Goal: Task Accomplishment & Management: Use online tool/utility

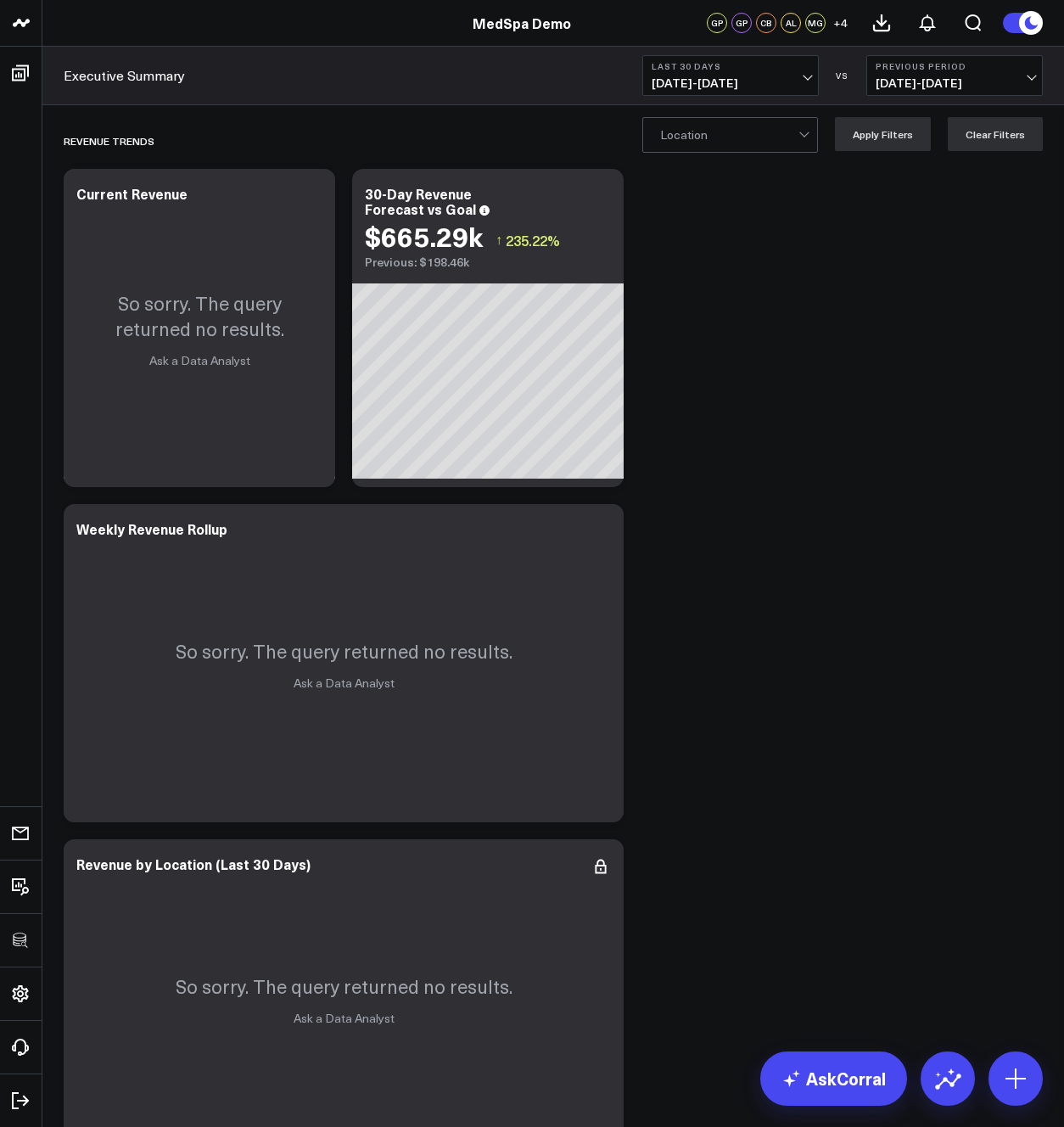
scroll to position [5, 0]
click at [151, 77] on link "Executive Summary" at bounding box center [124, 76] width 122 height 19
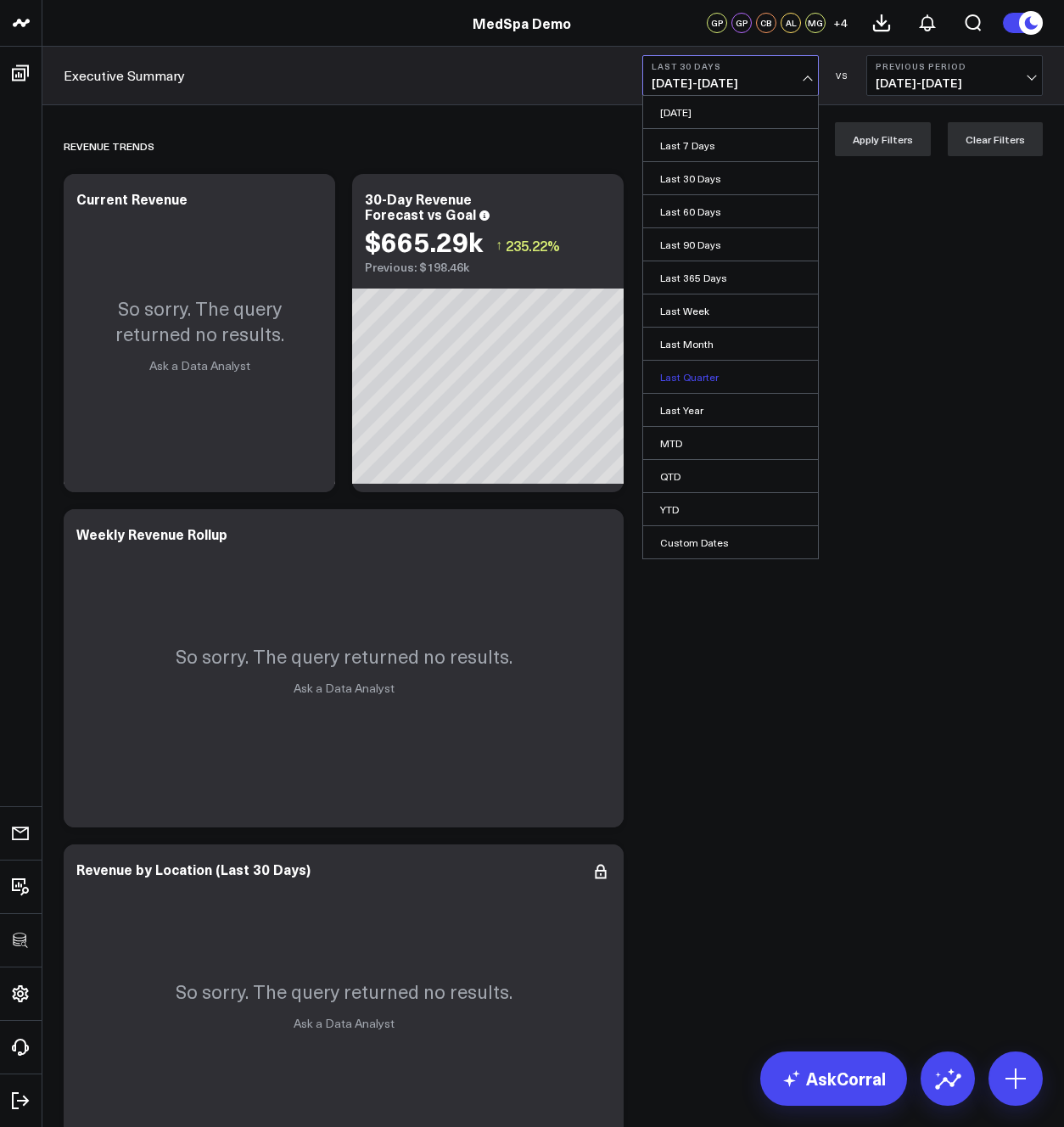
click at [716, 368] on link "Last Quarter" at bounding box center [730, 377] width 175 height 32
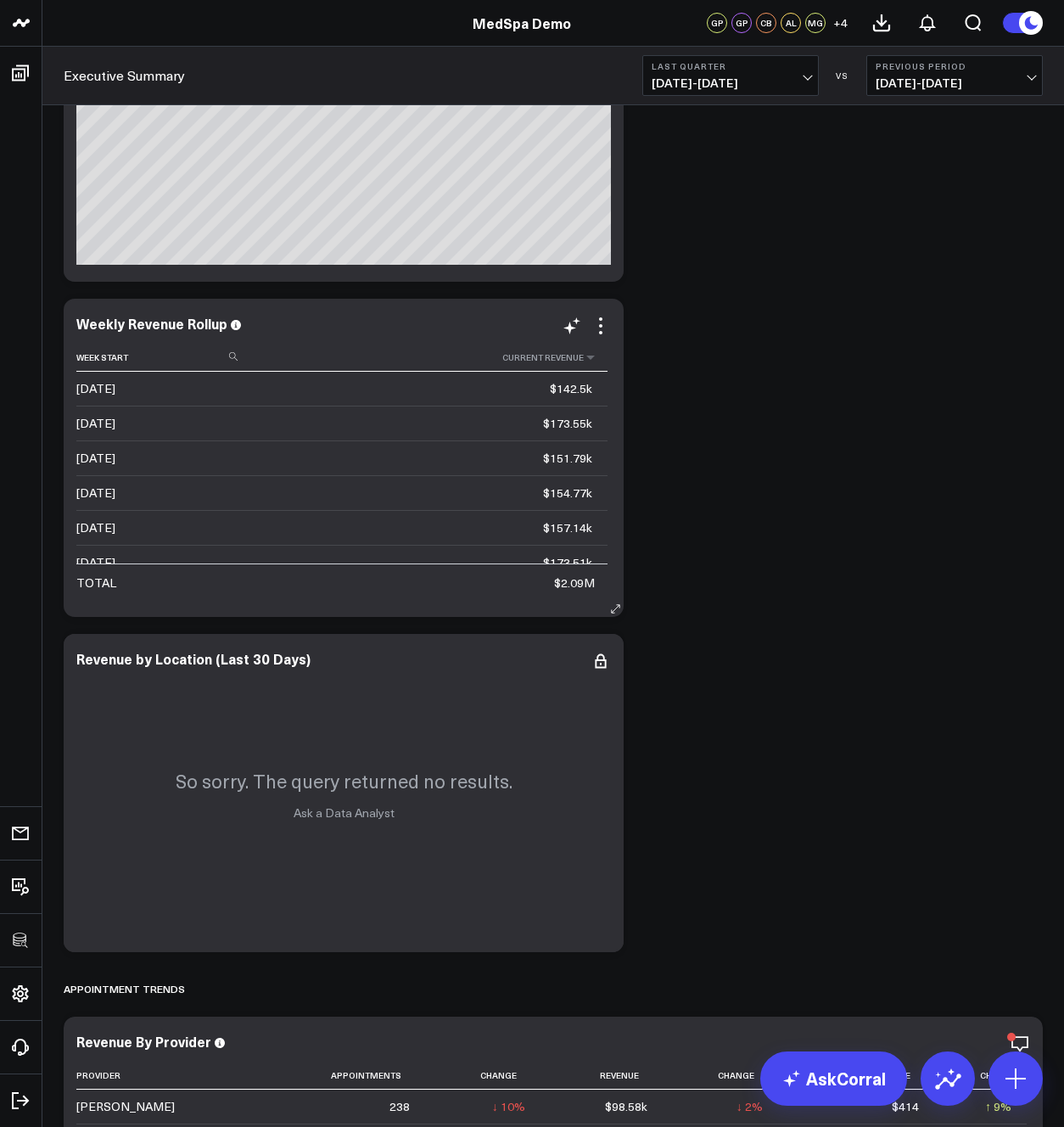
scroll to position [545, 0]
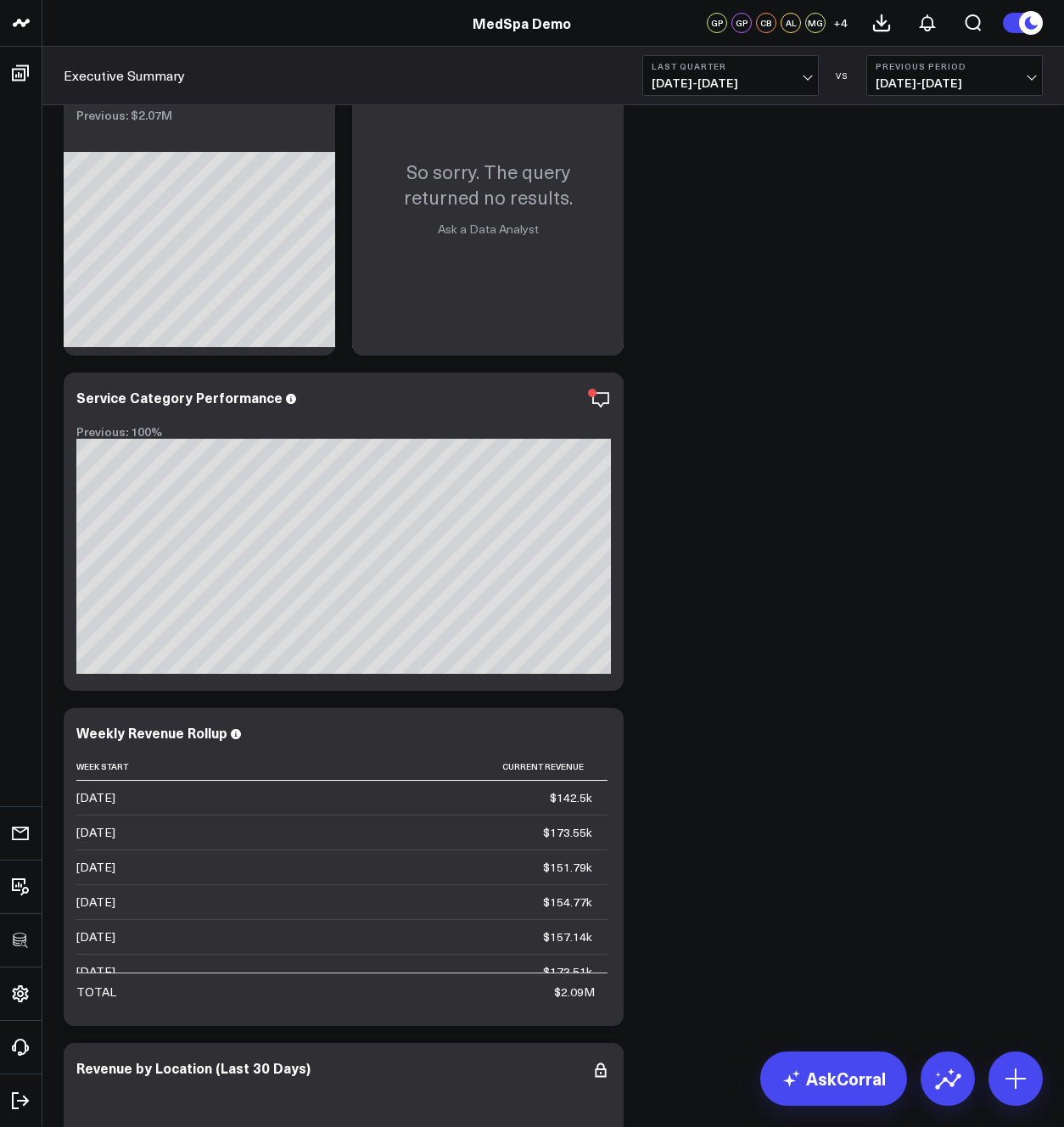
scroll to position [0, 0]
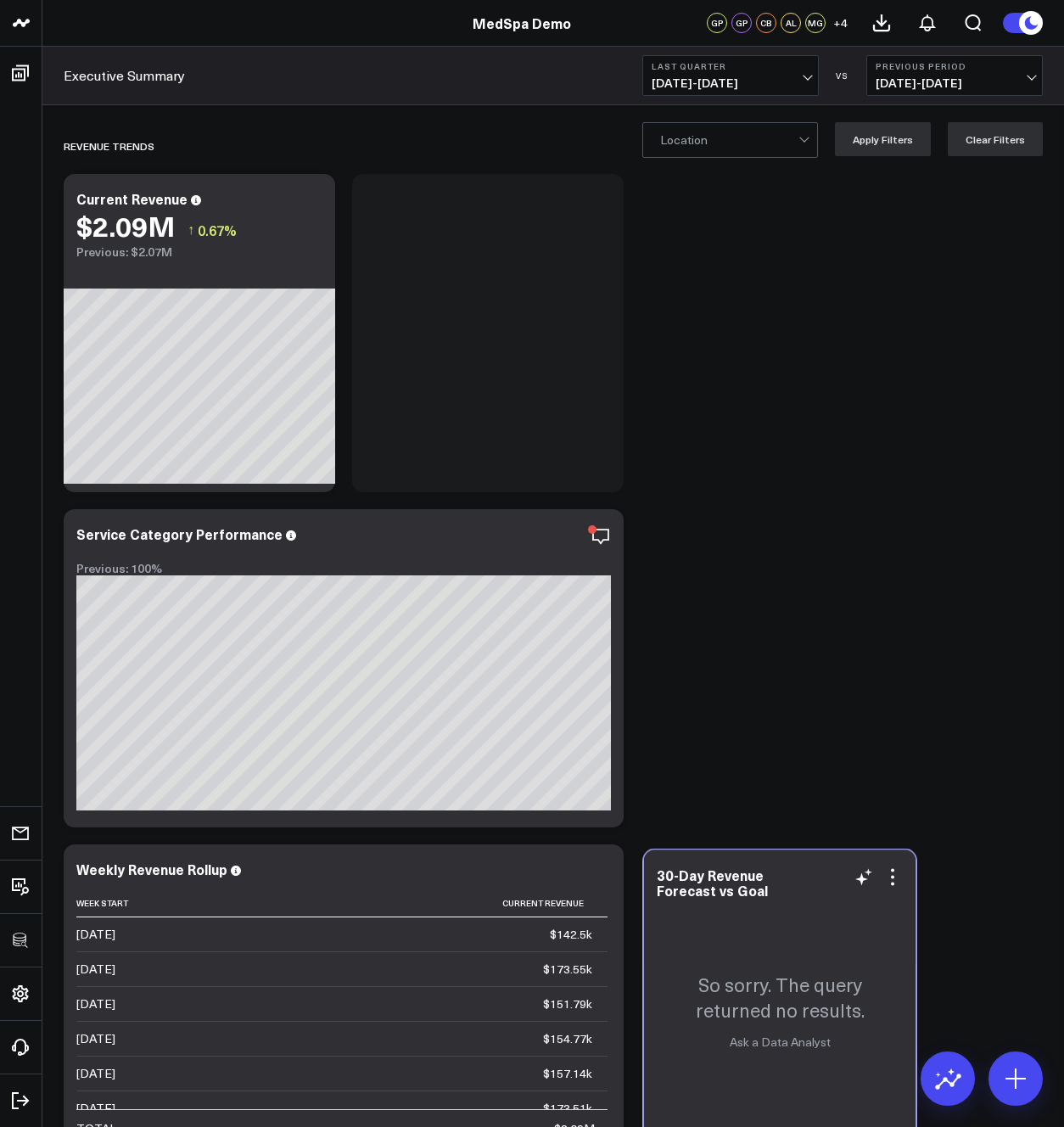
drag, startPoint x: 508, startPoint y: 325, endPoint x: 796, endPoint y: 997, distance: 731.1
click at [796, 997] on p "So sorry. The query returned no results." at bounding box center [780, 996] width 237 height 51
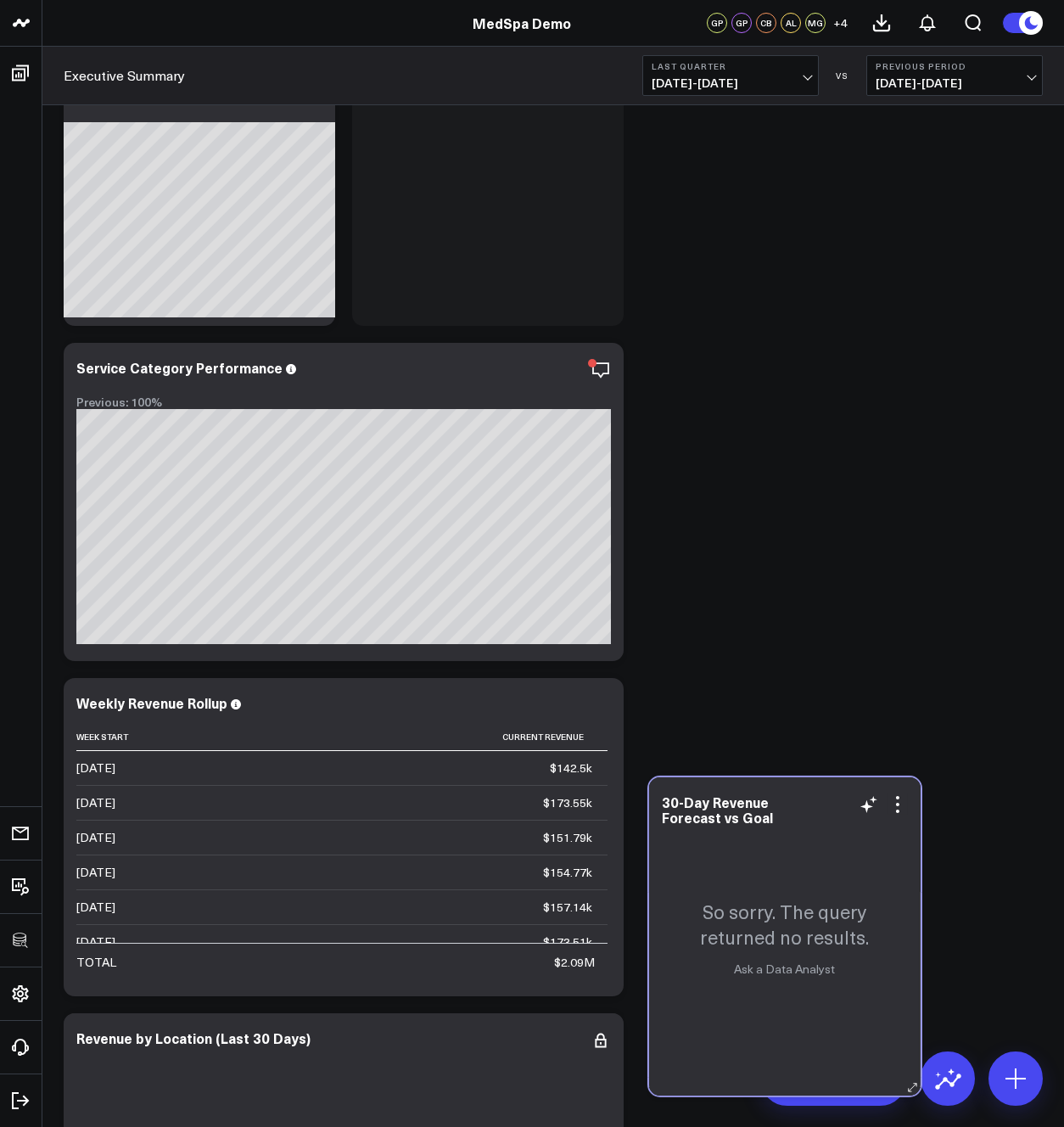
drag, startPoint x: 520, startPoint y: 380, endPoint x: 813, endPoint y: 971, distance: 659.6
click at [813, 971] on div "So sorry. The query returned no results. Ask a Data Analyst" at bounding box center [784, 936] width 271 height 318
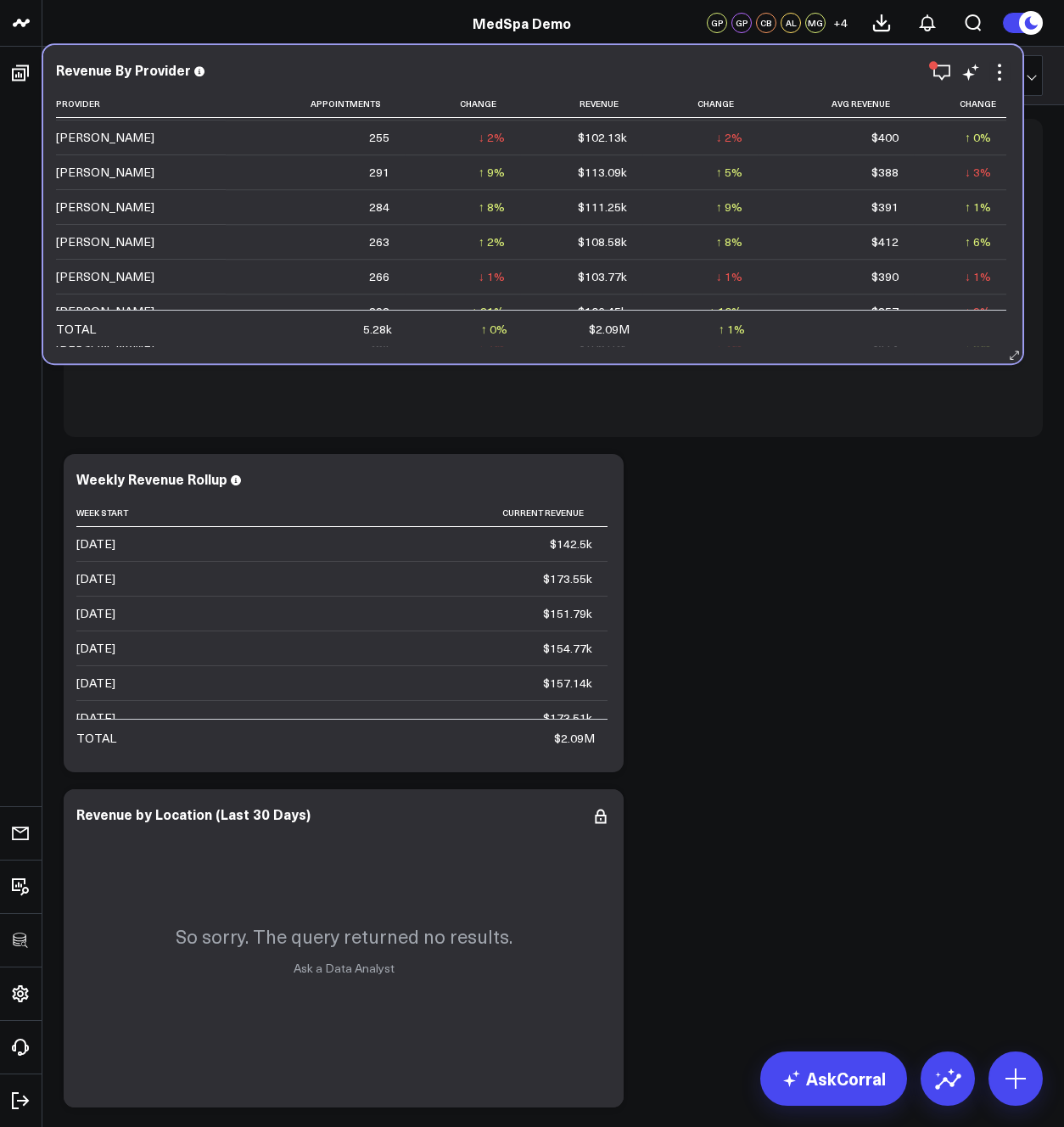
scroll to position [706, 0]
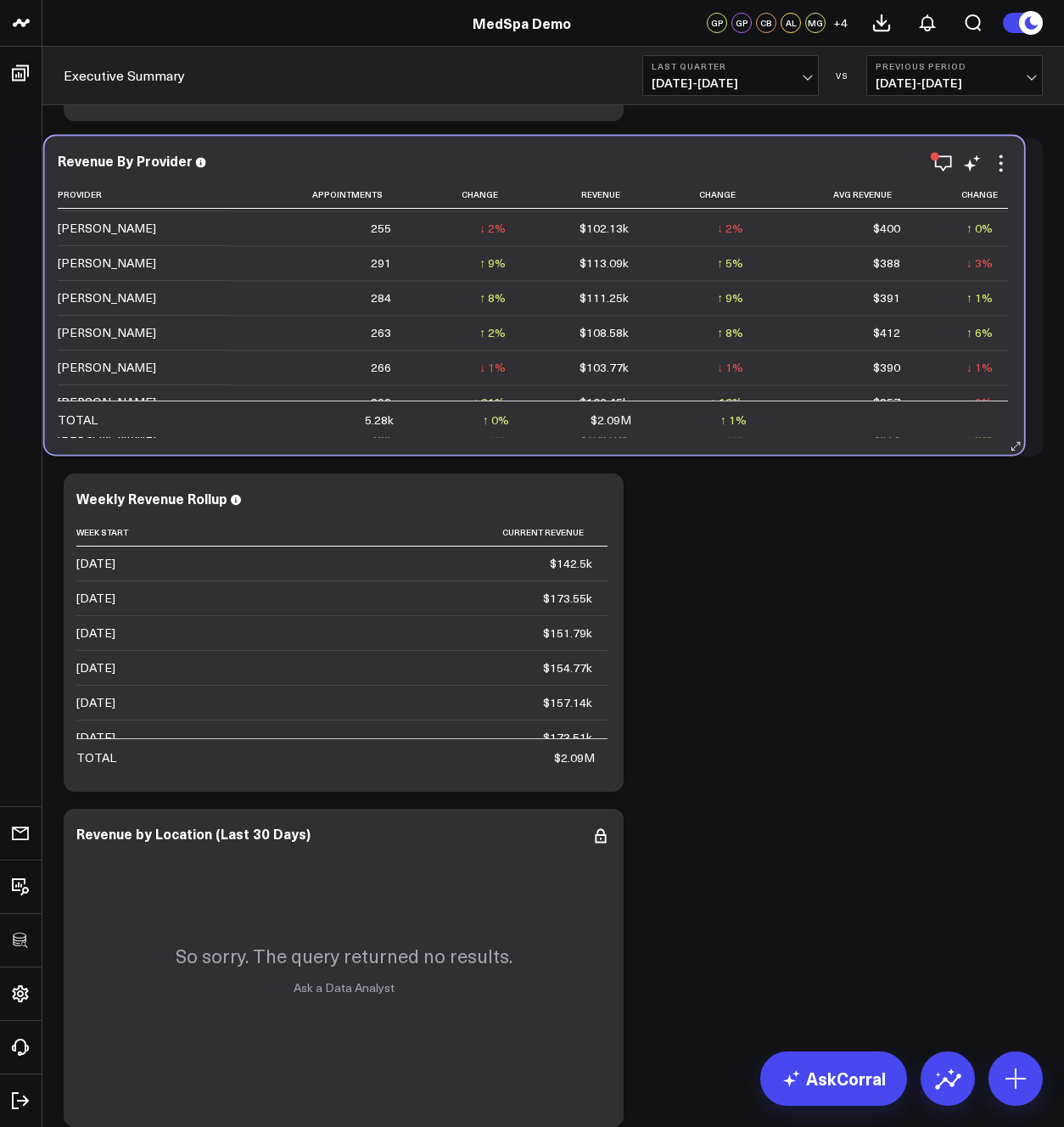
drag, startPoint x: 462, startPoint y: 814, endPoint x: 453, endPoint y: 173, distance: 641.1
click at [443, 176] on div "Revenue By Provider Provider Appointments Change Revenue Change Avg Revenue Cha…" at bounding box center [535, 295] width 954 height 284
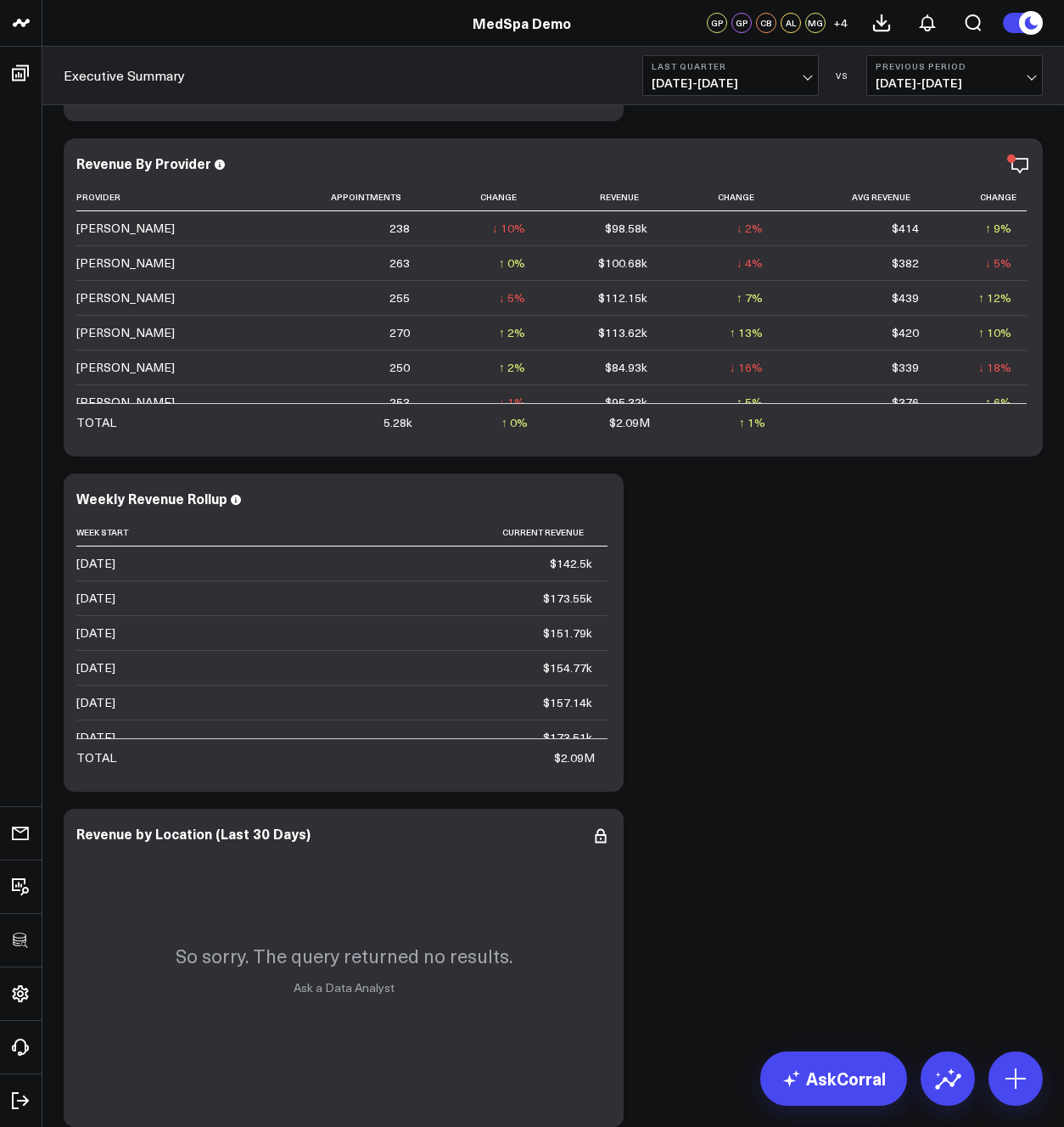
scroll to position [0, 0]
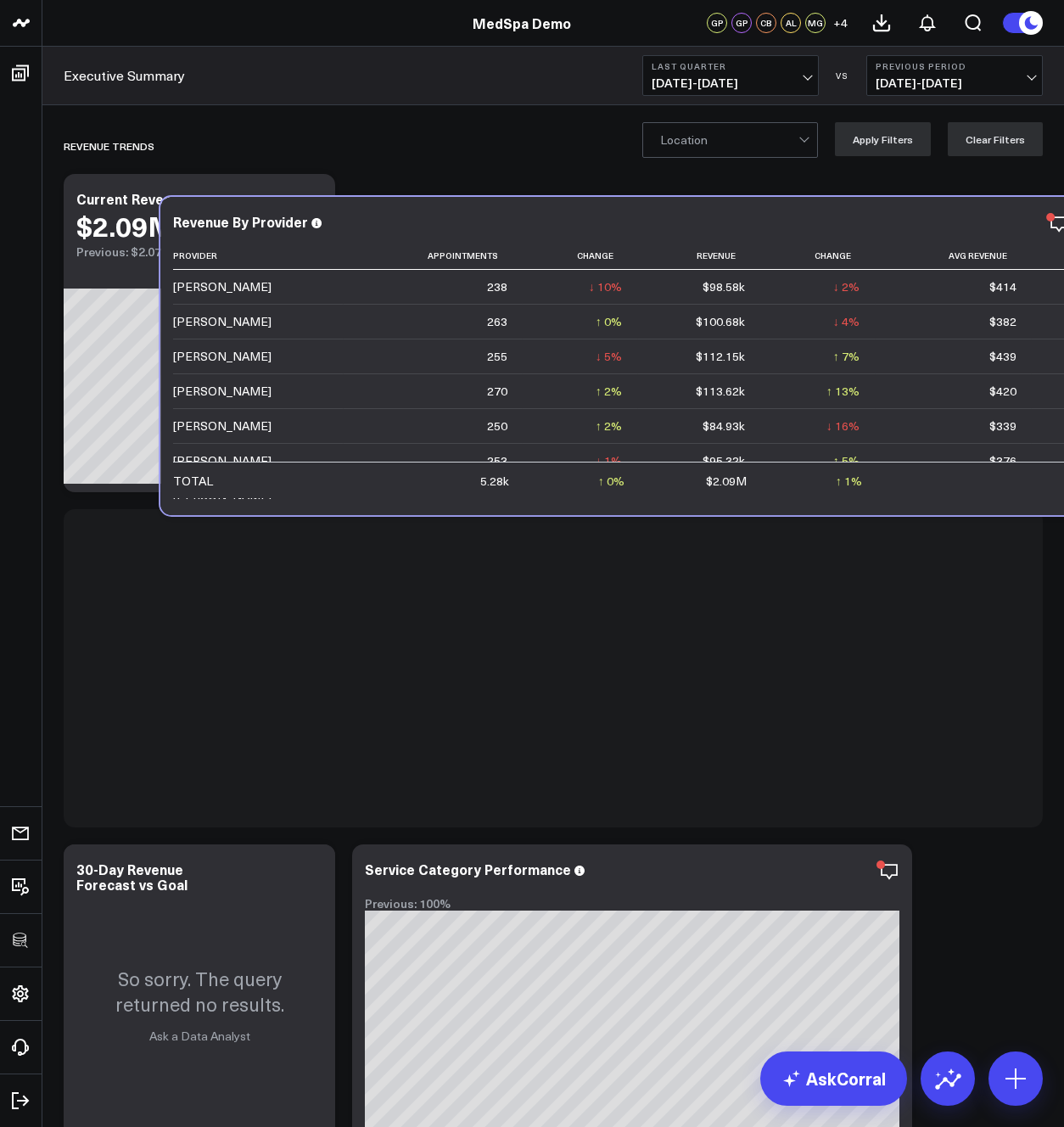
drag, startPoint x: 397, startPoint y: 852, endPoint x: 493, endPoint y: 215, distance: 644.2
click at [493, 215] on div "Revenue By Provider" at bounding box center [650, 222] width 954 height 15
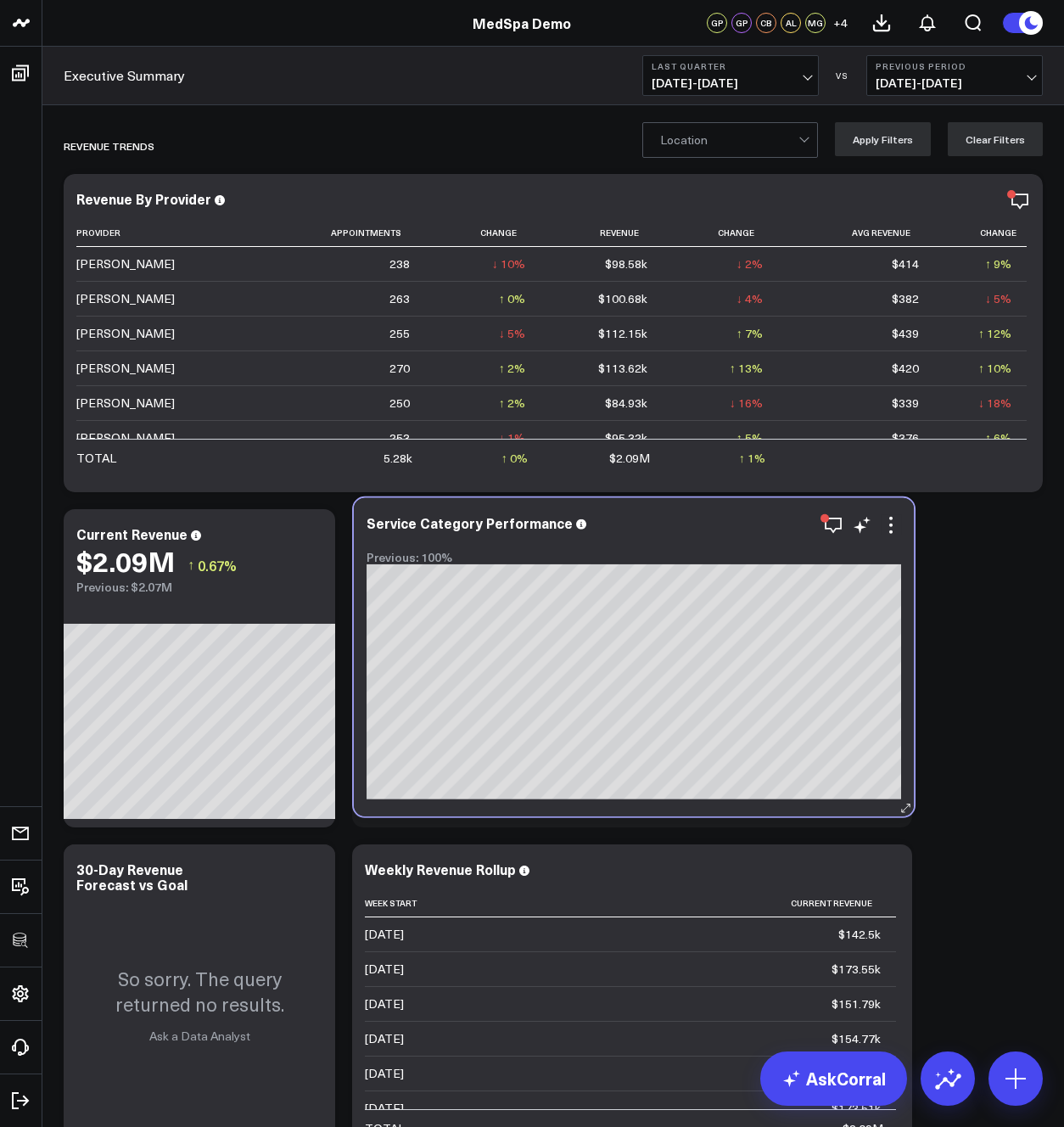
drag, startPoint x: 398, startPoint y: 876, endPoint x: 656, endPoint y: 538, distance: 425.2
click at [656, 538] on div at bounding box center [634, 541] width 535 height 12
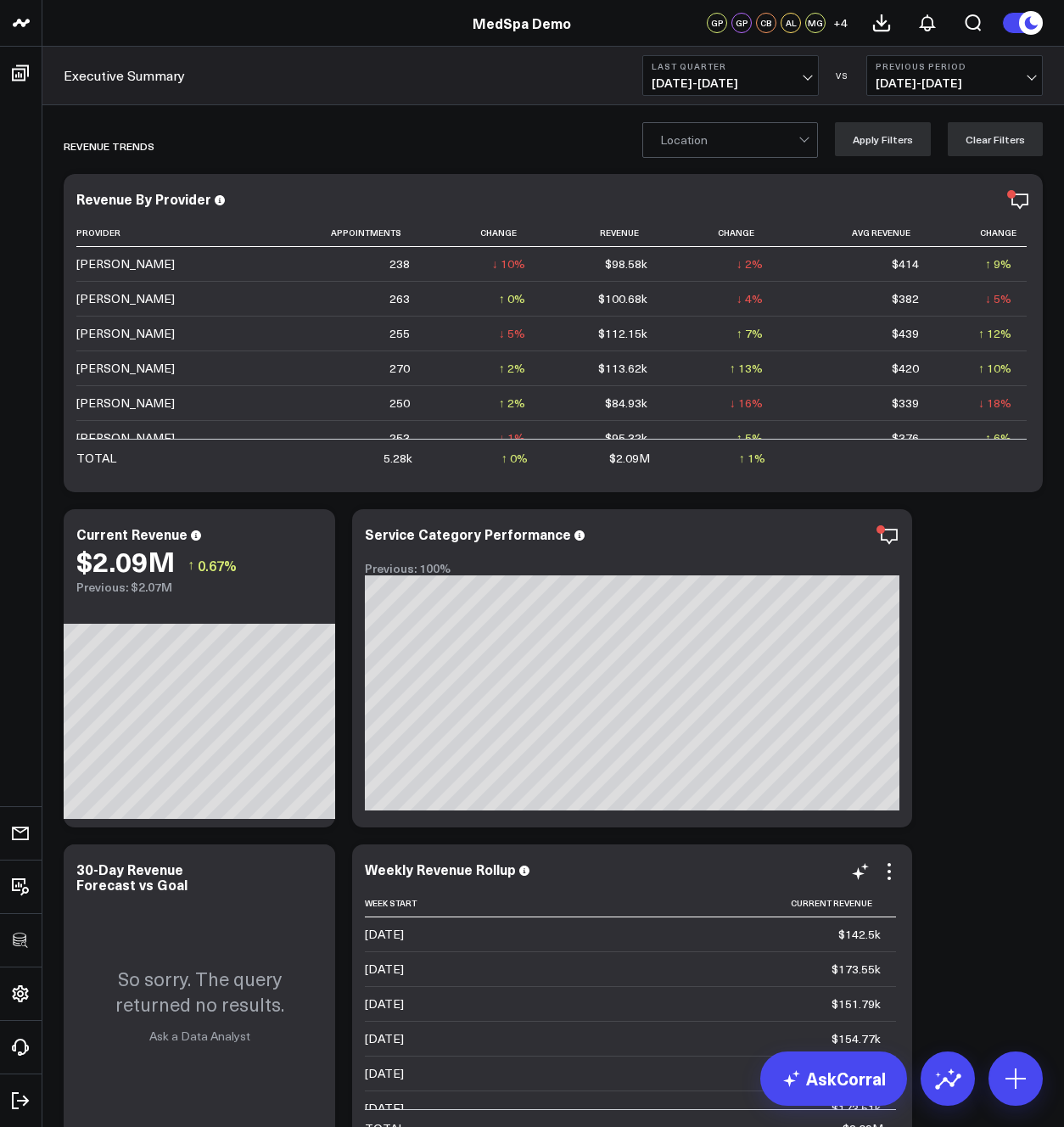
scroll to position [128, 0]
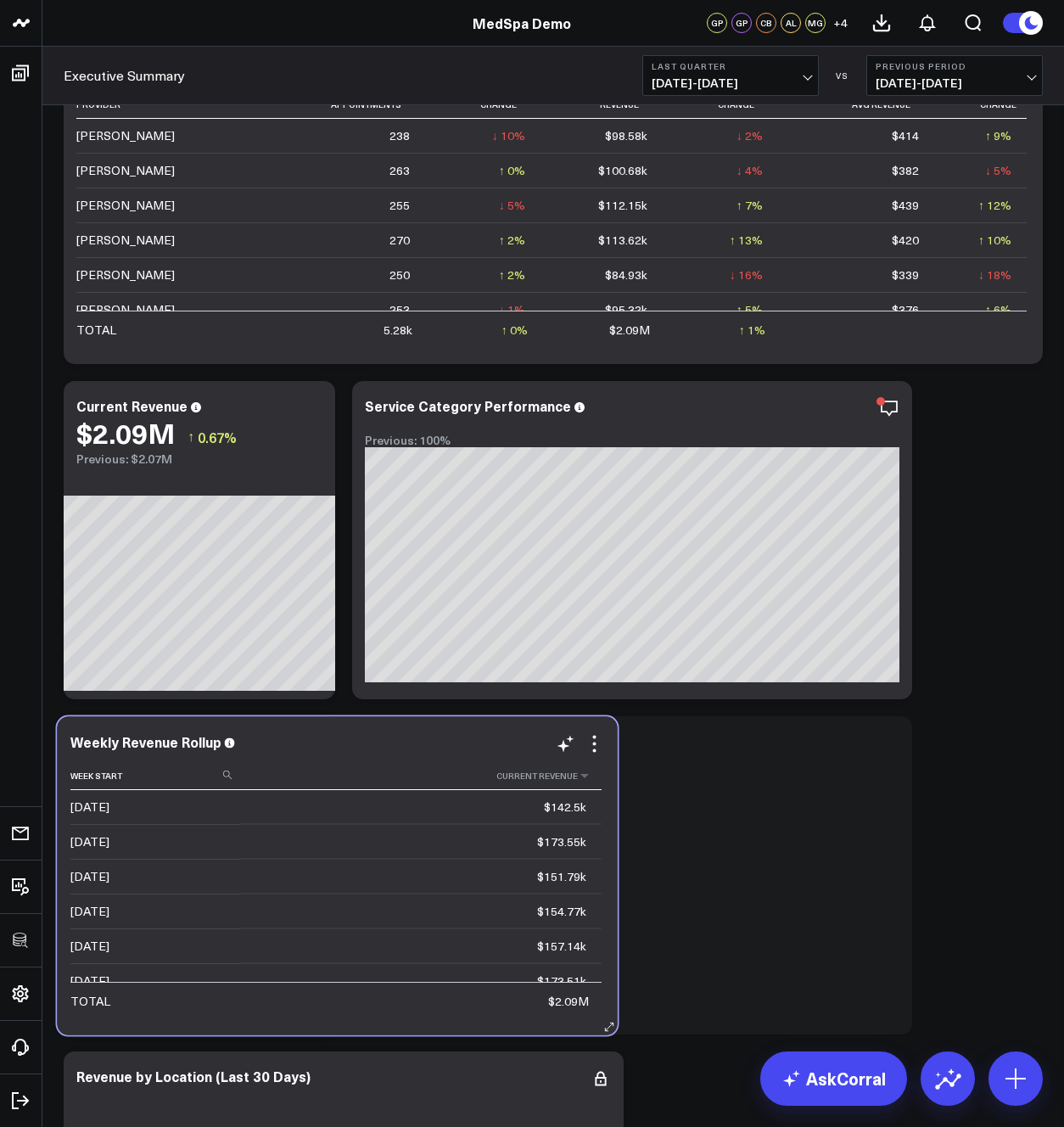
drag, startPoint x: 599, startPoint y: 779, endPoint x: 293, endPoint y: 779, distance: 306.0
click at [293, 779] on th "Current Revenue" at bounding box center [421, 776] width 362 height 28
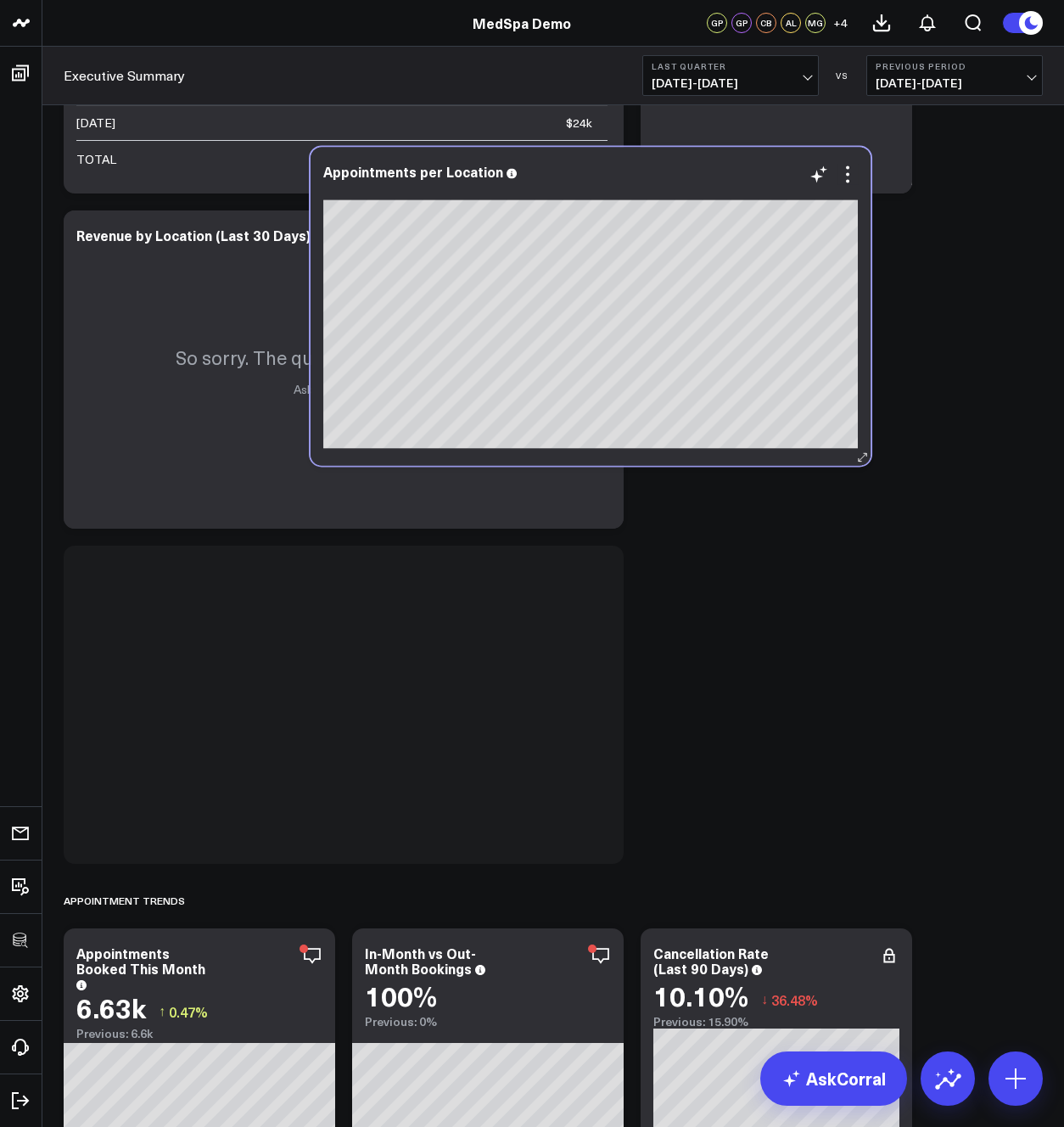
scroll to position [955, 0]
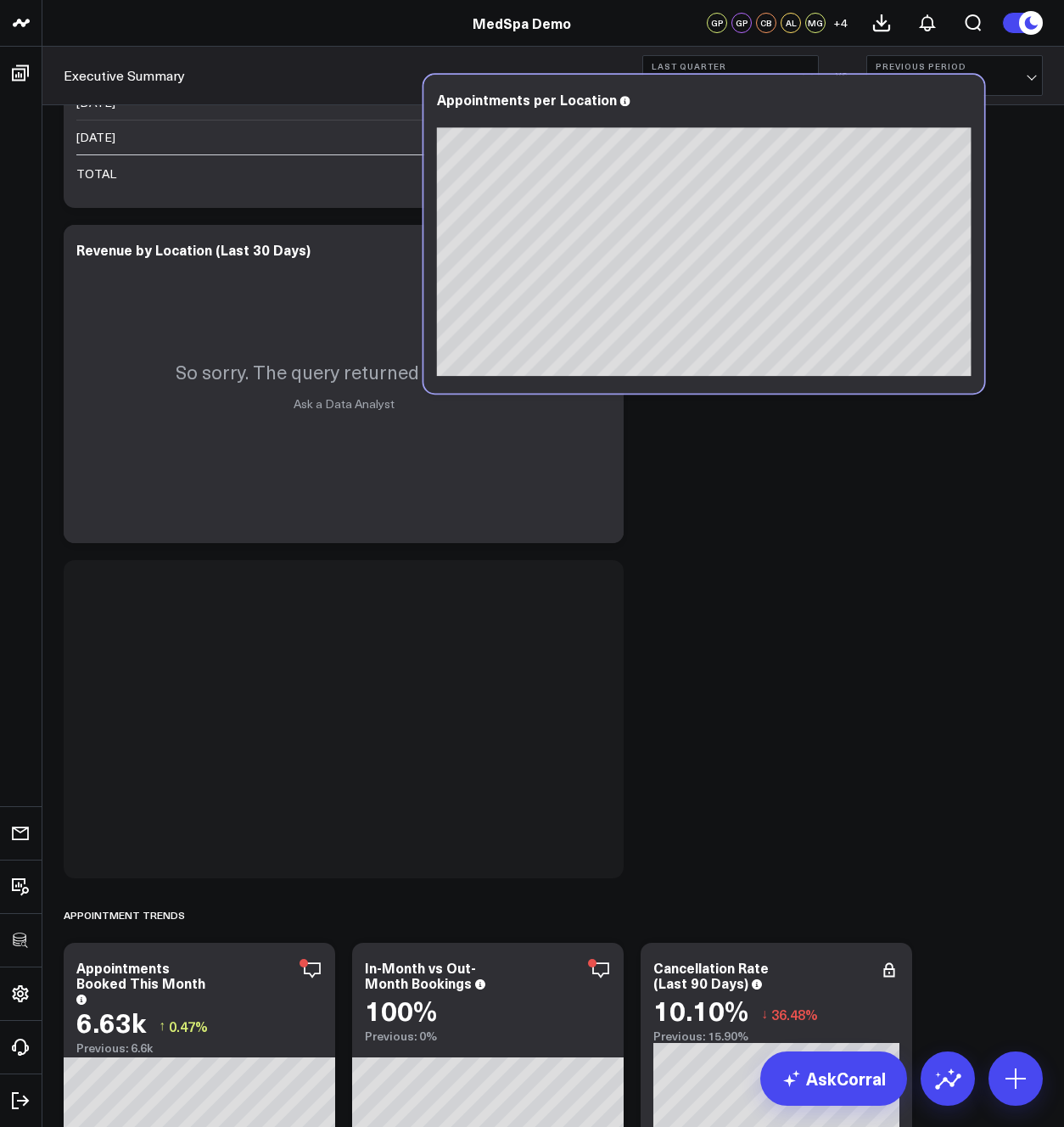
drag, startPoint x: 440, startPoint y: 933, endPoint x: 798, endPoint y: 216, distance: 801.4
click at [800, 124] on div at bounding box center [704, 119] width 535 height 16
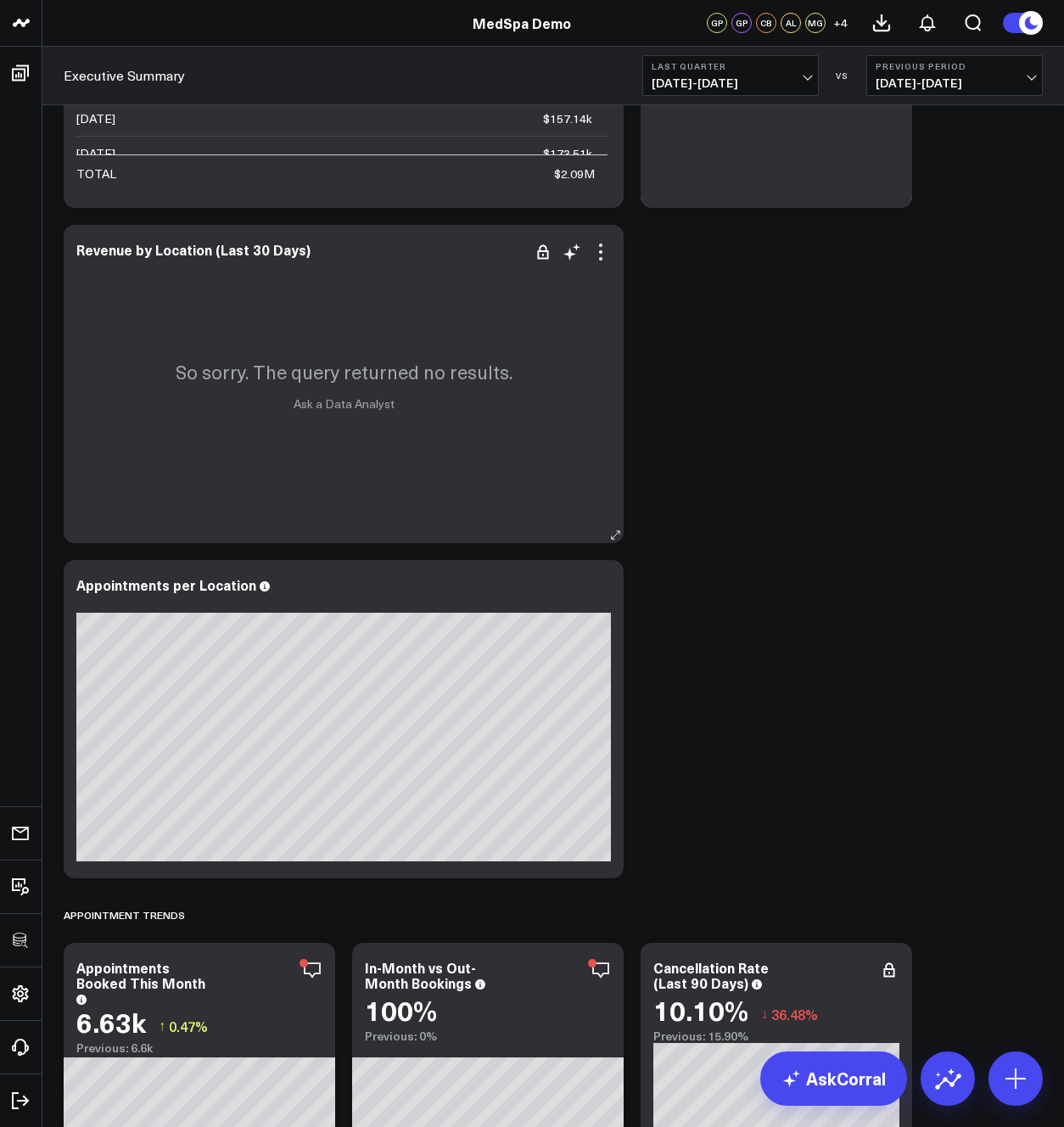
scroll to position [756, 0]
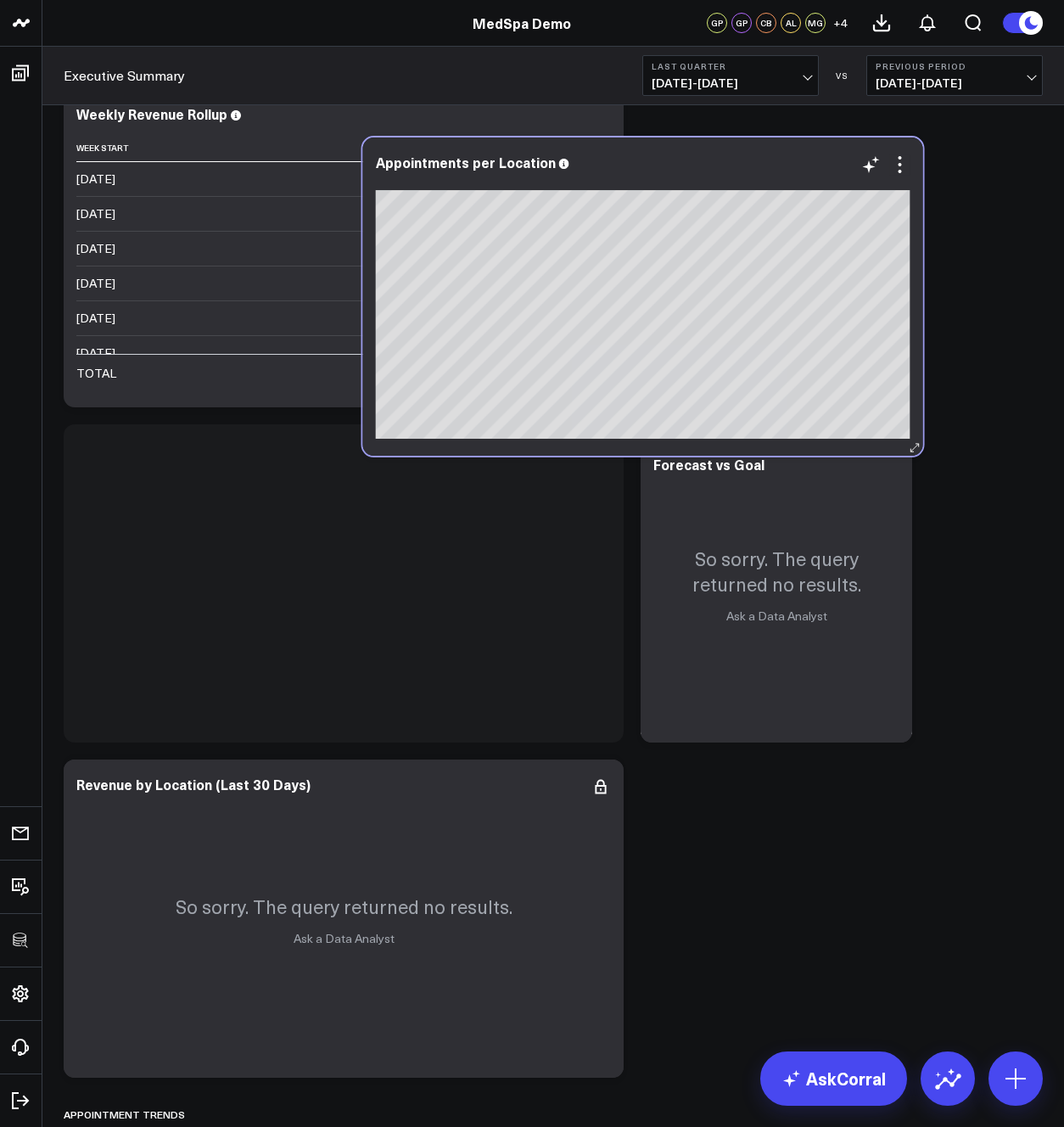
drag, startPoint x: 425, startPoint y: 761, endPoint x: 724, endPoint y: 139, distance: 690.1
click at [724, 139] on div "Appointments per Location" at bounding box center [642, 296] width 560 height 318
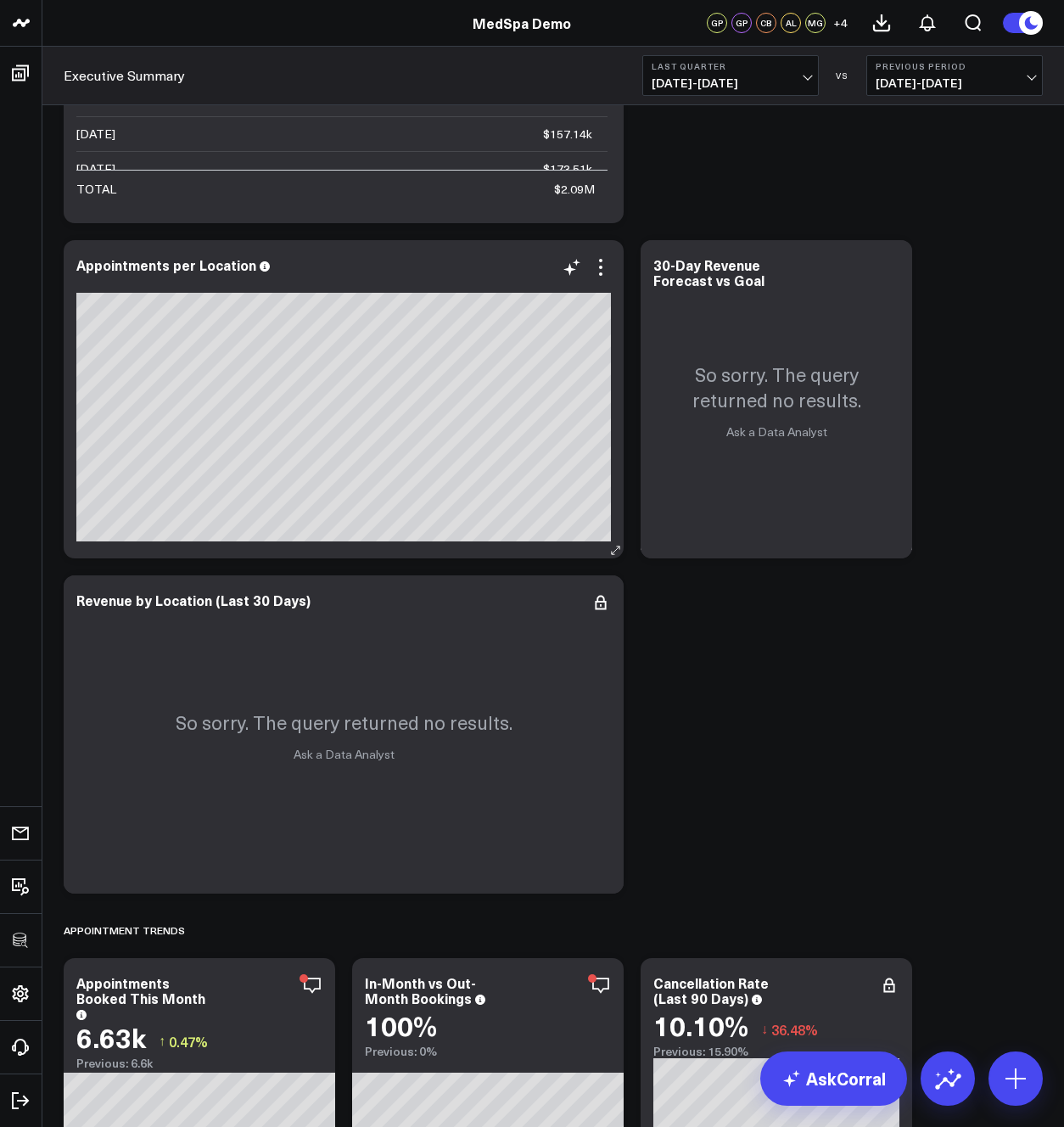
scroll to position [900, 0]
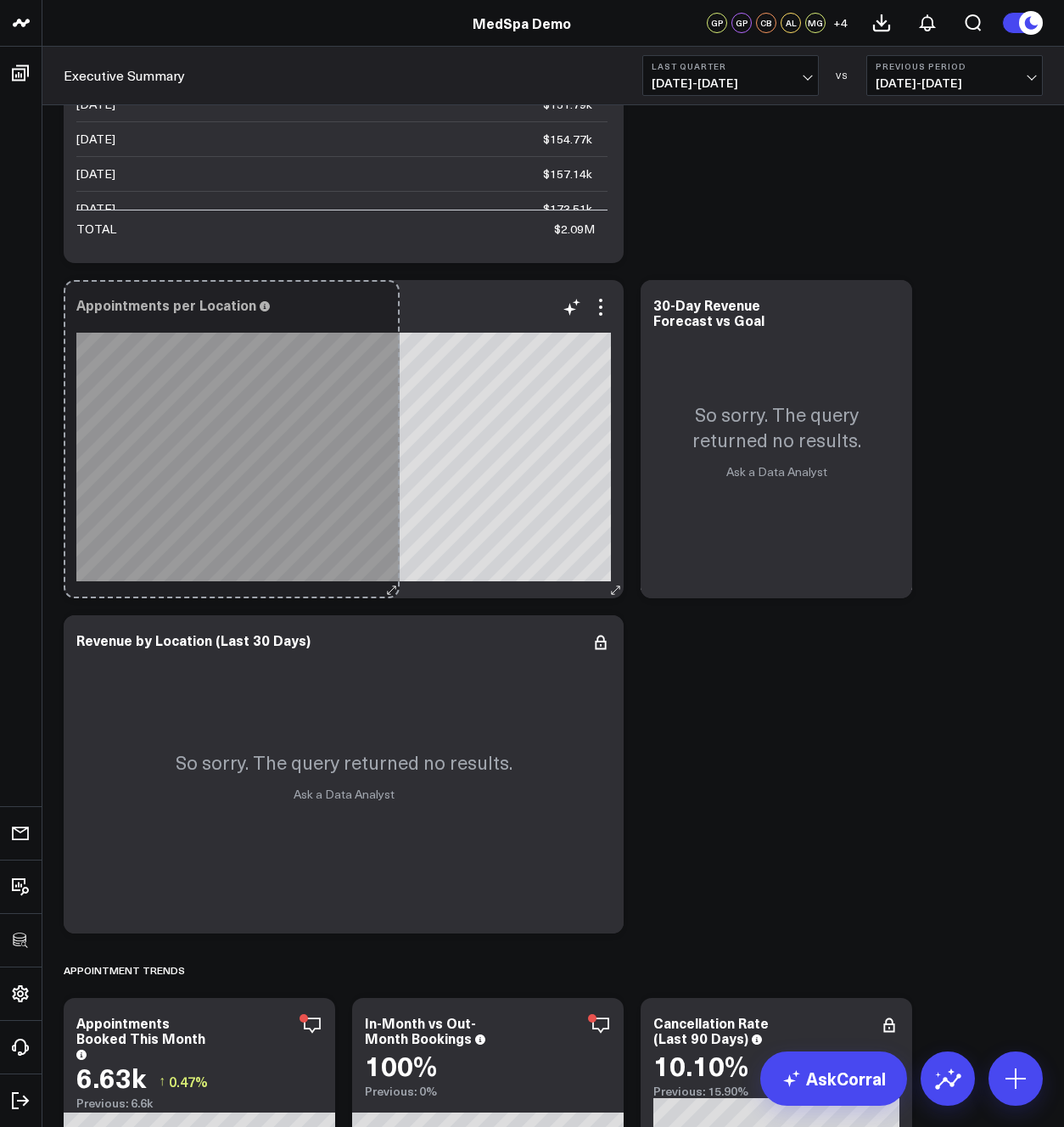
click at [389, 513] on div "Appointments per Location So sorry. The query returned no results. Ask a Data A…" at bounding box center [343, 440] width 560 height 318
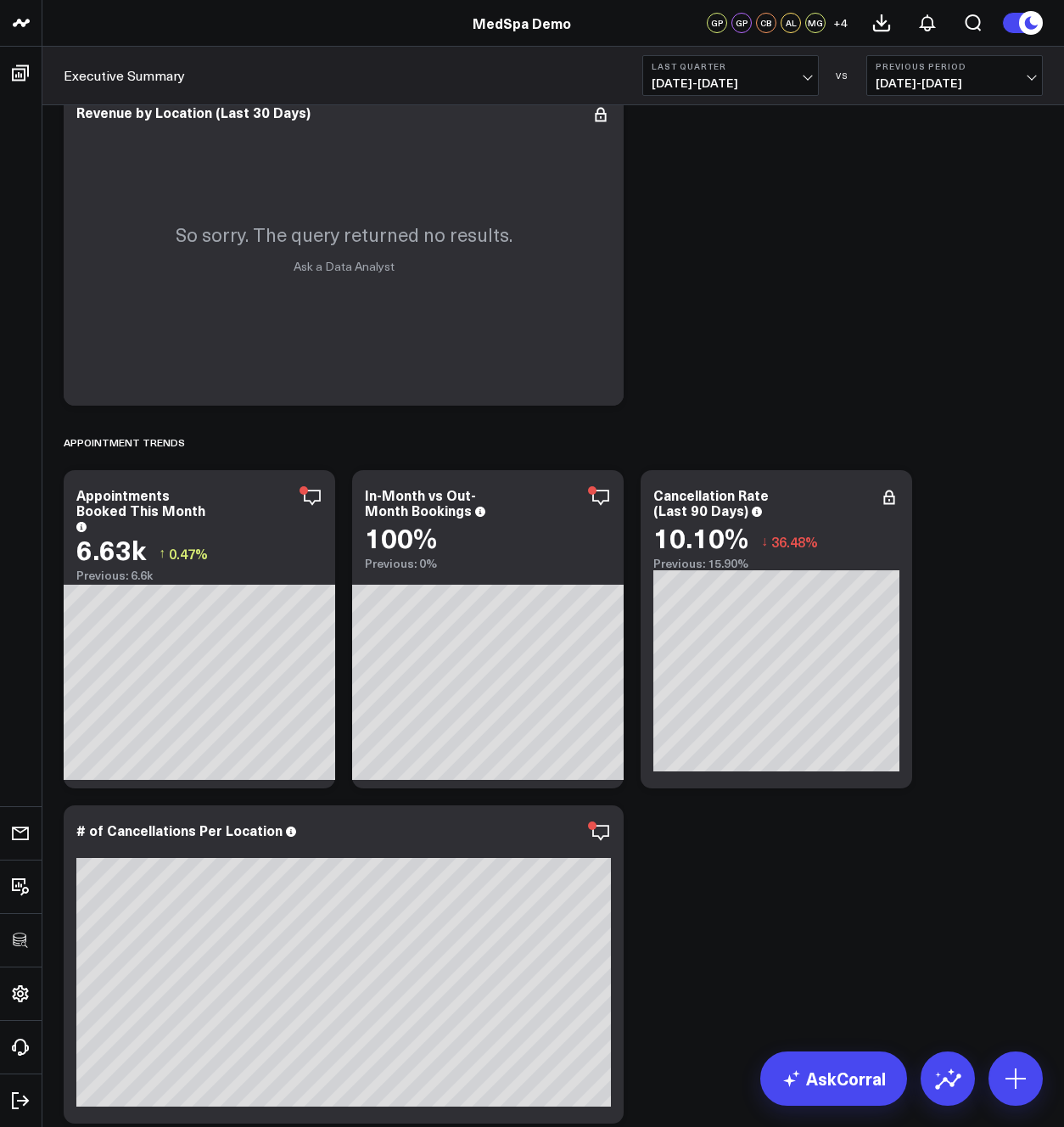
scroll to position [1380, 0]
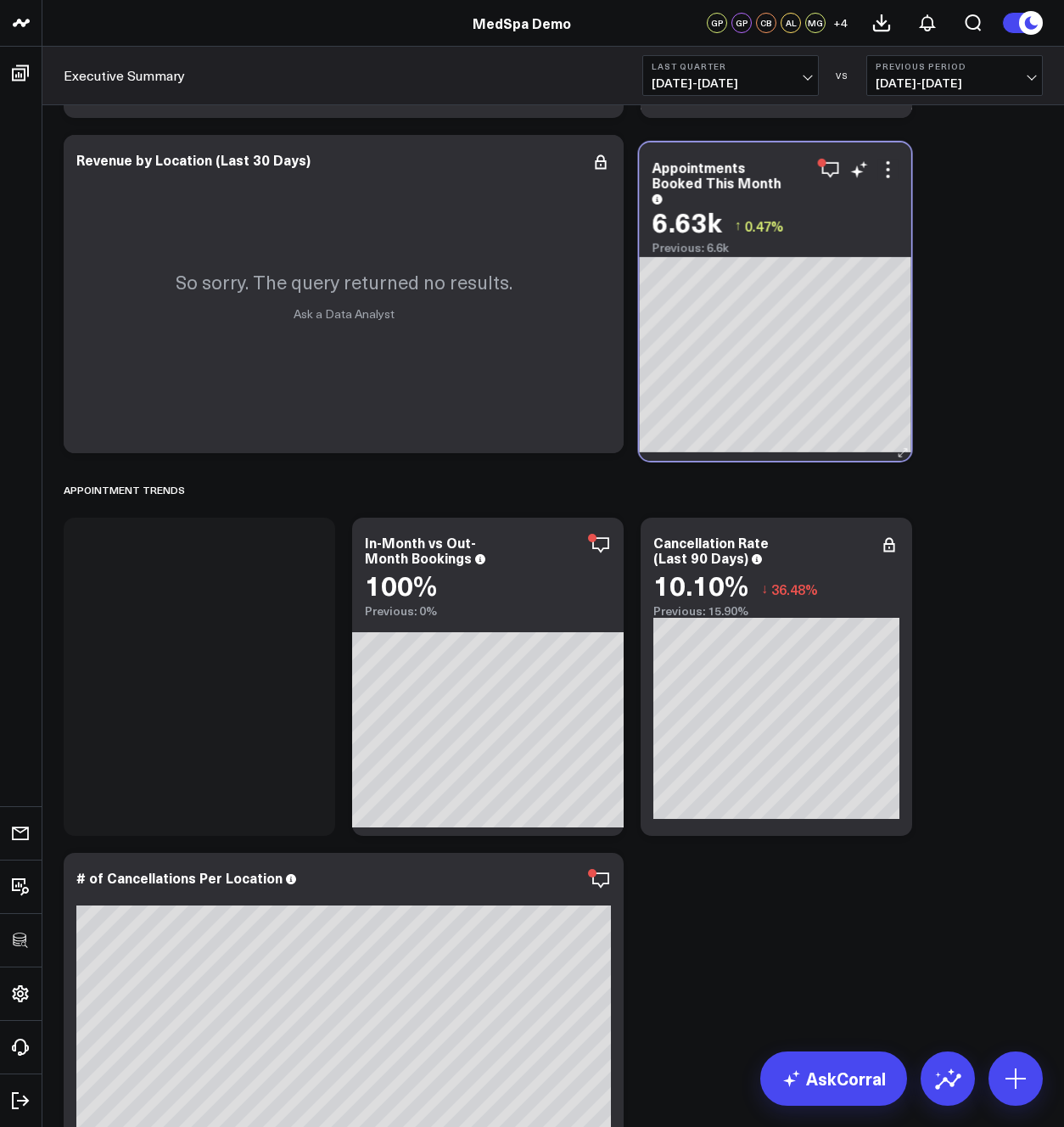
drag, startPoint x: 145, startPoint y: 567, endPoint x: 721, endPoint y: 194, distance: 686.2
click at [721, 194] on div "Appointments Booked This Month" at bounding box center [775, 181] width 246 height 42
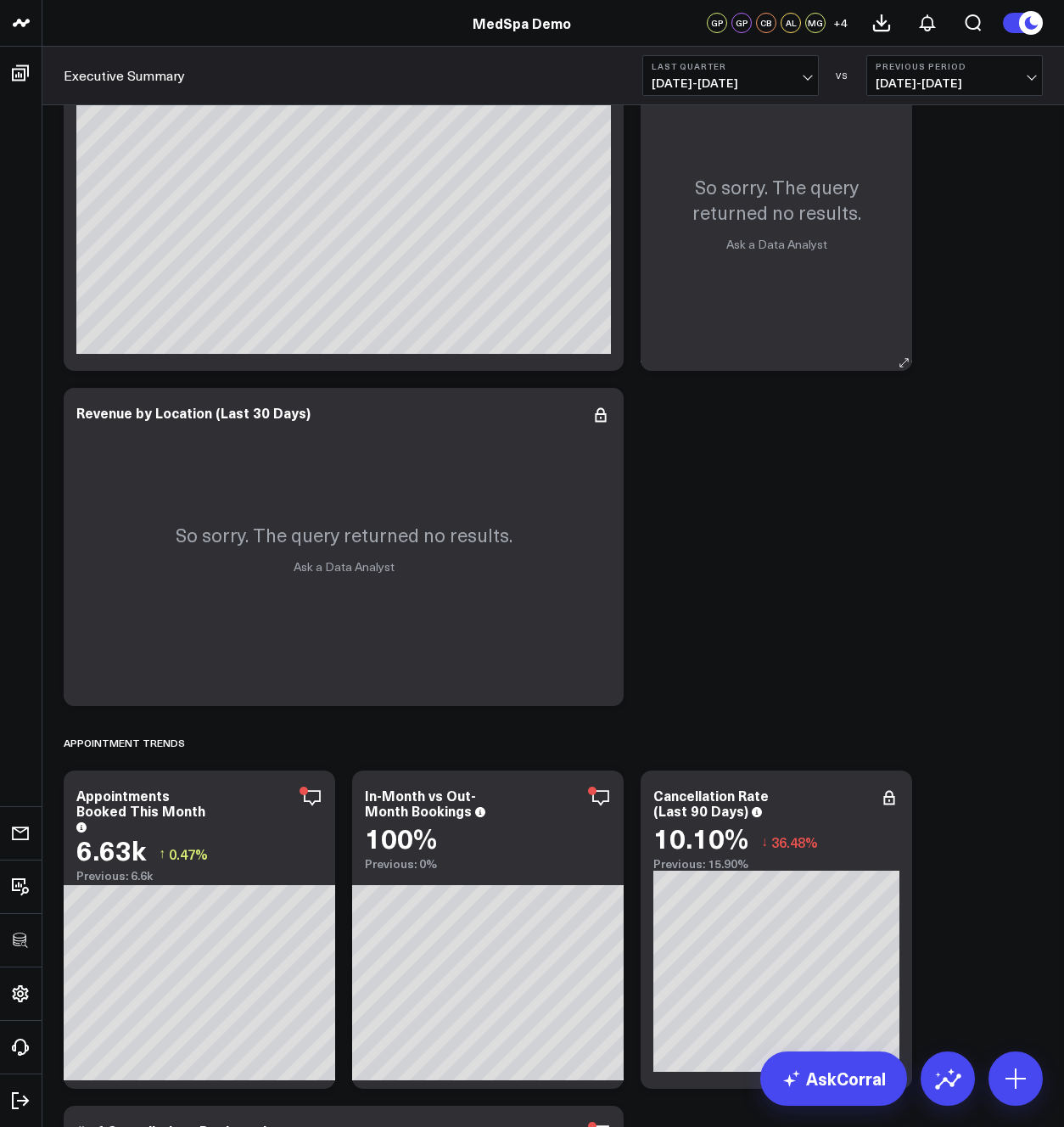
scroll to position [997, 0]
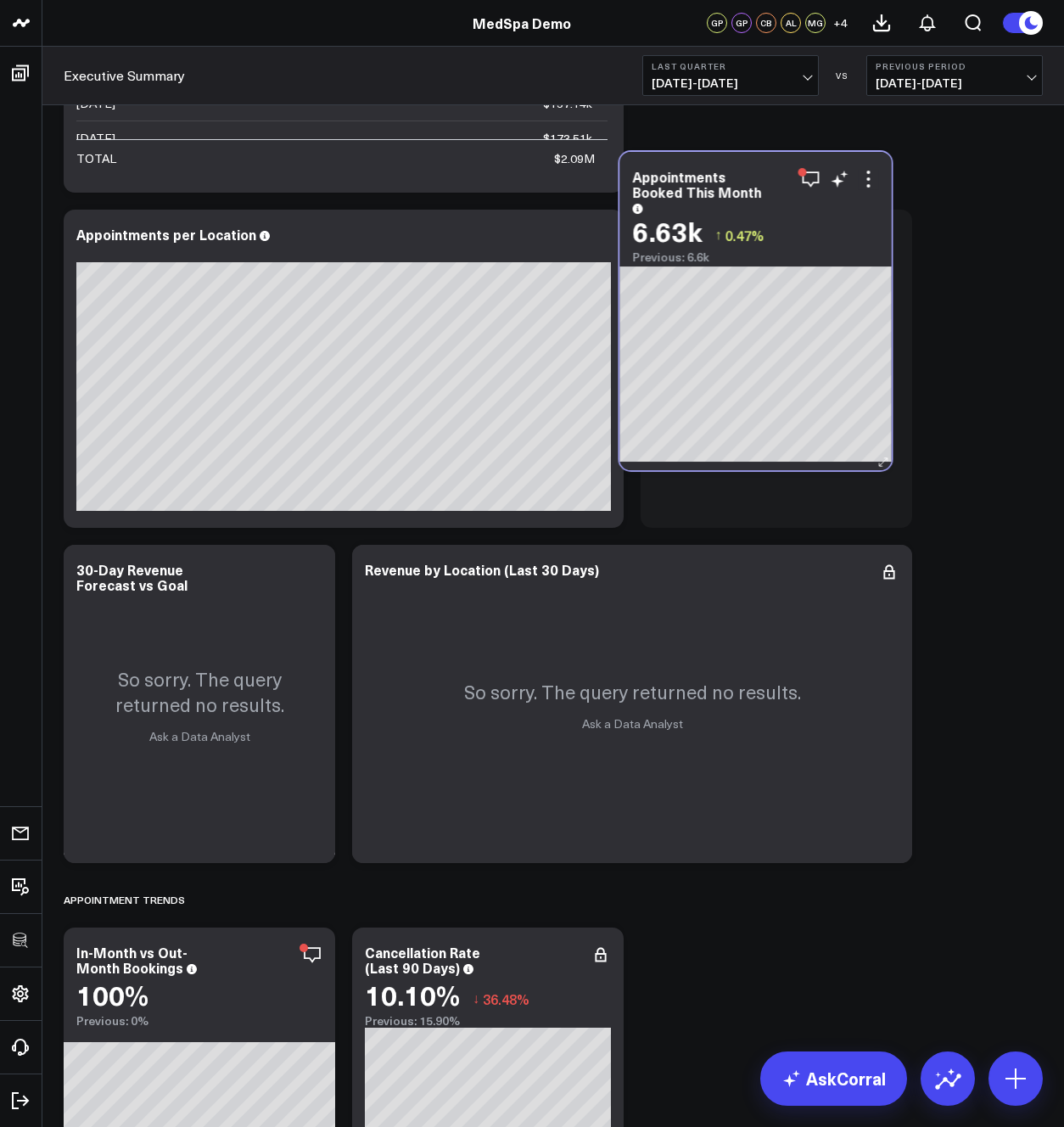
drag, startPoint x: 180, startPoint y: 913, endPoint x: 735, endPoint y: 152, distance: 941.9
click at [735, 152] on div "Appointments Booked This Month 6.63k ↑ 0.47% Previous: 6.6k" at bounding box center [755, 208] width 271 height 112
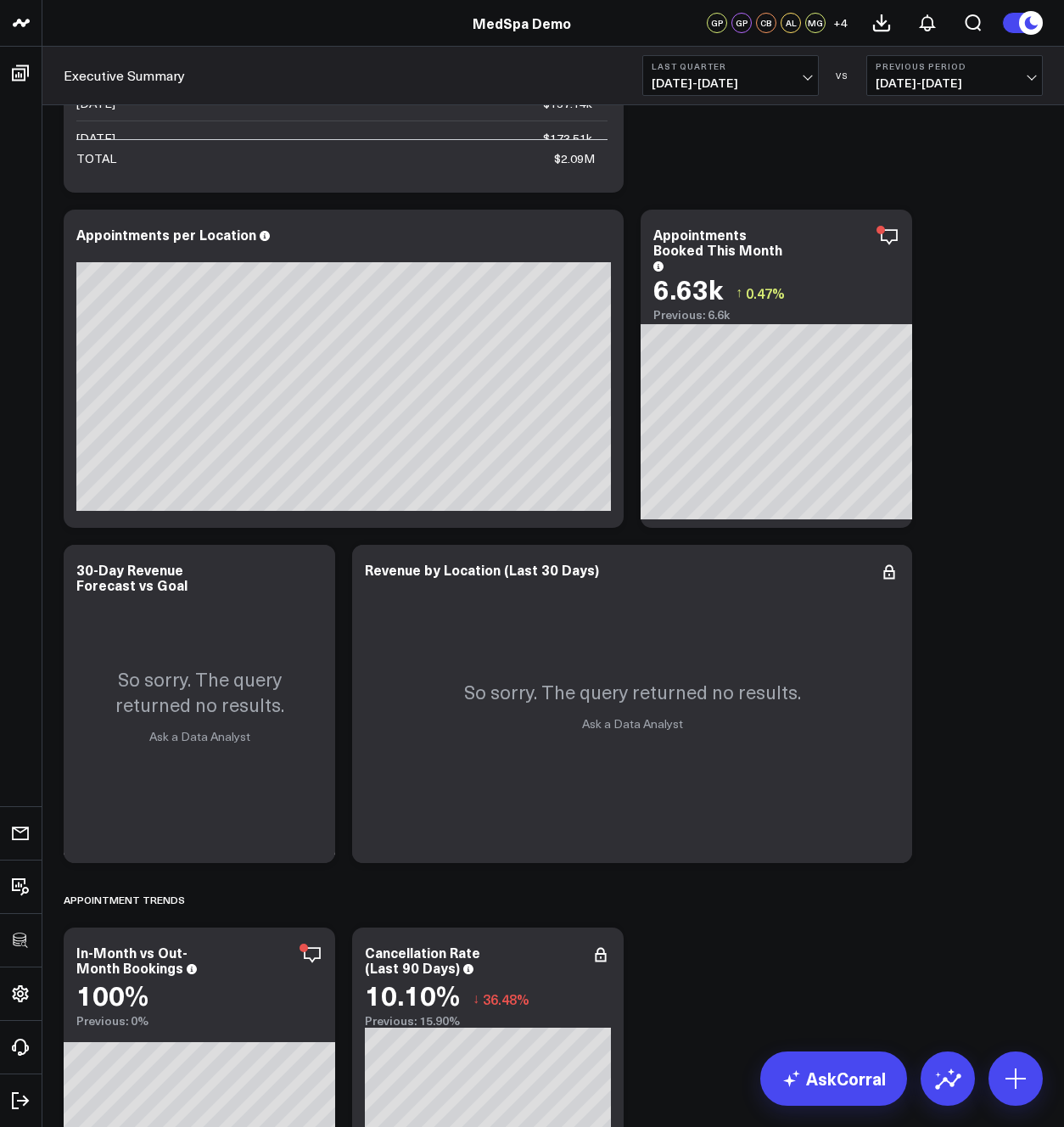
scroll to position [557, 0]
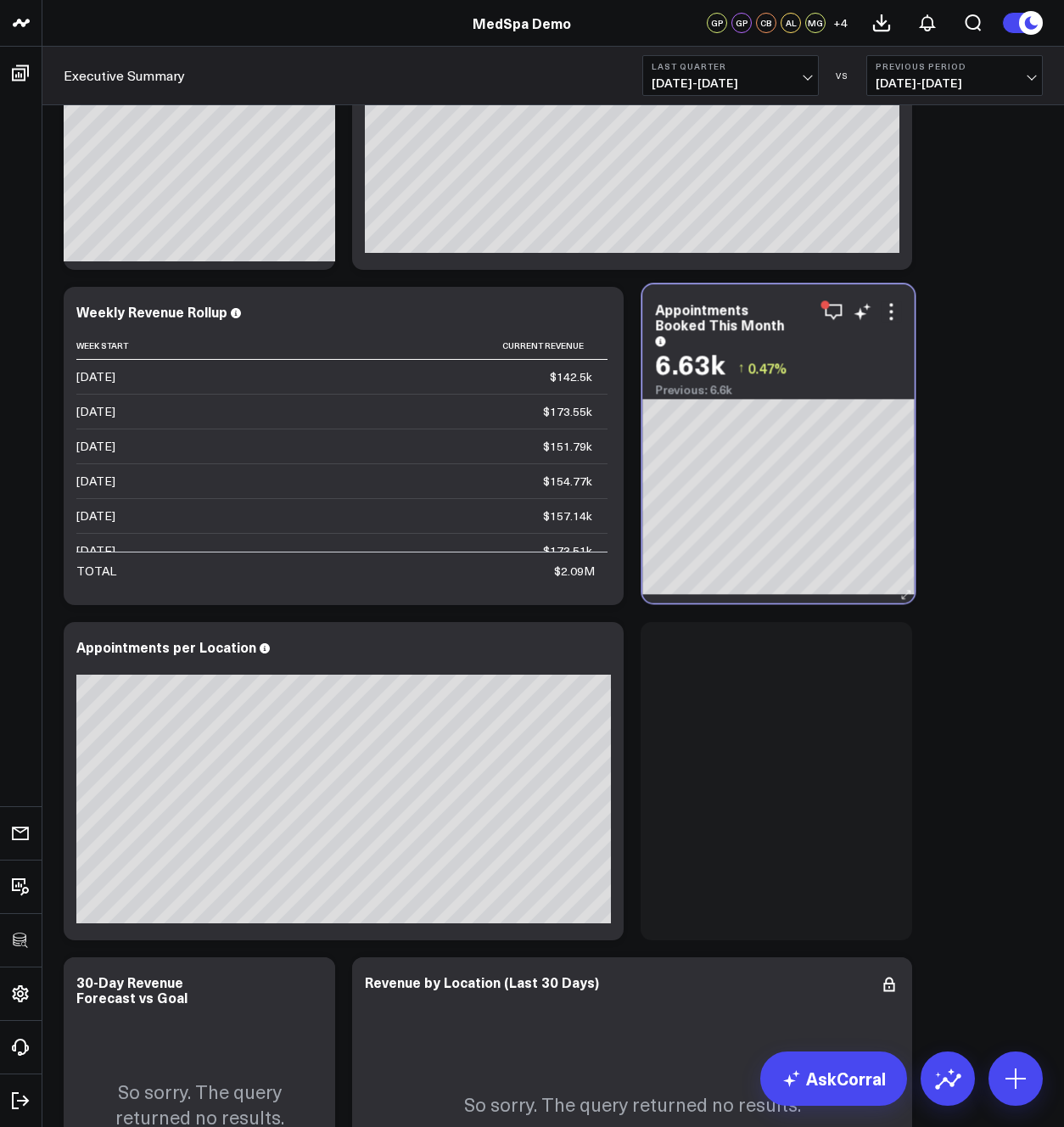
drag, startPoint x: 688, startPoint y: 725, endPoint x: 690, endPoint y: 388, distance: 337.0
click at [690, 388] on div "Previous: 6.6k" at bounding box center [778, 390] width 246 height 14
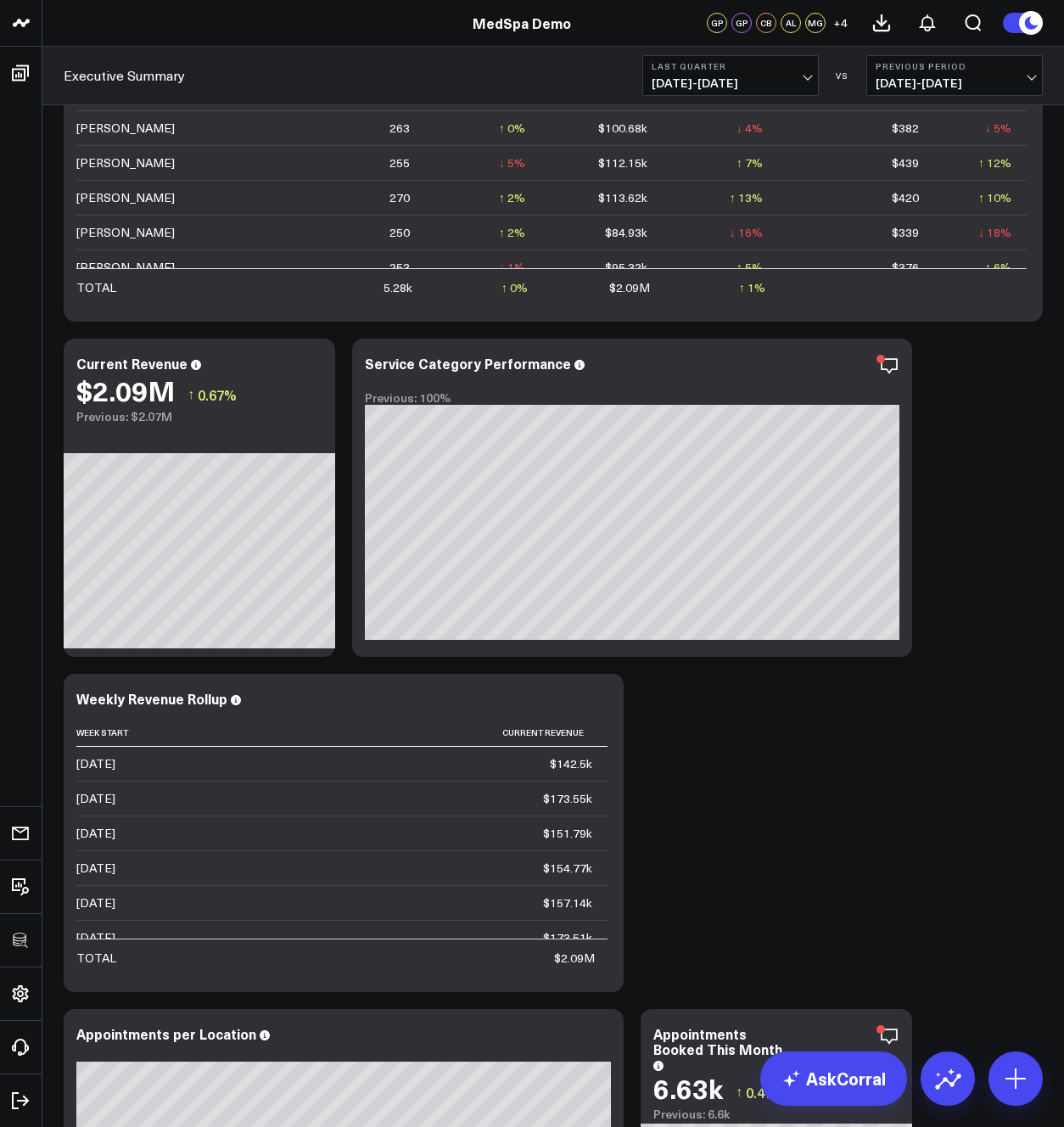
scroll to position [417, 0]
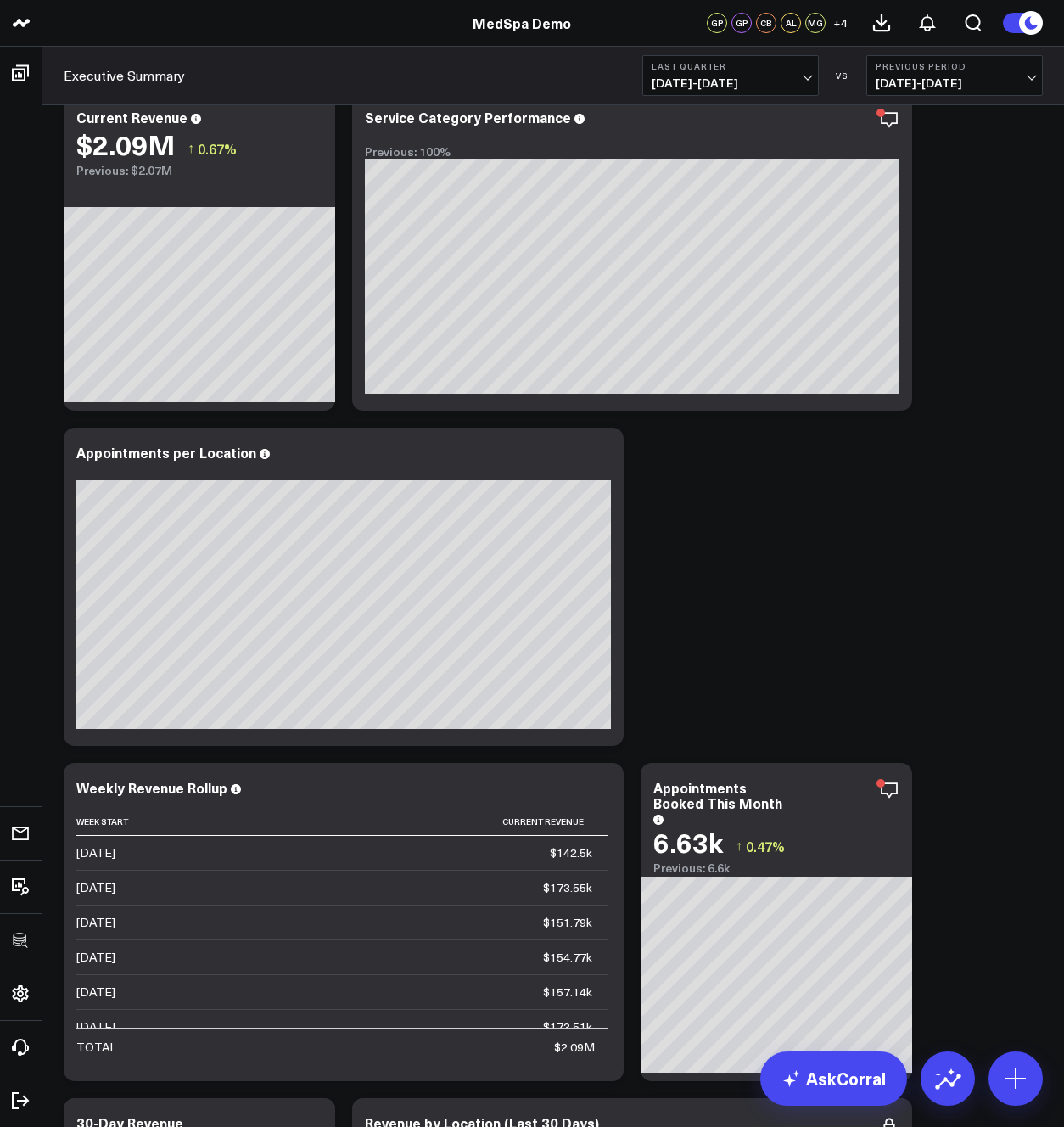
drag, startPoint x: 735, startPoint y: 812, endPoint x: 766, endPoint y: 475, distance: 338.4
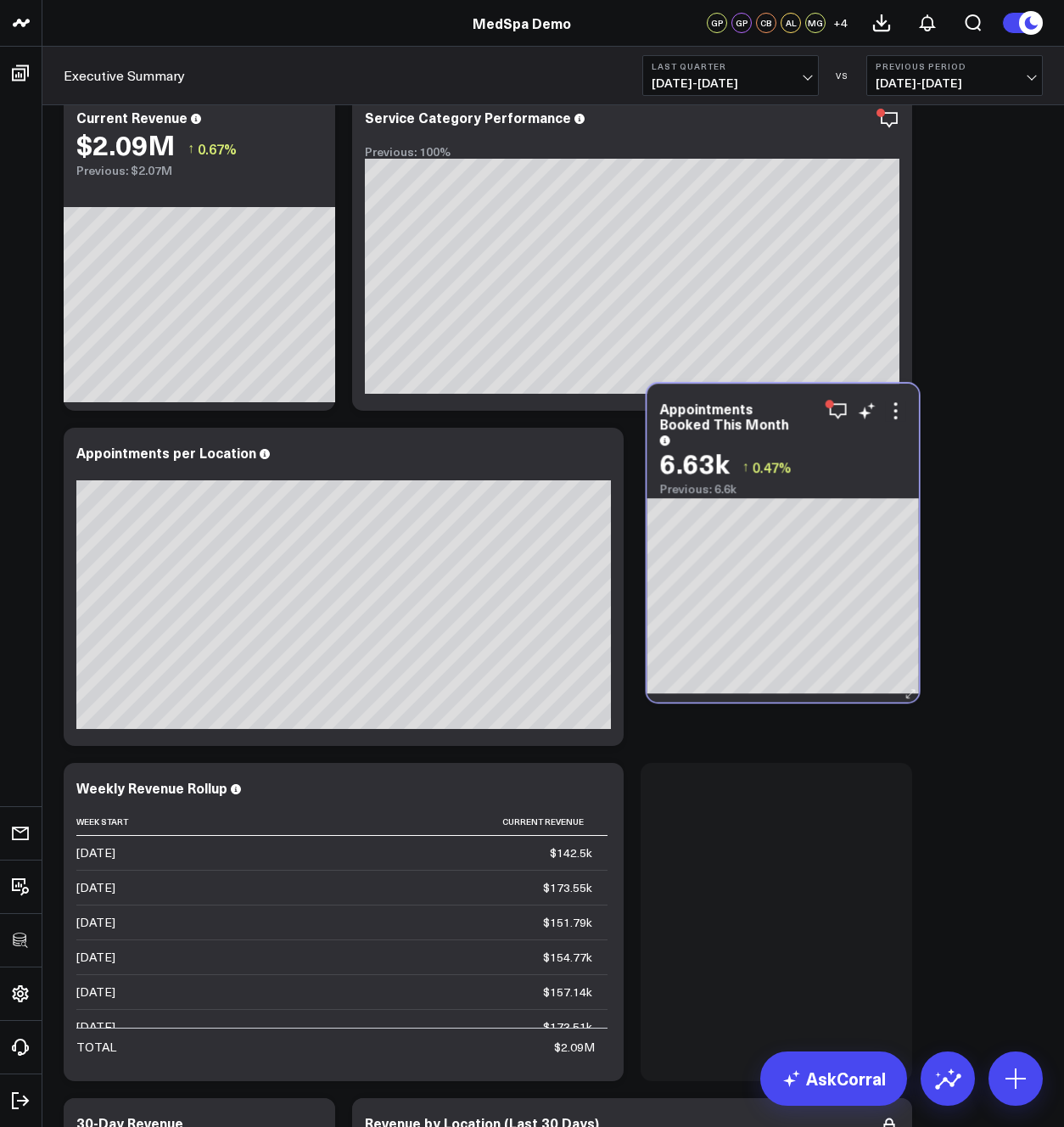
drag, startPoint x: 818, startPoint y: 816, endPoint x: 823, endPoint y: 466, distance: 350.0
click at [823, 466] on div "6.63k ↑ 0.47%" at bounding box center [783, 463] width 246 height 31
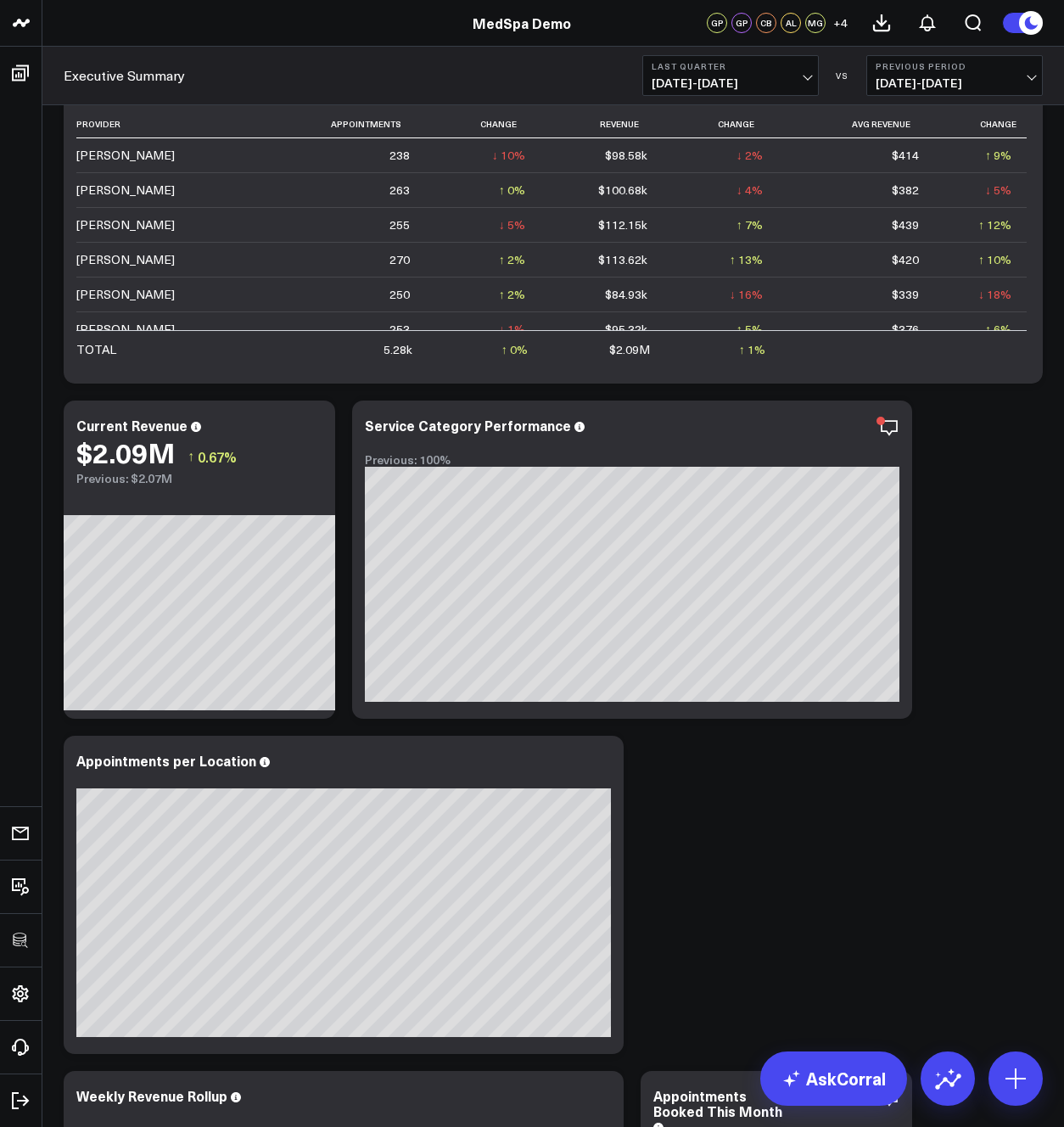
scroll to position [0, 0]
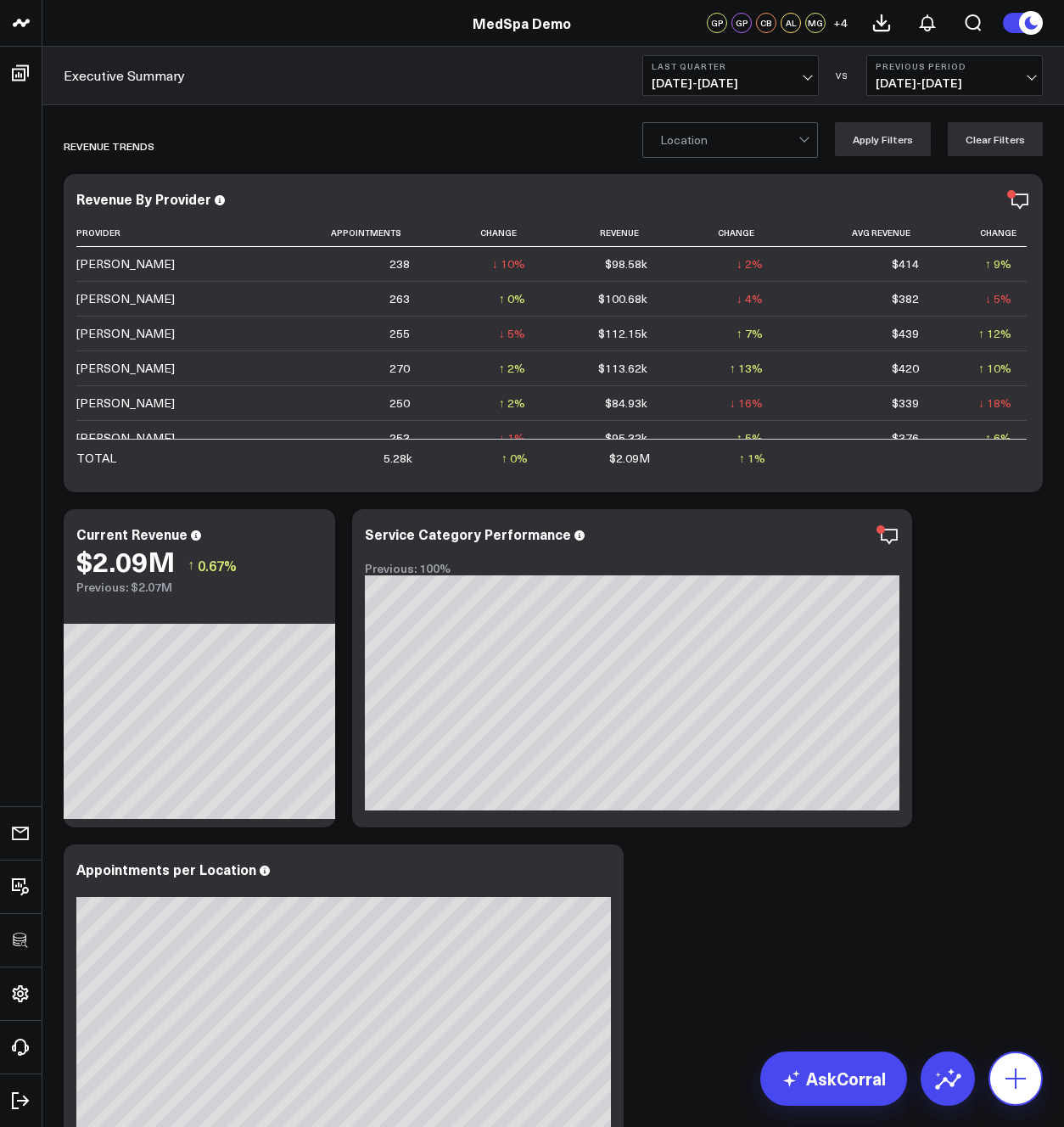
click at [1016, 1077] on icon at bounding box center [1016, 1079] width 21 height 21
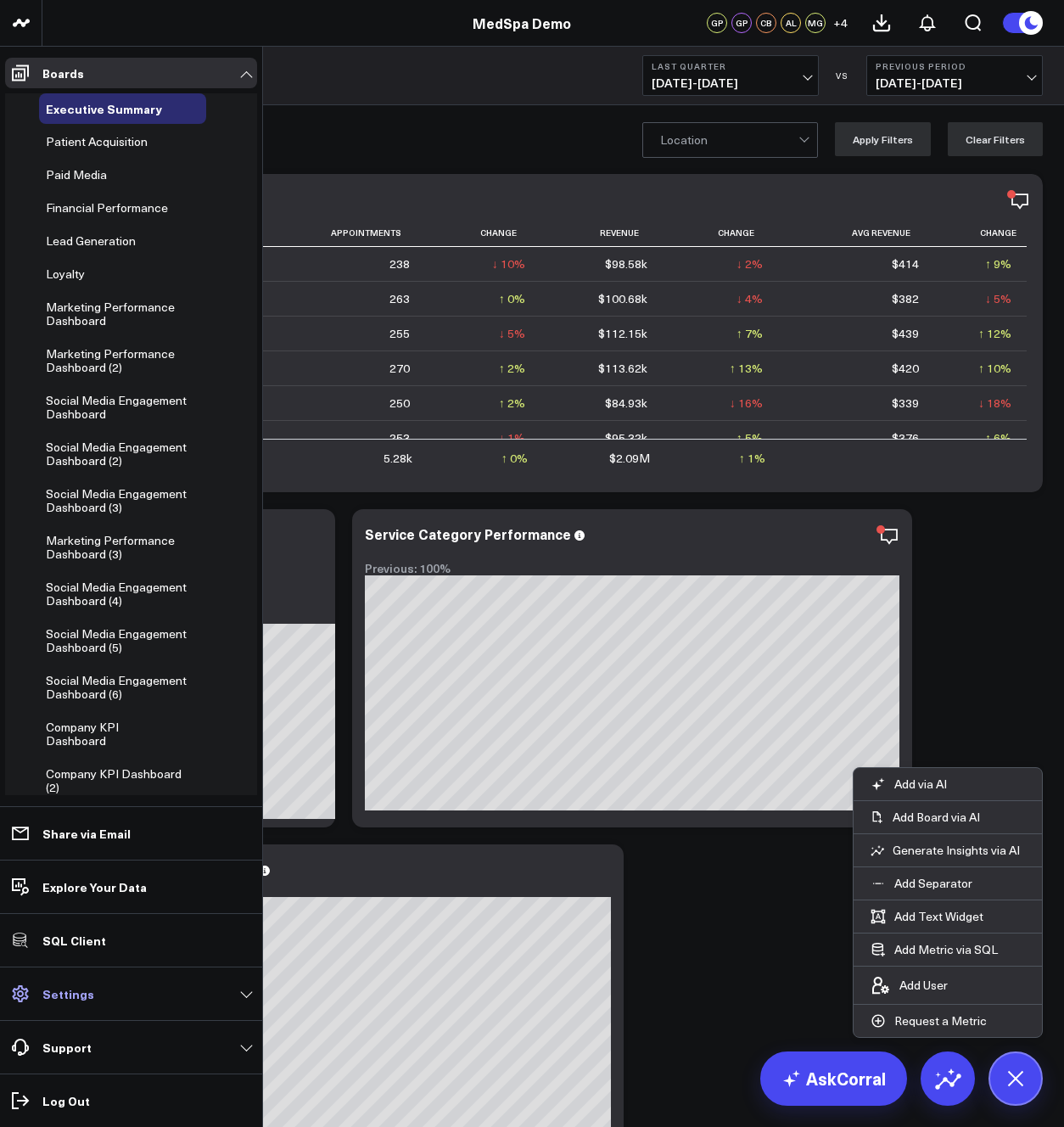
click at [63, 992] on p "Settings" at bounding box center [67, 994] width 51 height 14
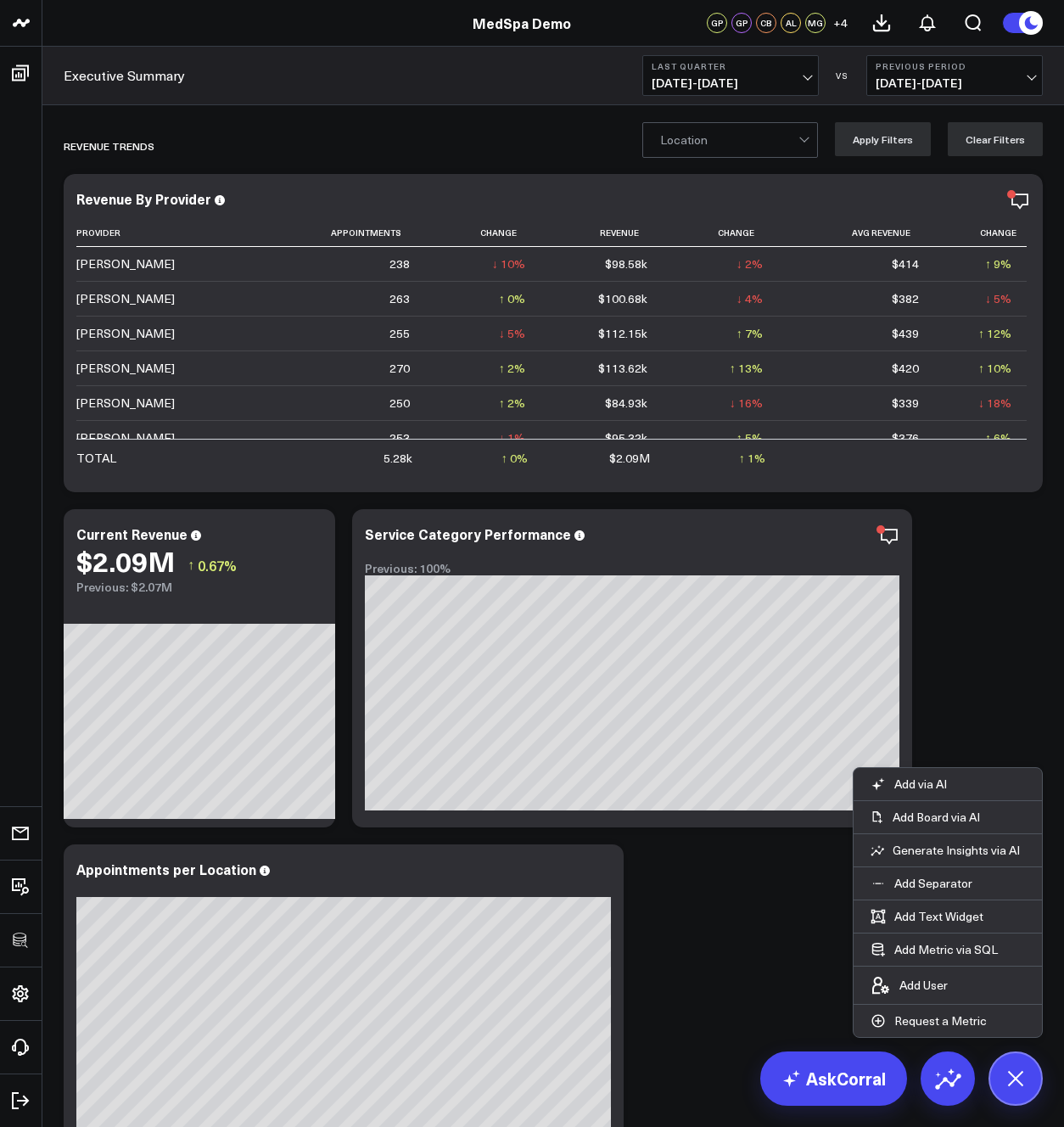
click at [1022, 1066] on icon at bounding box center [1015, 1078] width 38 height 38
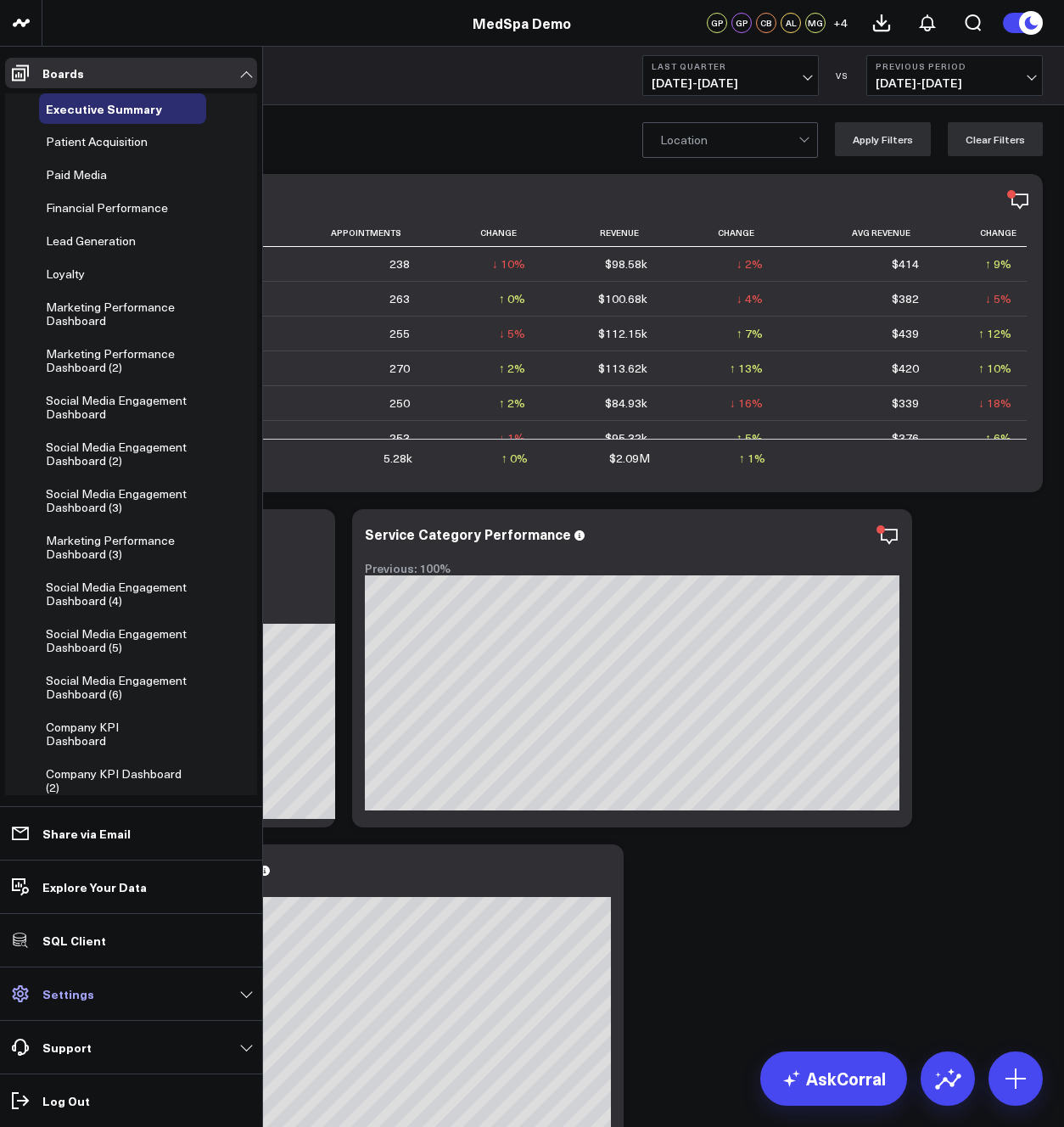
click at [60, 992] on p "Settings" at bounding box center [67, 994] width 51 height 14
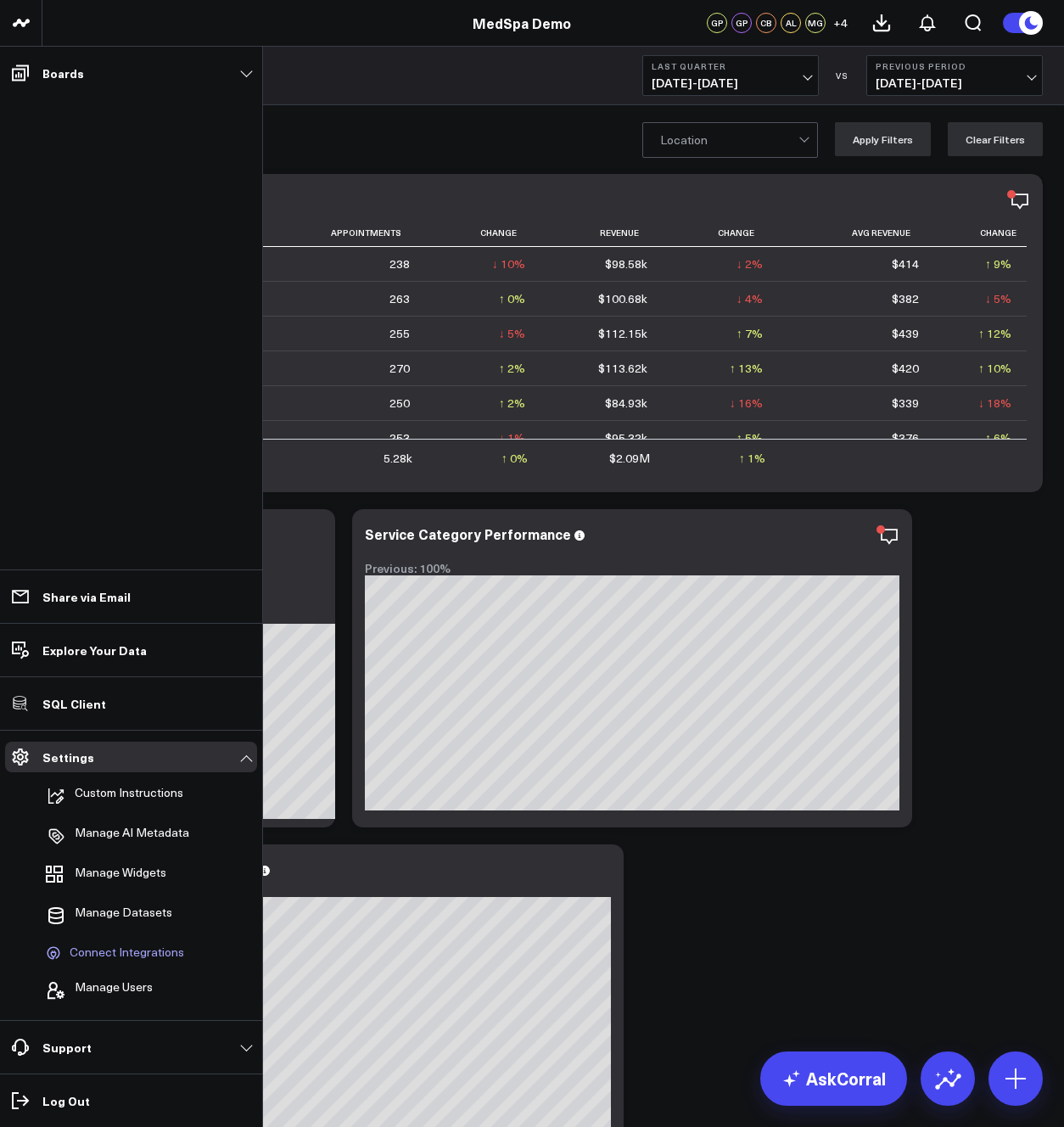
click at [83, 955] on span "Connect Integrations" at bounding box center [126, 953] width 115 height 15
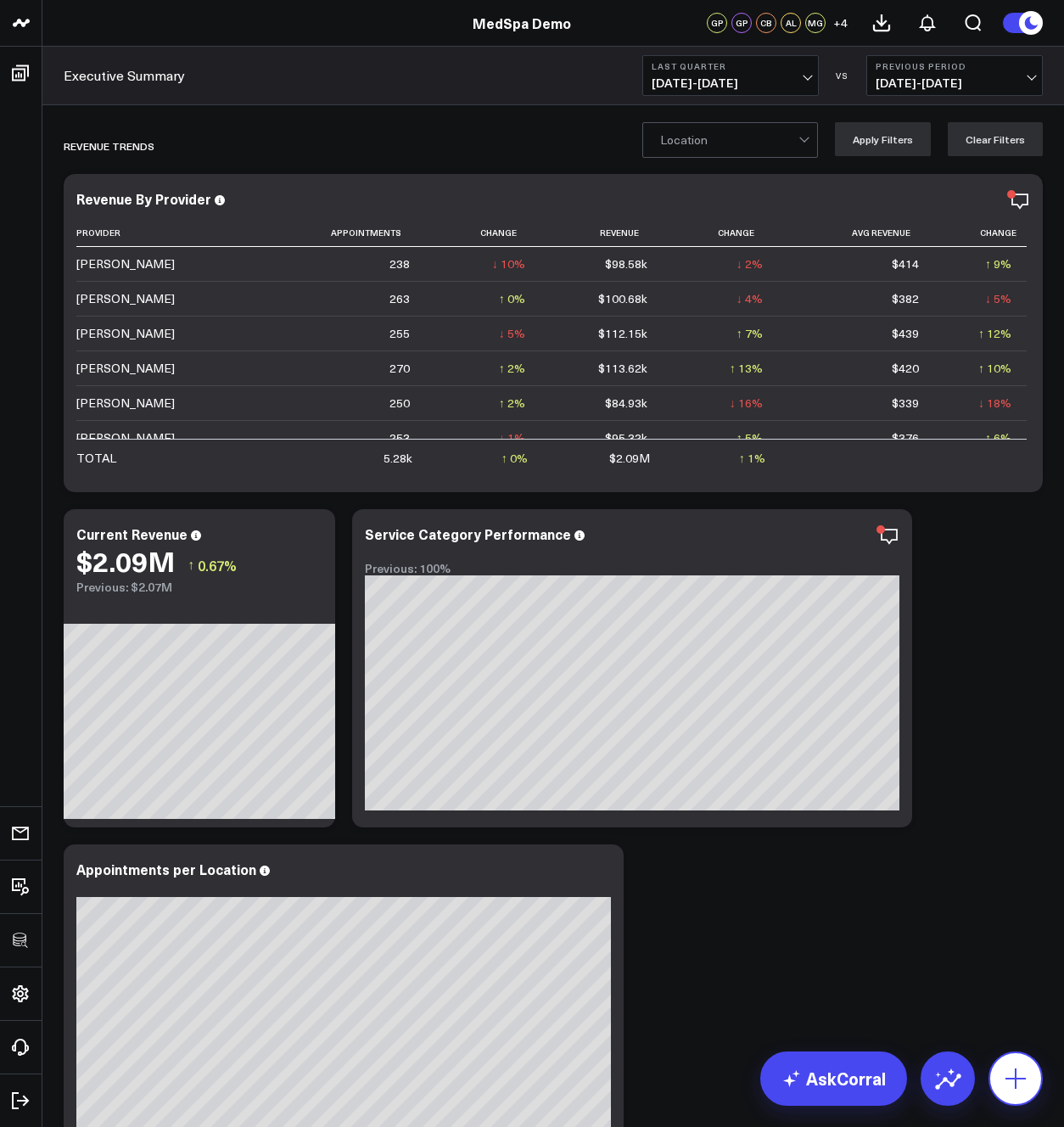
click at [1010, 1072] on icon at bounding box center [1015, 1078] width 27 height 27
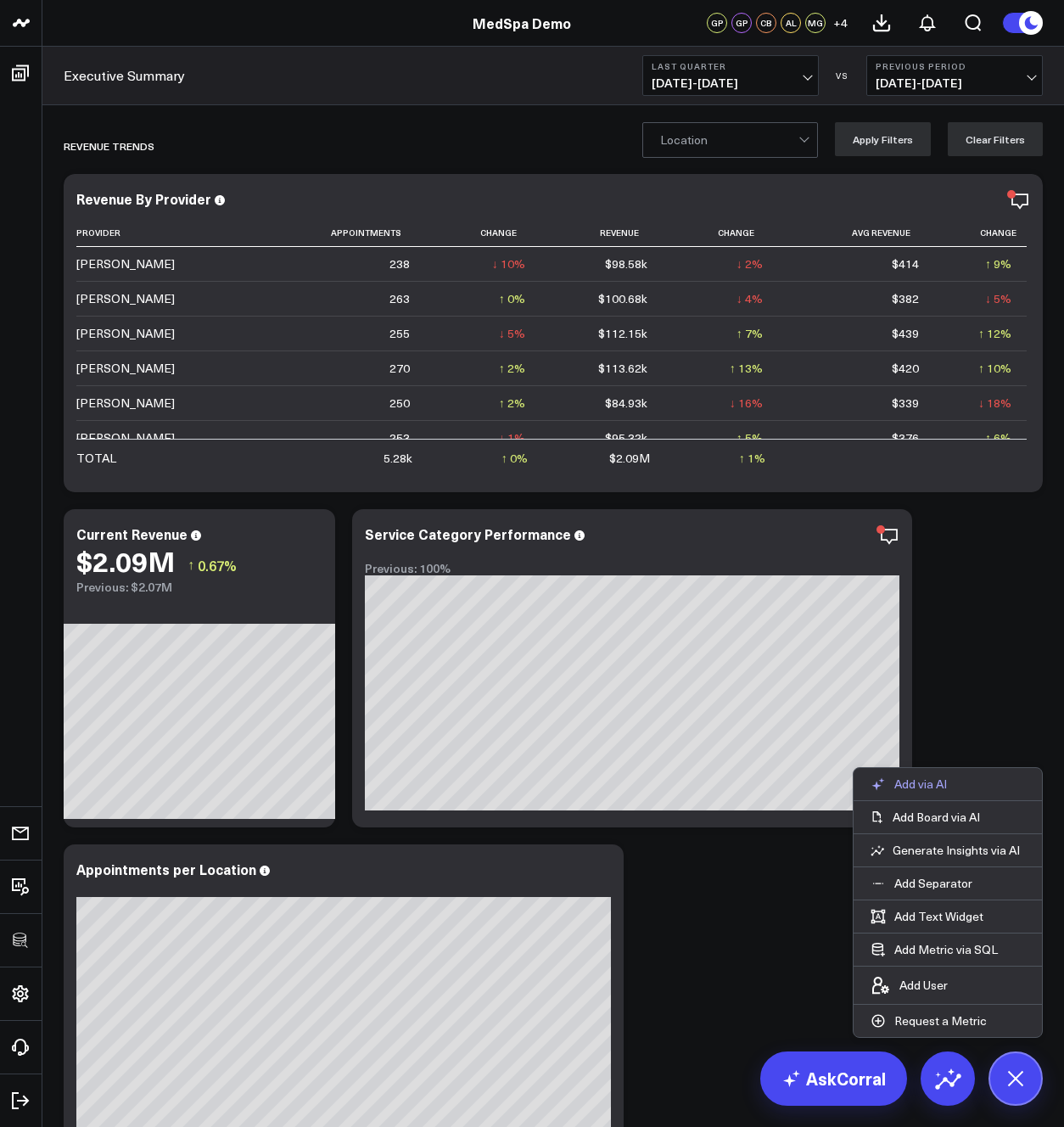
click at [919, 788] on p "Add via AI" at bounding box center [921, 785] width 52 height 15
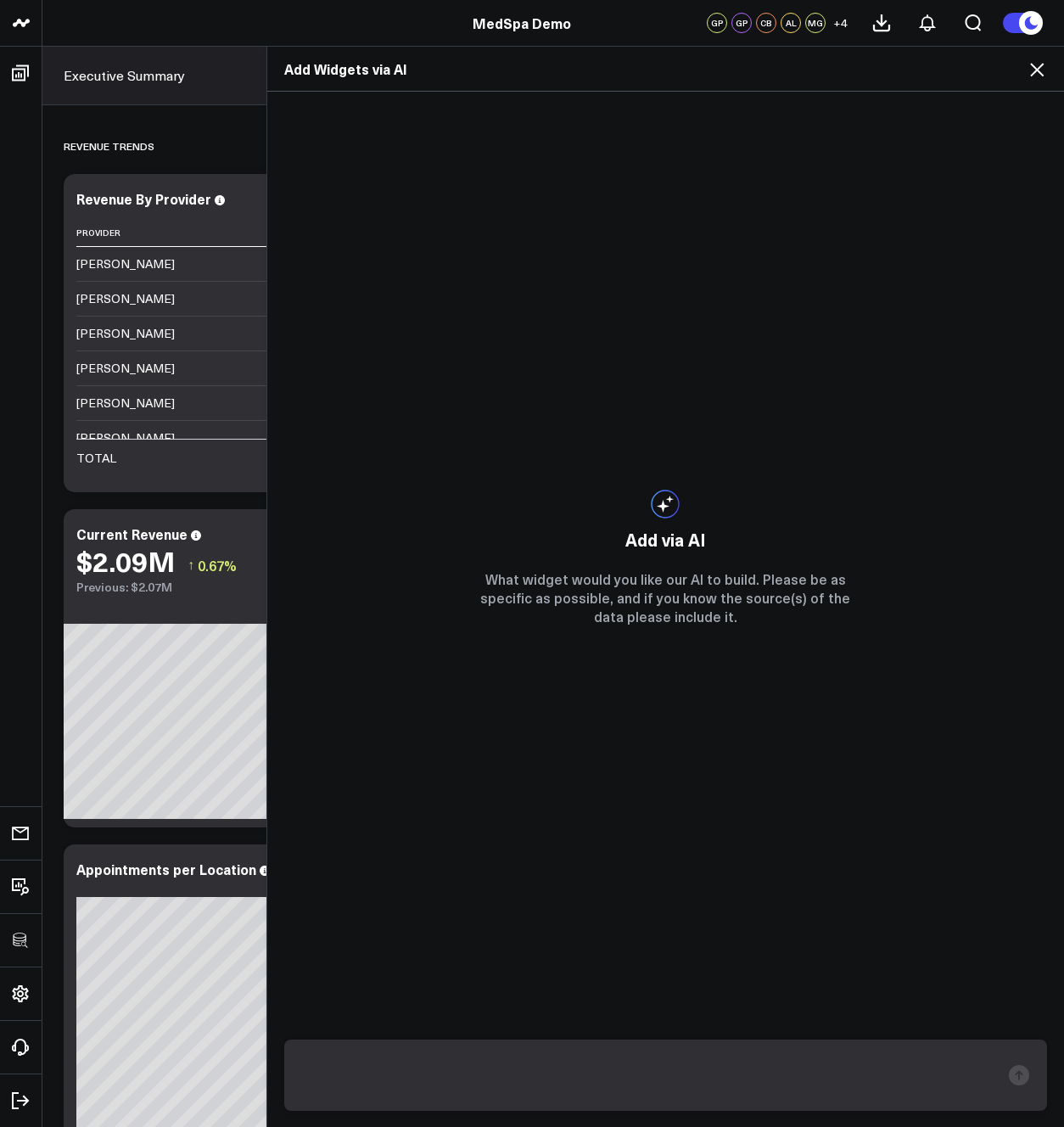
click at [758, 1086] on textarea at bounding box center [652, 1075] width 699 height 44
type textarea "build a board that shows new patient acquisition in q2"
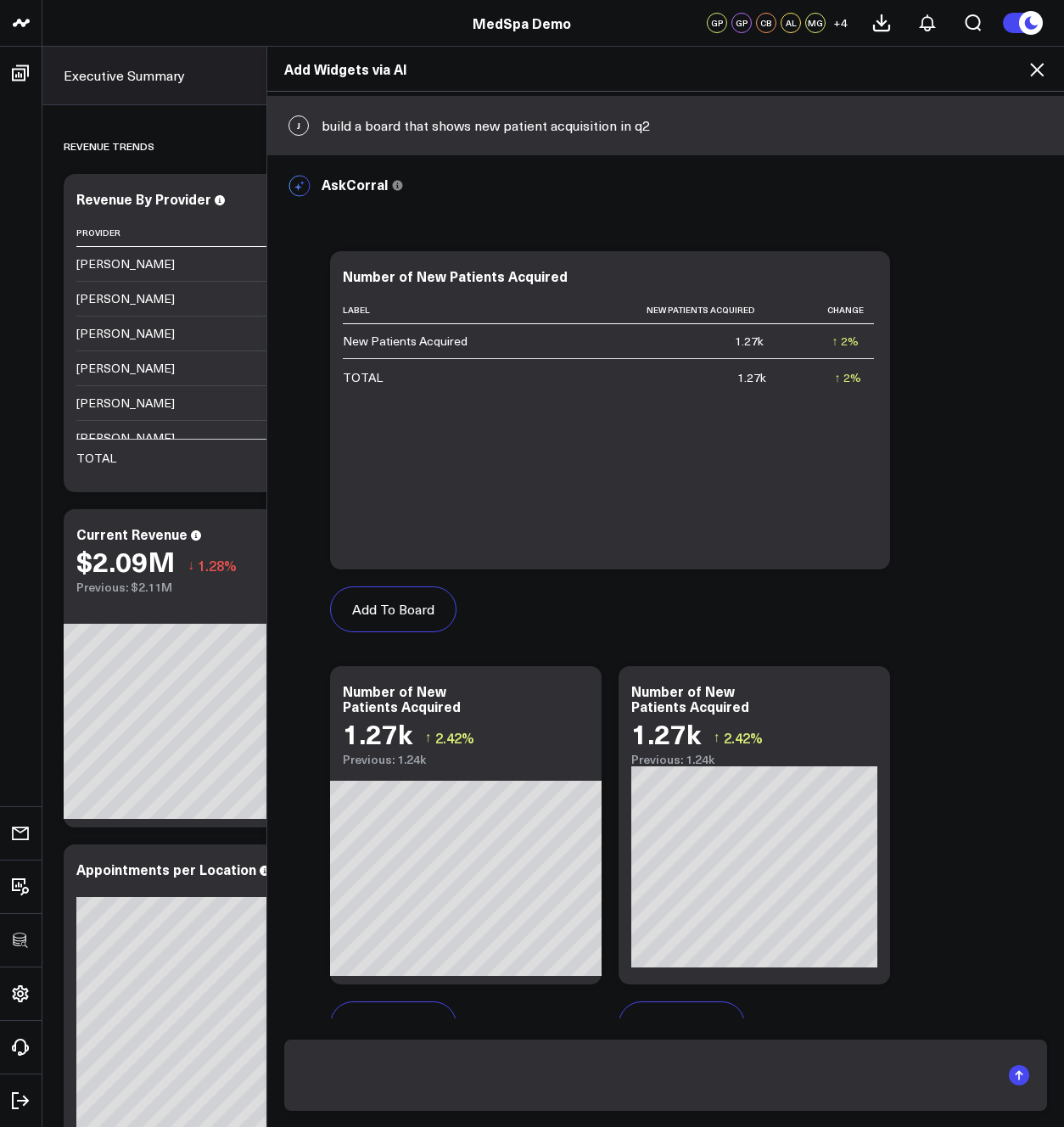
scroll to position [88, 0]
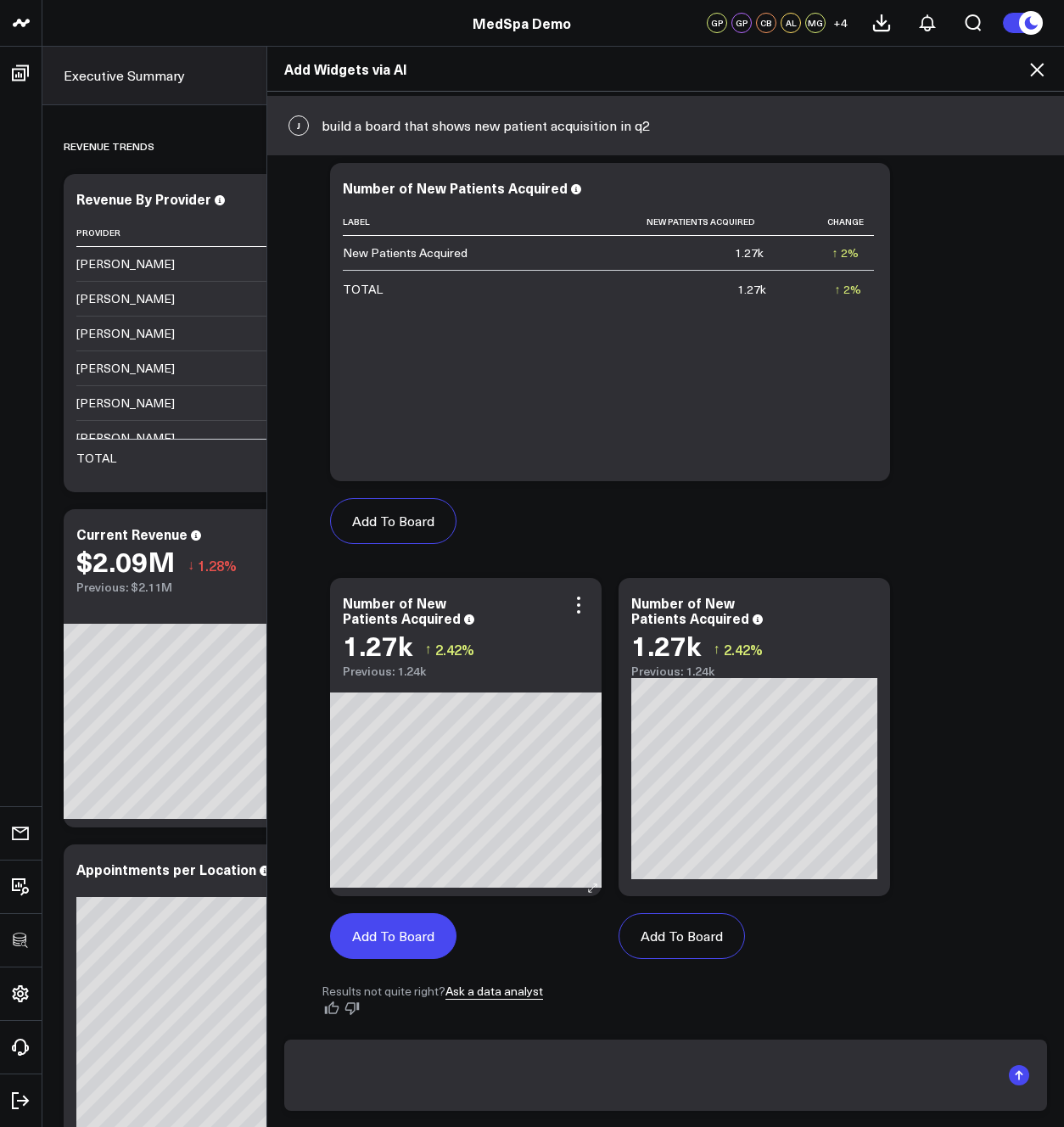
click at [380, 933] on button "Add To Board" at bounding box center [393, 936] width 126 height 46
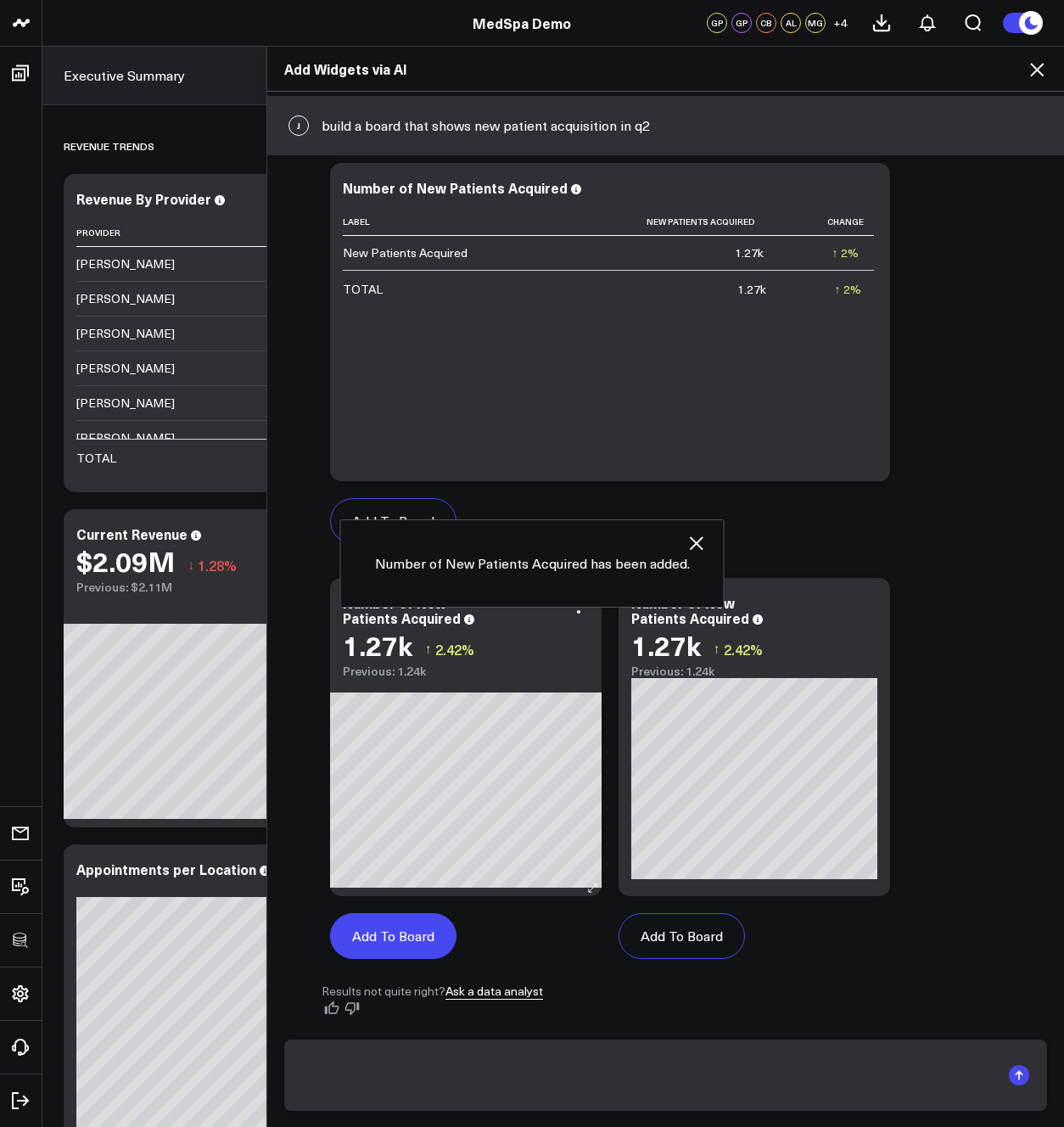
scroll to position [4648, 0]
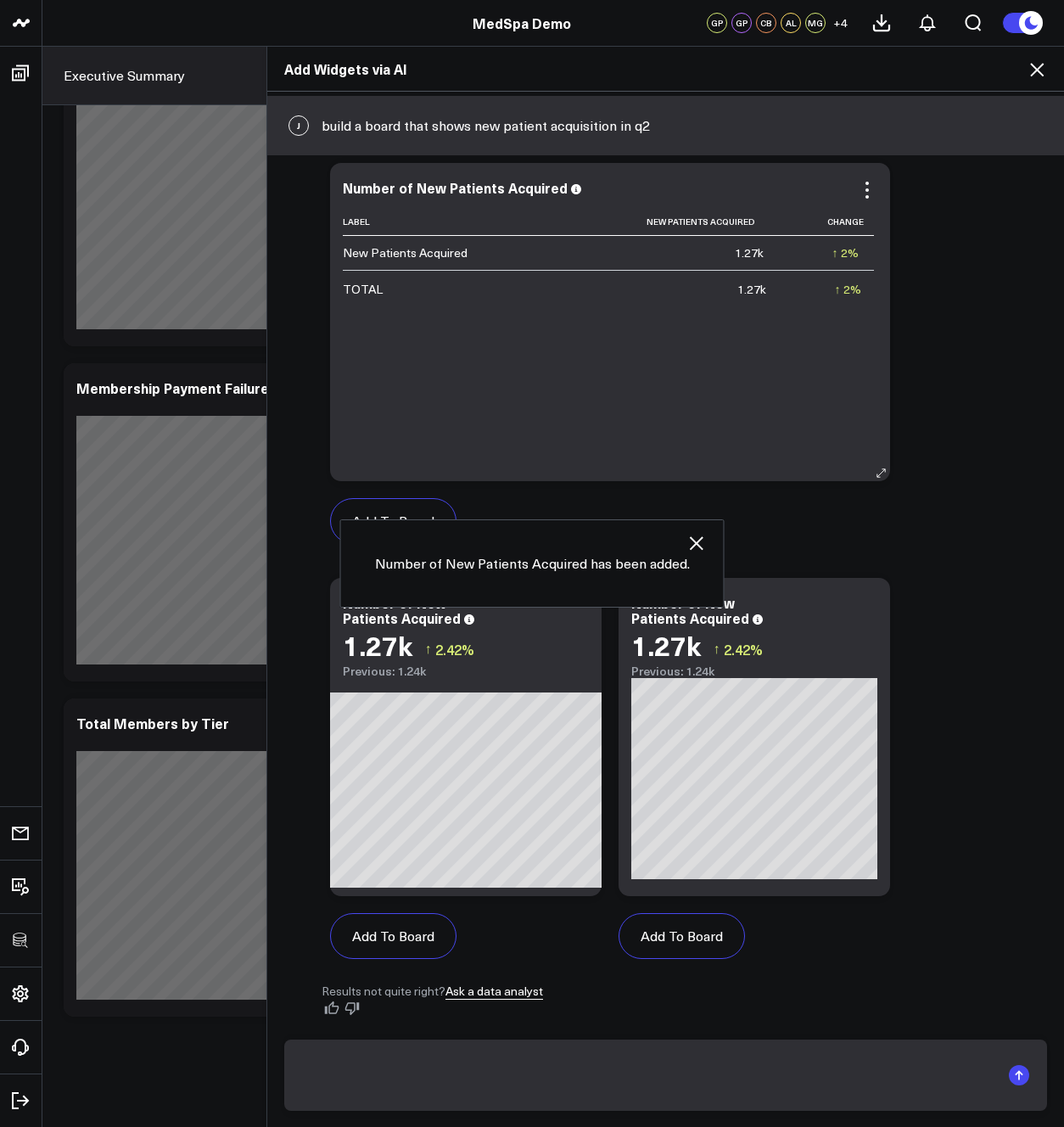
click at [695, 546] on div "Add To Board" at bounding box center [610, 521] width 560 height 79
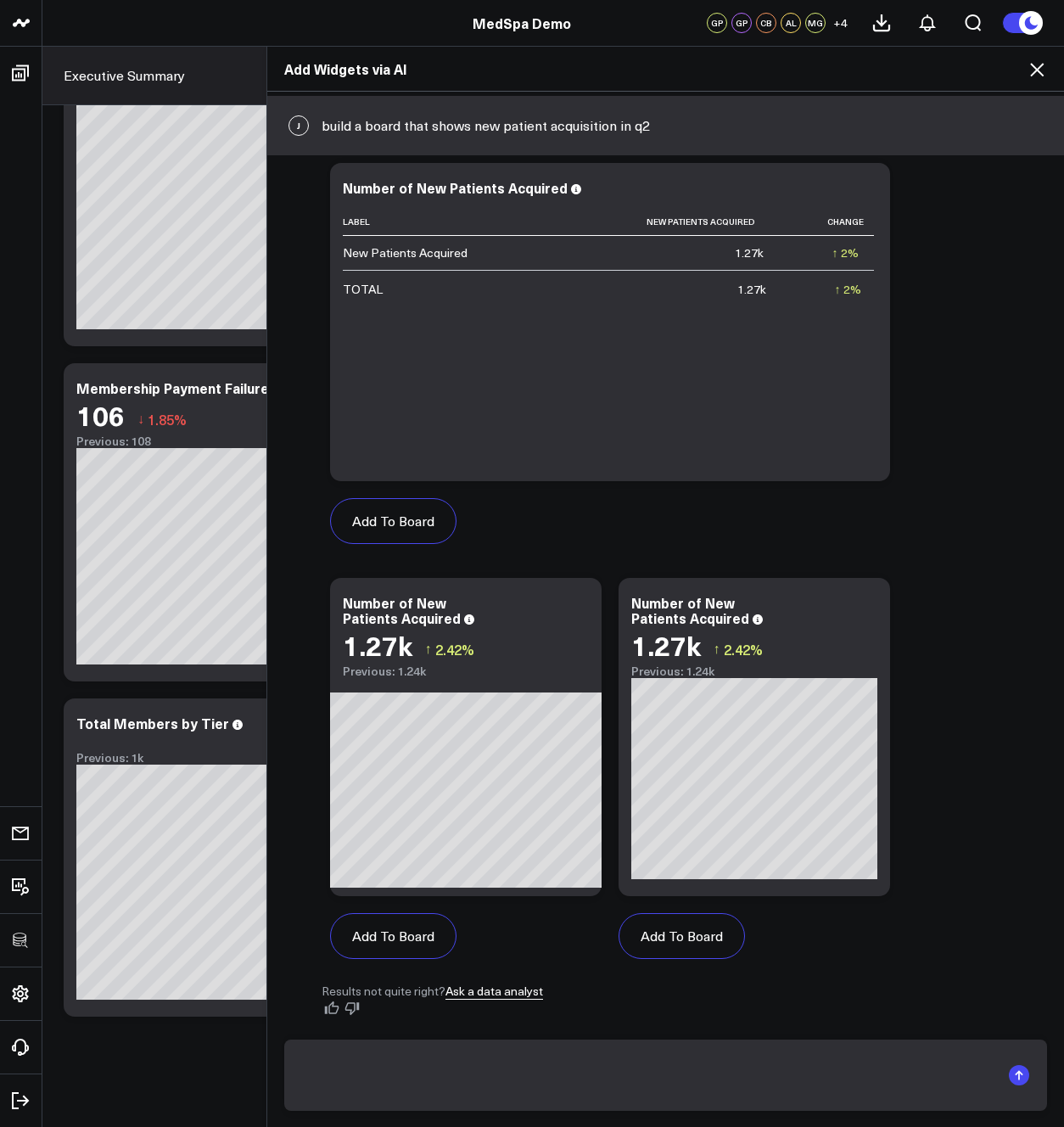
click at [1035, 66] on icon at bounding box center [1037, 70] width 21 height 21
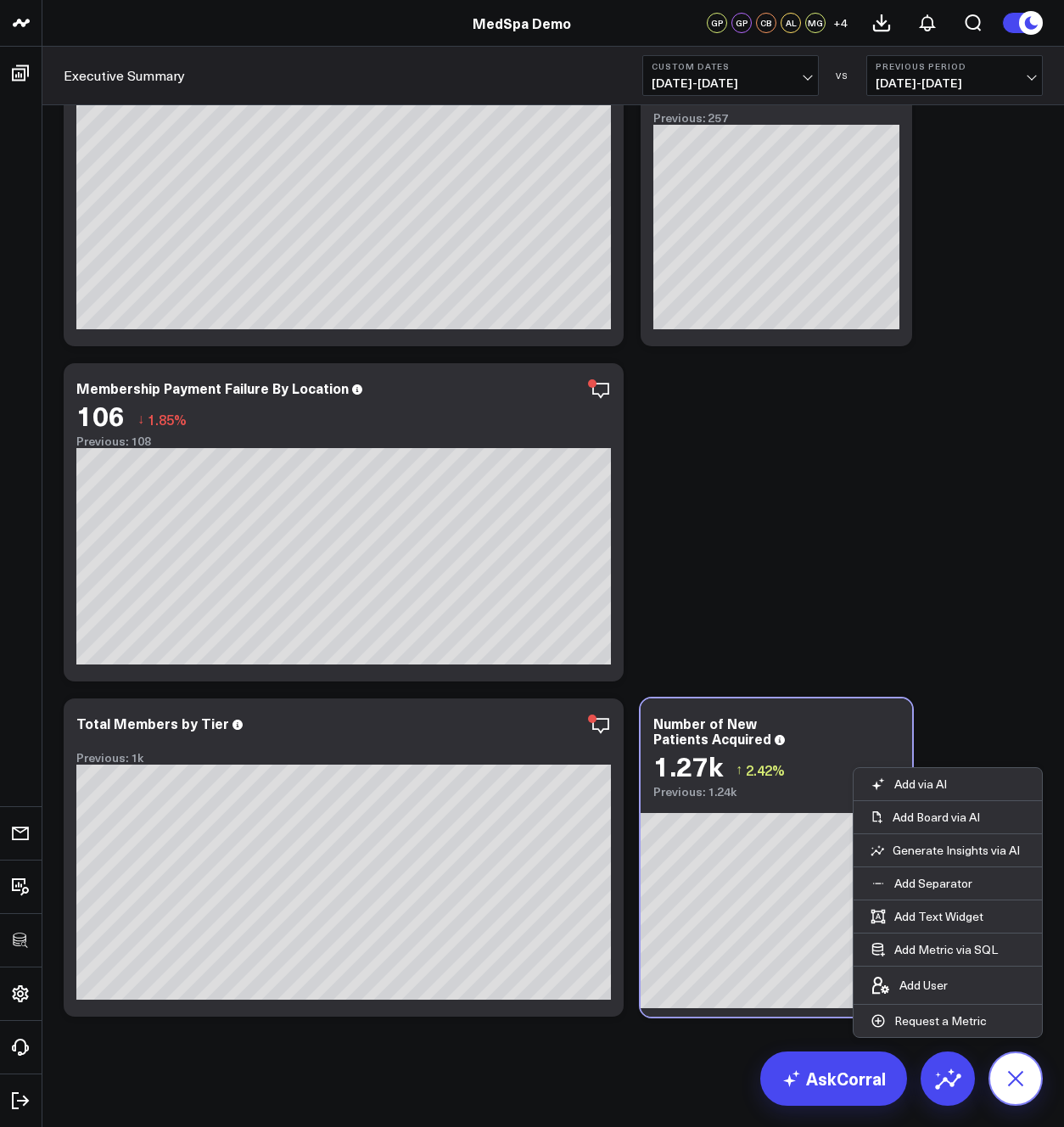
click at [1011, 1076] on icon at bounding box center [1015, 1078] width 38 height 38
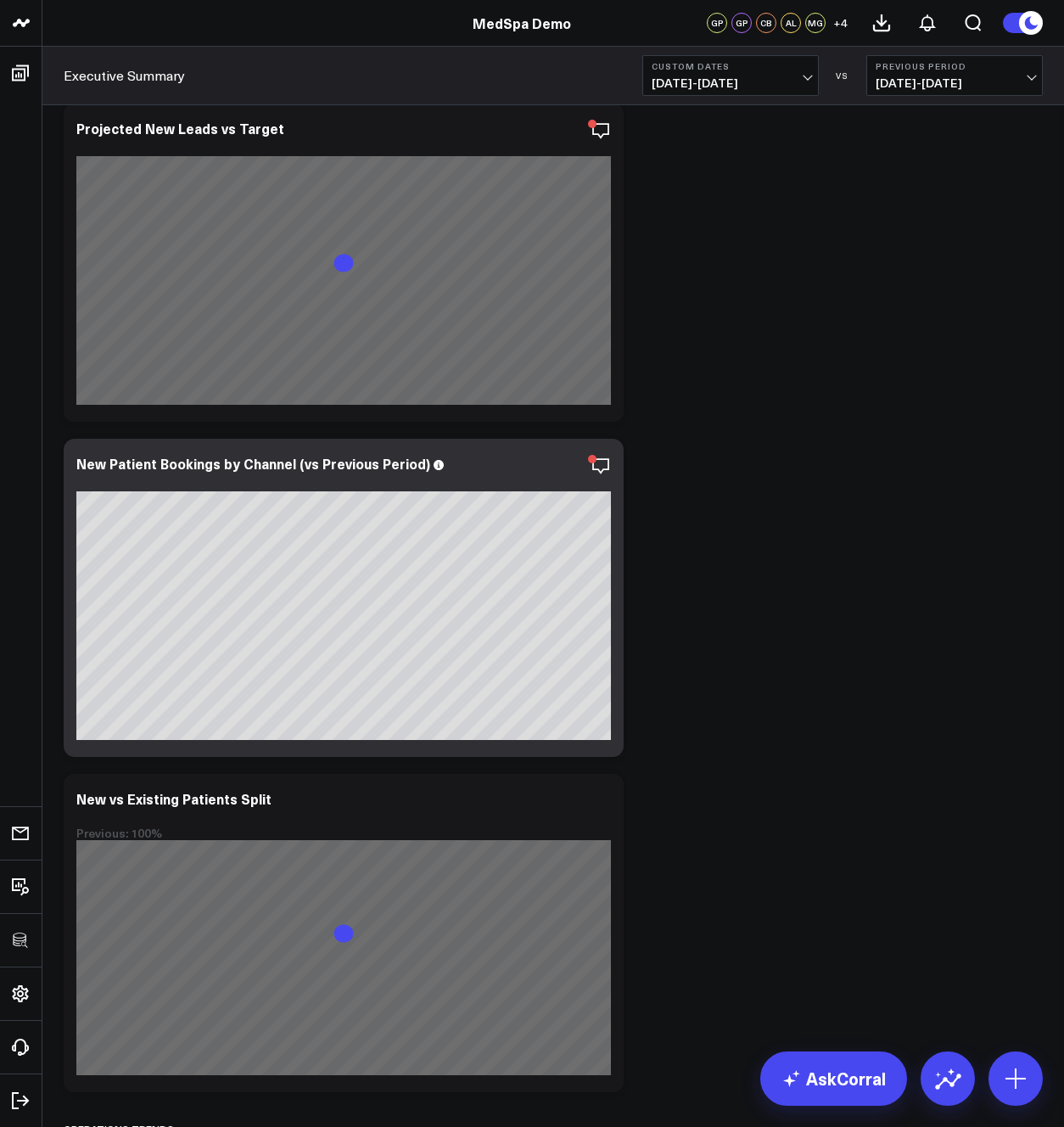
scroll to position [0, 0]
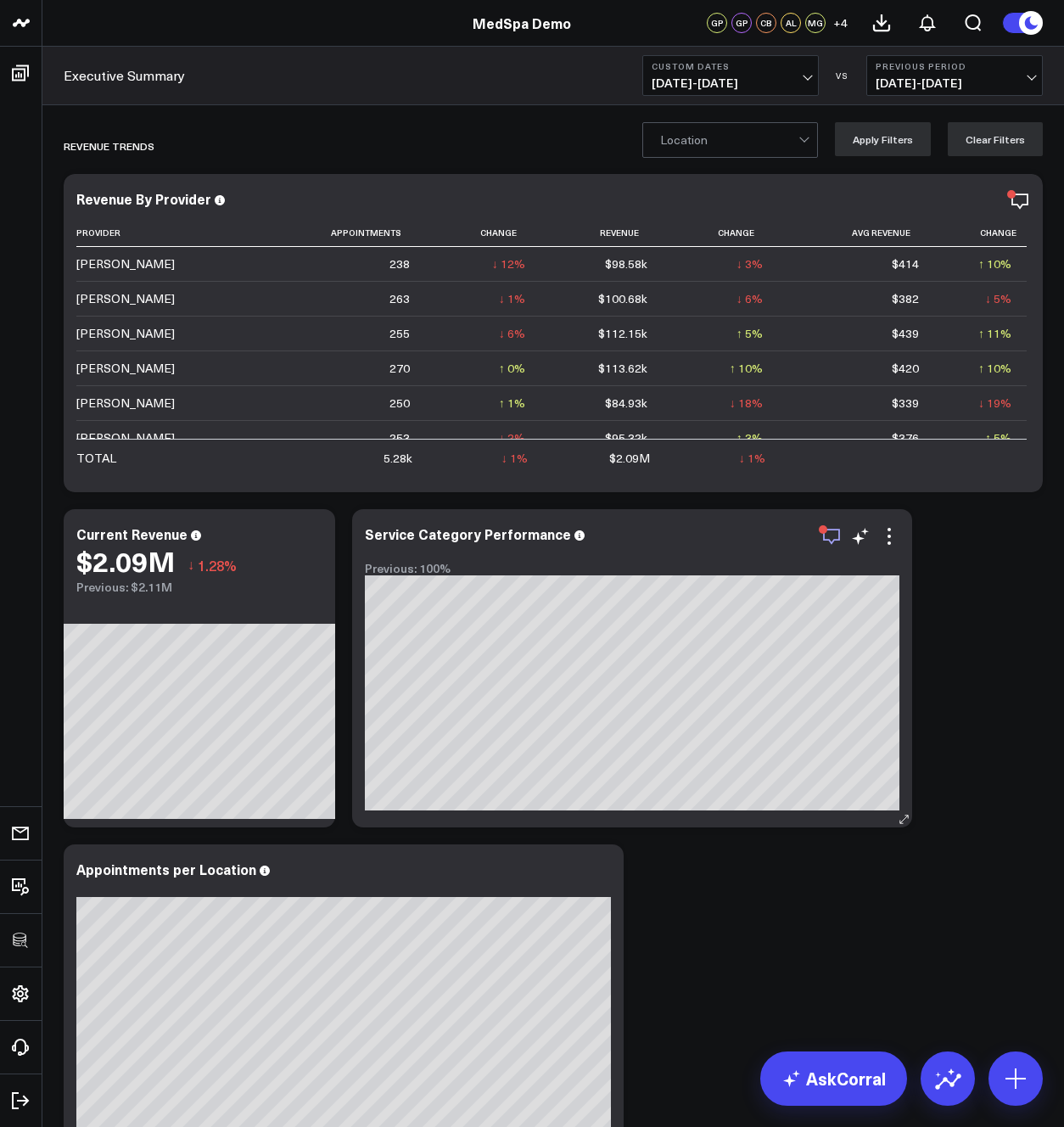
click at [832, 531] on icon "button" at bounding box center [832, 537] width 21 height 21
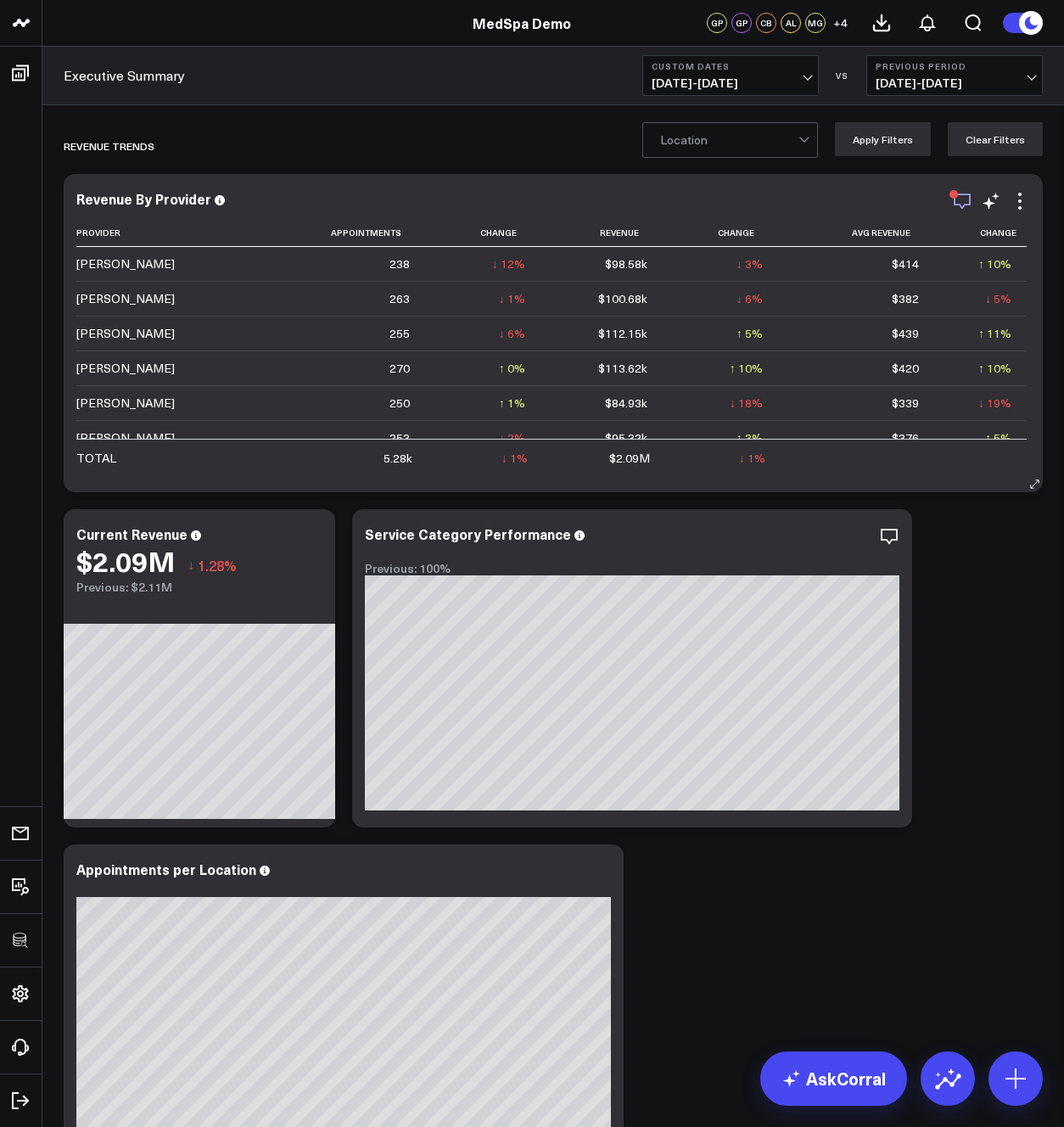
click at [961, 197] on icon "button" at bounding box center [962, 201] width 21 height 21
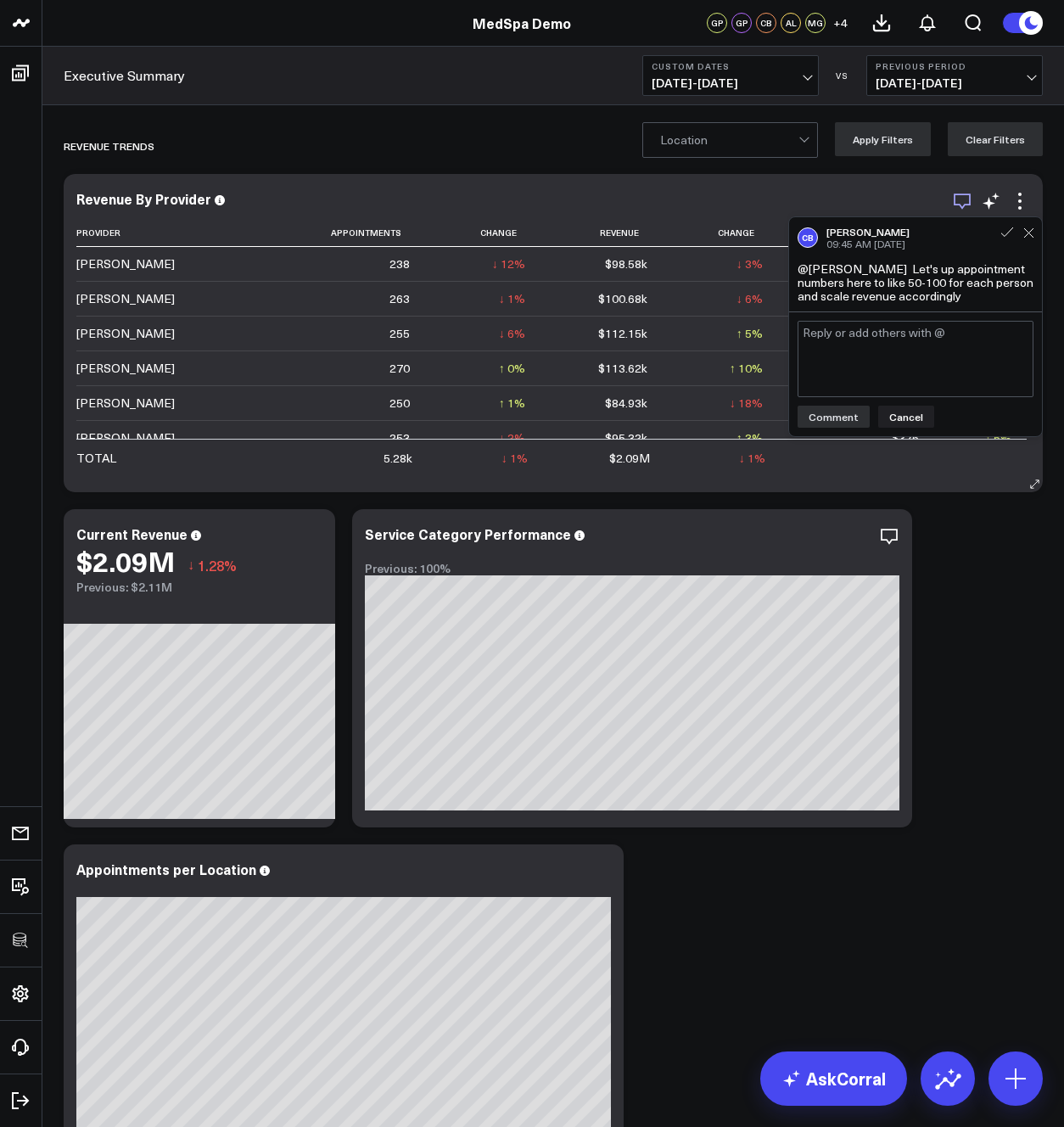
click at [961, 197] on icon "button" at bounding box center [962, 201] width 21 height 21
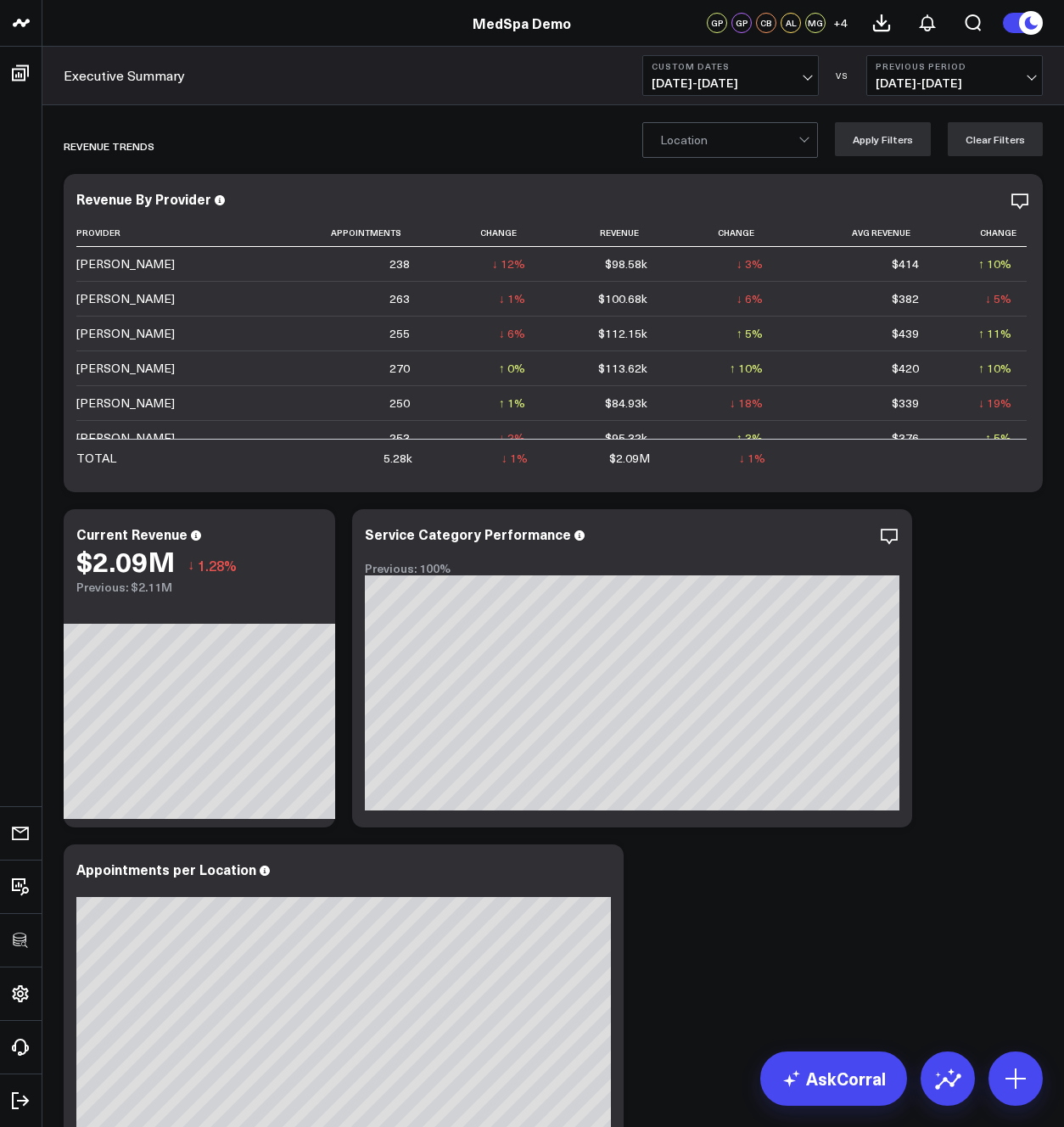
scroll to position [552, 0]
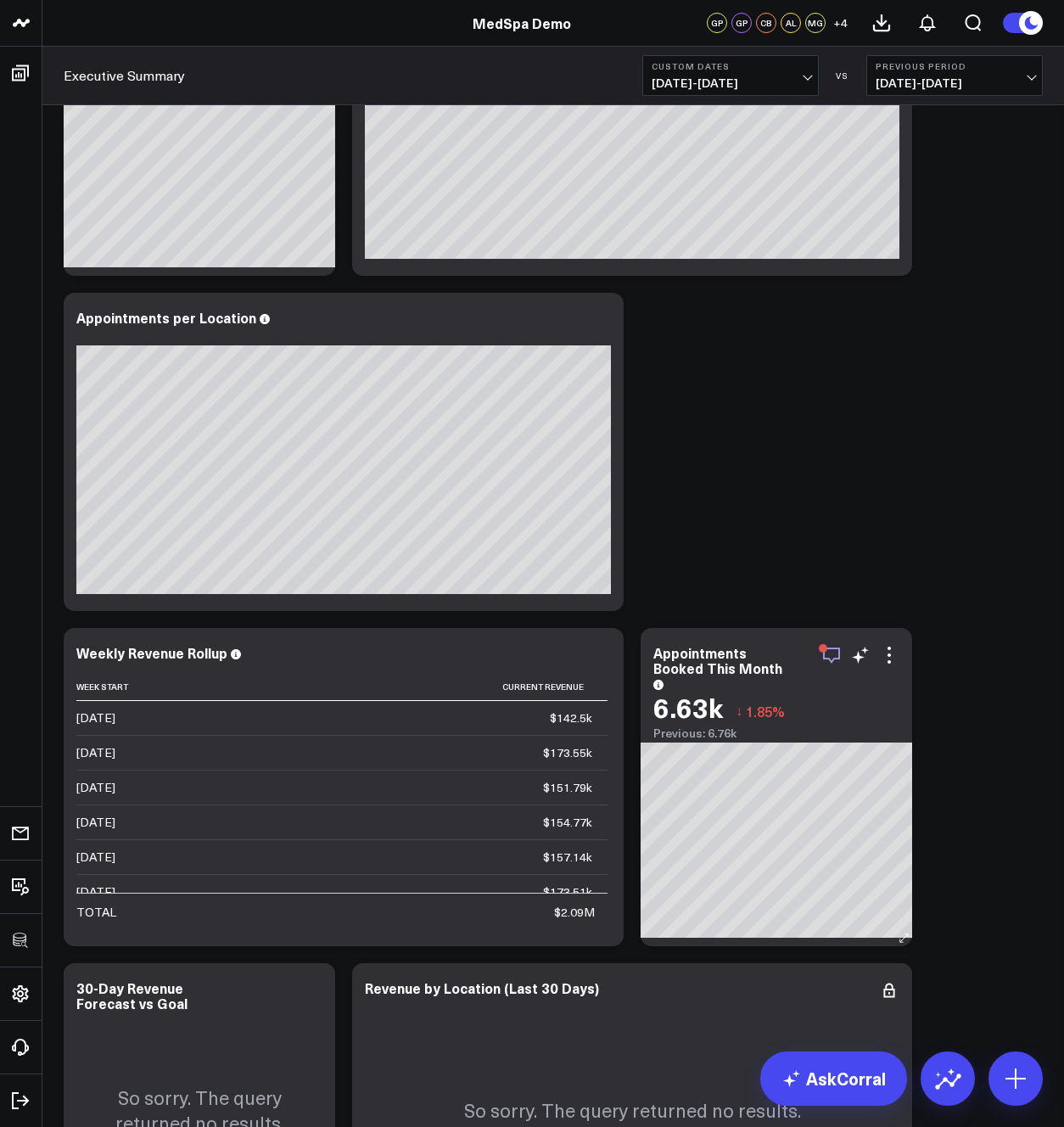
click at [832, 649] on icon "button" at bounding box center [832, 656] width 21 height 21
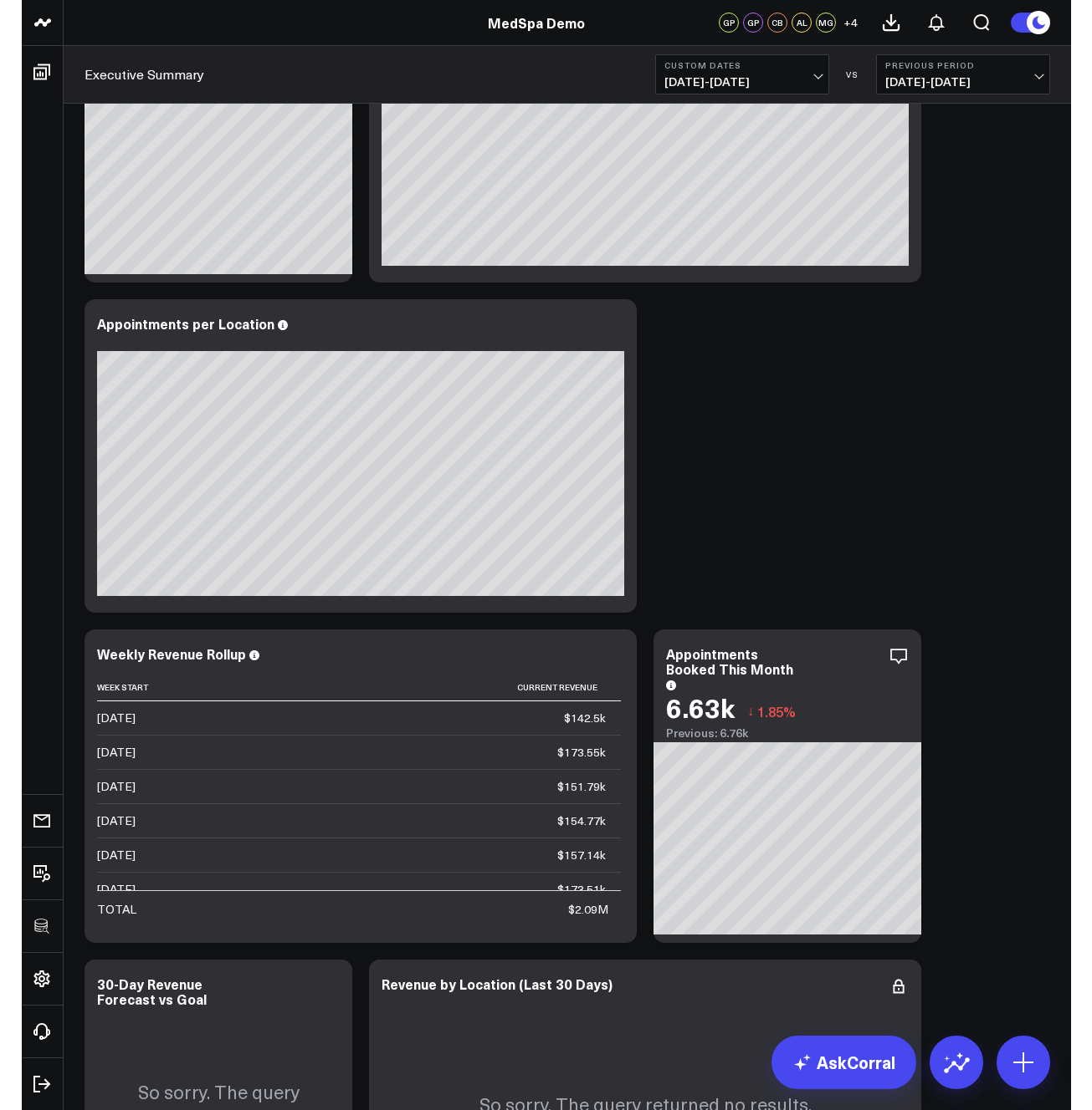
scroll to position [0, 0]
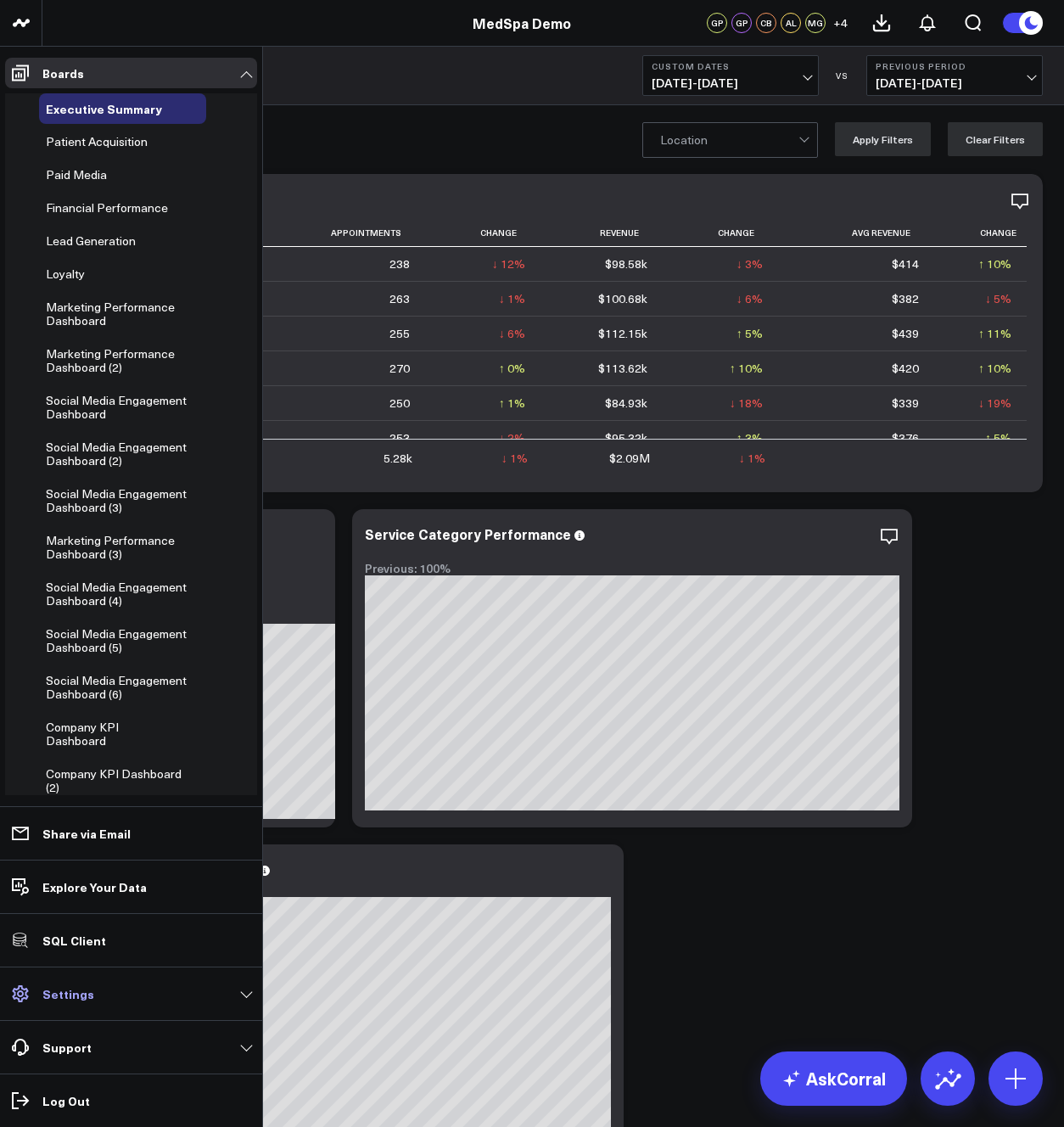
click at [73, 993] on p "Settings" at bounding box center [67, 994] width 51 height 14
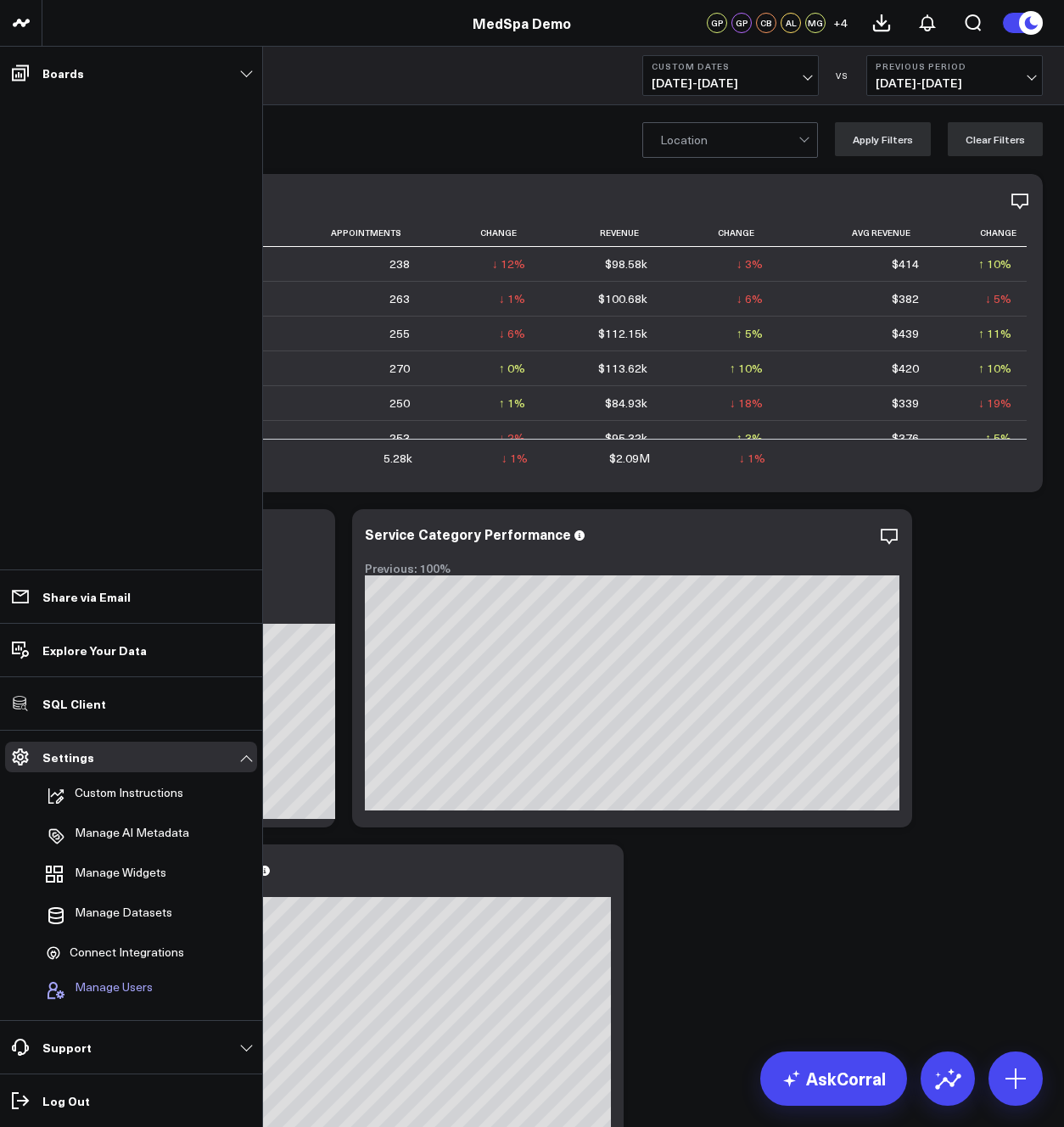
click at [106, 989] on span "Manage Users" at bounding box center [114, 990] width 79 height 21
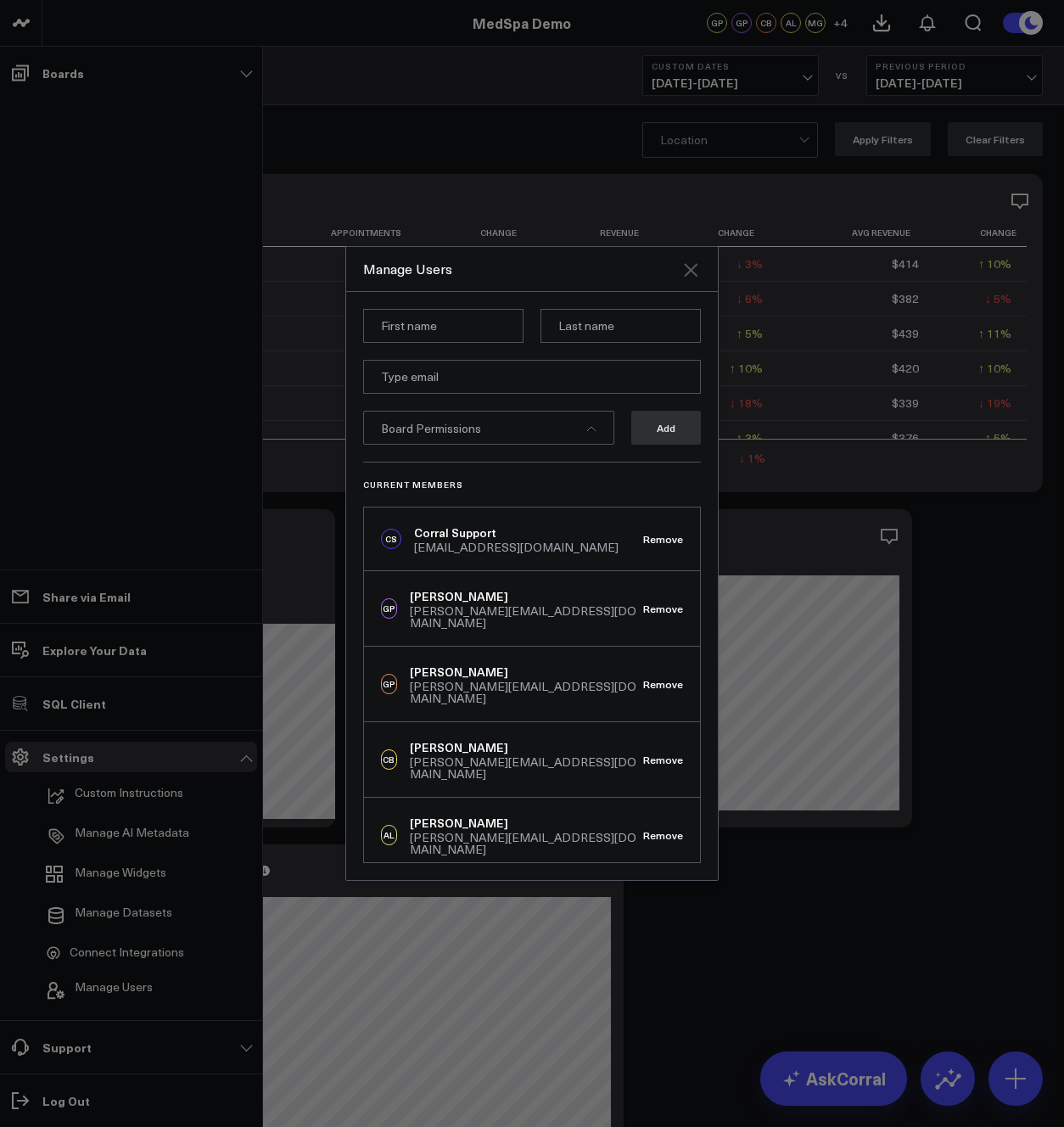
click at [693, 274] on icon "Close" at bounding box center [691, 270] width 21 height 21
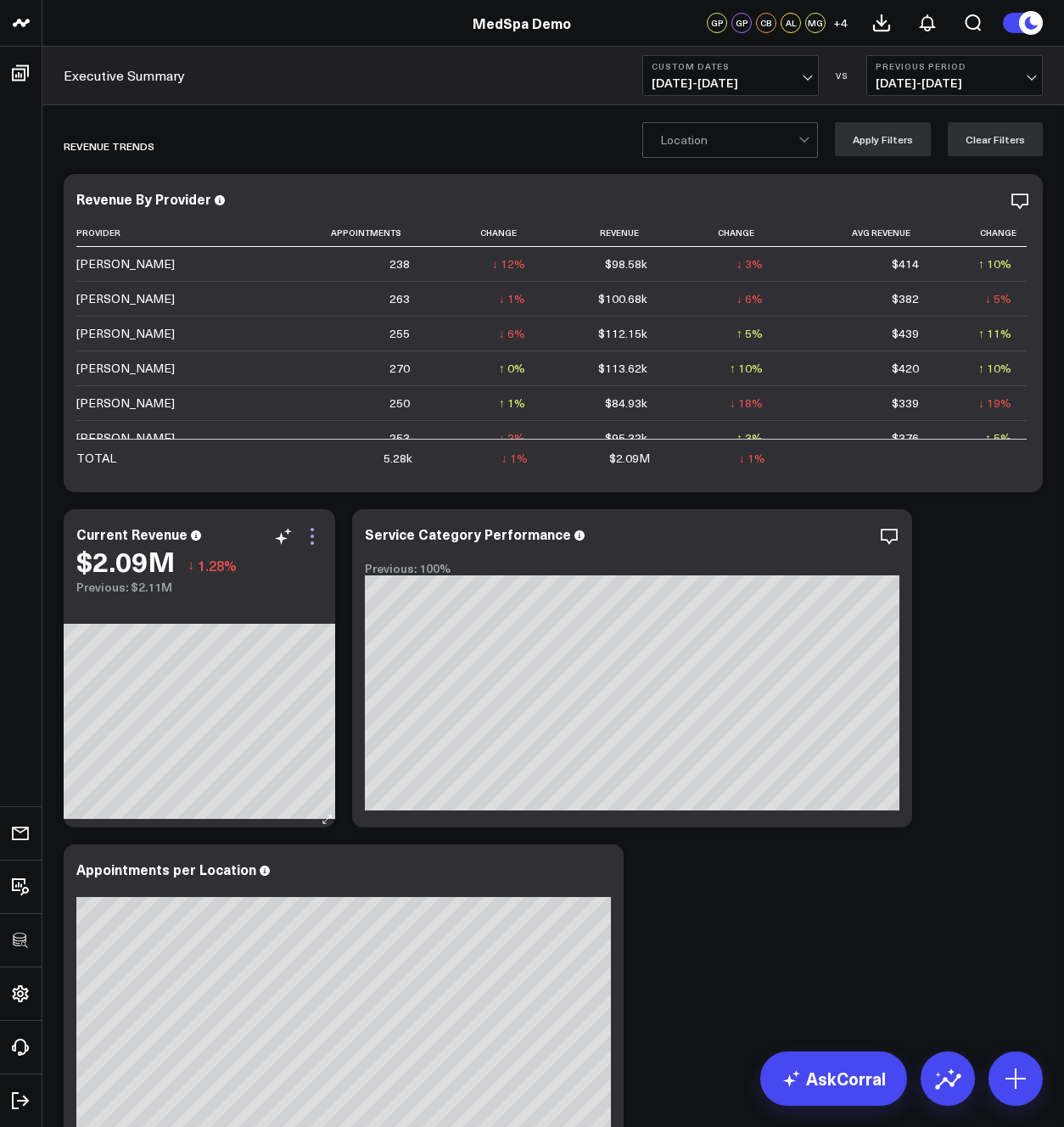
click at [313, 540] on icon at bounding box center [312, 537] width 21 height 21
drag, startPoint x: 962, startPoint y: 630, endPoint x: 949, endPoint y: 707, distance: 78.1
click at [1016, 1070] on icon at bounding box center [1015, 1078] width 27 height 27
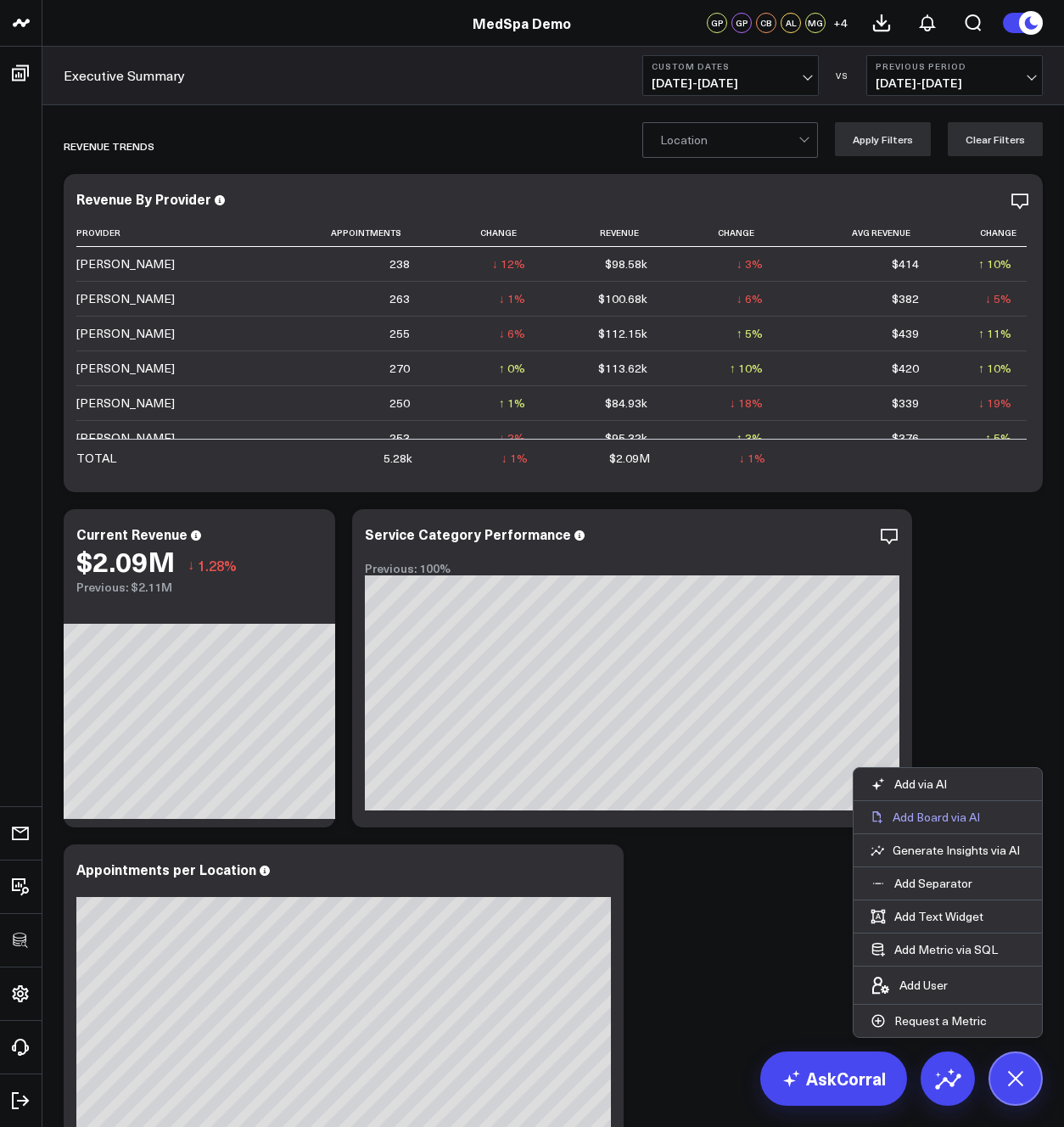
click at [913, 817] on p "Add Board via AI" at bounding box center [936, 817] width 87 height 15
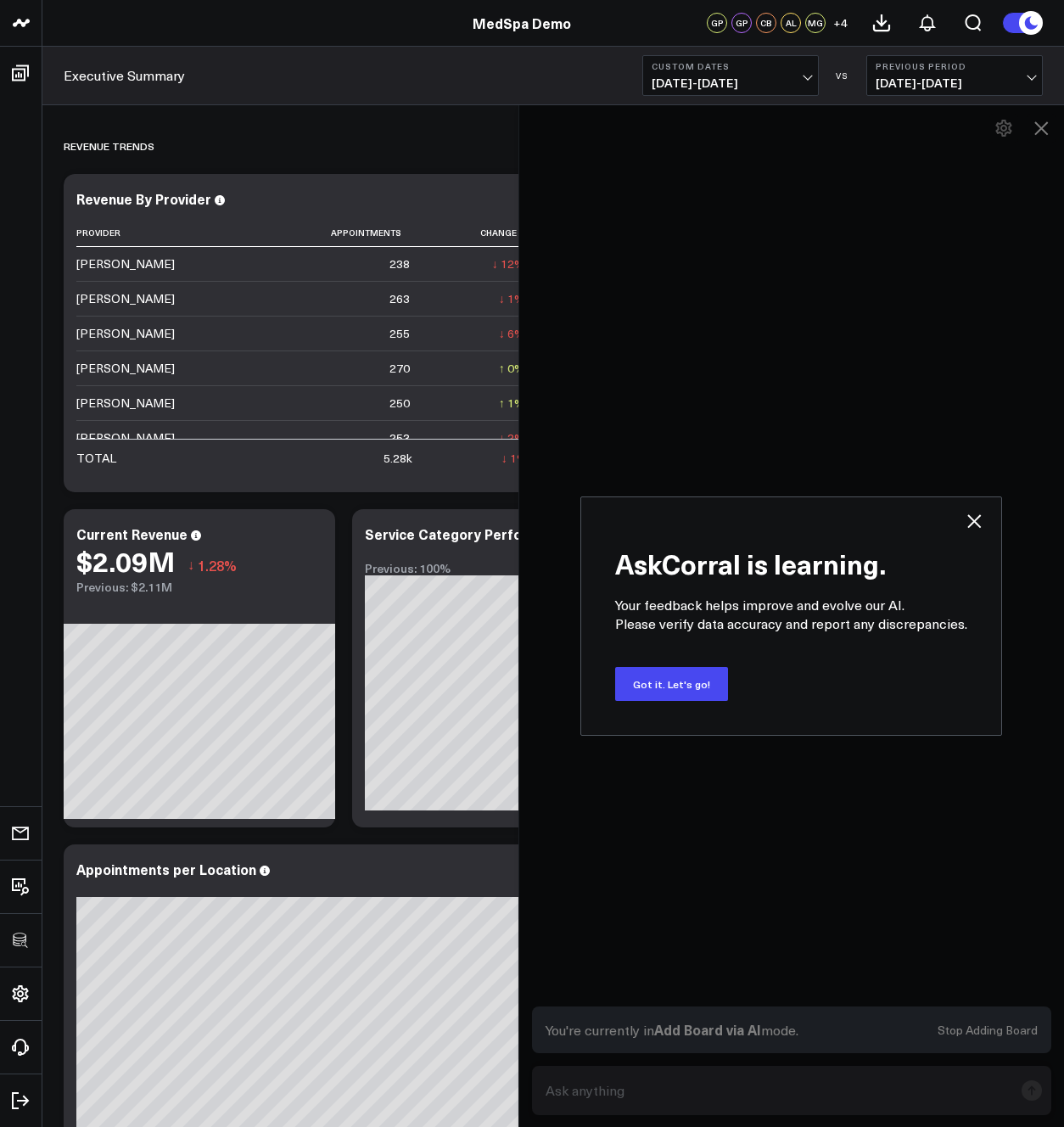
click at [976, 519] on icon at bounding box center [974, 521] width 21 height 21
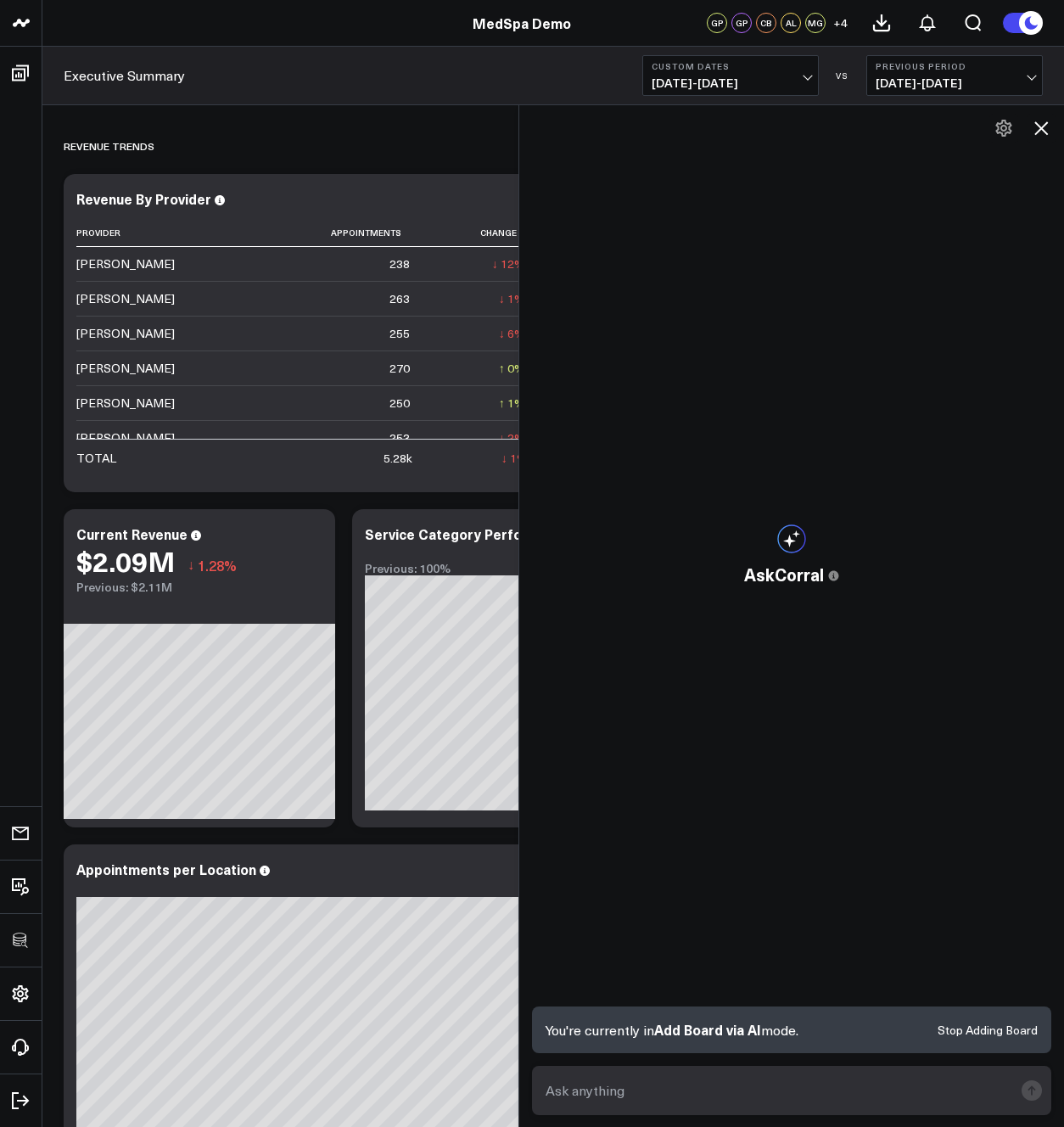
click at [1039, 126] on icon at bounding box center [1041, 128] width 14 height 14
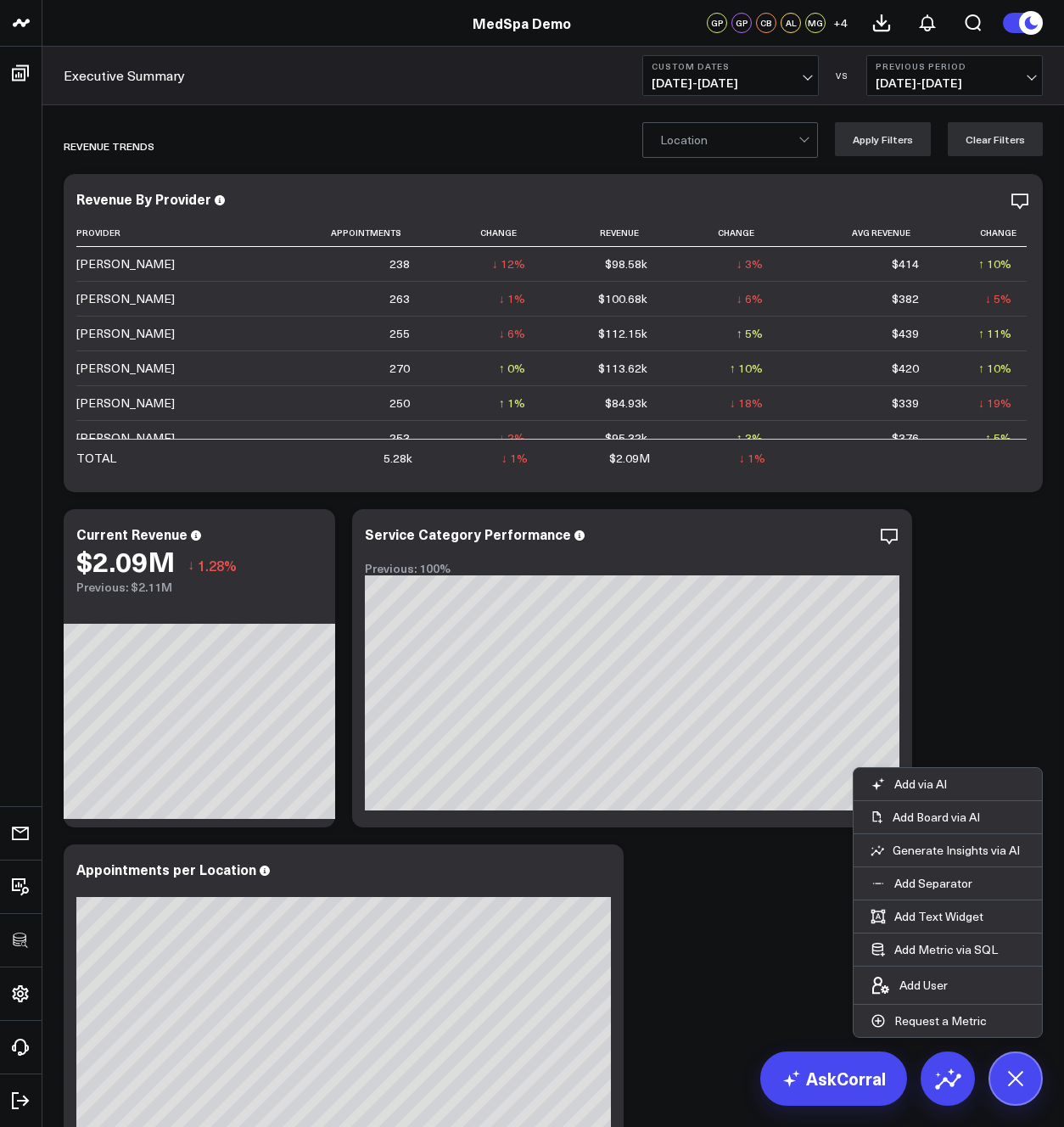
click at [1000, 1079] on icon at bounding box center [1015, 1078] width 38 height 38
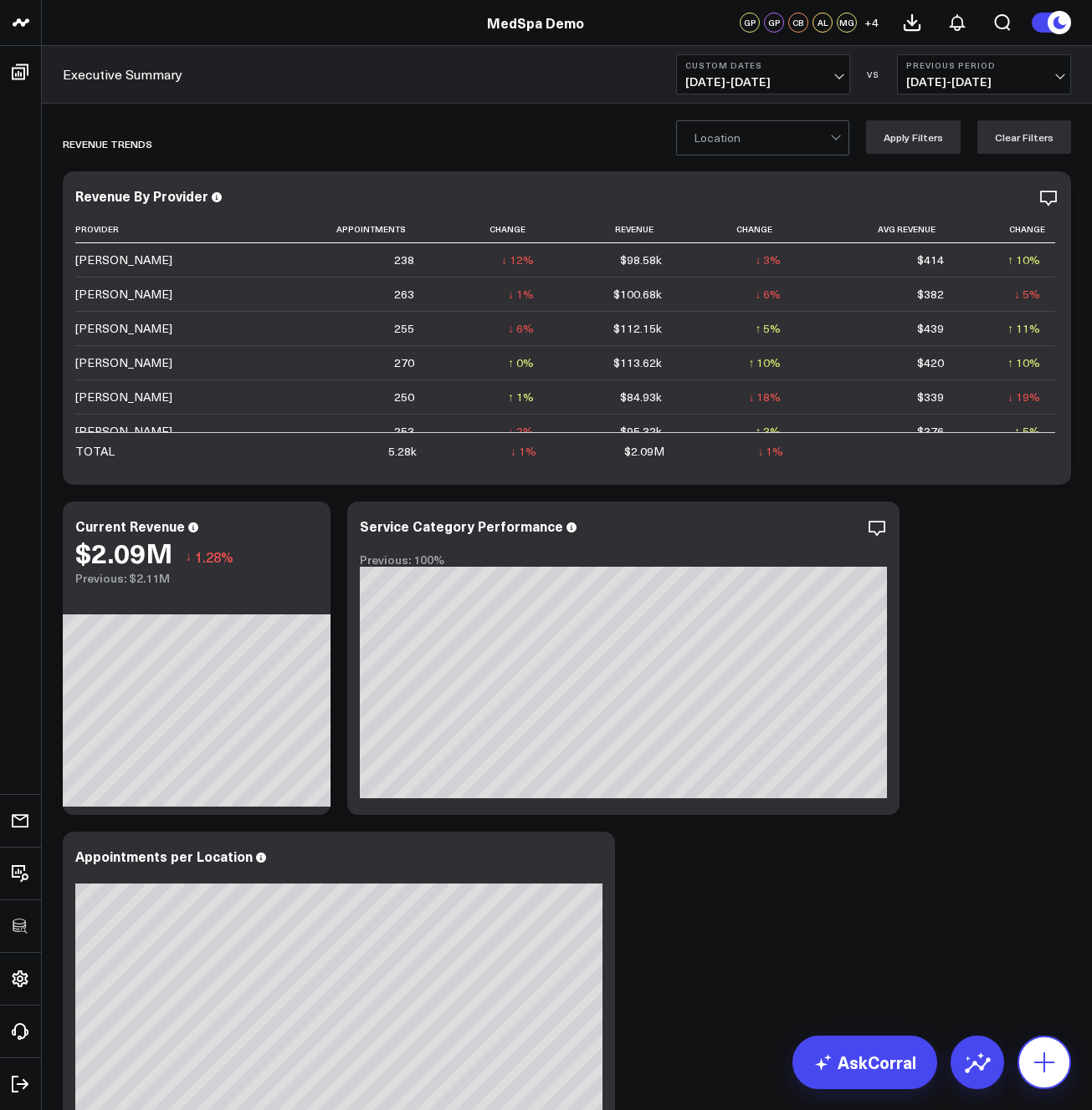
click at [1044, 1047] on button at bounding box center [1044, 1063] width 53 height 53
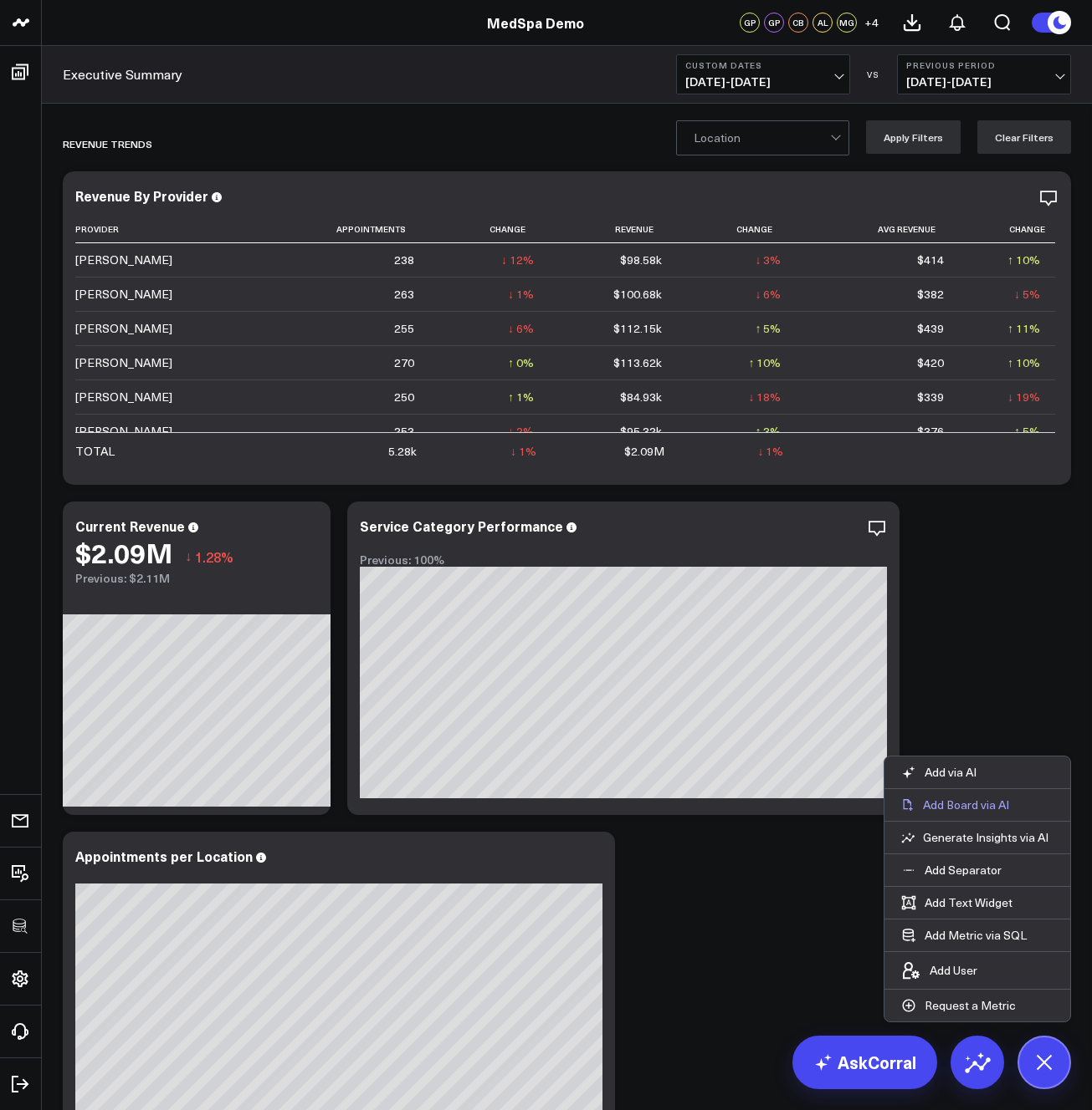
click at [966, 811] on p "Add Board via AI" at bounding box center [965, 805] width 86 height 15
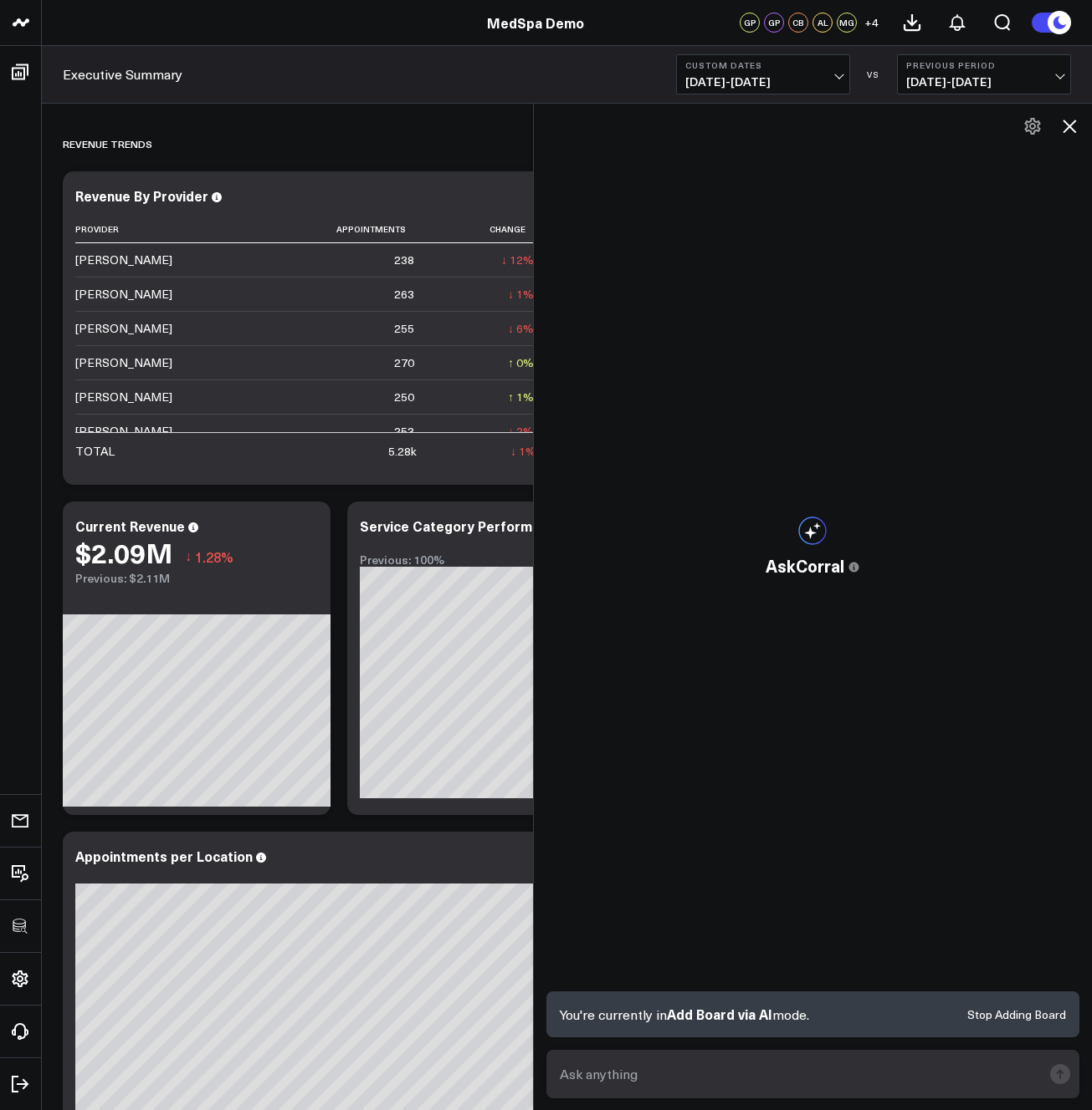
click at [673, 1084] on textarea at bounding box center [799, 1074] width 487 height 30
type textarea "build a board that shows new customer acquistion in q2"
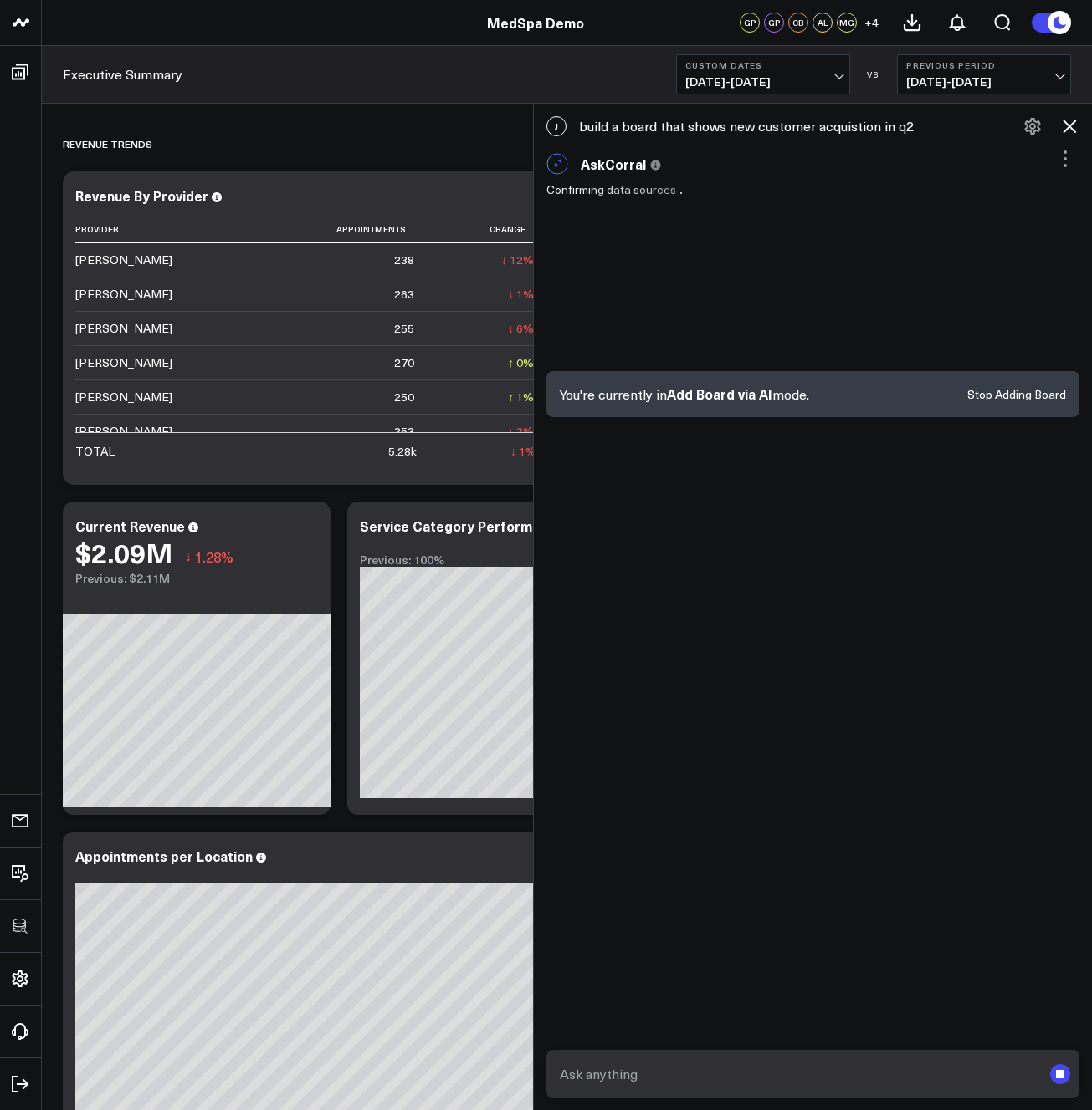
drag, startPoint x: 1074, startPoint y: 123, endPoint x: 1052, endPoint y: 132, distance: 23.8
click at [1048, 123] on icon at bounding box center [1069, 126] width 20 height 20
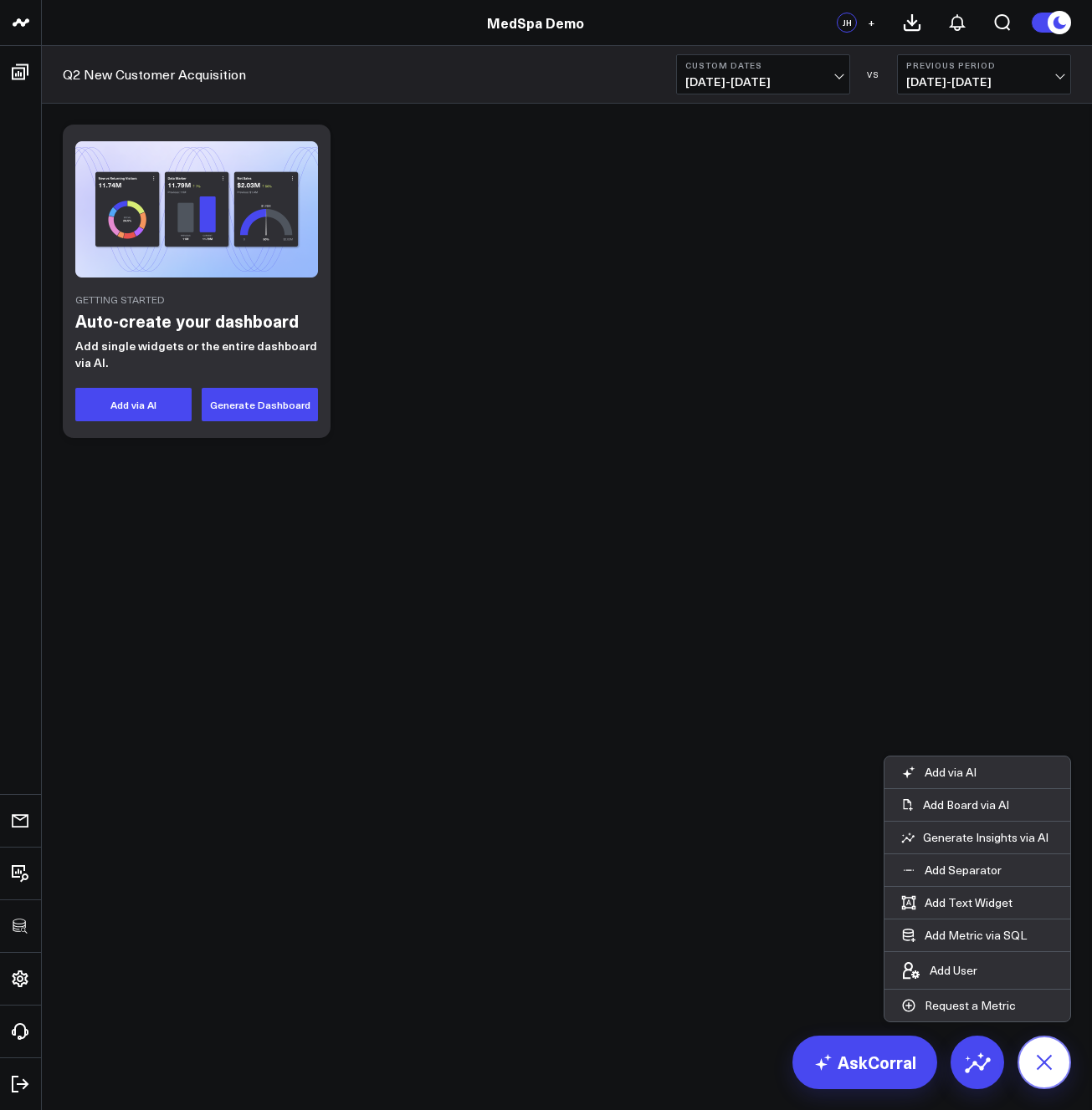
click at [1042, 1055] on icon at bounding box center [1043, 1062] width 38 height 38
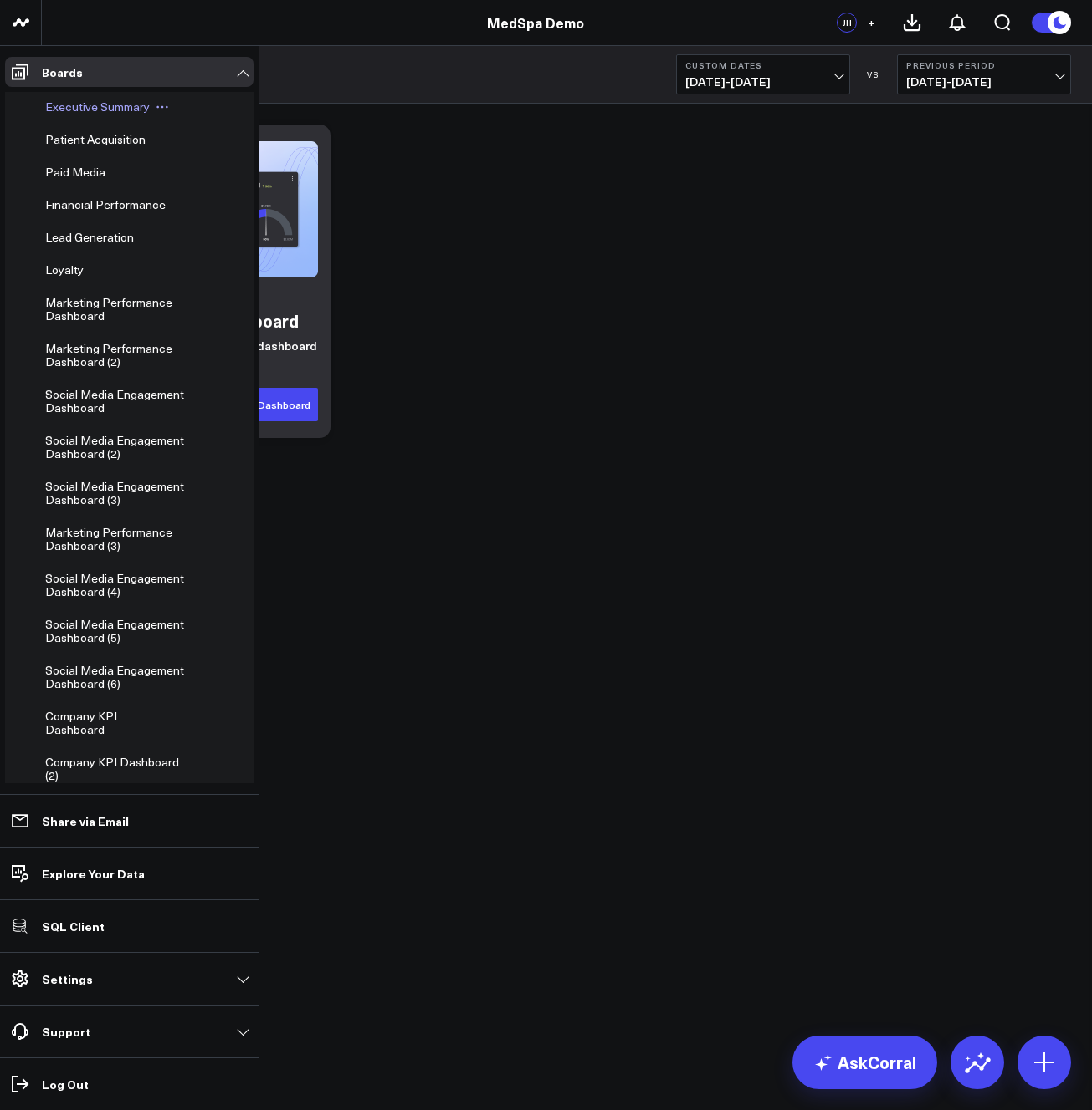
click at [62, 109] on span "Executive Summary" at bounding box center [97, 106] width 104 height 16
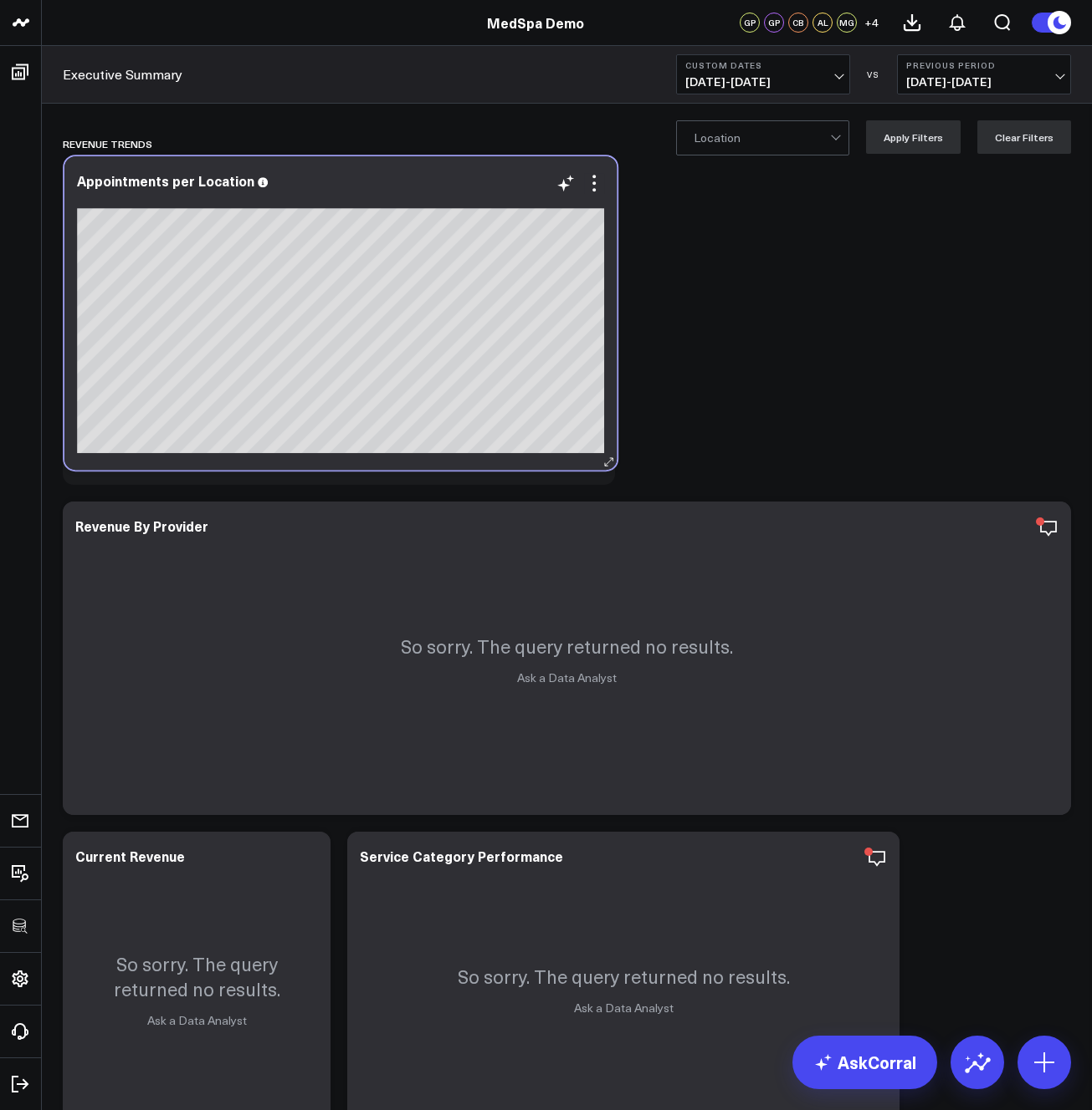
drag, startPoint x: 478, startPoint y: 870, endPoint x: 480, endPoint y: 200, distance: 670.0
click at [480, 200] on div at bounding box center [341, 198] width 527 height 12
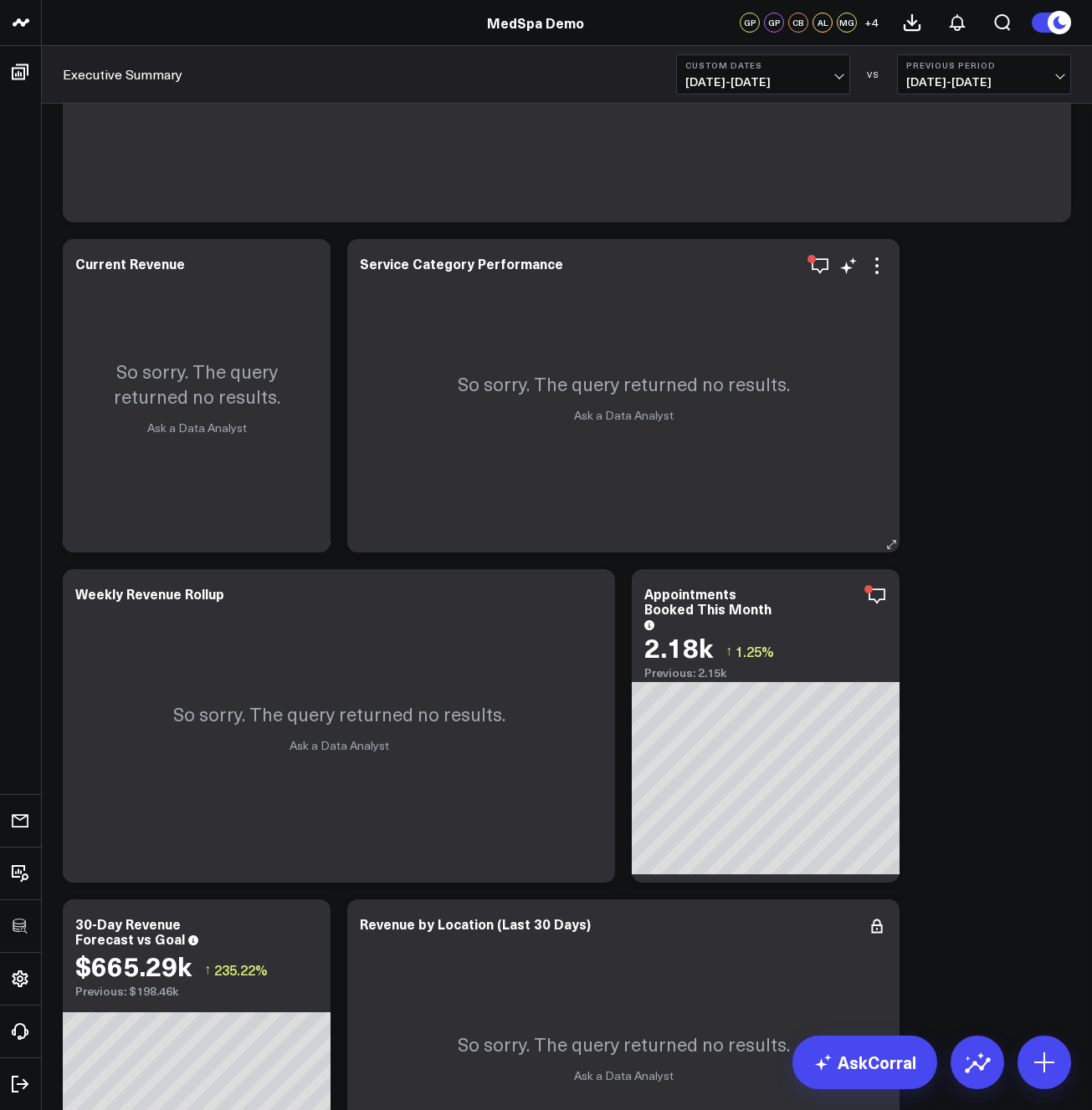
scroll to position [427, 0]
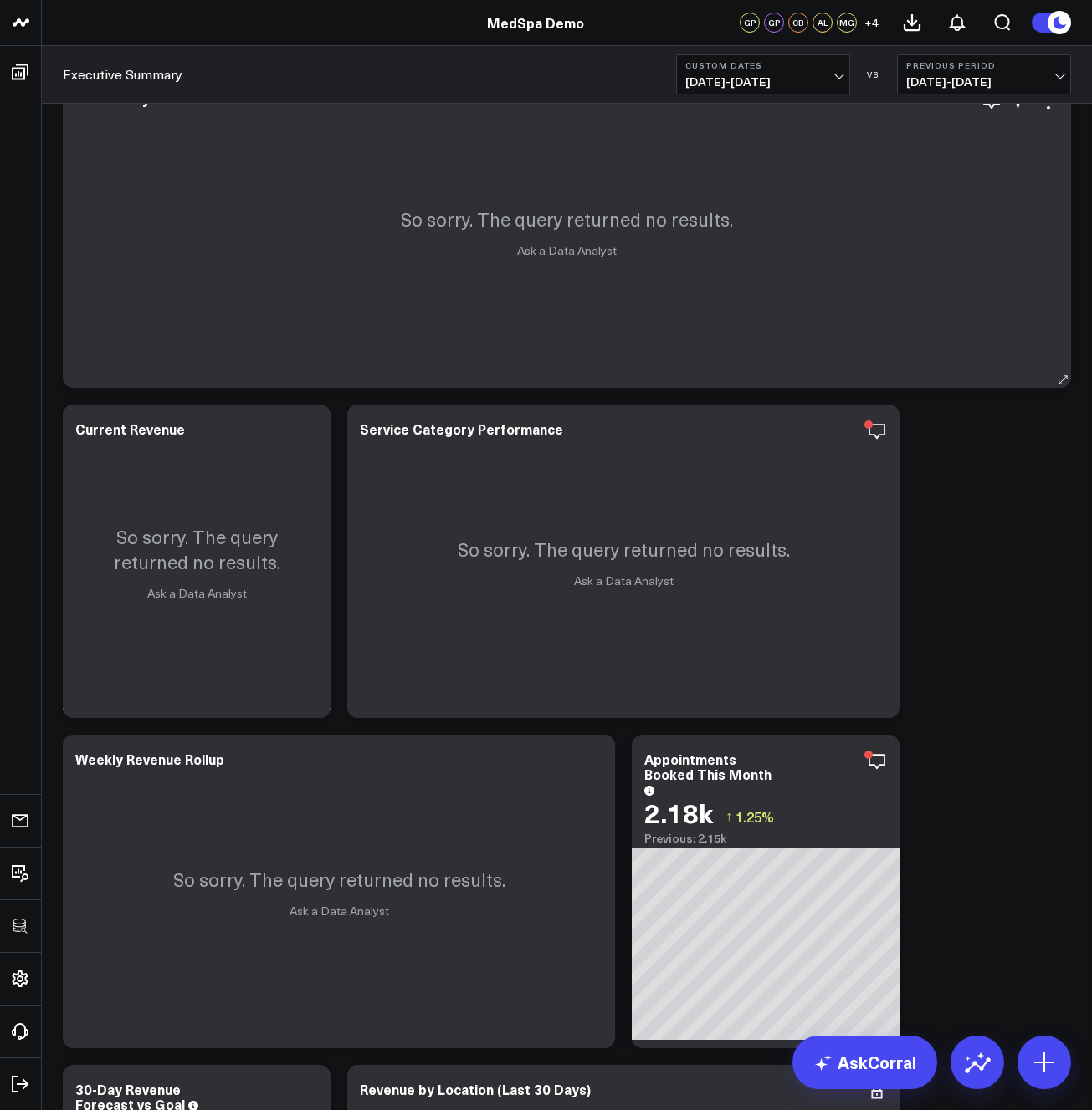
drag, startPoint x: 694, startPoint y: 762, endPoint x: 757, endPoint y: 299, distance: 467.3
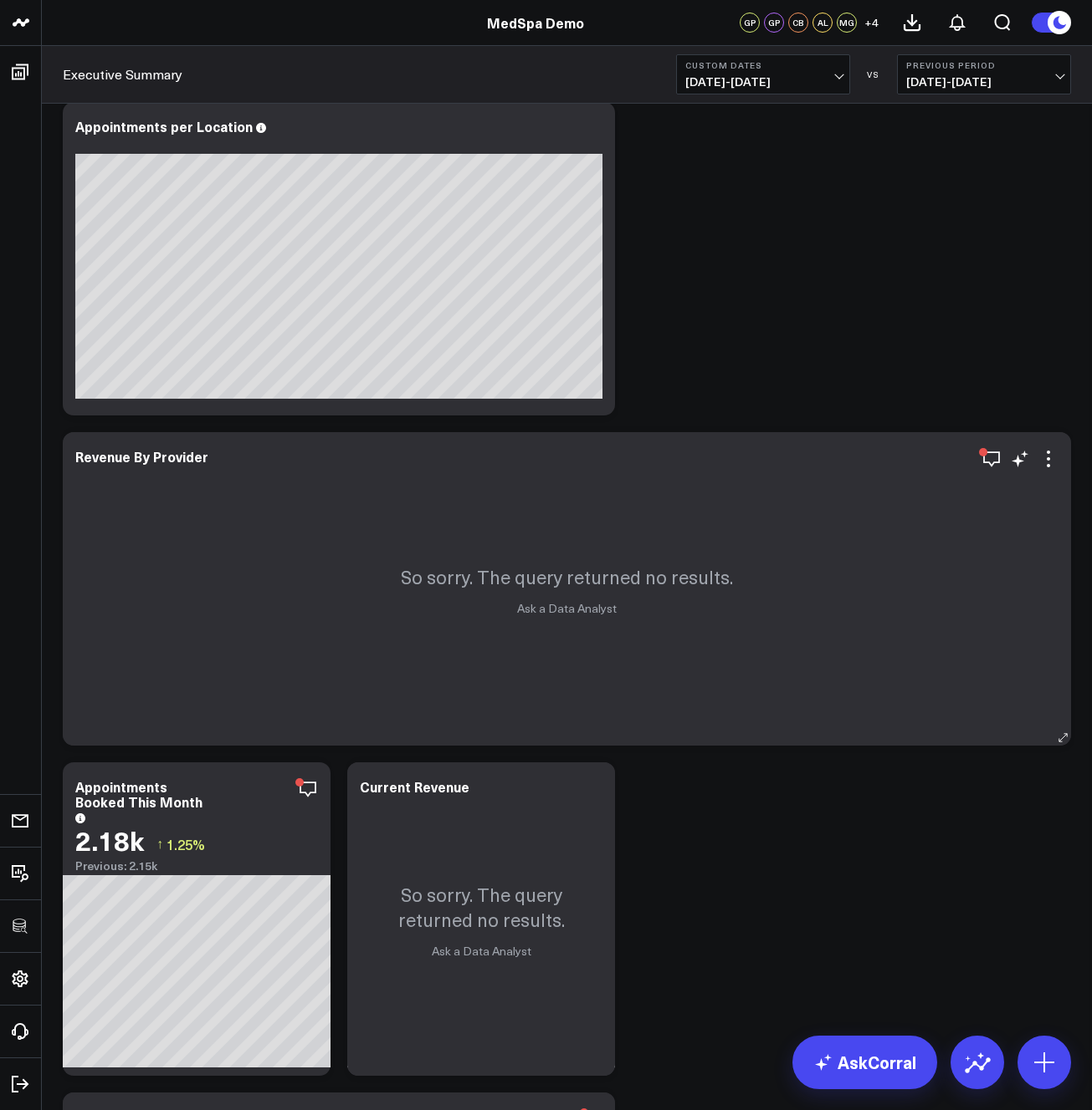
scroll to position [58, 0]
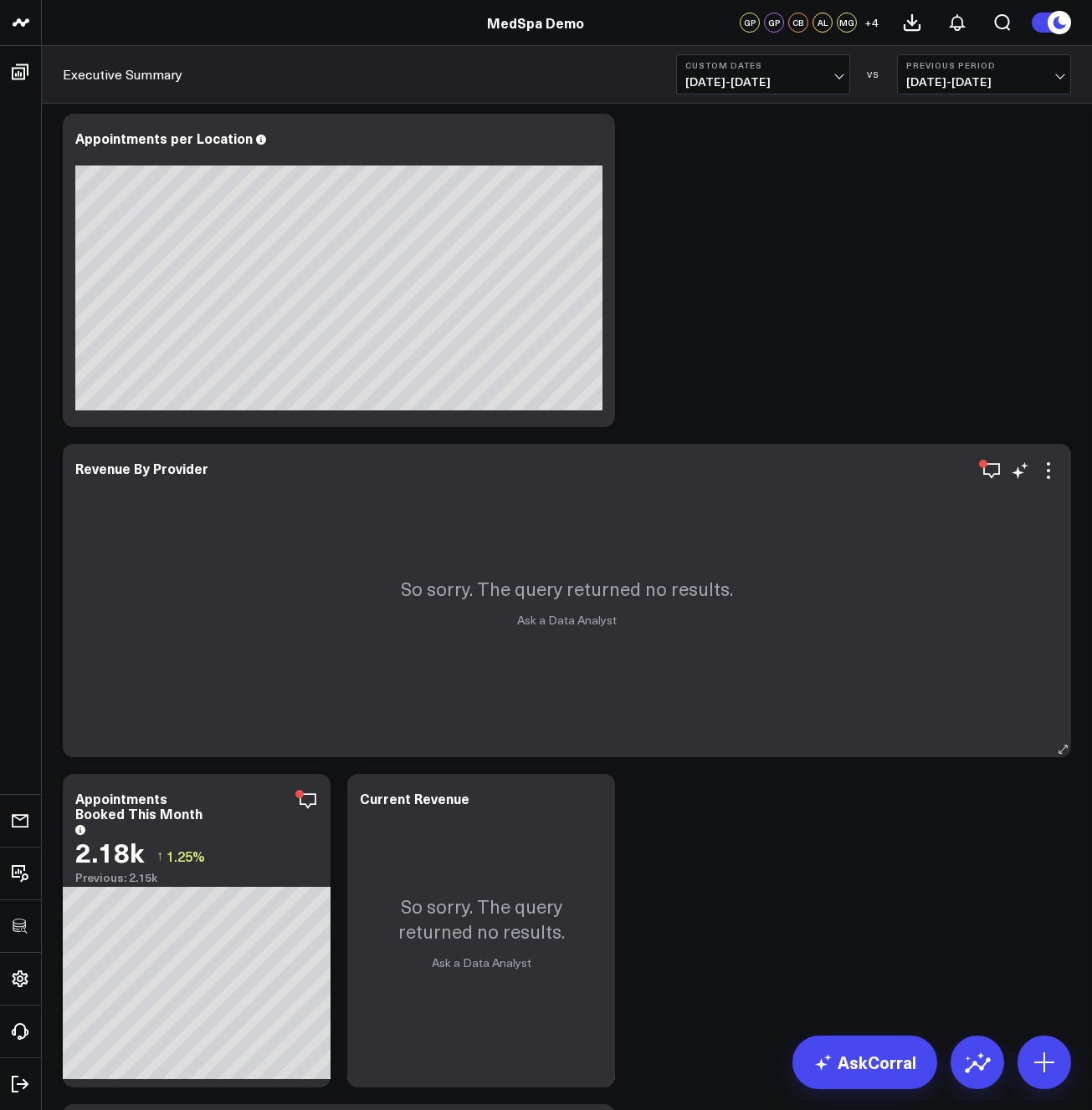
drag, startPoint x: 241, startPoint y: 805, endPoint x: 194, endPoint y: 739, distance: 81.0
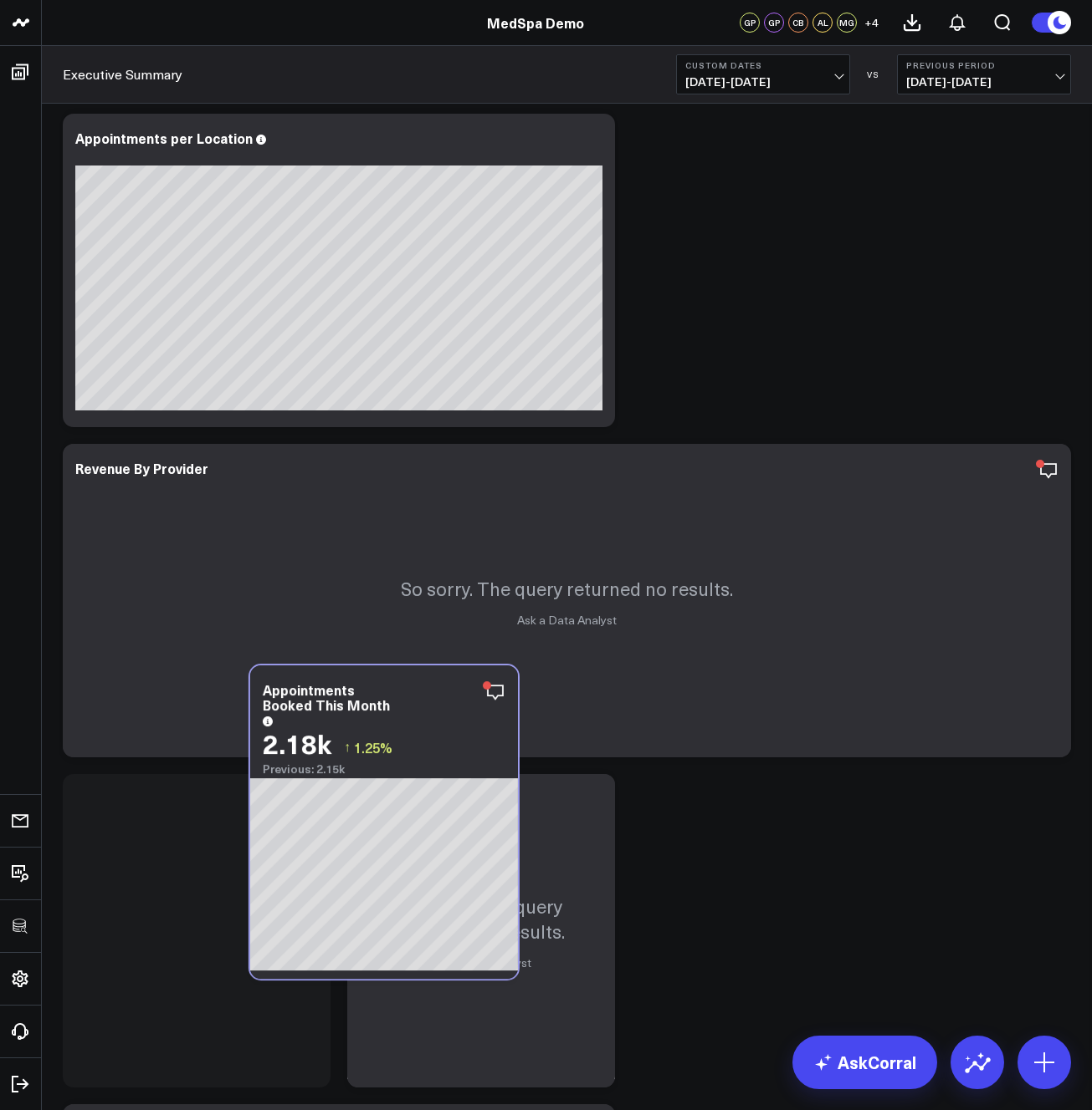
scroll to position [61, 0]
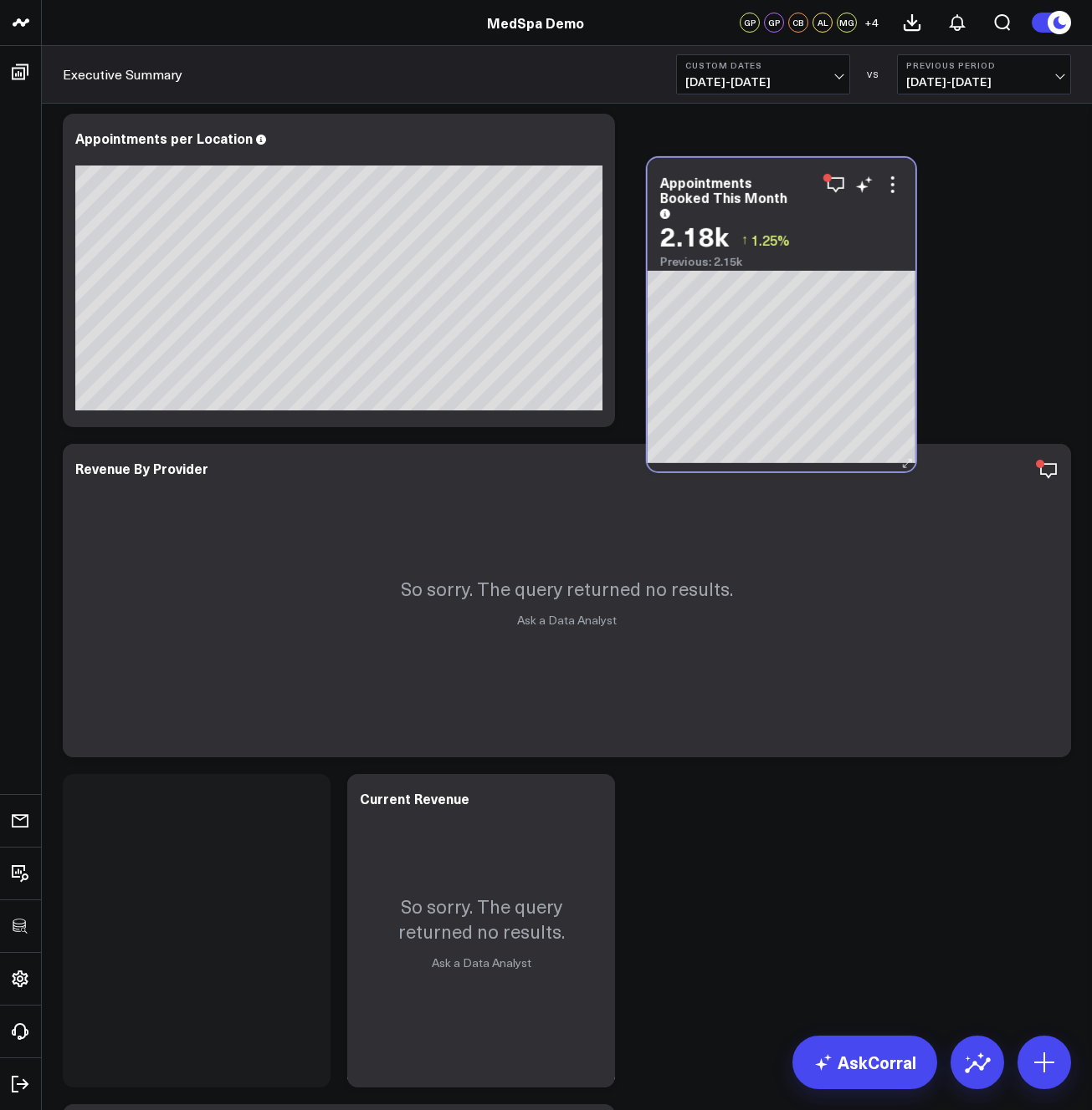
drag, startPoint x: 222, startPoint y: 796, endPoint x: 805, endPoint y: 177, distance: 850.3
click at [805, 177] on div "Appointments Booked This Month" at bounding box center [781, 195] width 242 height 41
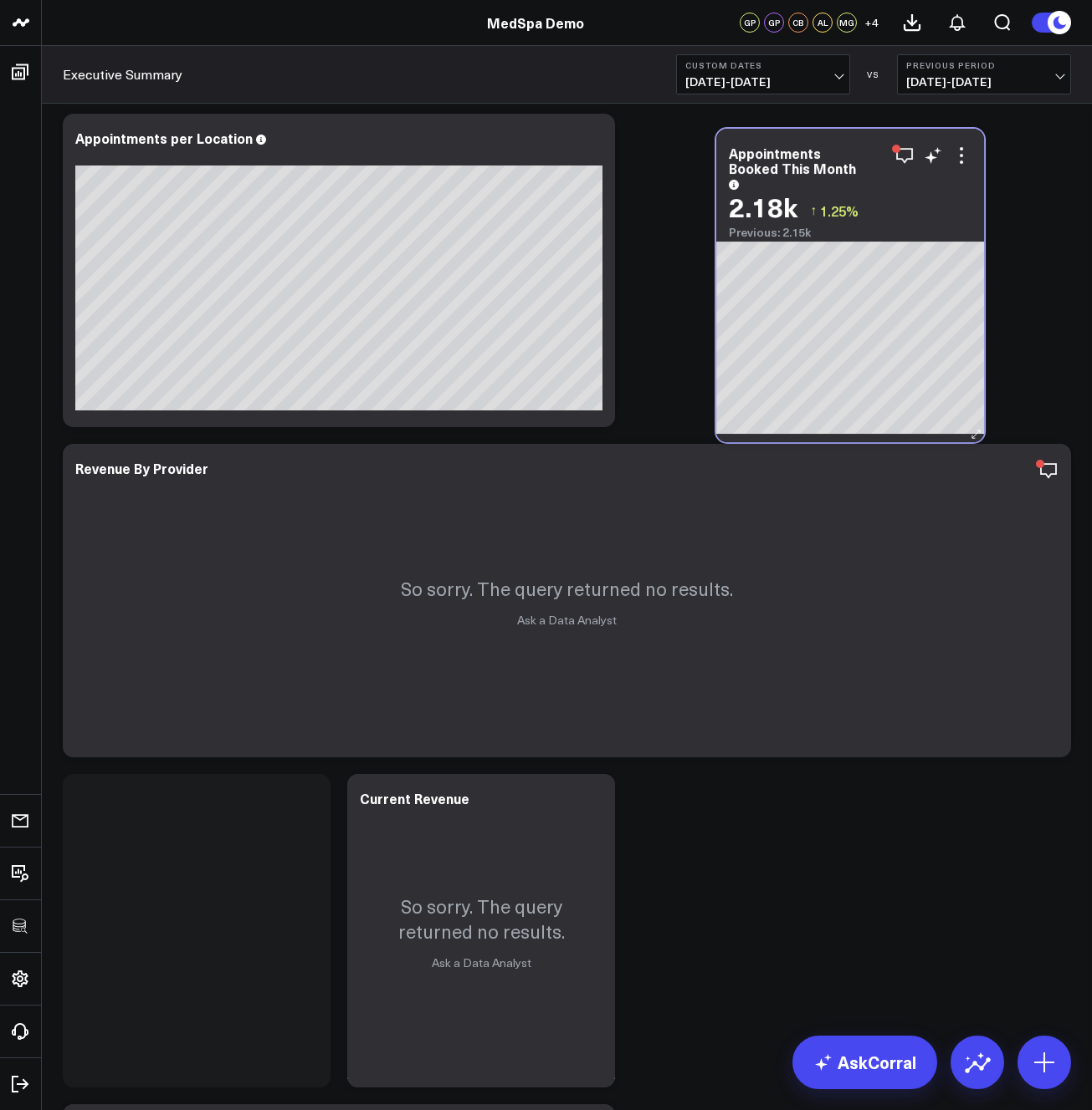
drag, startPoint x: 230, startPoint y: 847, endPoint x: 851, endPoint y: 203, distance: 894.6
click at [851, 194] on div "2.18k ↑ 1.25%" at bounding box center [850, 206] width 242 height 30
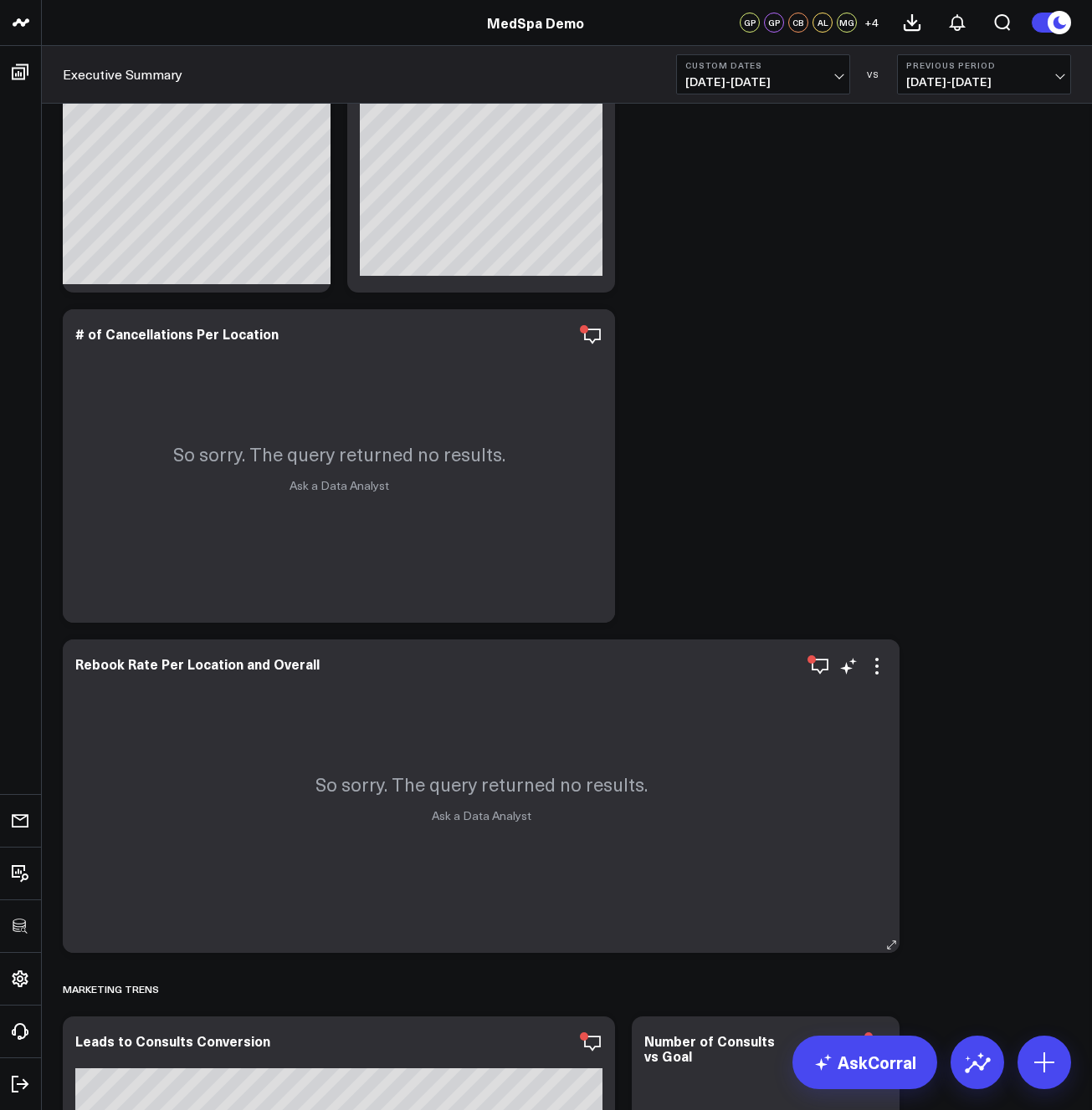
scroll to position [2620, 0]
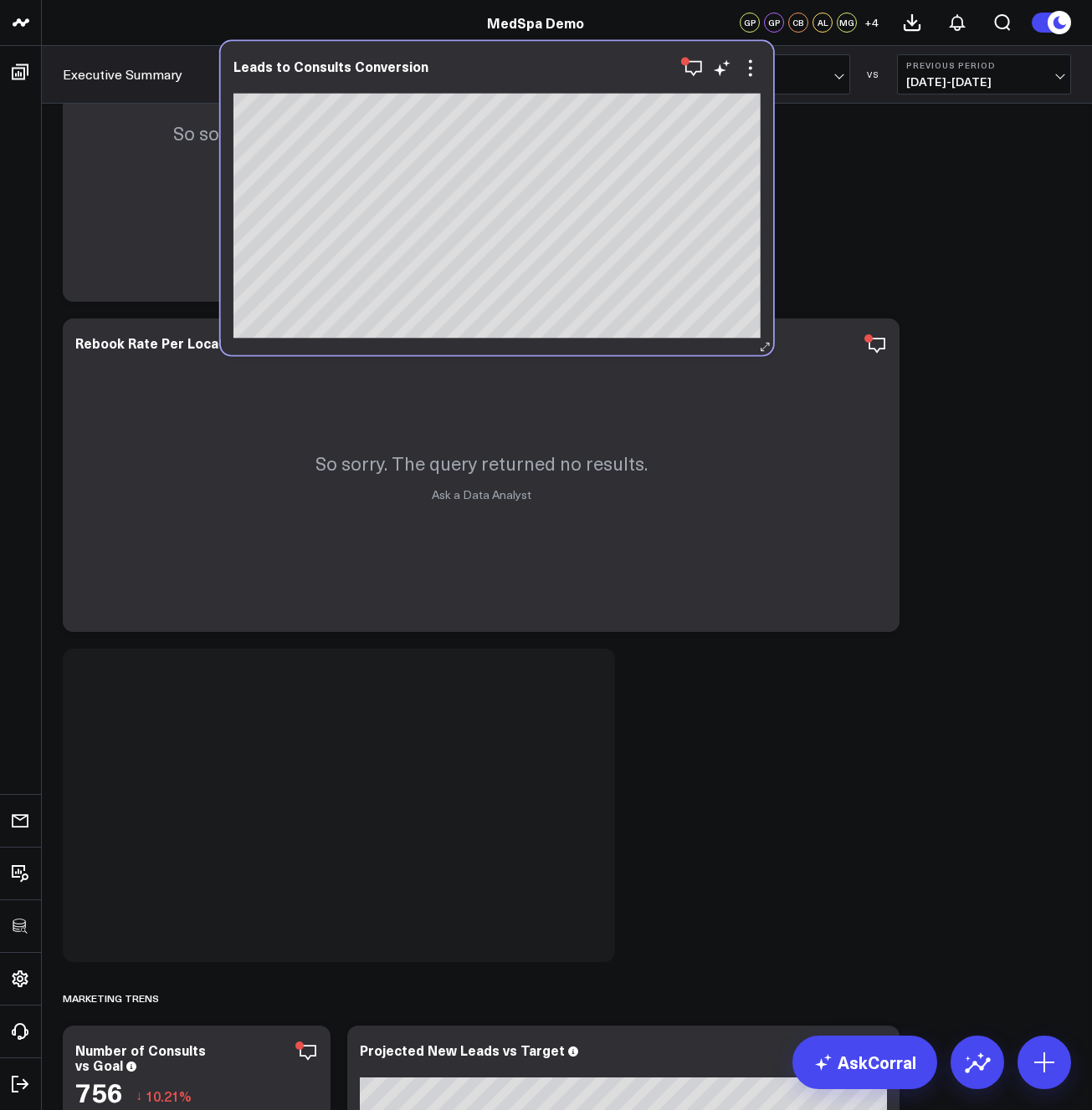
drag, startPoint x: 391, startPoint y: 652, endPoint x: 548, endPoint y: 74, distance: 598.9
click at [548, 74] on div "Leads to Consults Conversion" at bounding box center [497, 76] width 527 height 35
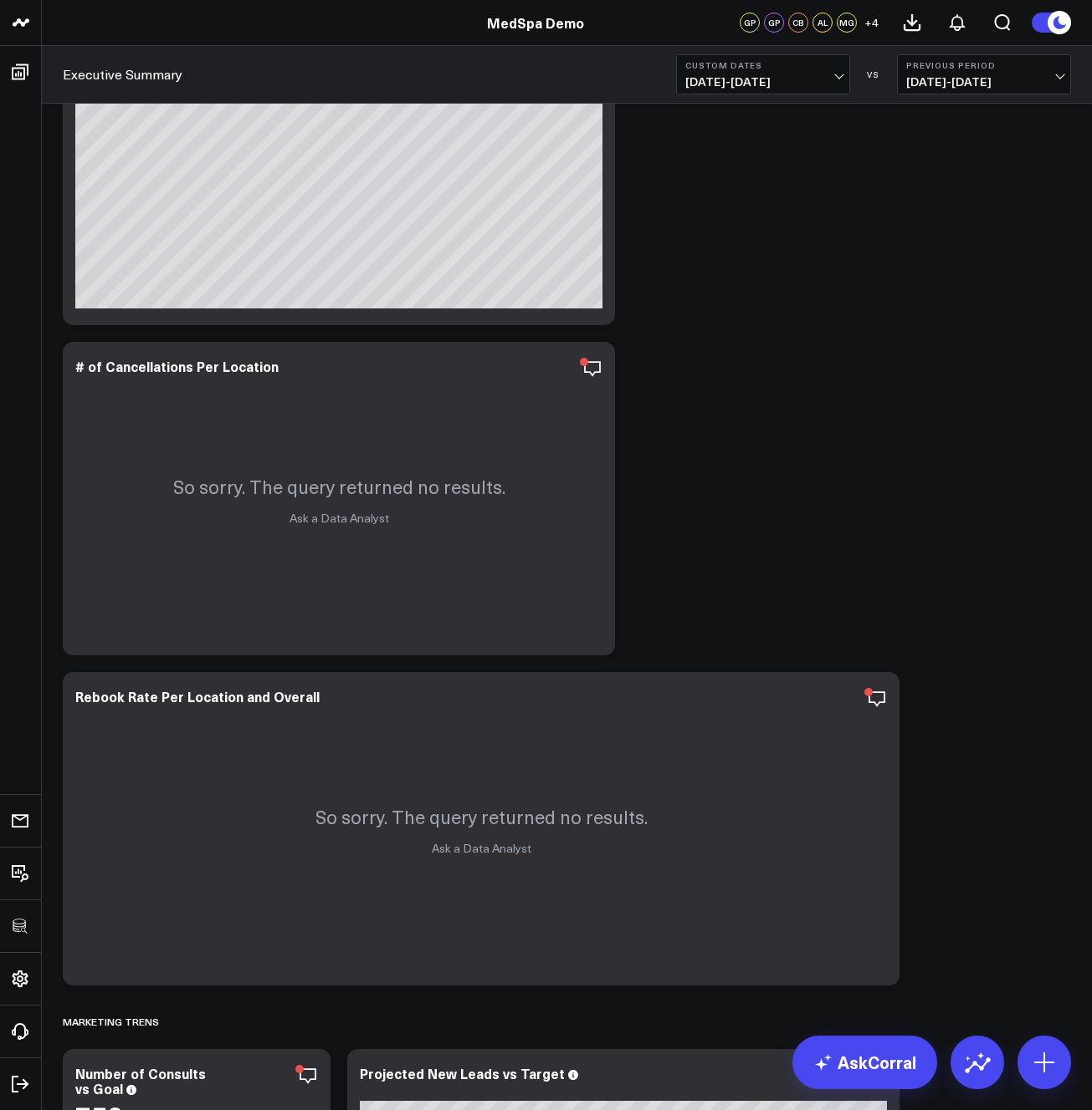
scroll to position [2331, 0]
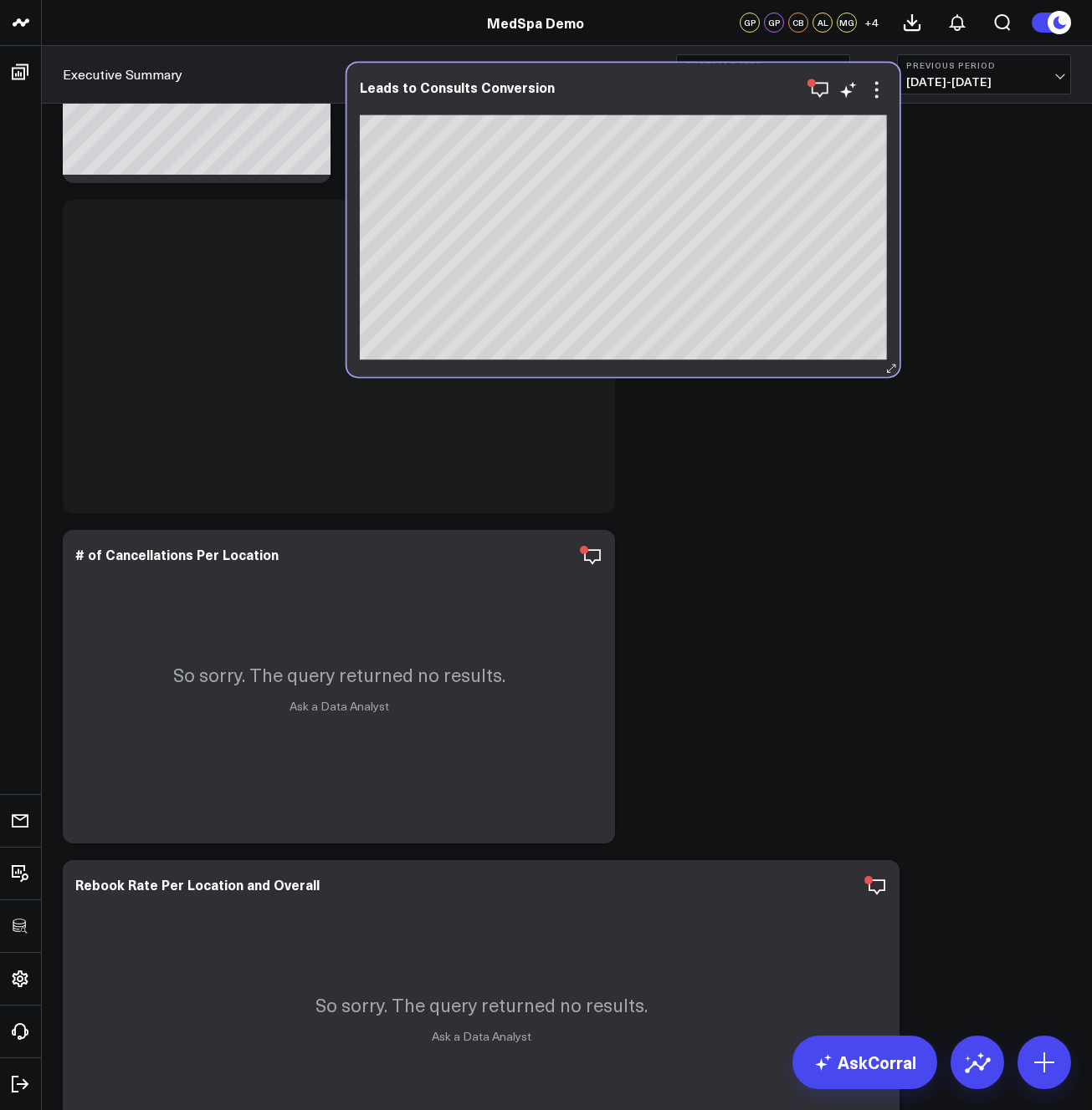
drag, startPoint x: 510, startPoint y: 233, endPoint x: 699, endPoint y: 101, distance: 230.5
click at [699, 101] on div at bounding box center [623, 104] width 527 height 12
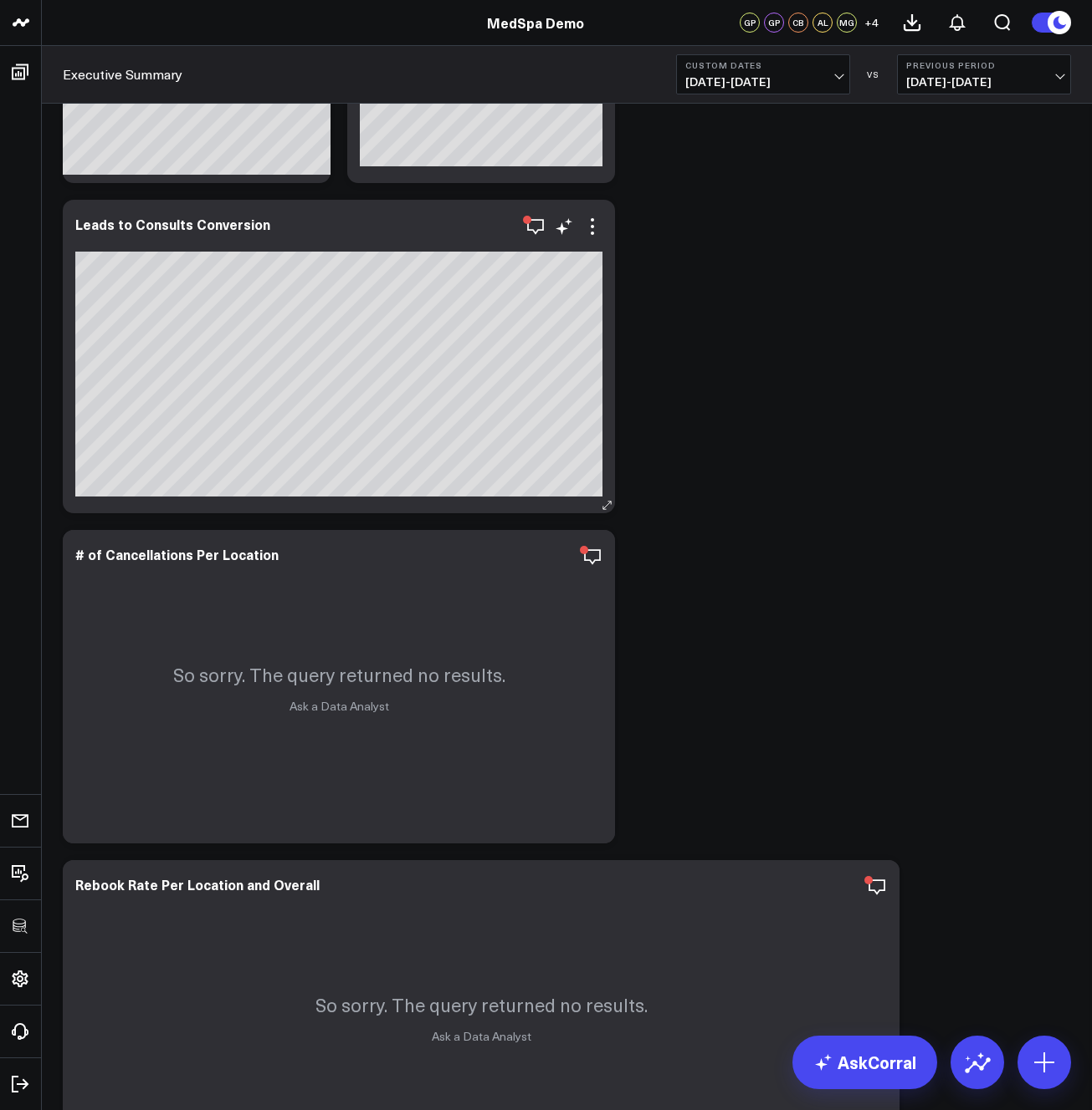
scroll to position [1717, 0]
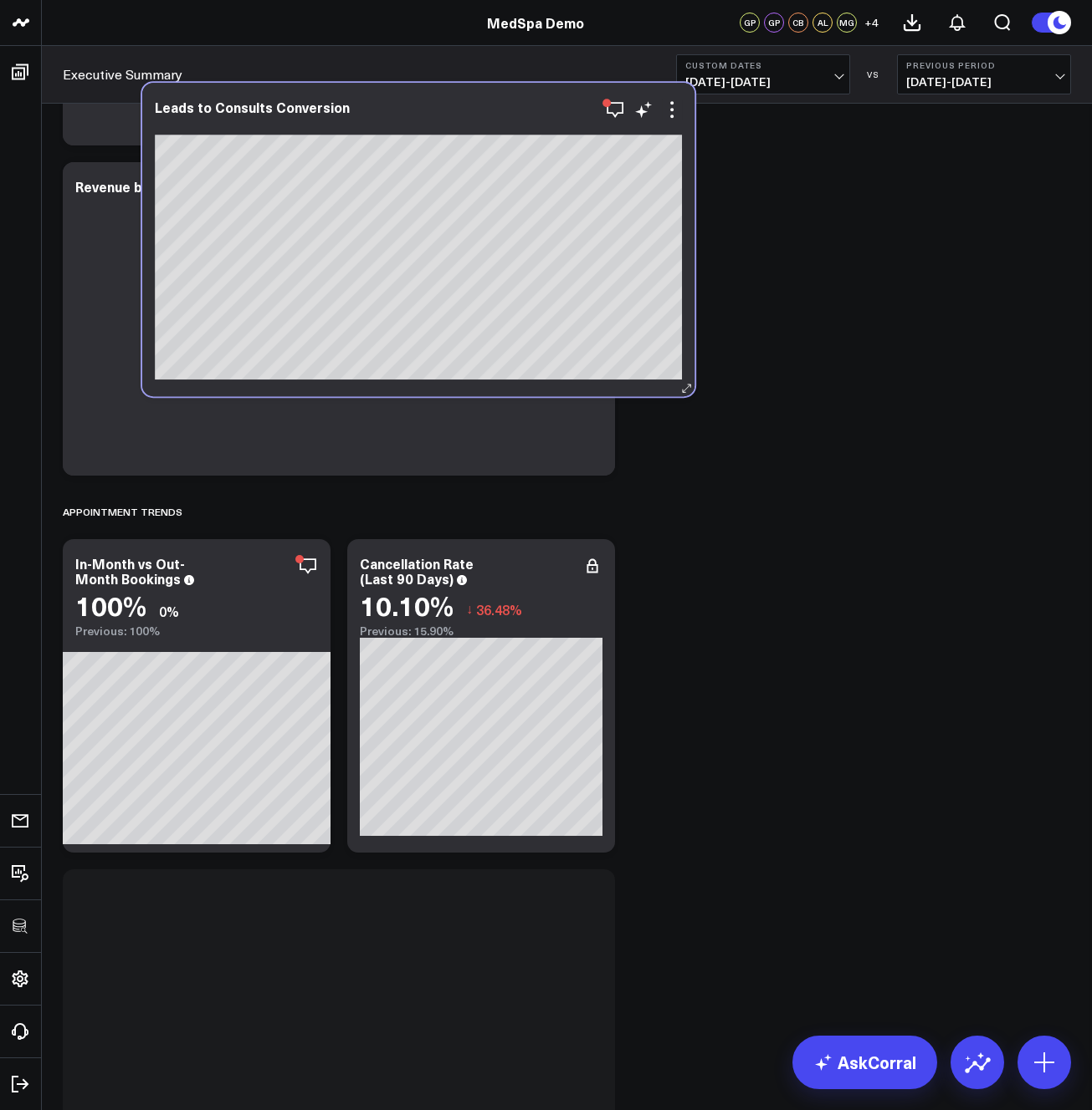
drag, startPoint x: 409, startPoint y: 842, endPoint x: 501, endPoint y: 123, distance: 724.9
click at [501, 114] on div "Leads to Consults Conversion" at bounding box center [418, 107] width 527 height 15
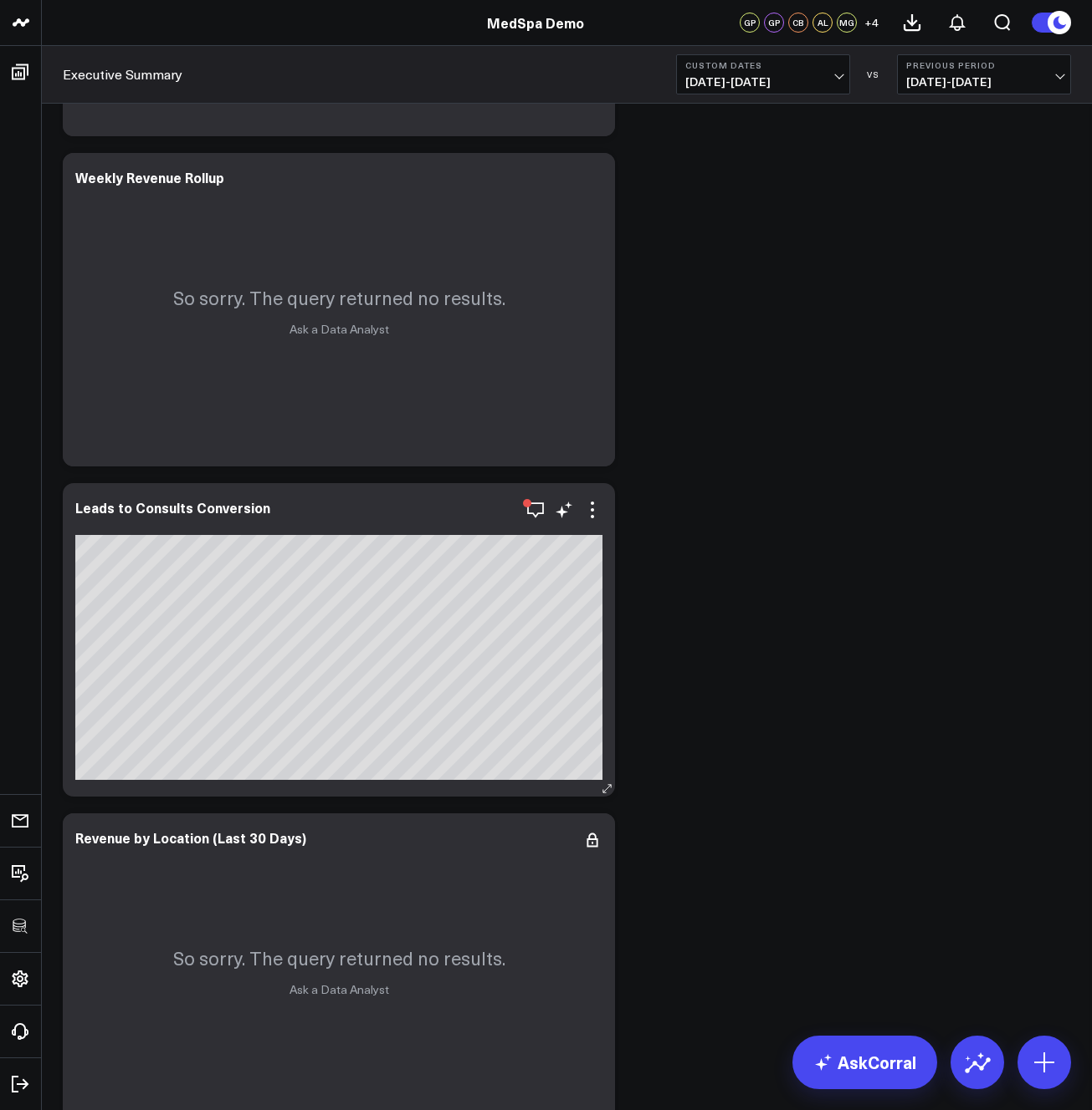
scroll to position [1290, 0]
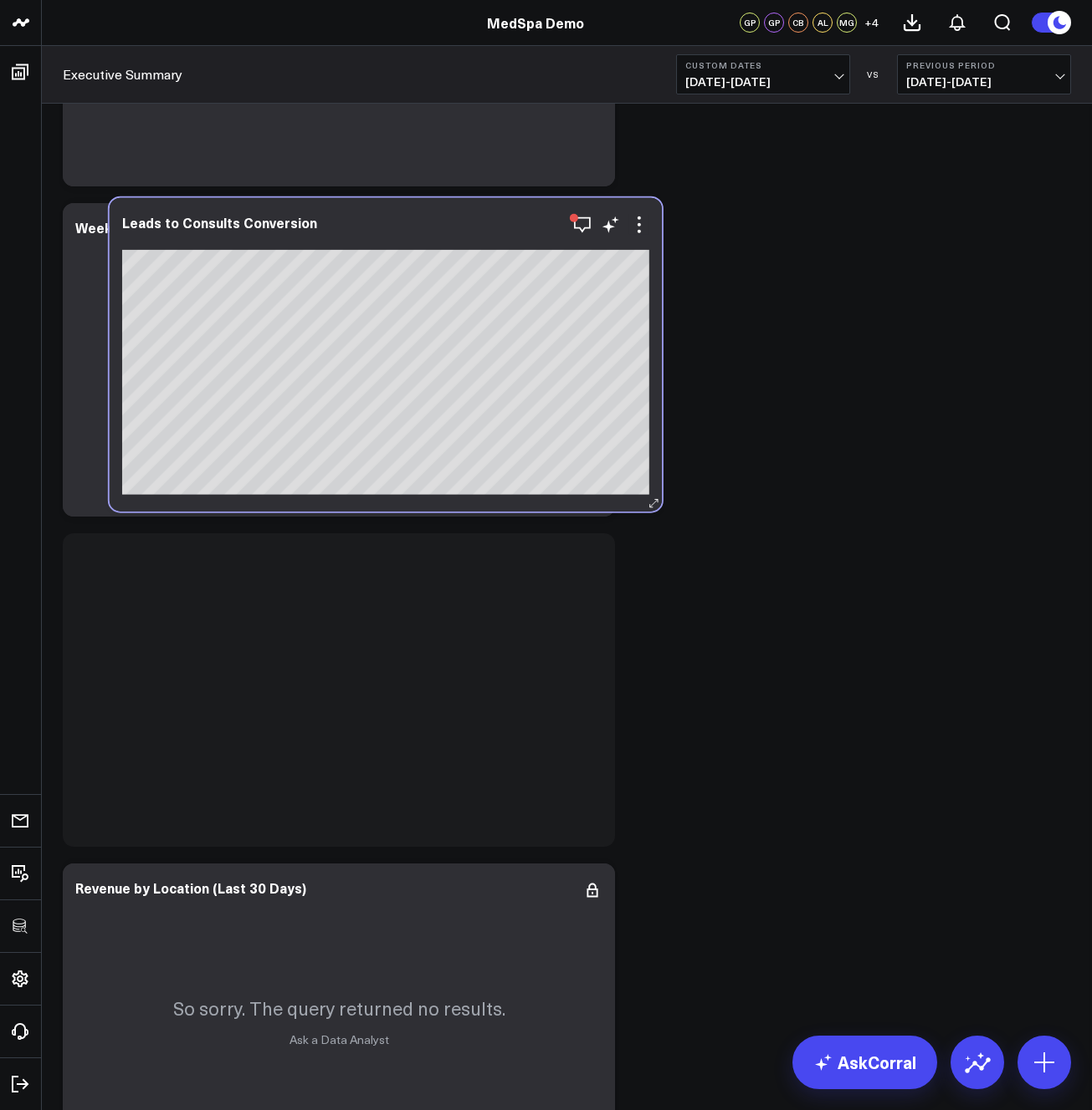
drag, startPoint x: 404, startPoint y: 560, endPoint x: 447, endPoint y: 164, distance: 398.3
click at [447, 215] on div "Leads to Consults Conversion" at bounding box center [386, 222] width 527 height 15
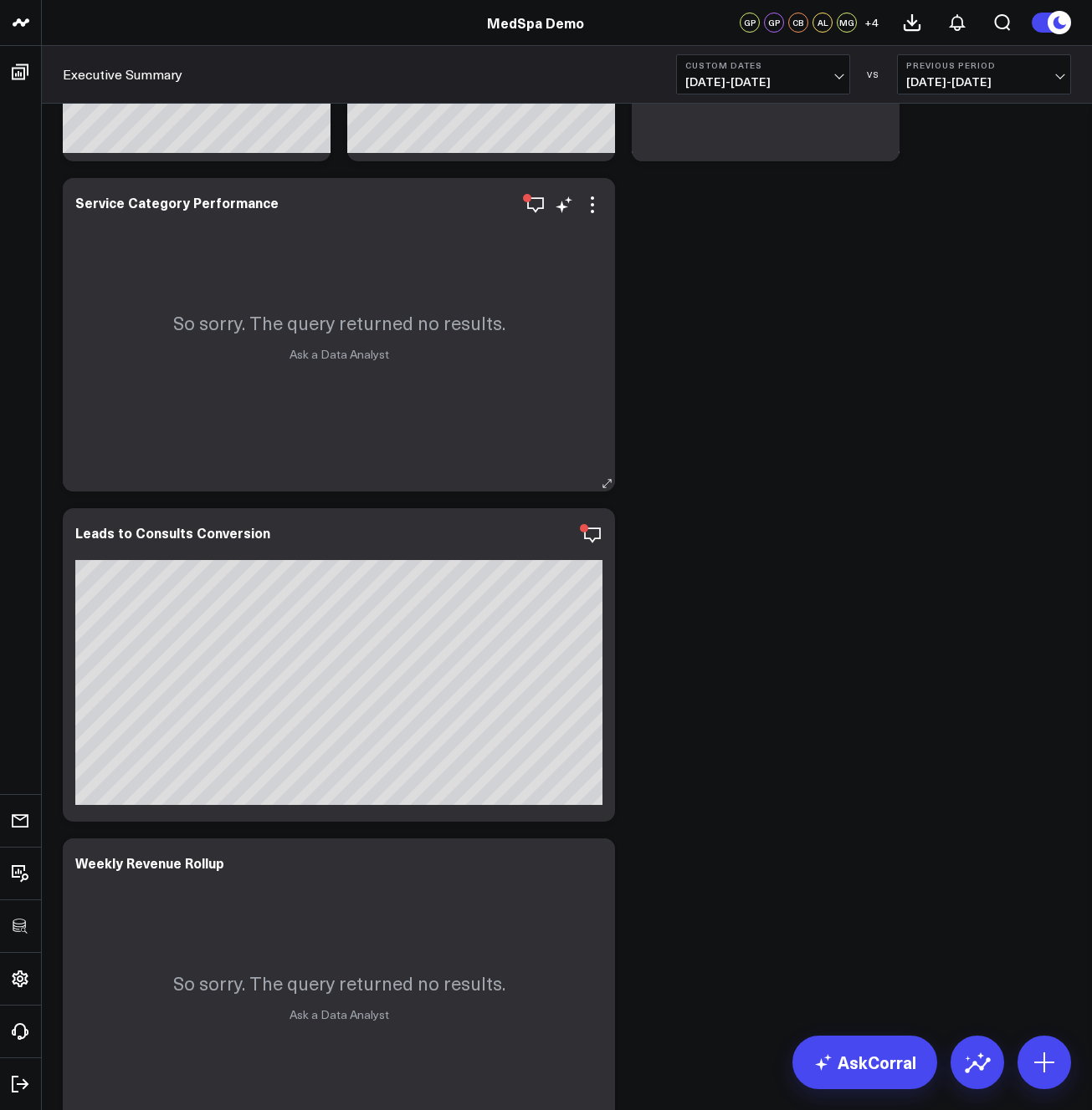
scroll to position [906, 0]
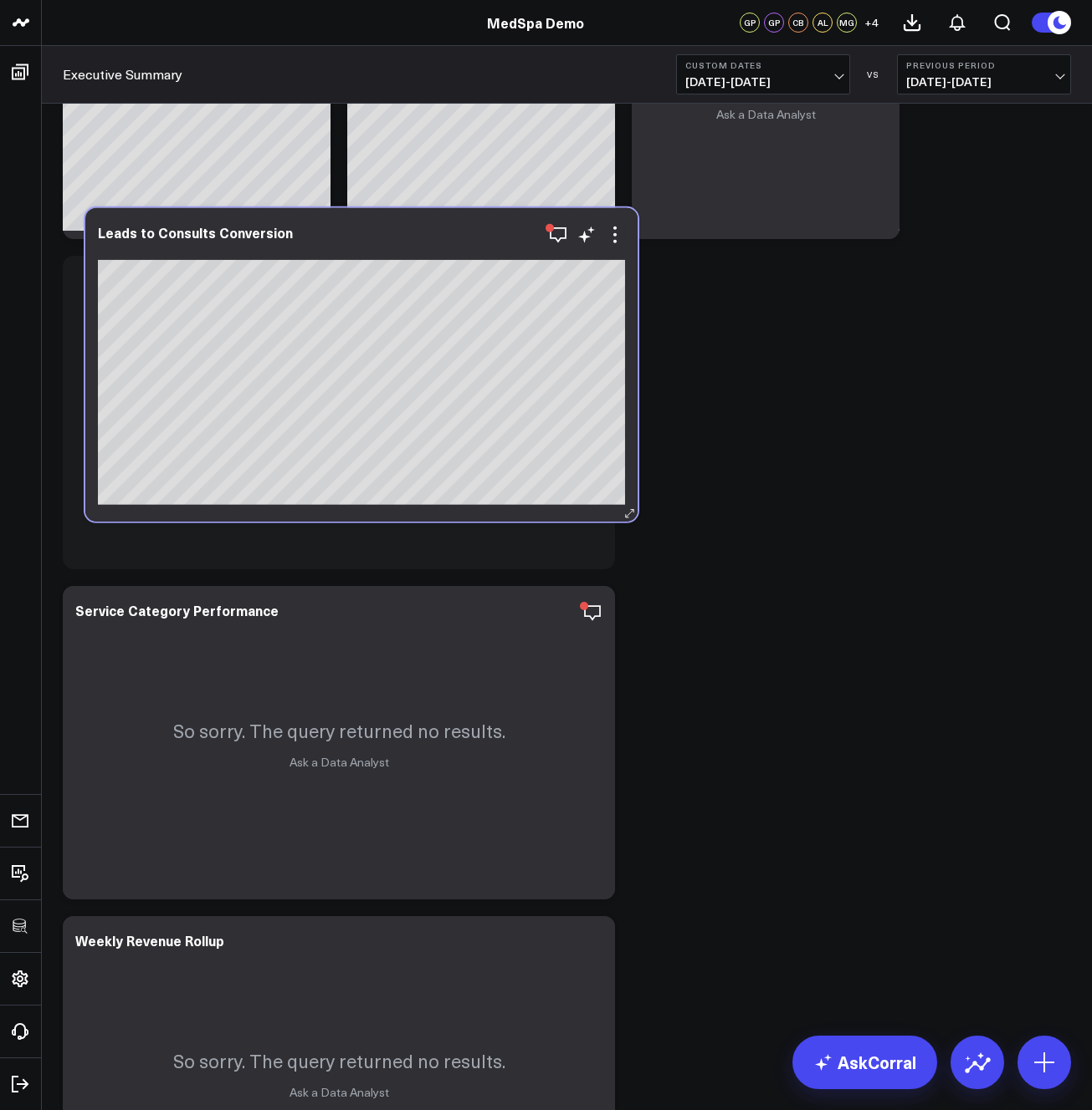
drag, startPoint x: 407, startPoint y: 595, endPoint x: 429, endPoint y: 226, distance: 369.7
click at [429, 226] on div "Leads to Consults Conversion" at bounding box center [361, 232] width 527 height 15
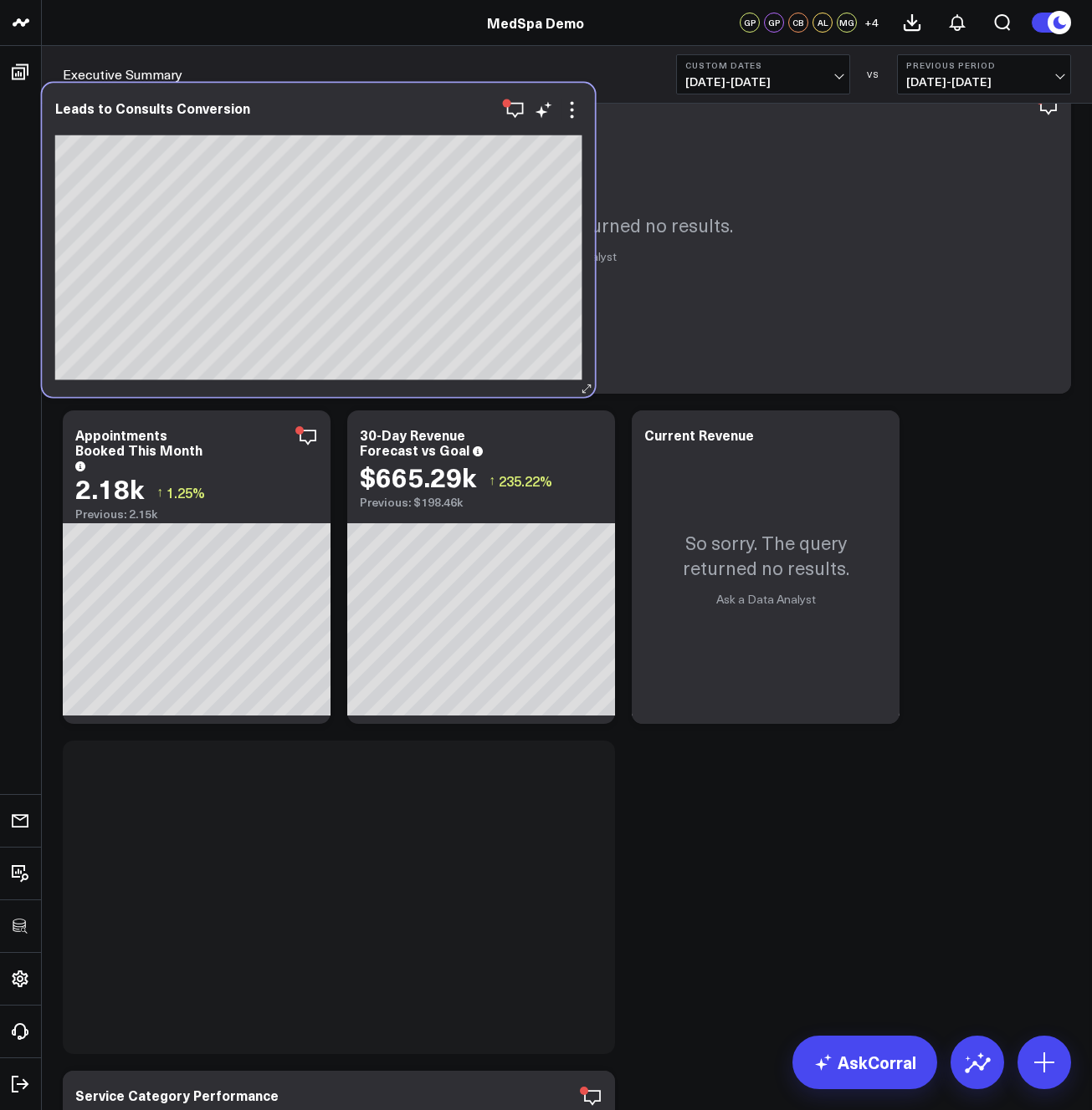
scroll to position [407, 0]
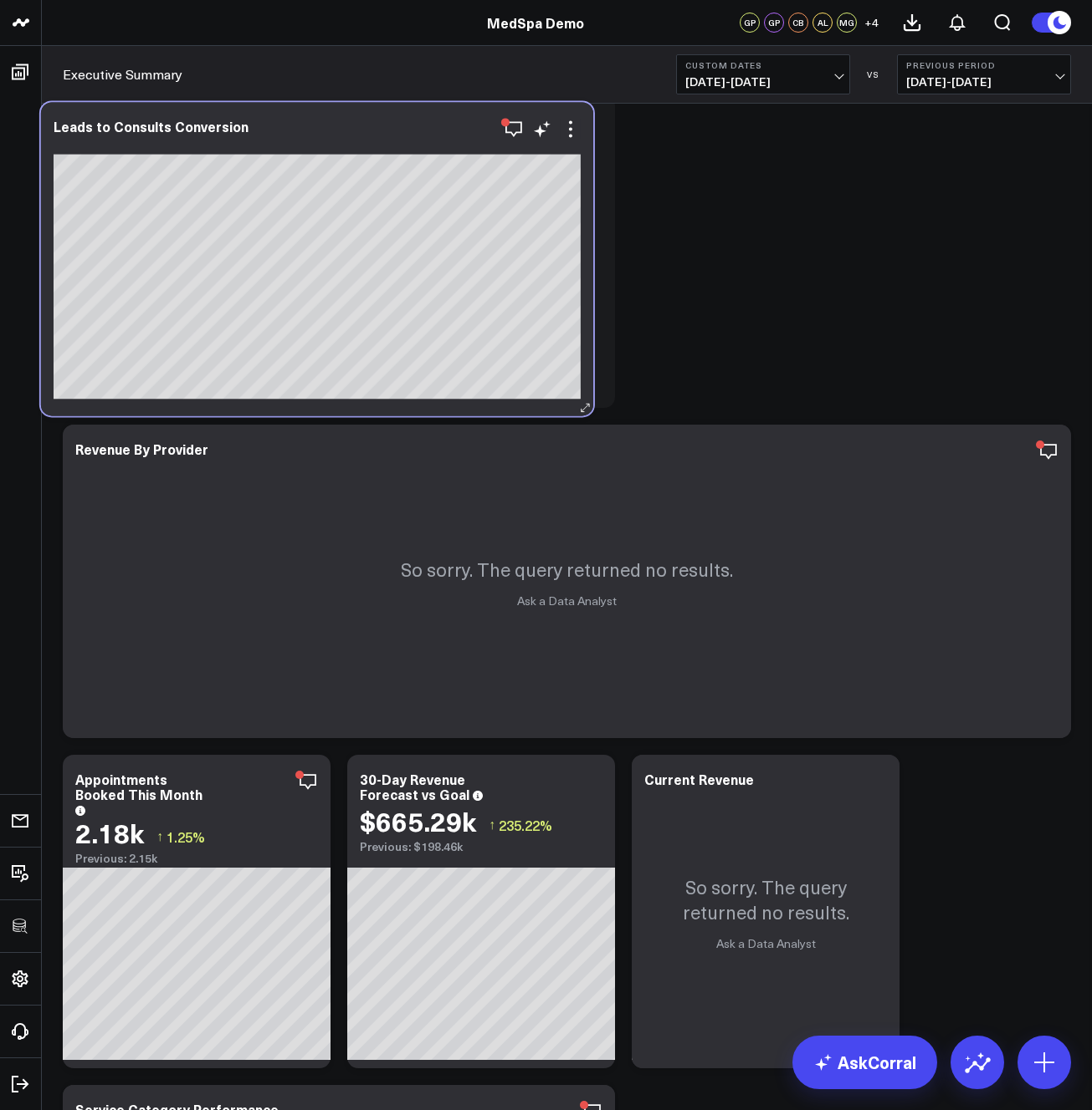
drag, startPoint x: 403, startPoint y: 767, endPoint x: 394, endPoint y: 114, distance: 653.1
click at [394, 114] on div "Leads to Consults Conversion" at bounding box center [316, 259] width 552 height 313
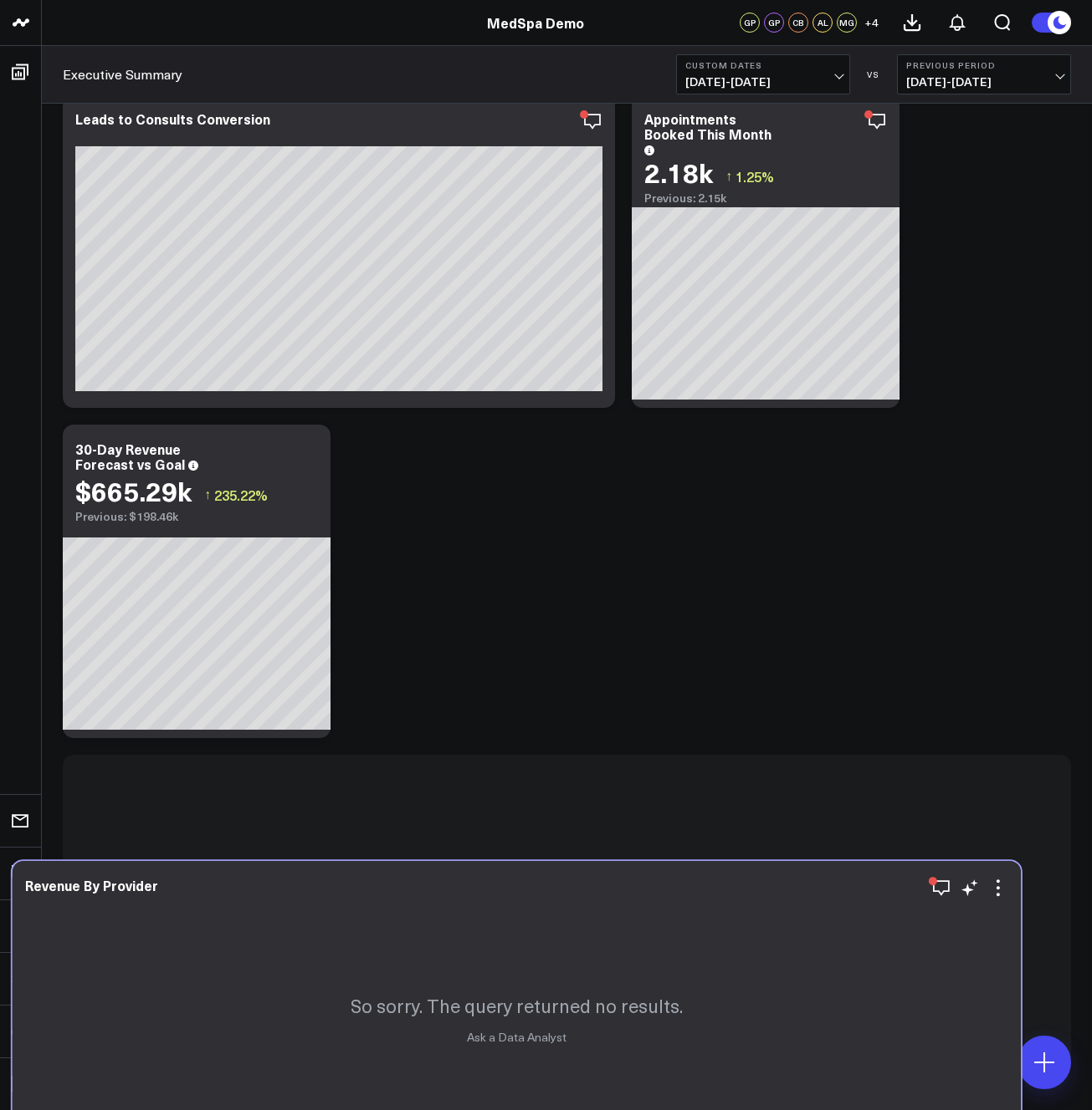
drag, startPoint x: 578, startPoint y: 551, endPoint x: 533, endPoint y: 962, distance: 413.5
click at [533, 962] on div "So sorry. The query returned no results. Ask a Data Analyst" at bounding box center [517, 1018] width 1008 height 313
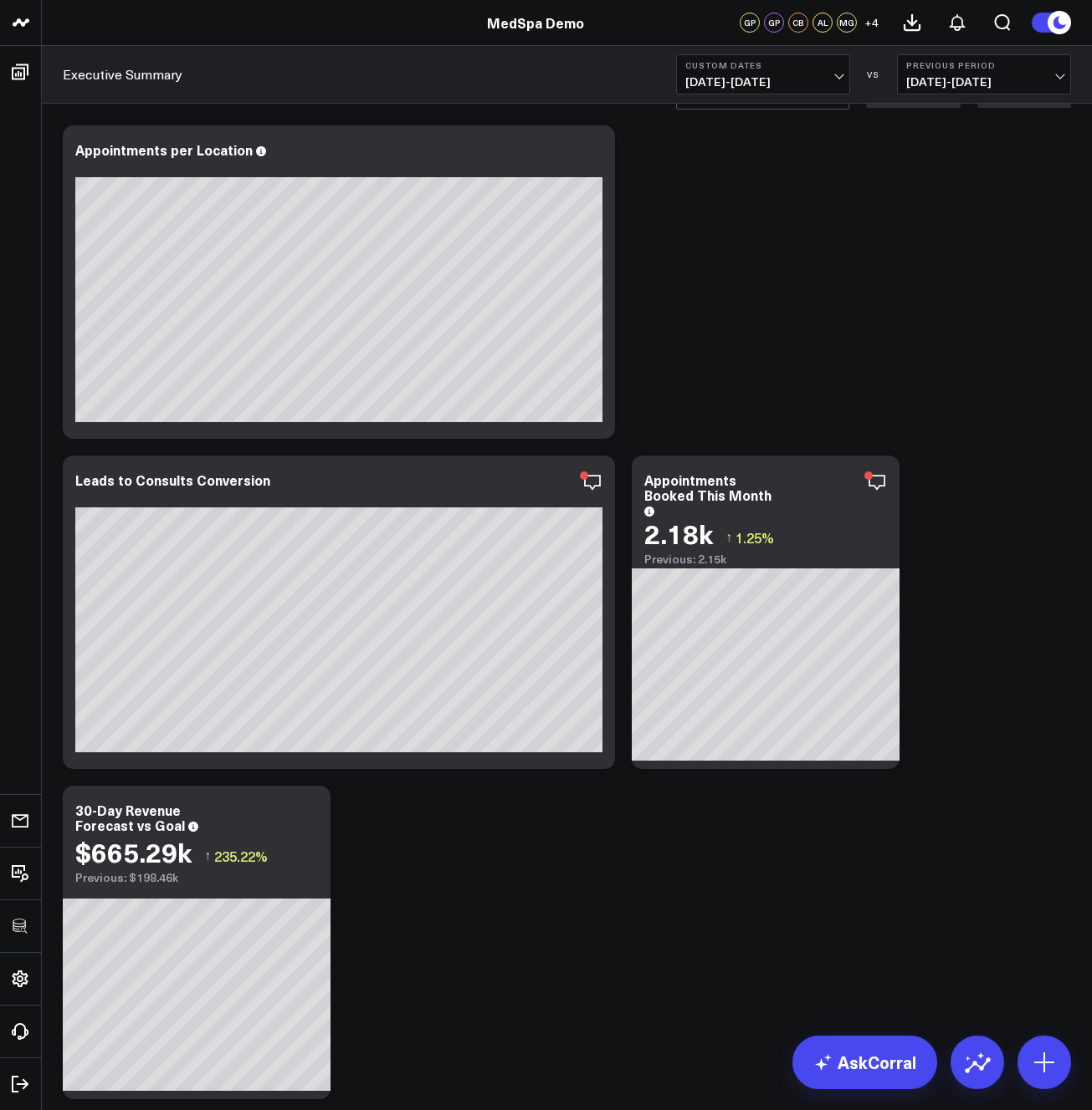
scroll to position [0, 0]
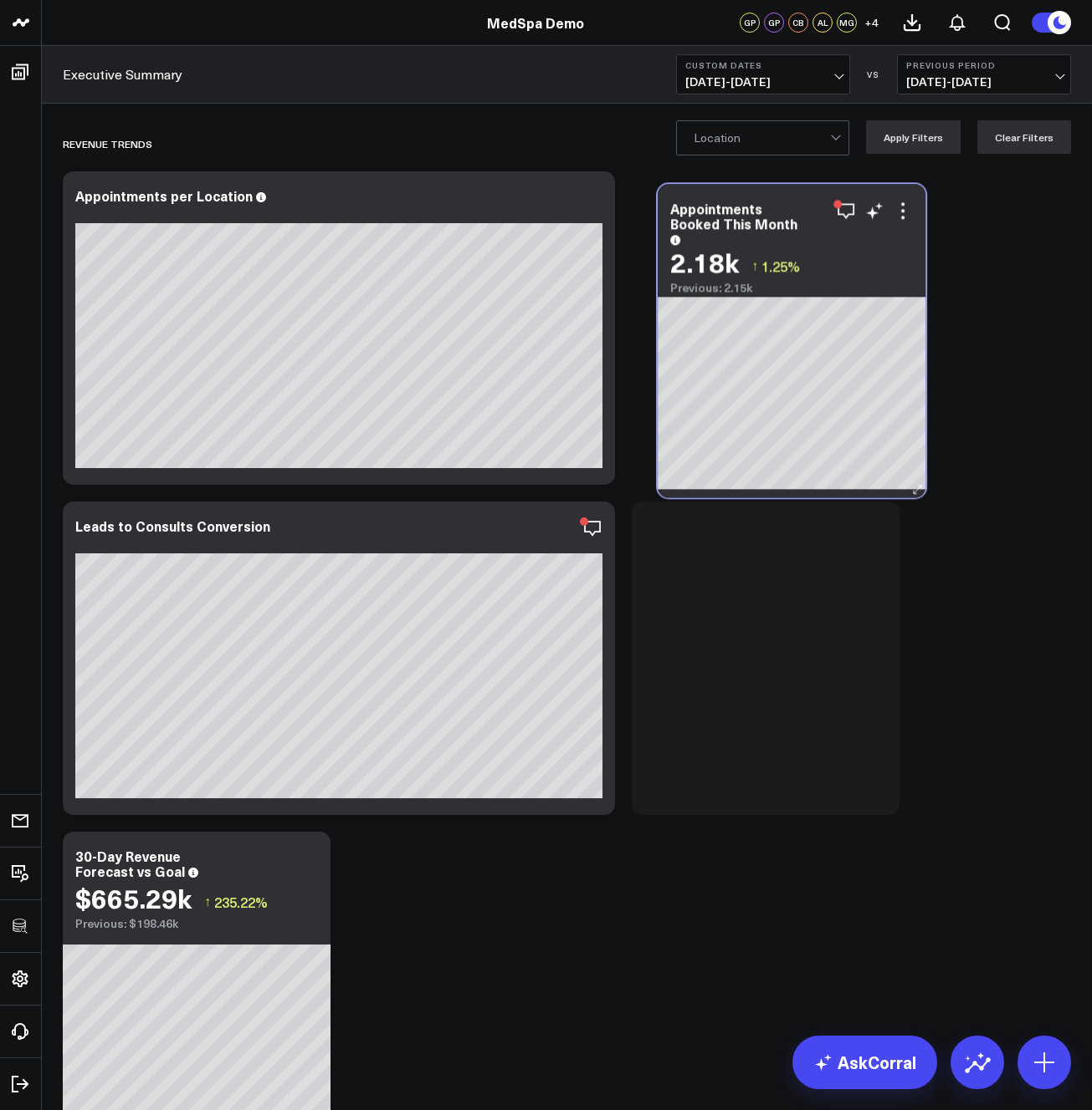
drag, startPoint x: 823, startPoint y: 546, endPoint x: 849, endPoint y: 254, distance: 293.2
click at [849, 254] on div "2.18k ↑ 1.25%" at bounding box center [791, 263] width 242 height 30
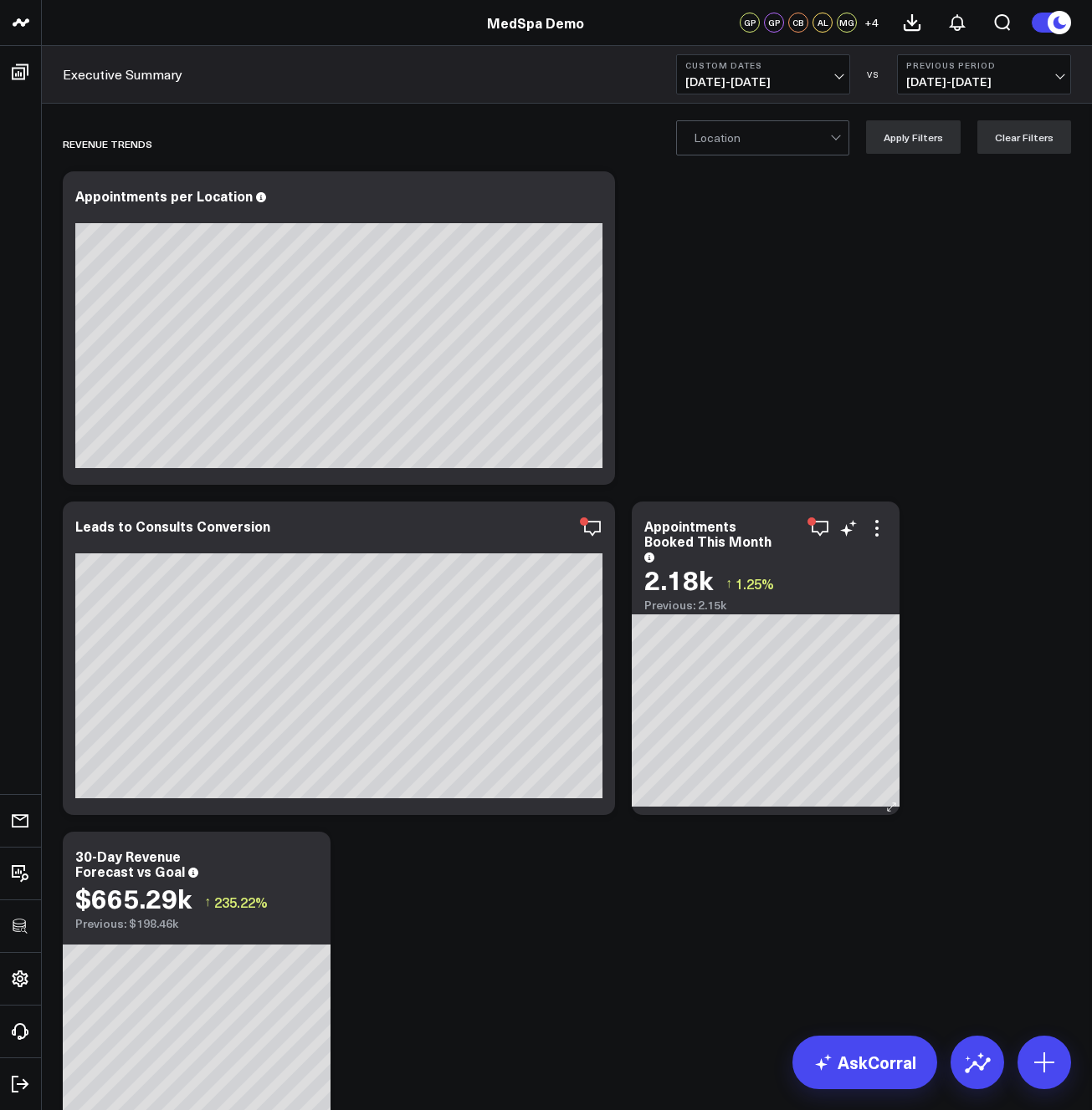
drag, startPoint x: 750, startPoint y: 532, endPoint x: 798, endPoint y: 512, distance: 52.0
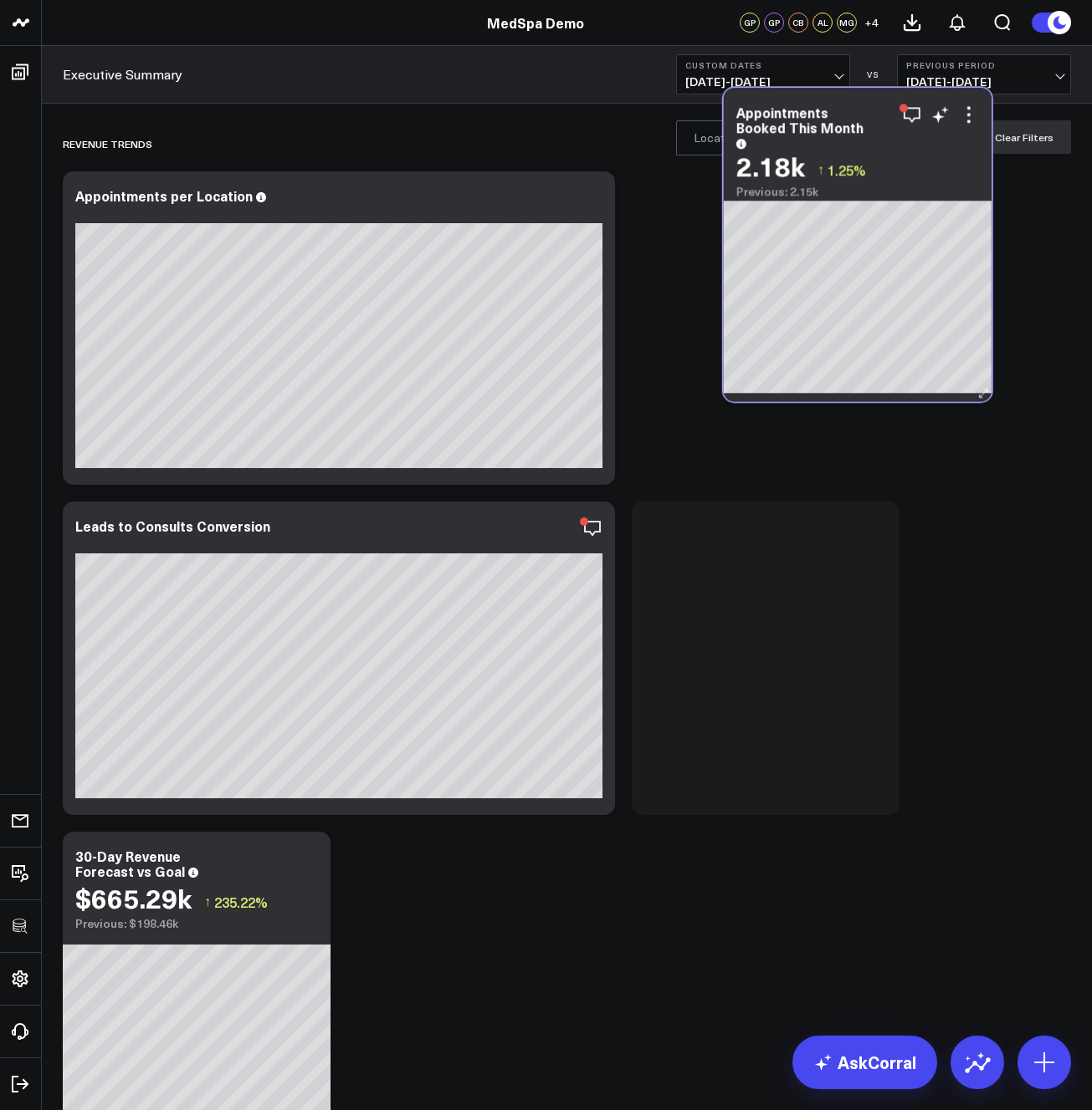
drag, startPoint x: 828, startPoint y: 454, endPoint x: 896, endPoint y: 167, distance: 294.9
click at [898, 144] on div "Appointments Booked This Month" at bounding box center [857, 124] width 242 height 41
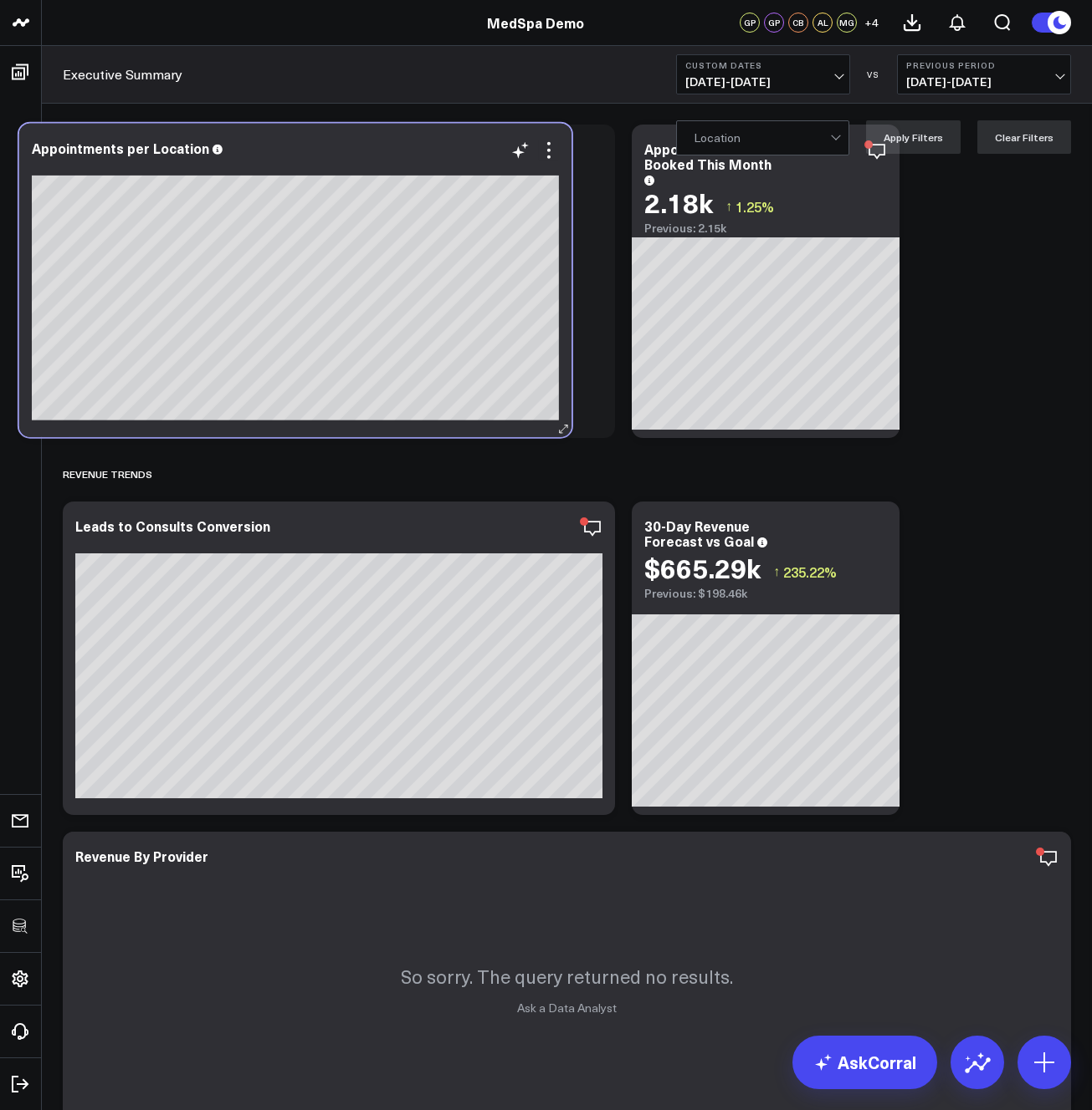
drag, startPoint x: 419, startPoint y: 539, endPoint x: 381, endPoint y: 159, distance: 381.9
click at [381, 159] on div at bounding box center [295, 165] width 527 height 12
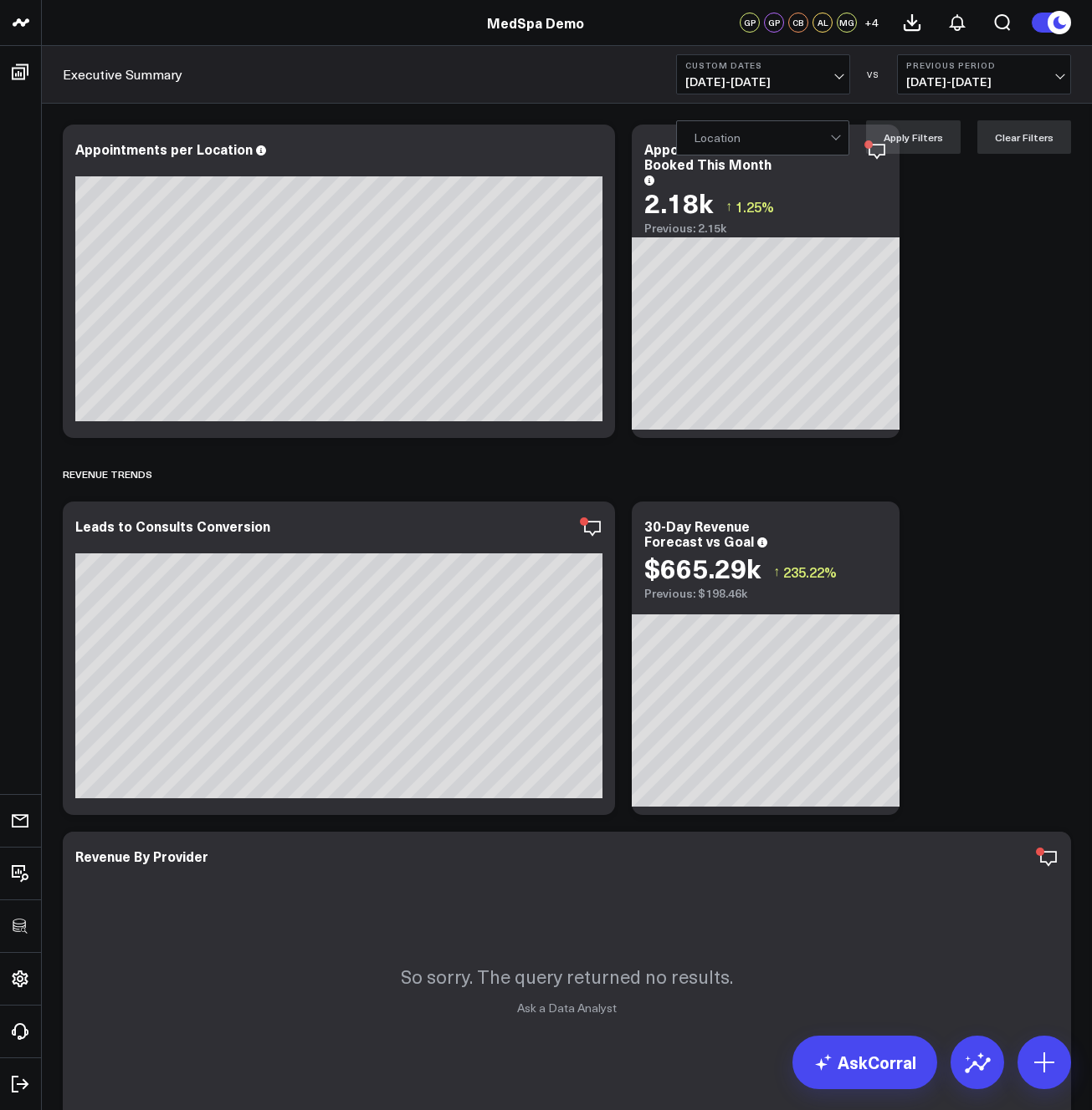
click at [834, 71] on button "Custom Dates [DATE] - [DATE]" at bounding box center [762, 75] width 174 height 41
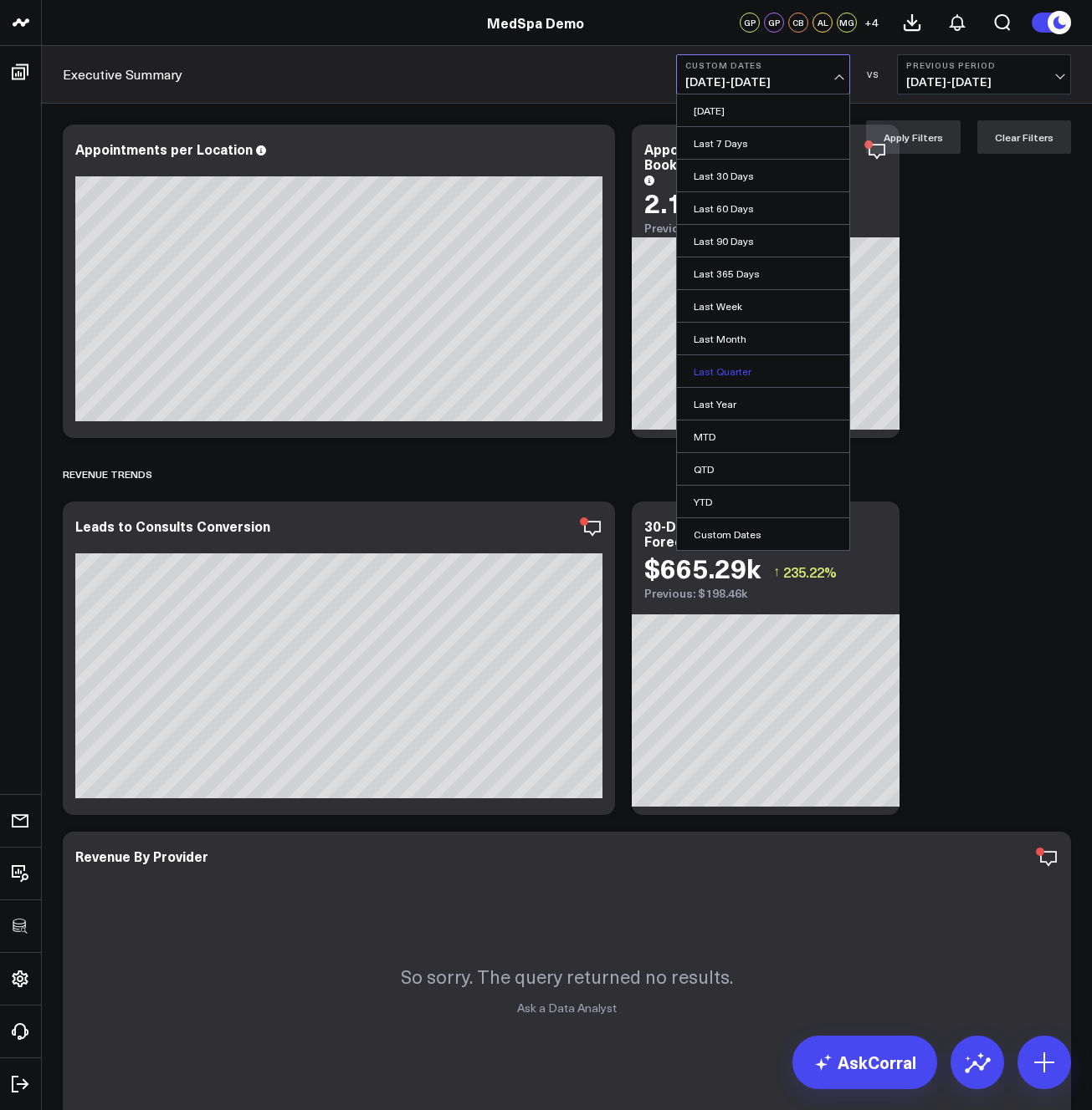
click at [740, 372] on link "Last Quarter" at bounding box center [762, 371] width 172 height 31
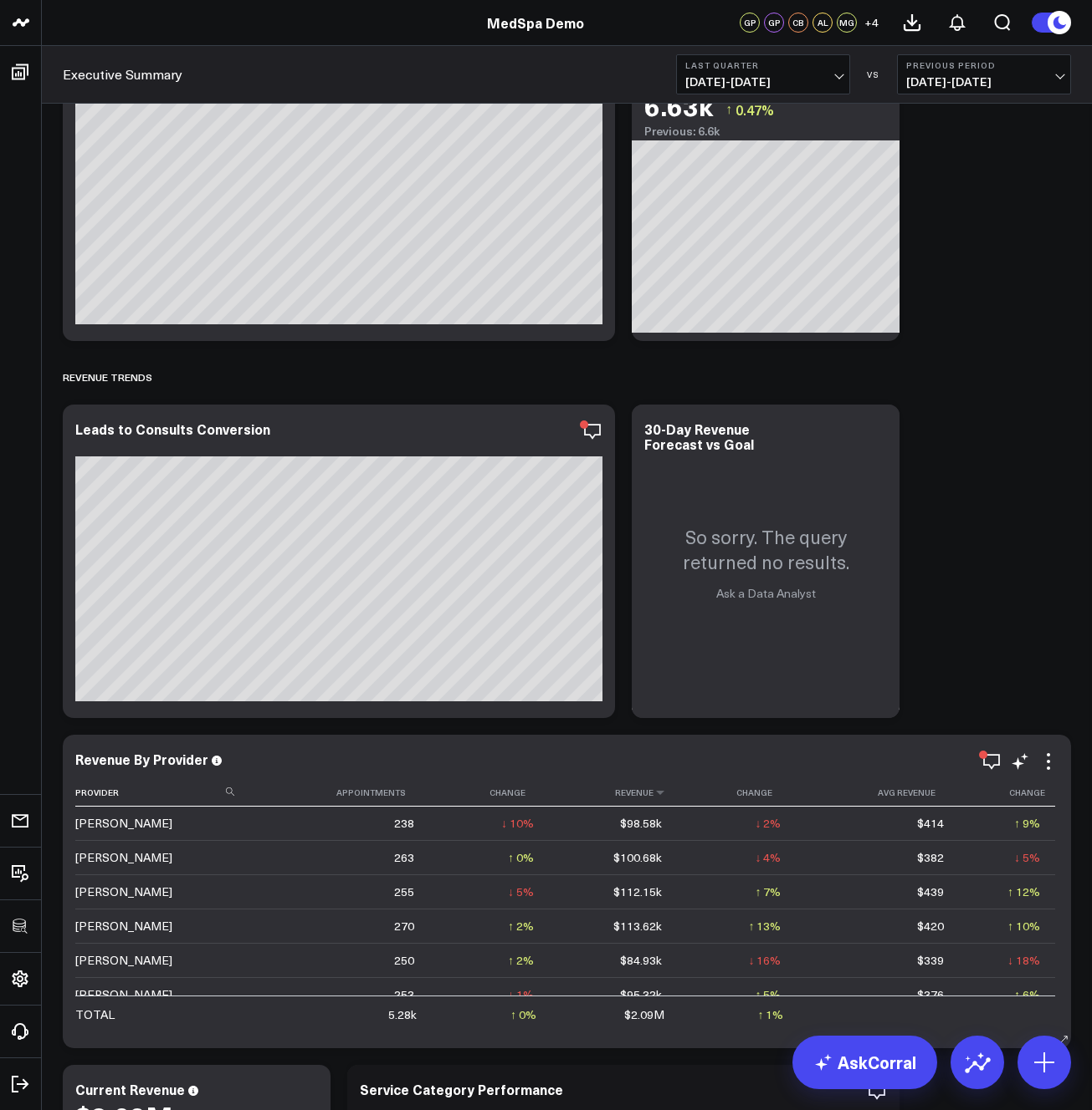
scroll to position [102, 0]
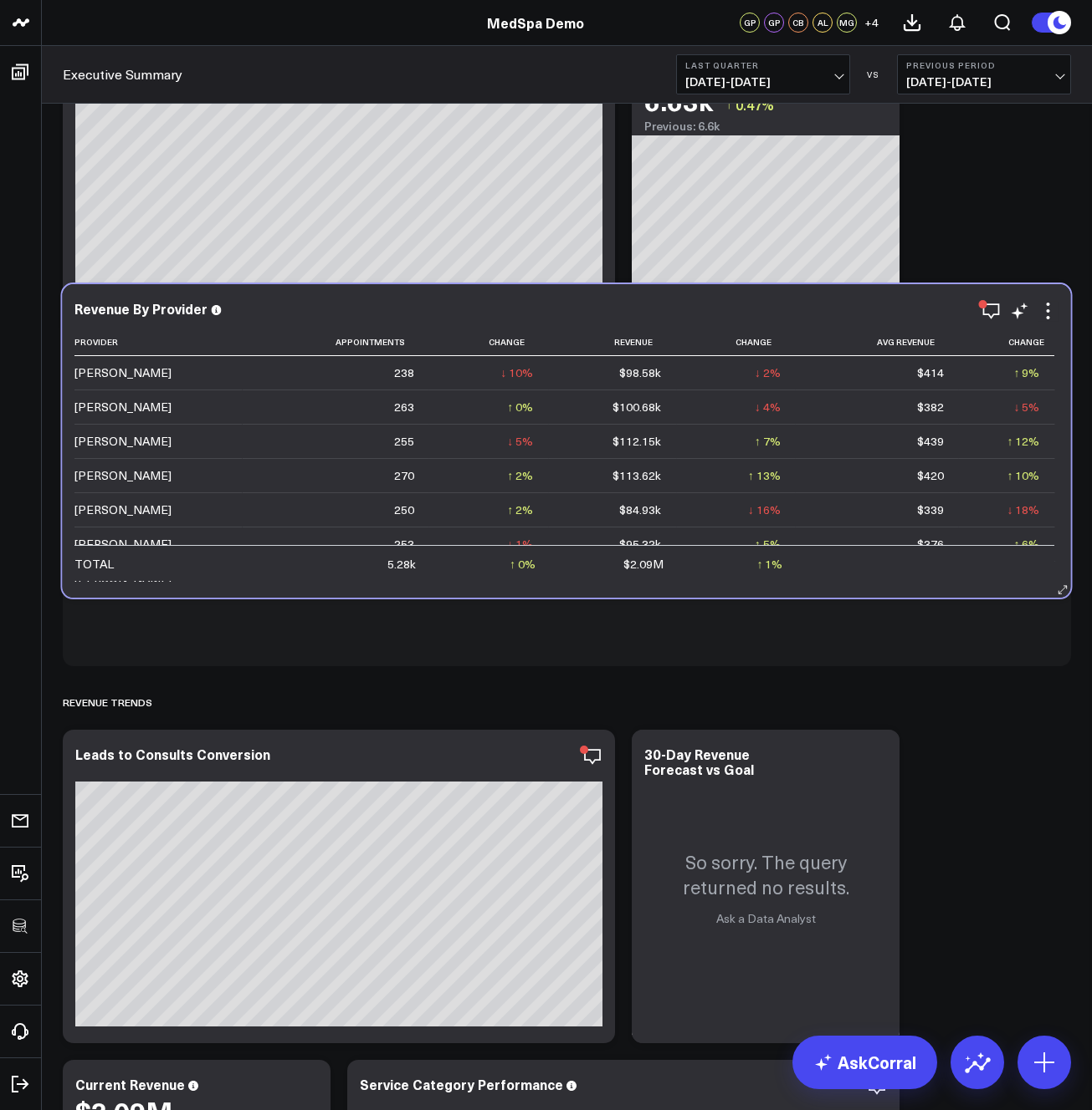
drag, startPoint x: 612, startPoint y: 763, endPoint x: 612, endPoint y: 317, distance: 446.0
click at [612, 317] on div "Revenue By Provider" at bounding box center [566, 310] width 983 height 19
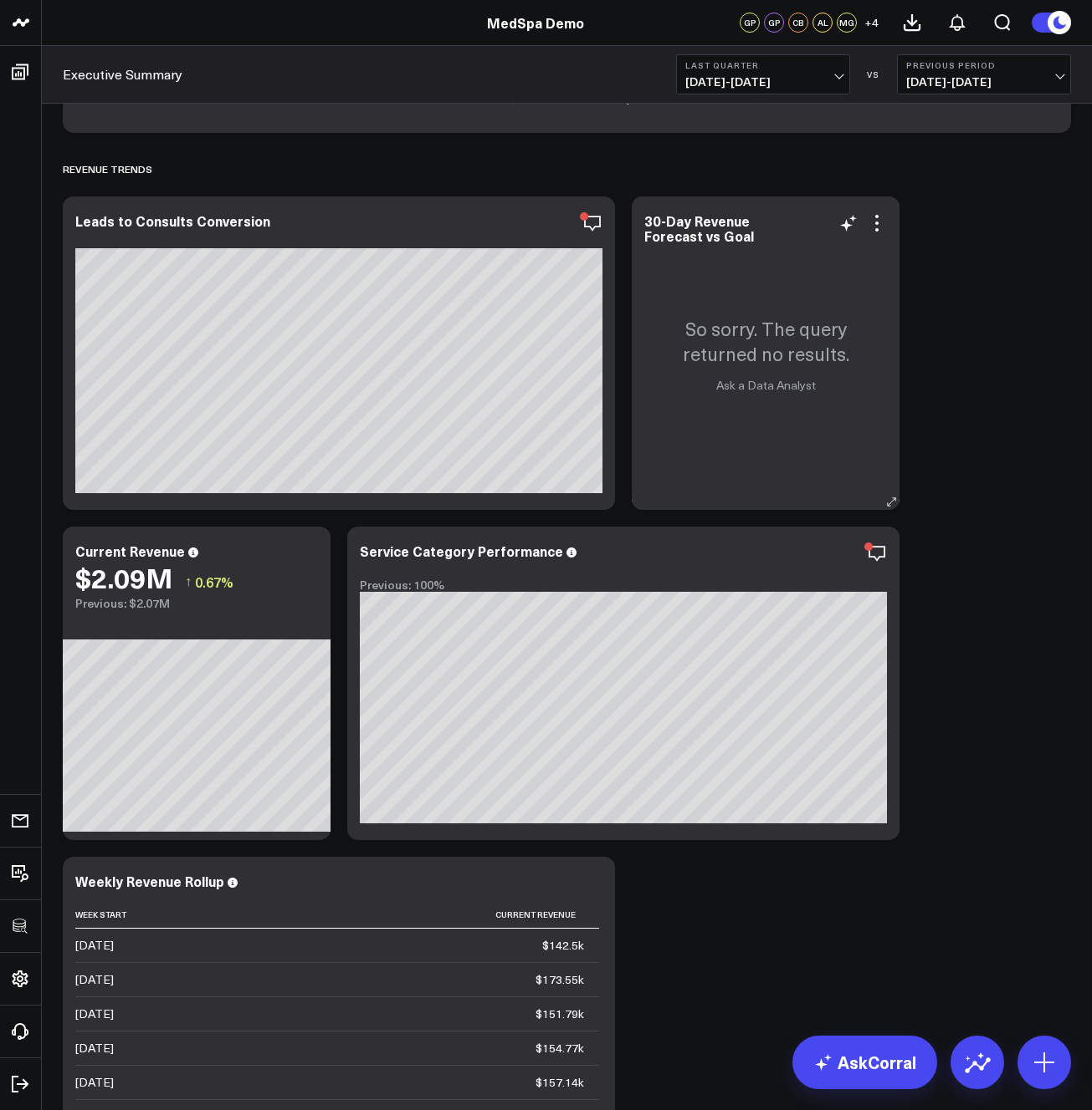
scroll to position [658, 0]
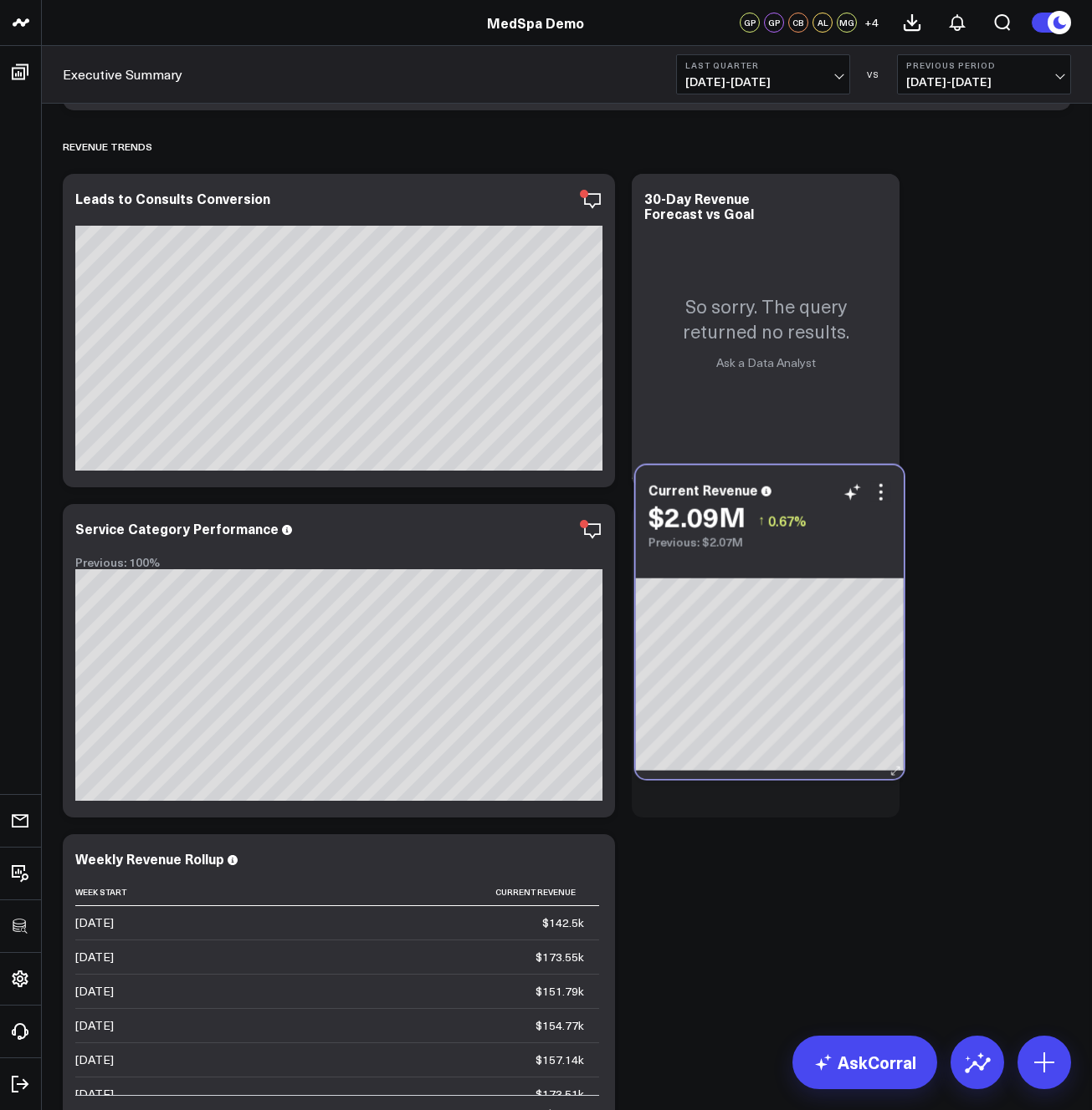
drag, startPoint x: 244, startPoint y: 237, endPoint x: 804, endPoint y: 549, distance: 641.0
click at [804, 549] on div "Current Revenue $2.09M ↑ 0.67% Previous: $2.07M" at bounding box center [769, 623] width 267 height 313
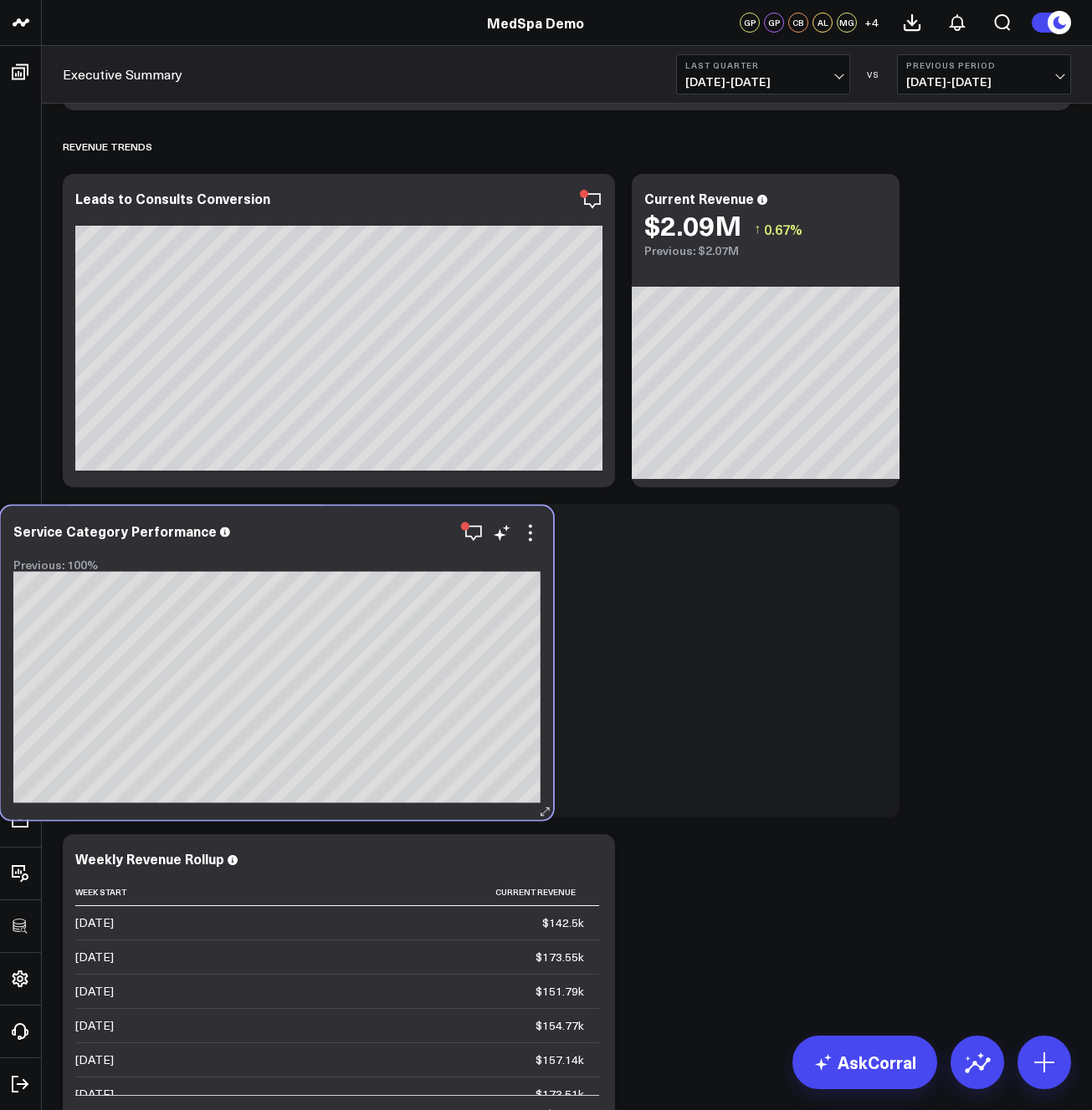
drag, startPoint x: 537, startPoint y: 565, endPoint x: 190, endPoint y: 567, distance: 347.0
click at [190, 567] on div "Previous: 100%" at bounding box center [277, 565] width 527 height 14
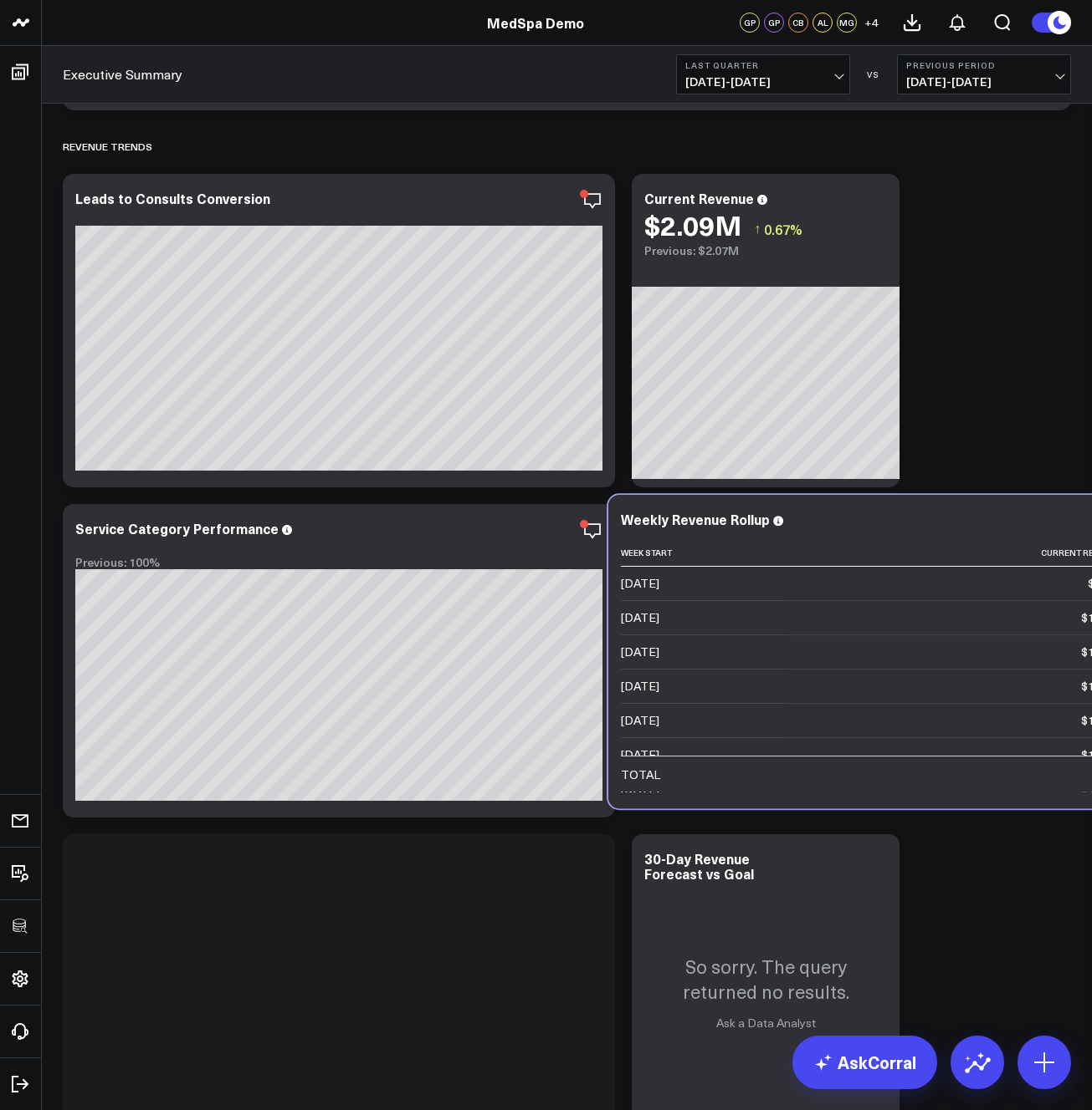
drag, startPoint x: 361, startPoint y: 863, endPoint x: 907, endPoint y: 523, distance: 643.2
click at [907, 523] on div "Weekly Revenue Rollup" at bounding box center [885, 520] width 527 height 15
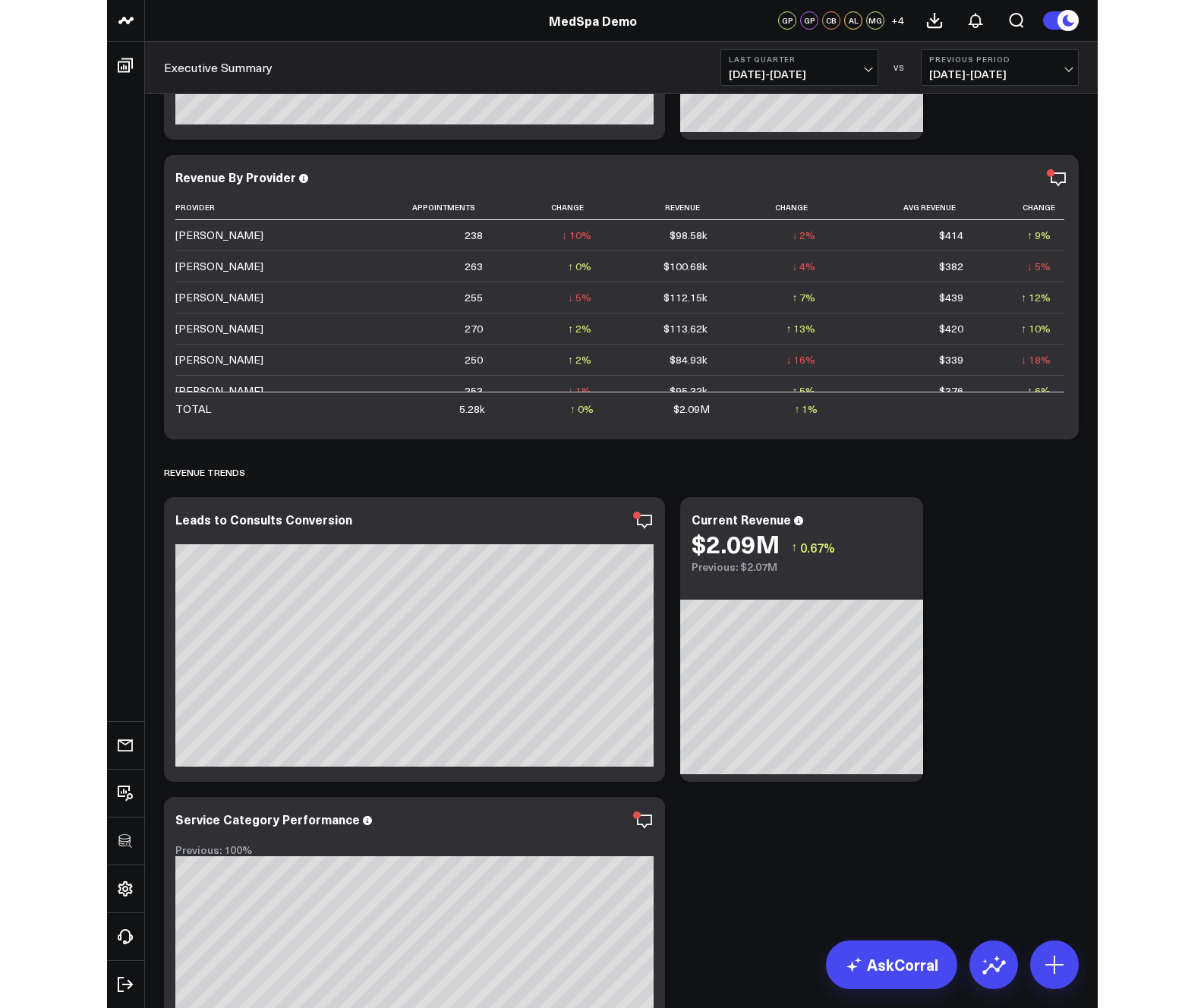
scroll to position [0, 0]
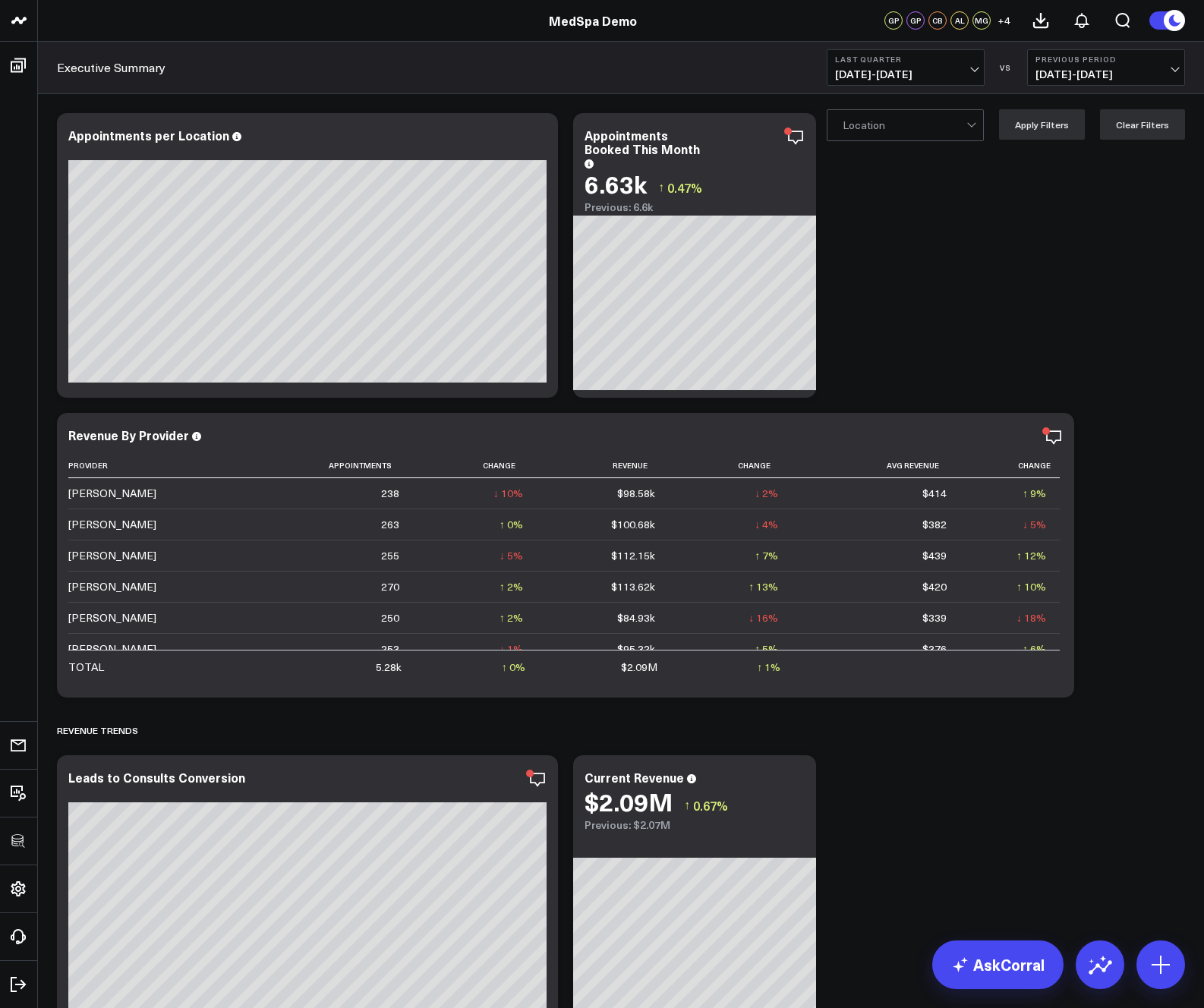
click at [951, 78] on span "[DATE] - [DATE]" at bounding box center [1105, 74] width 141 height 13
click at [951, 193] on link "No Comparison" at bounding box center [1105, 189] width 156 height 28
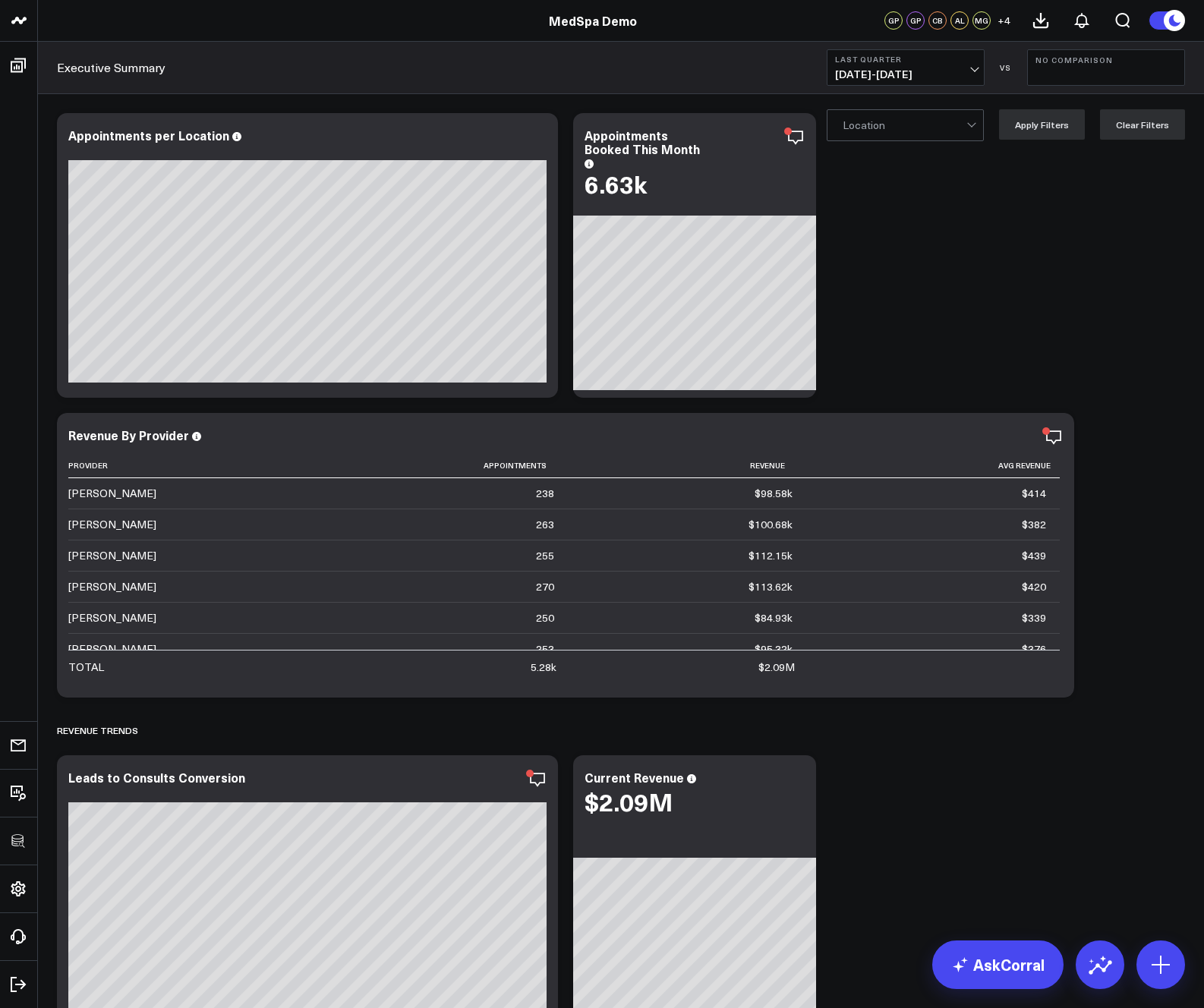
click at [951, 69] on button "No Comparison" at bounding box center [1105, 68] width 158 height 37
click at [951, 154] on link "YoY" at bounding box center [1105, 159] width 156 height 28
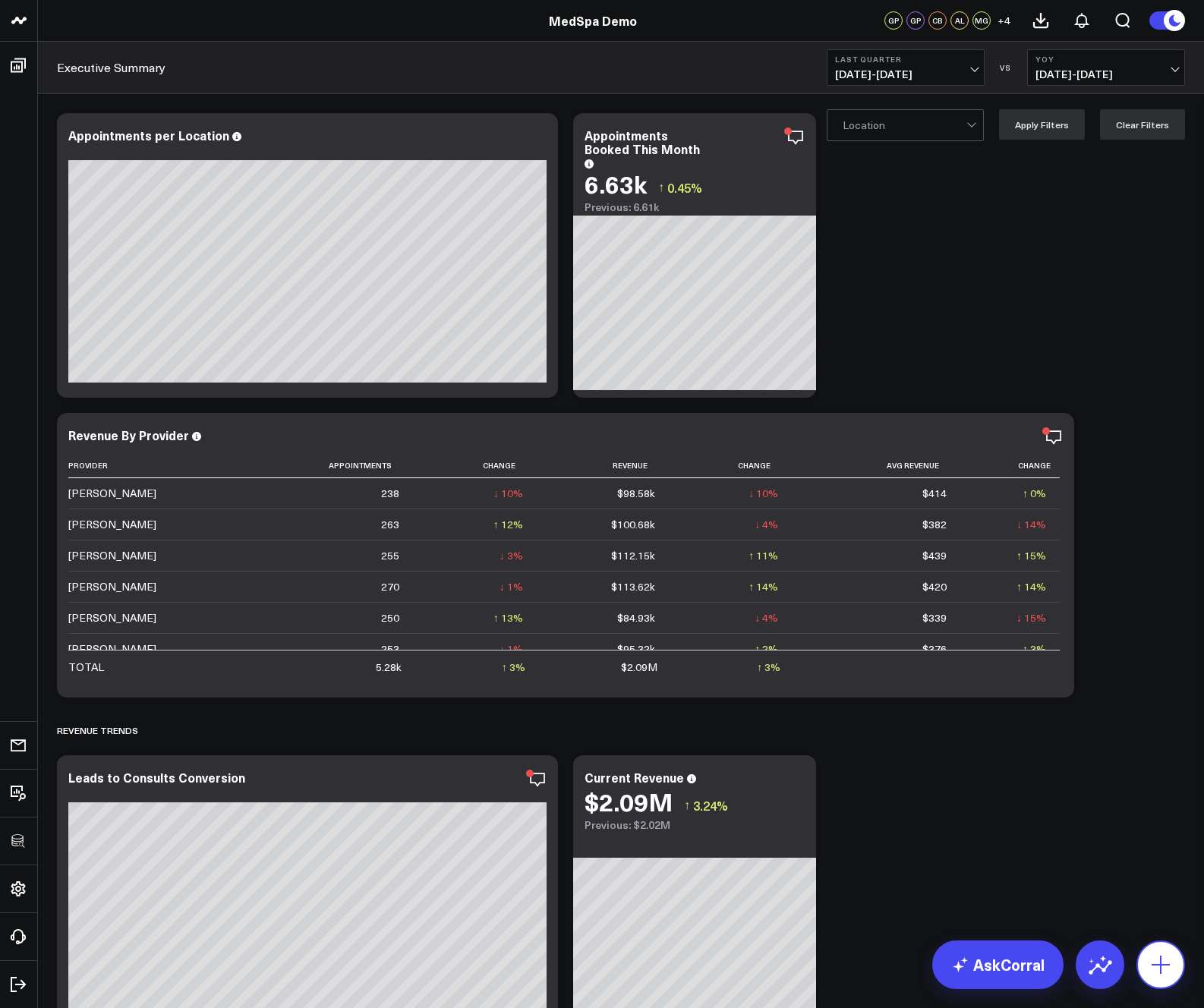
click at [951, 966] on icon at bounding box center [1160, 965] width 24 height 24
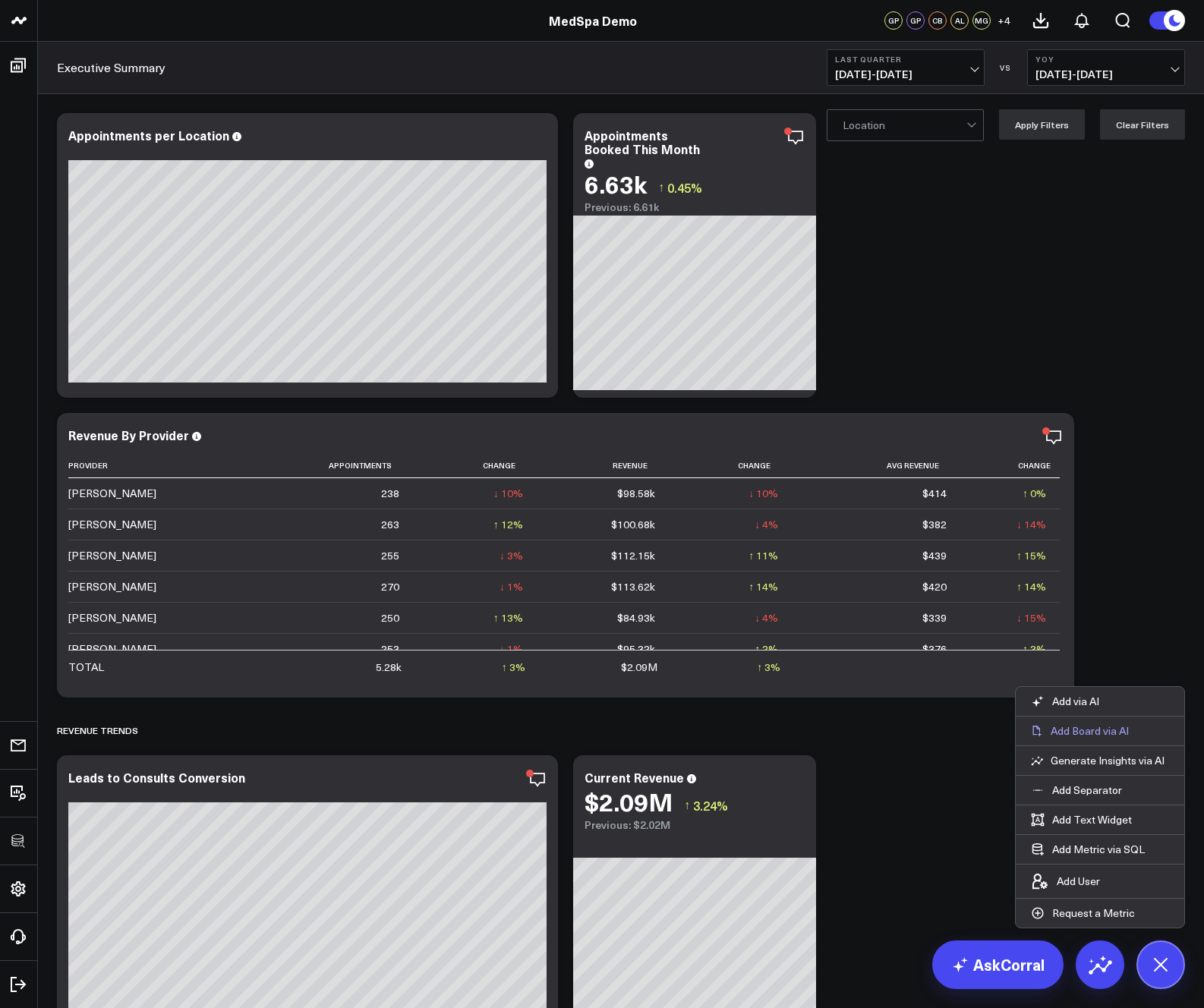
click at [951, 728] on p "Add Board via AI" at bounding box center [1089, 731] width 78 height 13
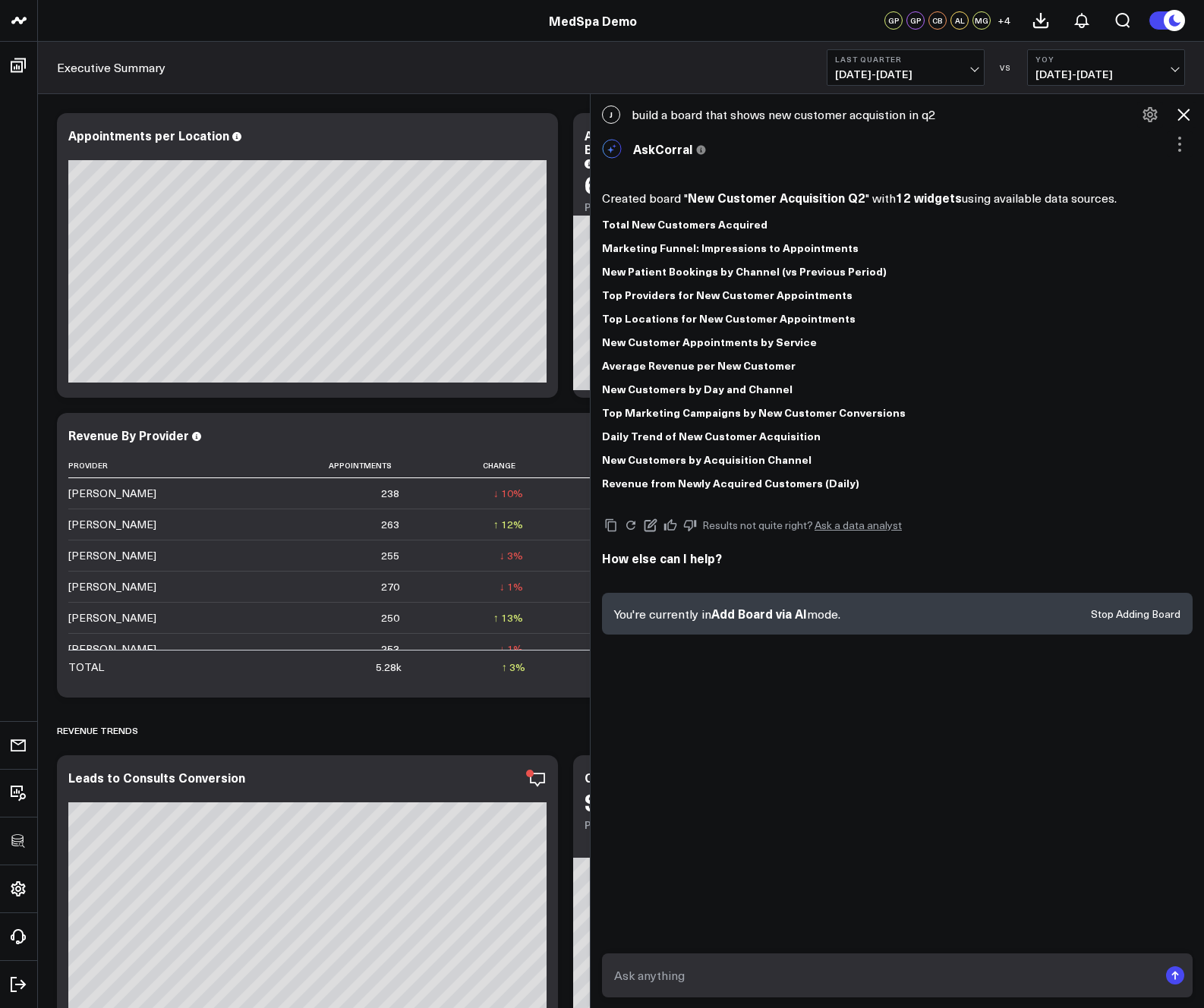
click at [951, 111] on icon at bounding box center [1183, 115] width 18 height 18
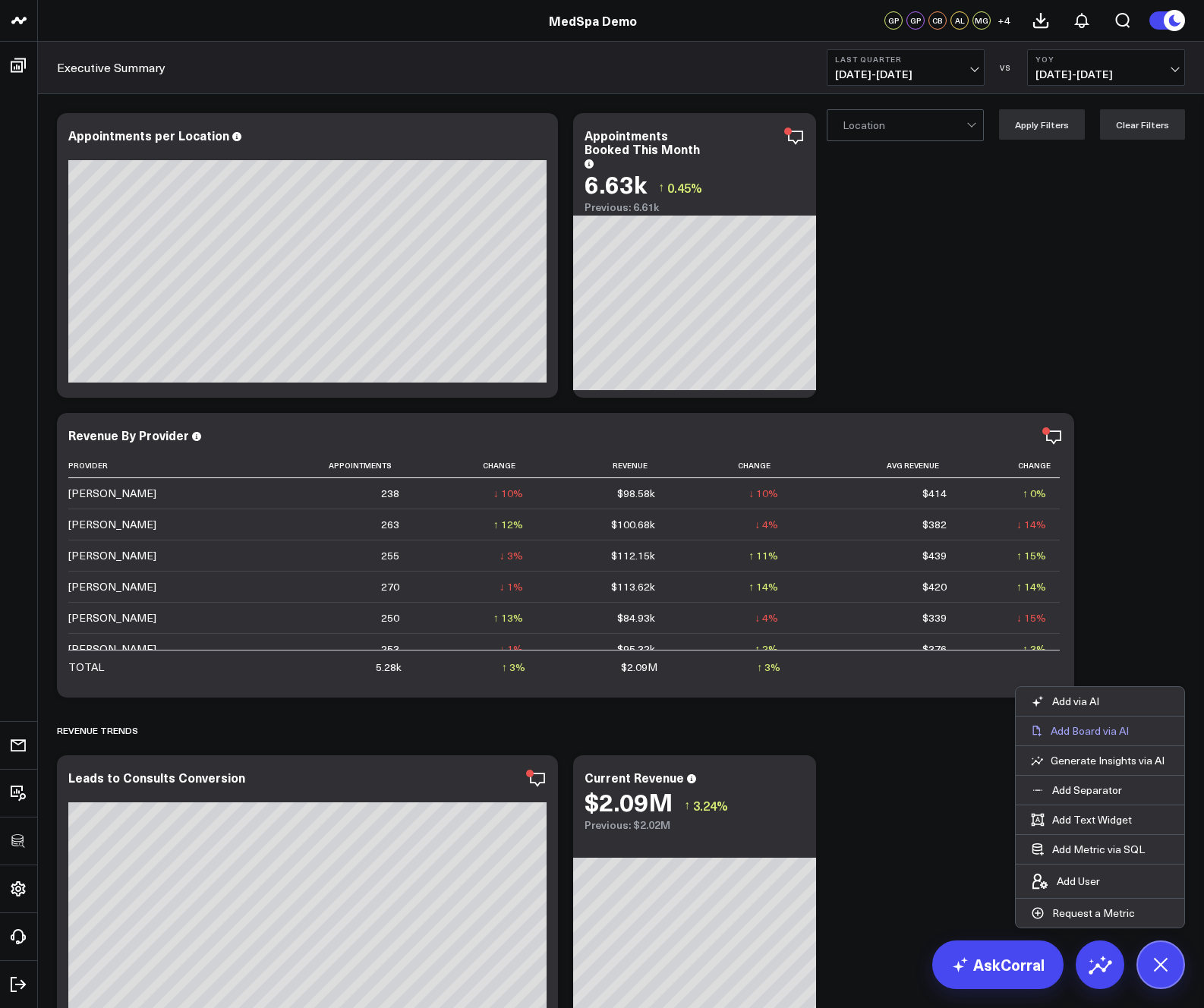
click at [951, 737] on p "Add Board via AI" at bounding box center [1089, 731] width 78 height 13
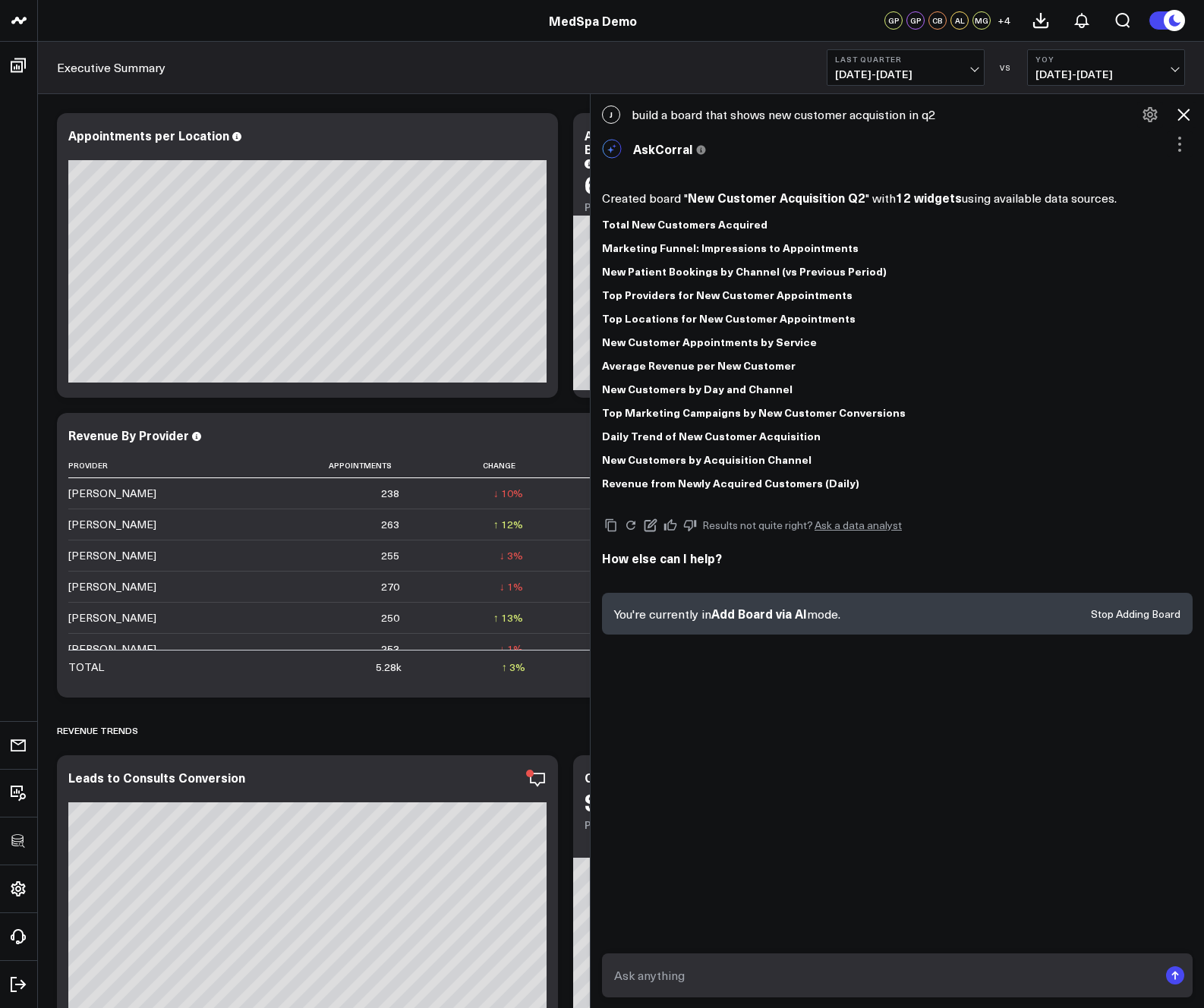
click at [951, 609] on button "Stop Adding Board" at bounding box center [1135, 614] width 89 height 11
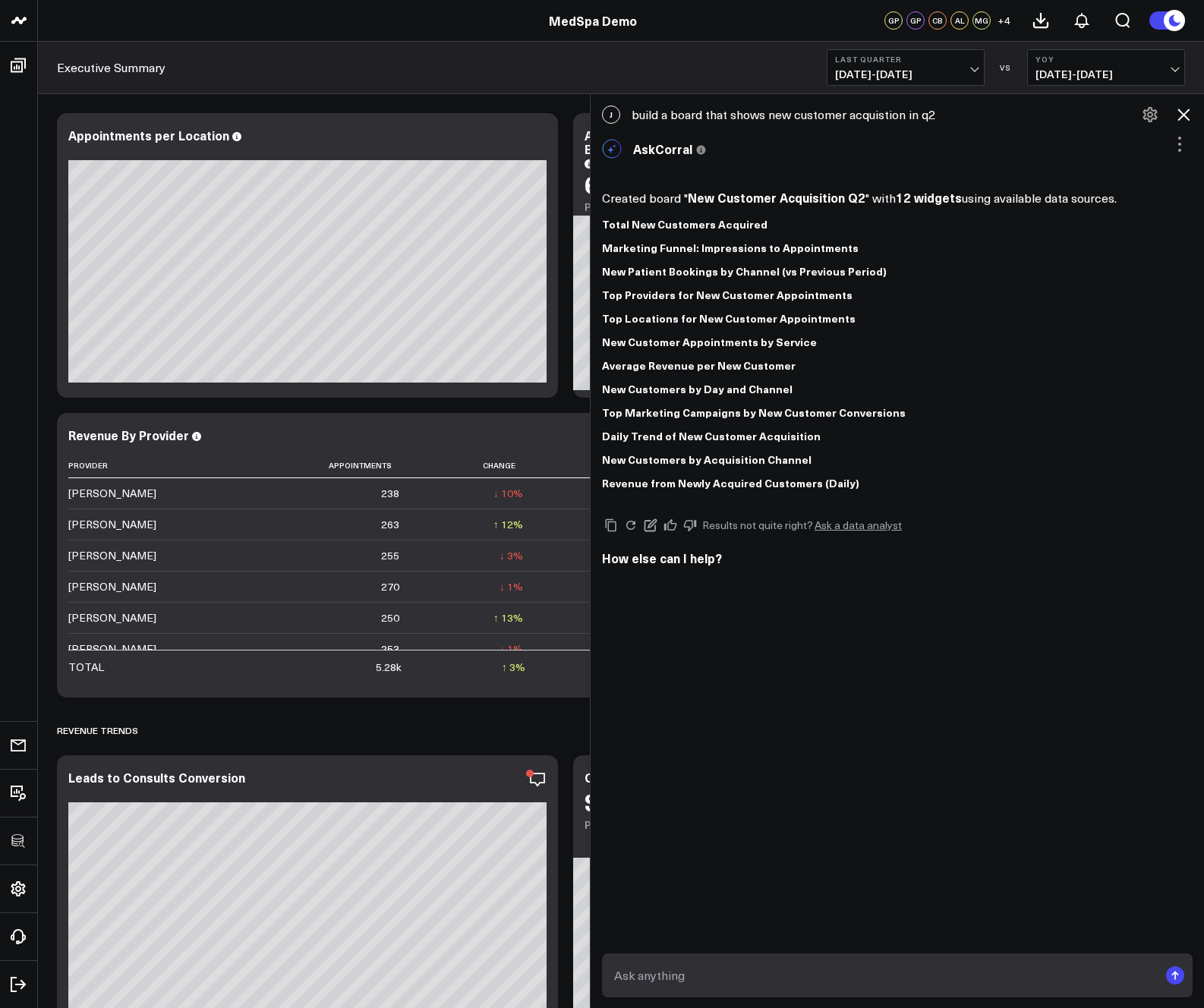
click at [835, 965] on textarea at bounding box center [884, 975] width 548 height 28
click at [951, 117] on icon at bounding box center [1183, 115] width 13 height 13
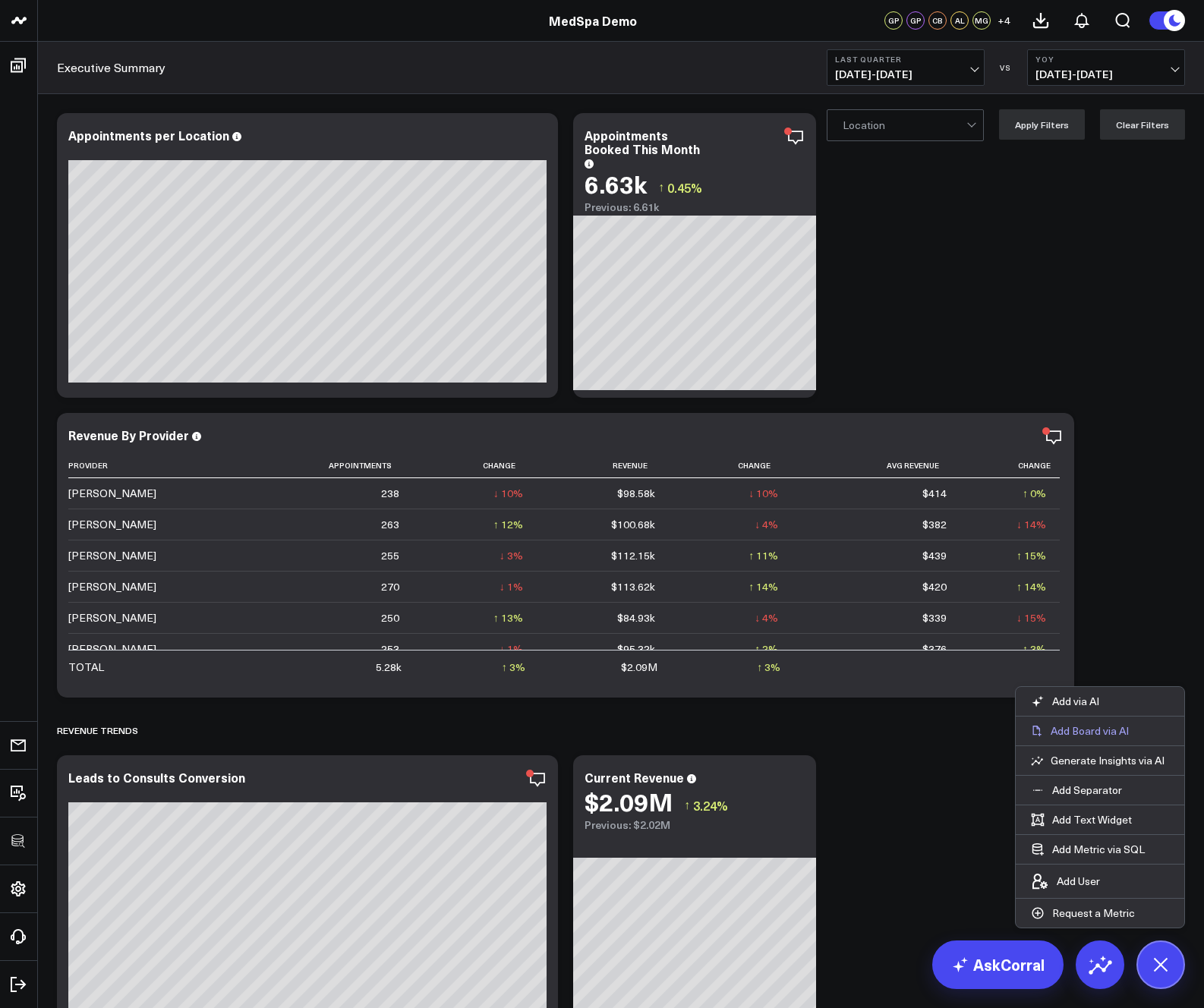
click at [951, 735] on p "Add Board via AI" at bounding box center [1089, 731] width 78 height 13
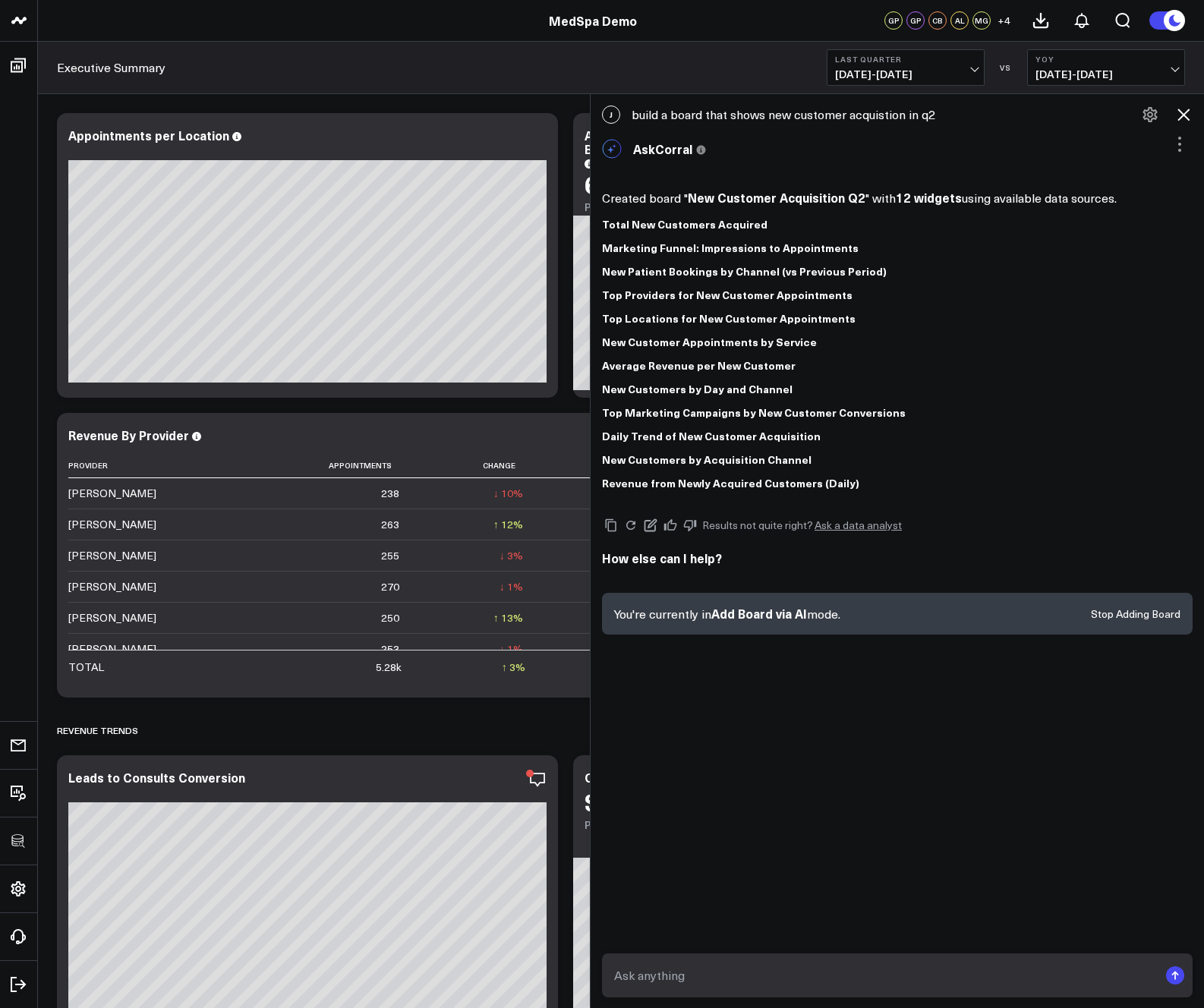
click at [951, 609] on button "Stop Adding Board" at bounding box center [1135, 614] width 89 height 11
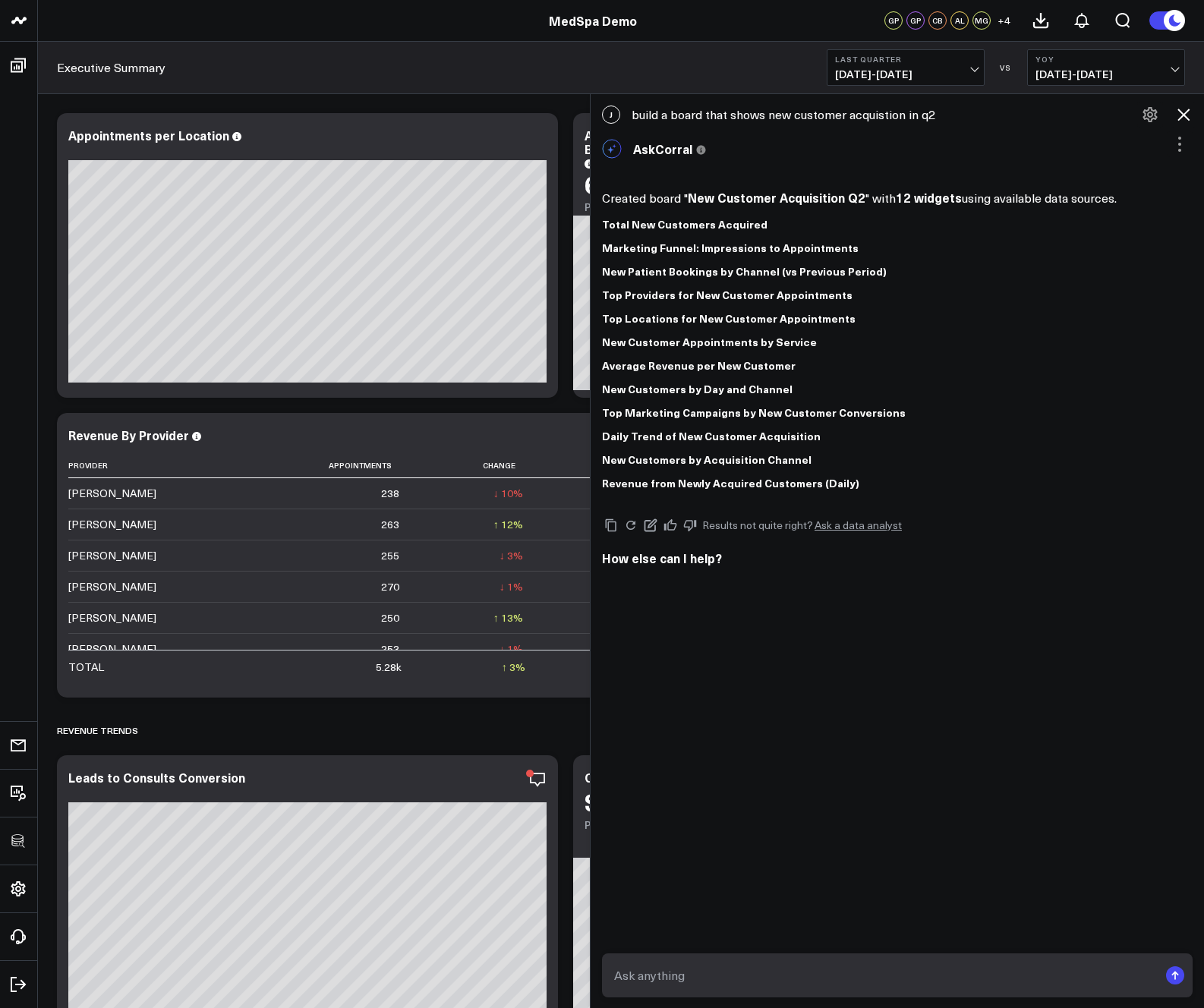
click at [951, 114] on icon at bounding box center [1149, 115] width 14 height 15
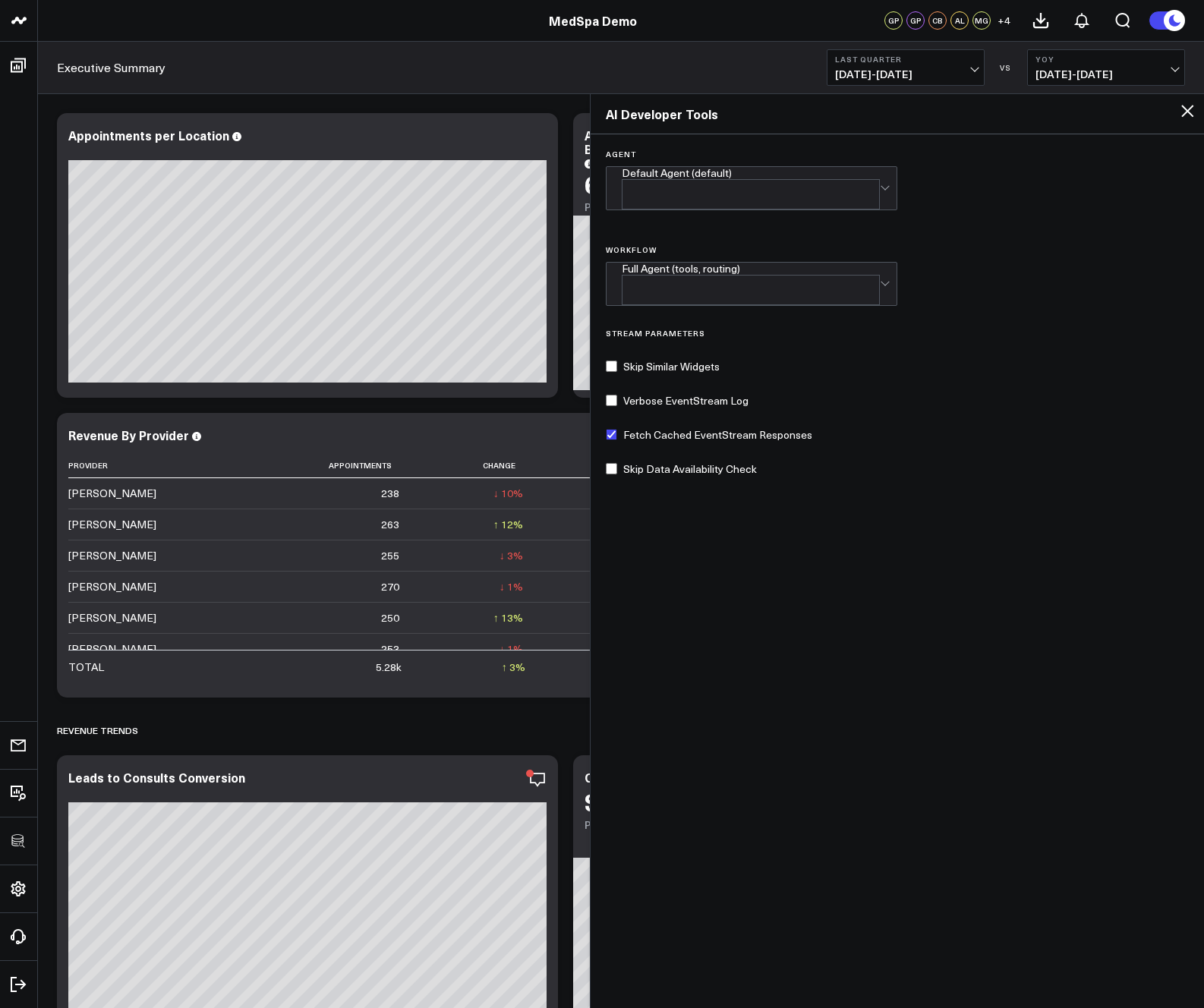
click at [951, 110] on icon at bounding box center [1187, 111] width 18 height 18
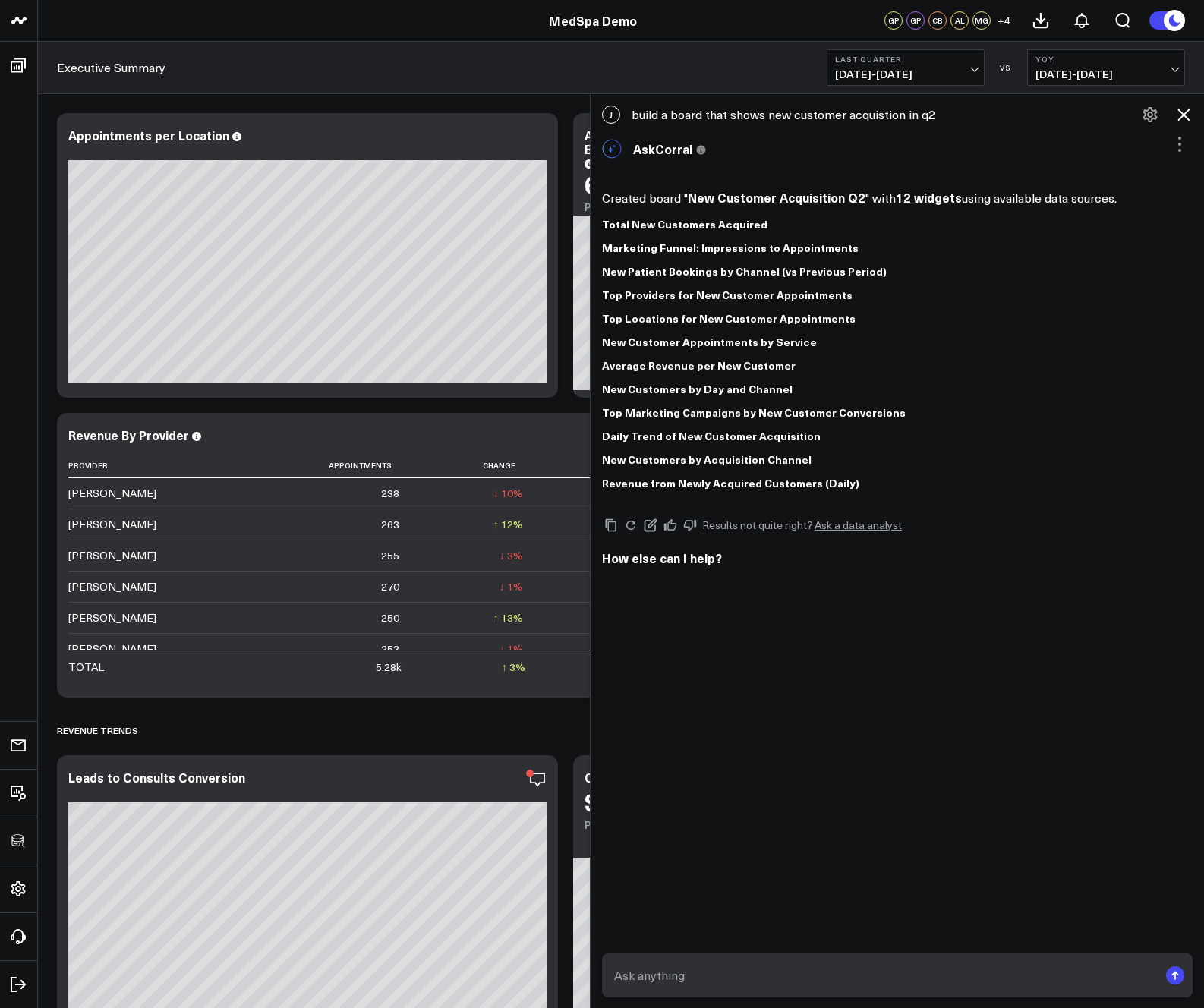
click at [951, 142] on icon at bounding box center [1180, 145] width 18 height 18
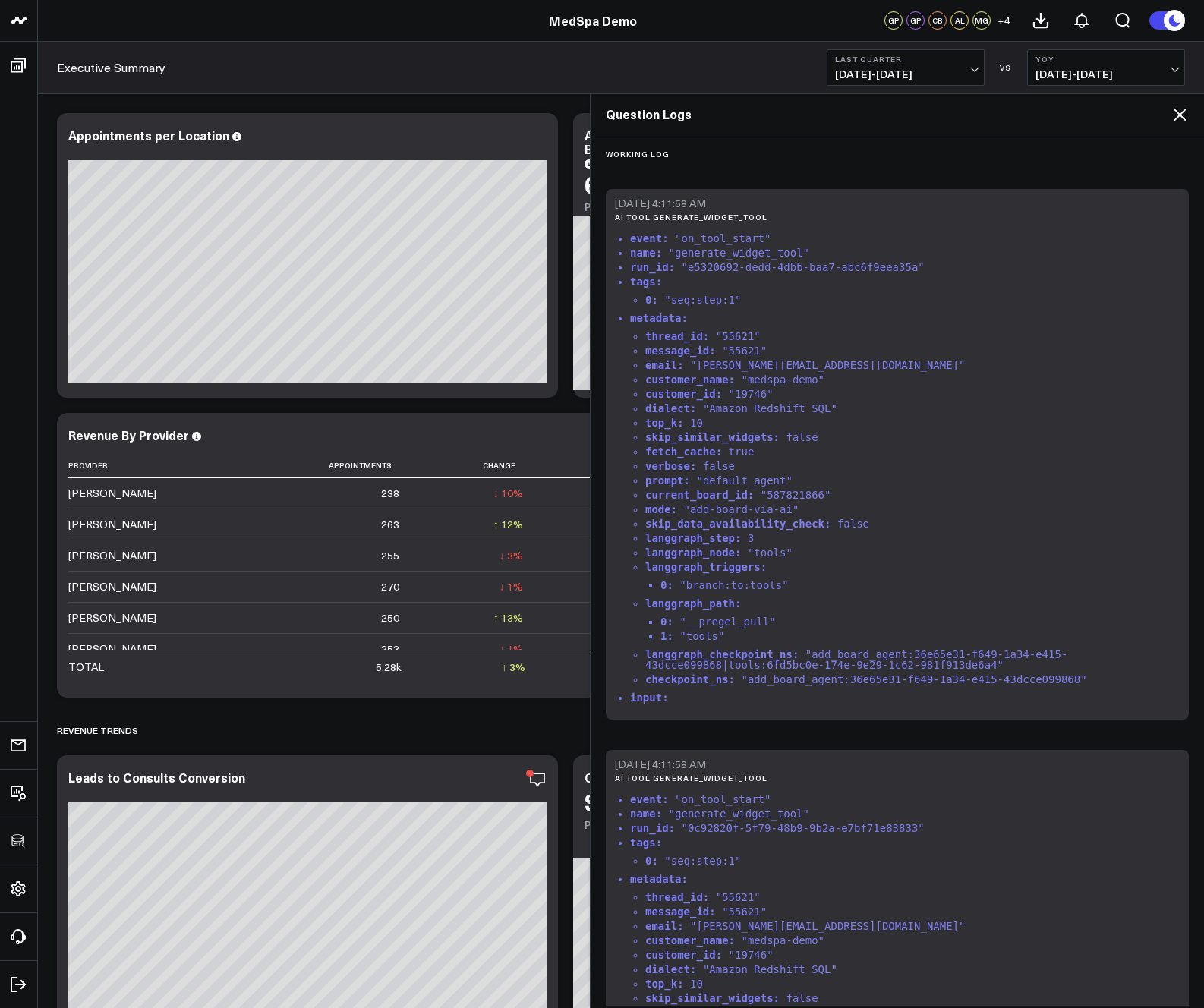
click at [951, 115] on icon at bounding box center [1180, 115] width 18 height 18
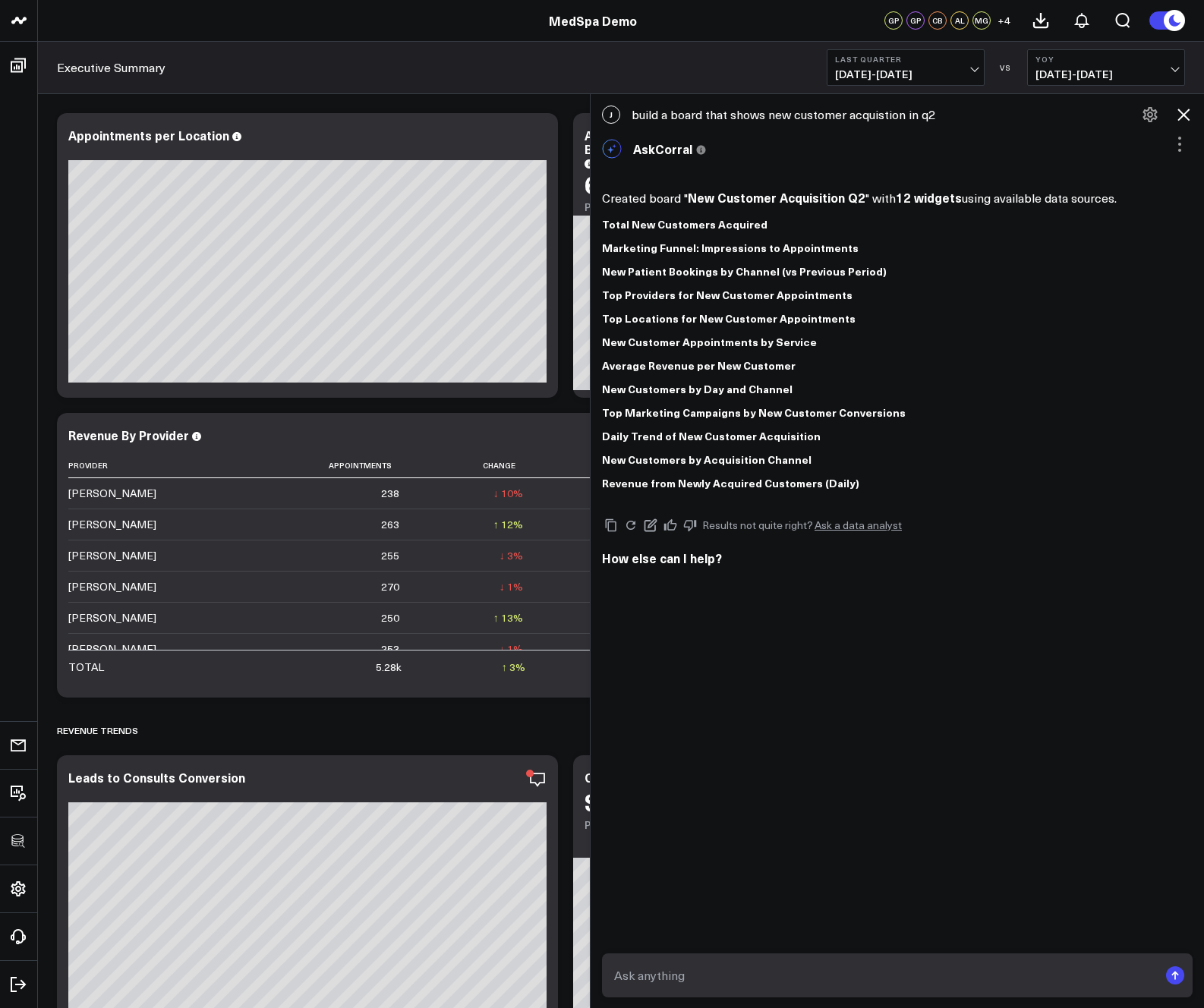
click at [951, 106] on icon at bounding box center [1183, 115] width 18 height 18
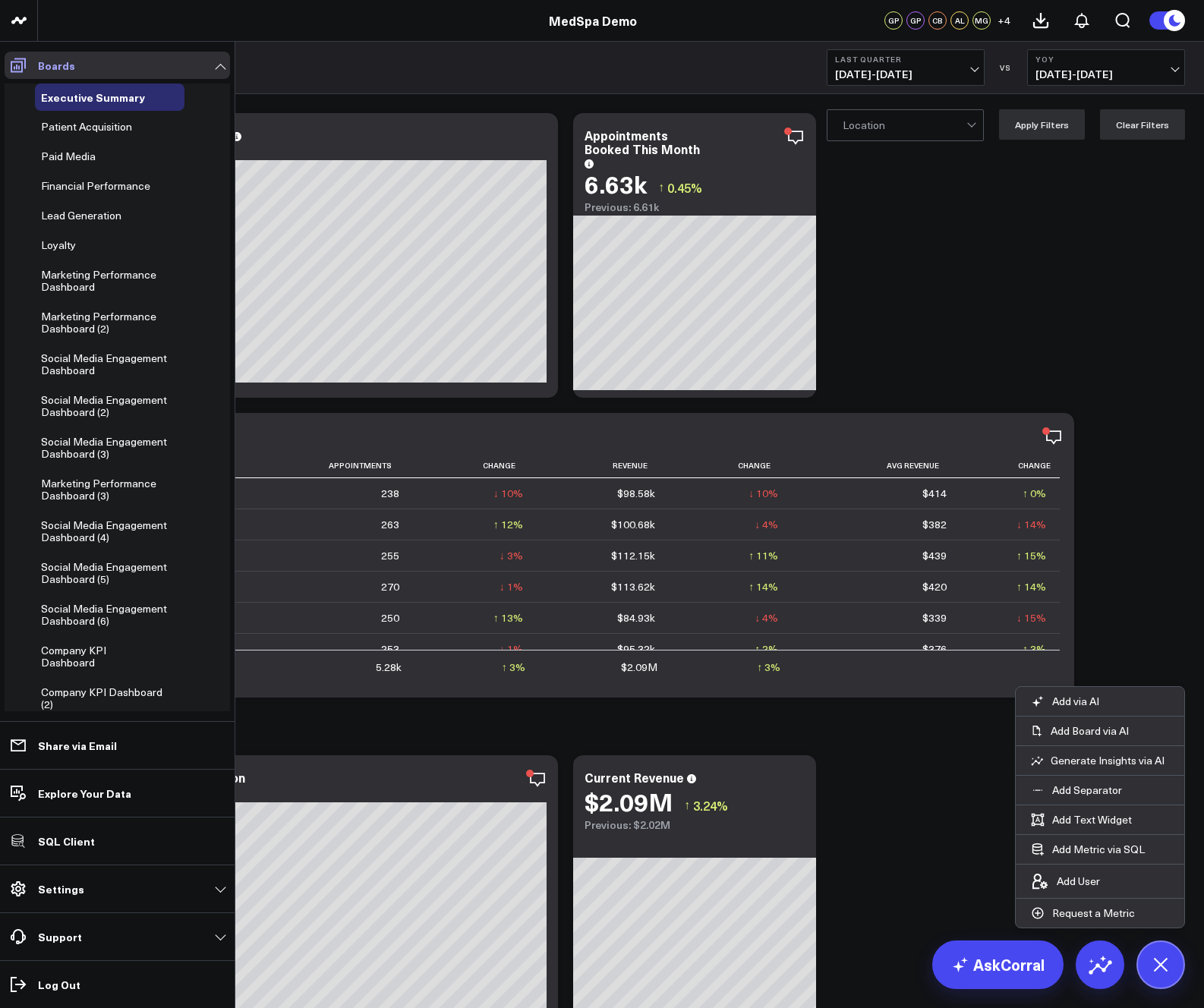
click at [13, 65] on icon at bounding box center [18, 65] width 18 height 18
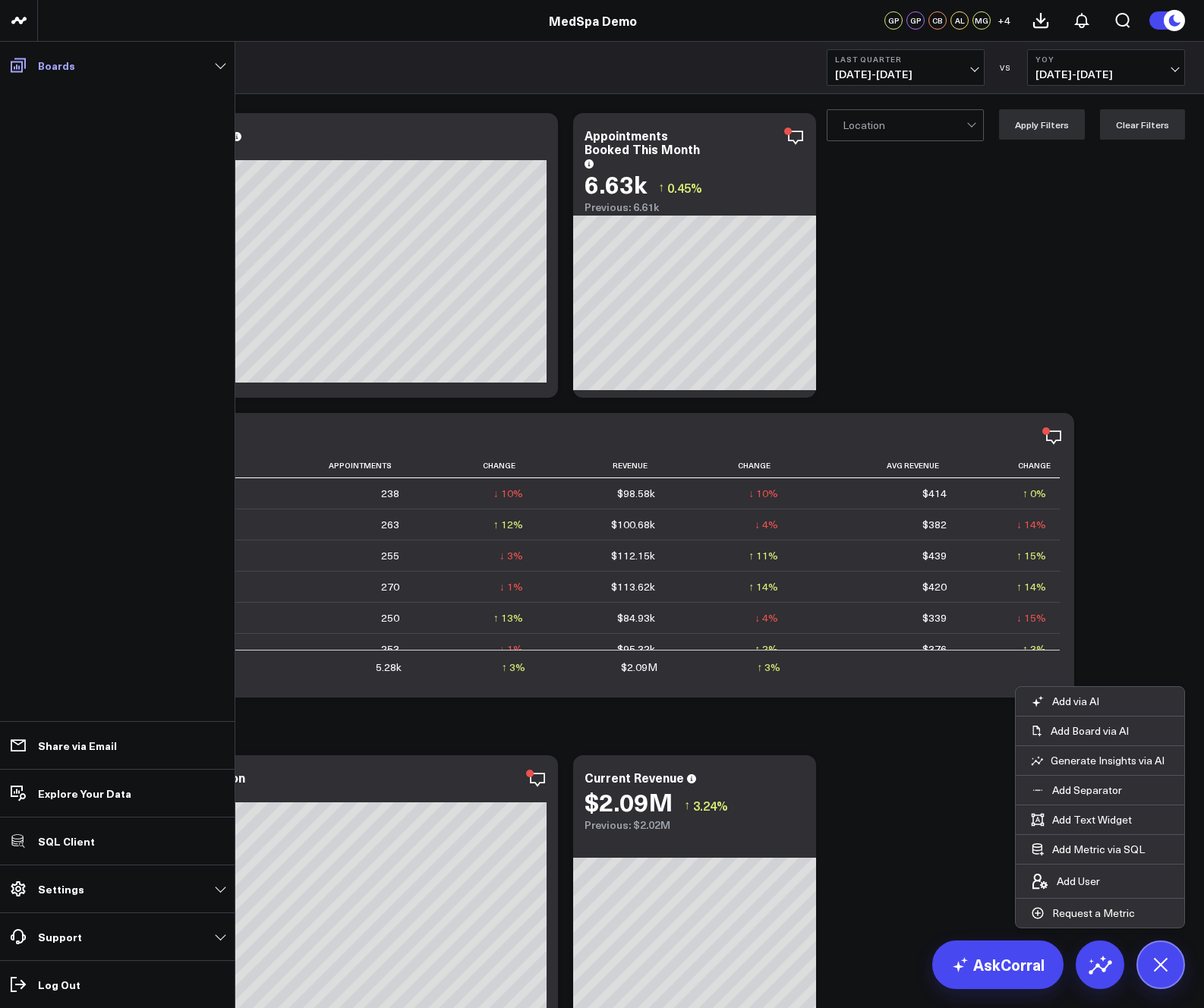
click at [13, 64] on icon at bounding box center [18, 65] width 18 height 18
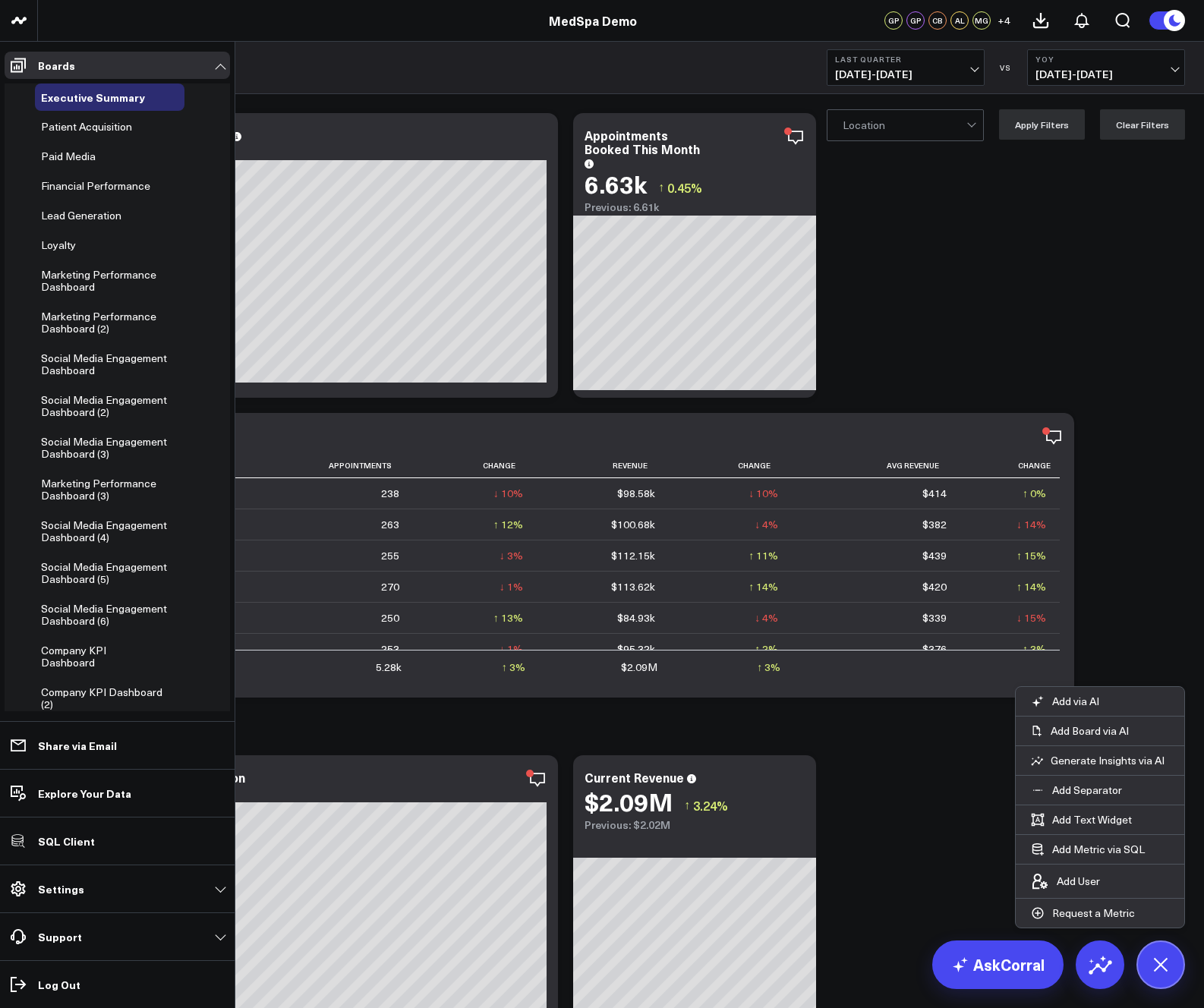
click at [54, 315] on span "Marketing Performance Dashboard (2)" at bounding box center [99, 322] width 115 height 27
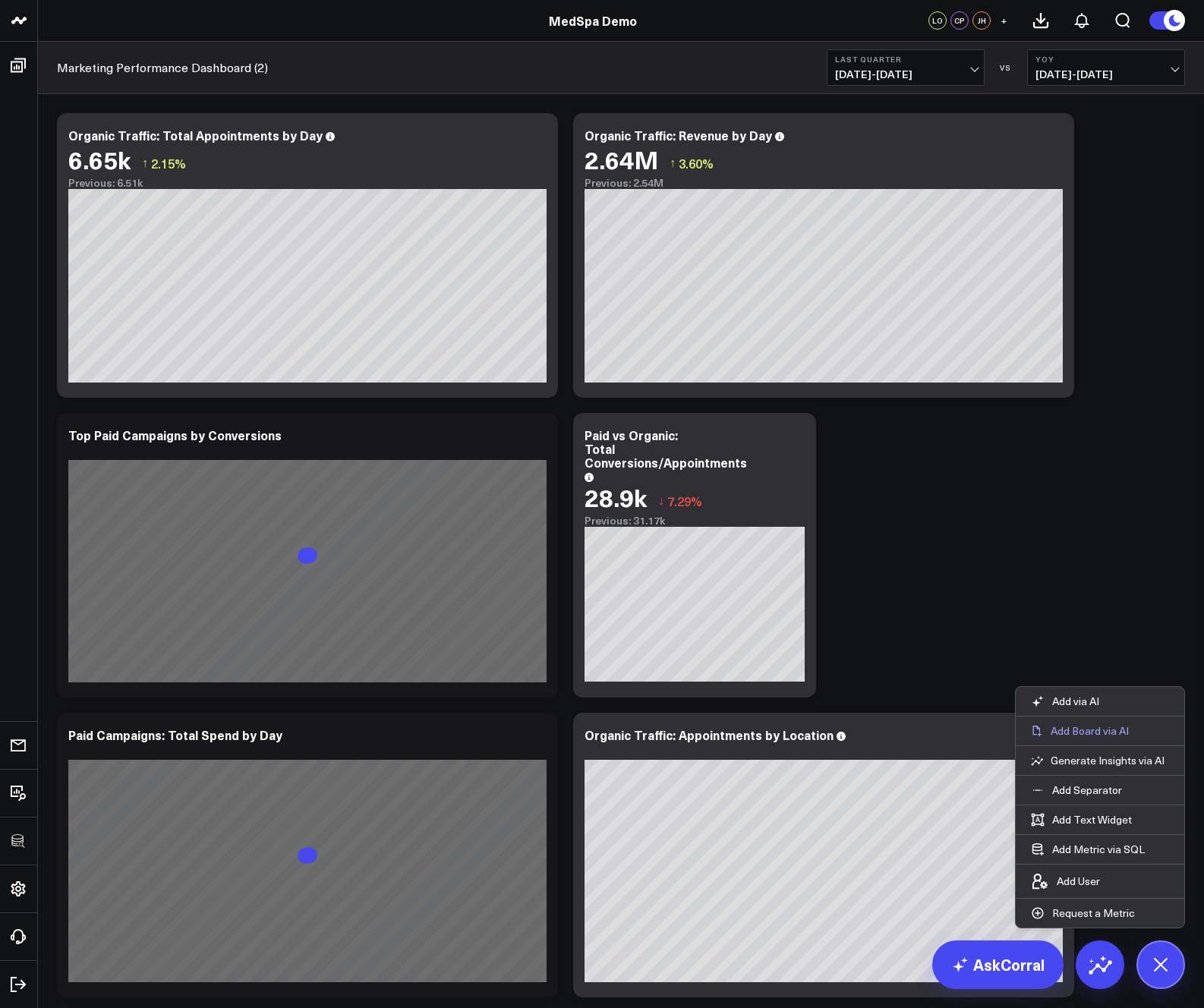
click at [951, 736] on p "Add Board via AI" at bounding box center [1089, 731] width 78 height 13
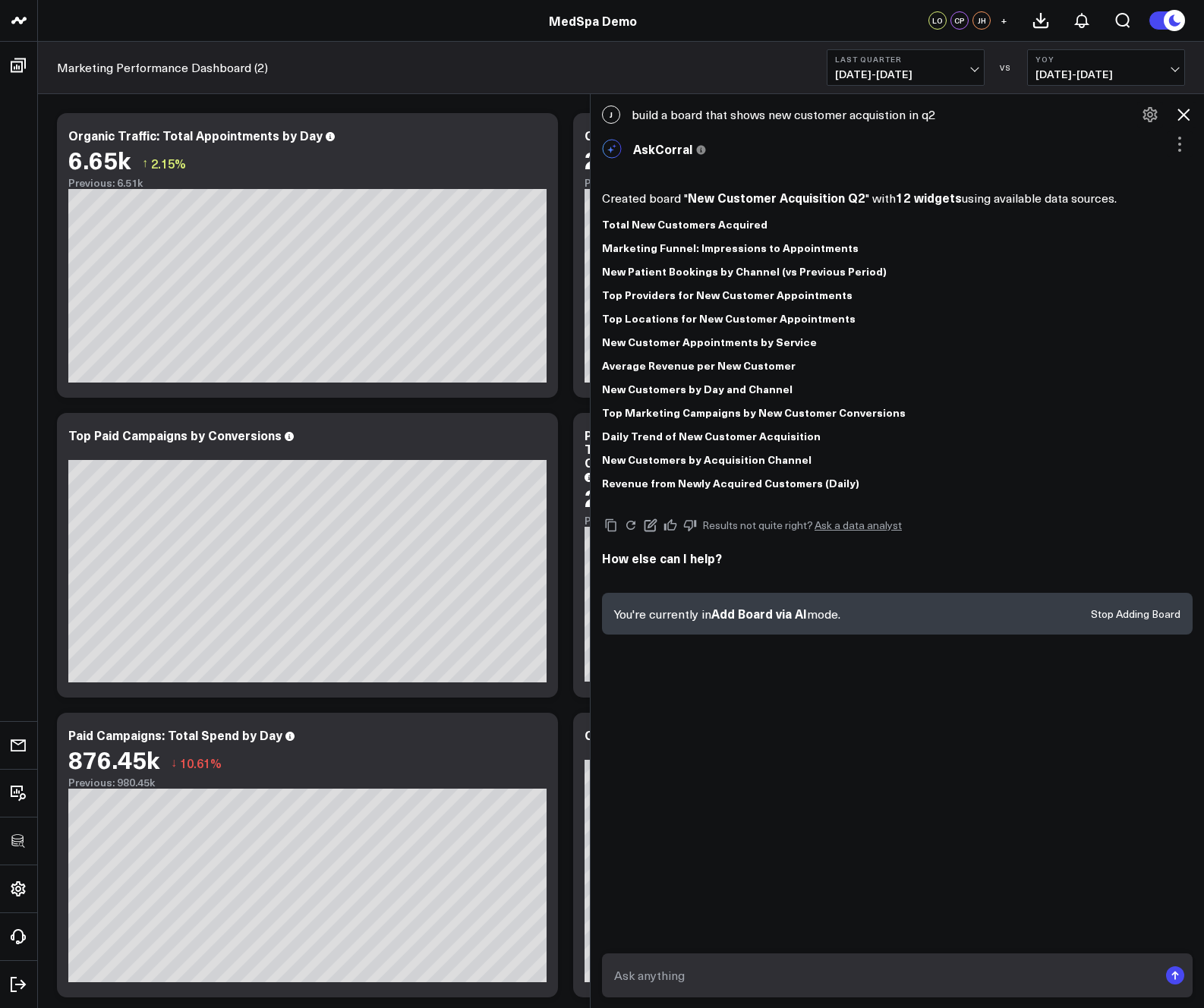
click at [951, 112] on icon at bounding box center [1183, 115] width 13 height 13
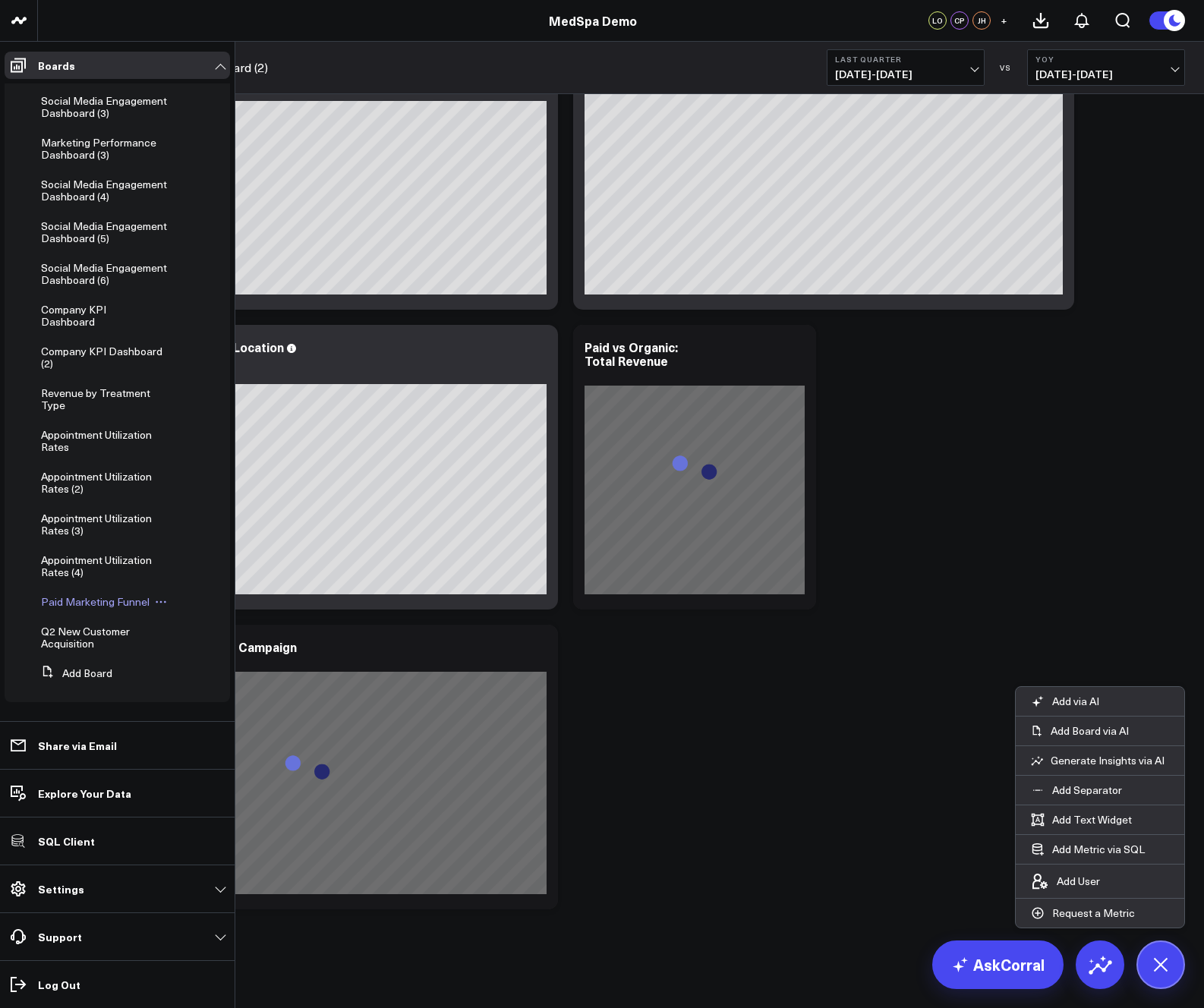
scroll to position [393, 0]
click at [169, 637] on icon at bounding box center [175, 632] width 13 height 13
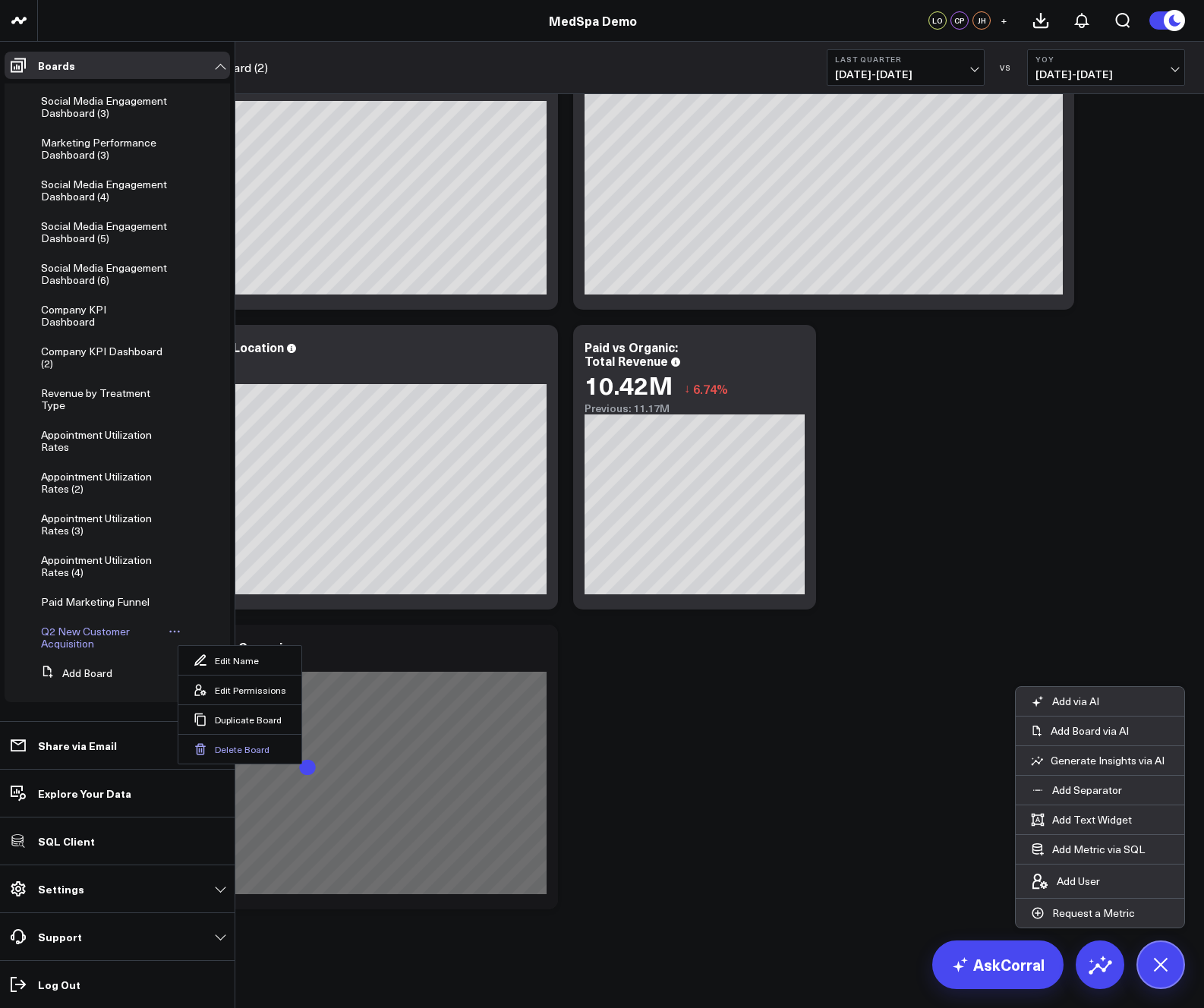
click at [217, 750] on button "Delete Board" at bounding box center [239, 749] width 123 height 29
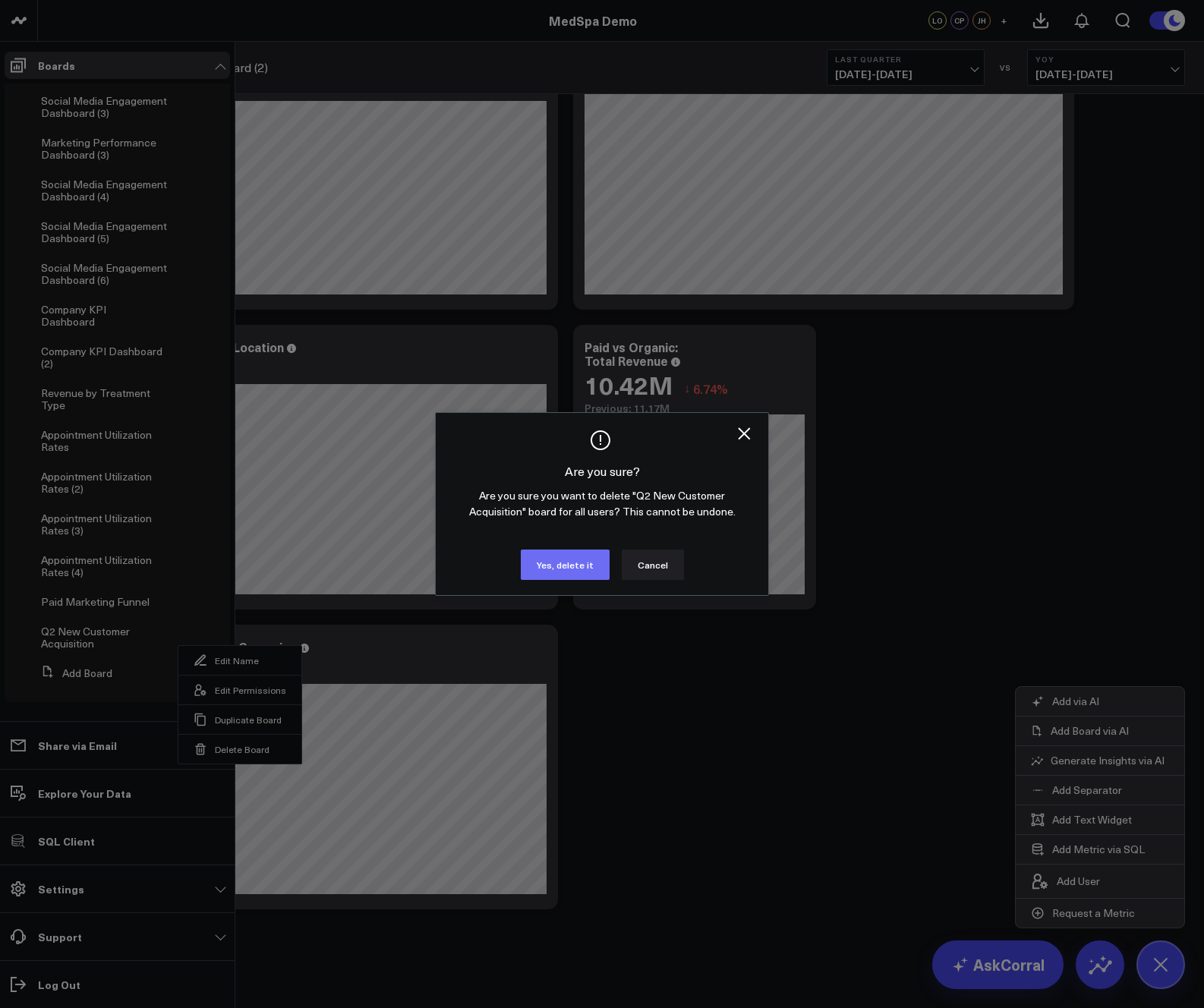
click at [554, 559] on button "Yes, delete it" at bounding box center [565, 565] width 89 height 30
click at [597, 564] on button "Yes, delete it" at bounding box center [565, 565] width 89 height 30
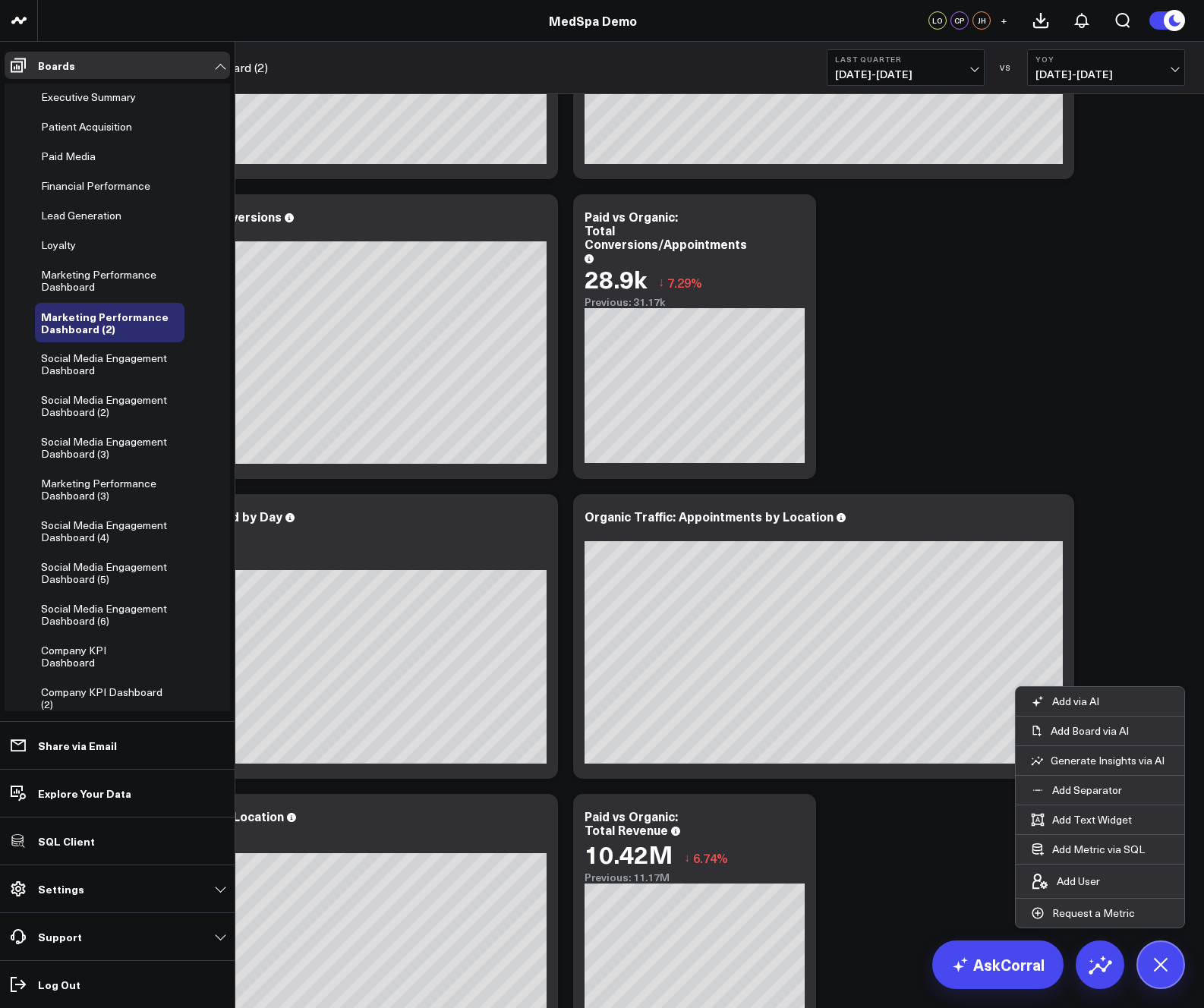
scroll to position [0, 0]
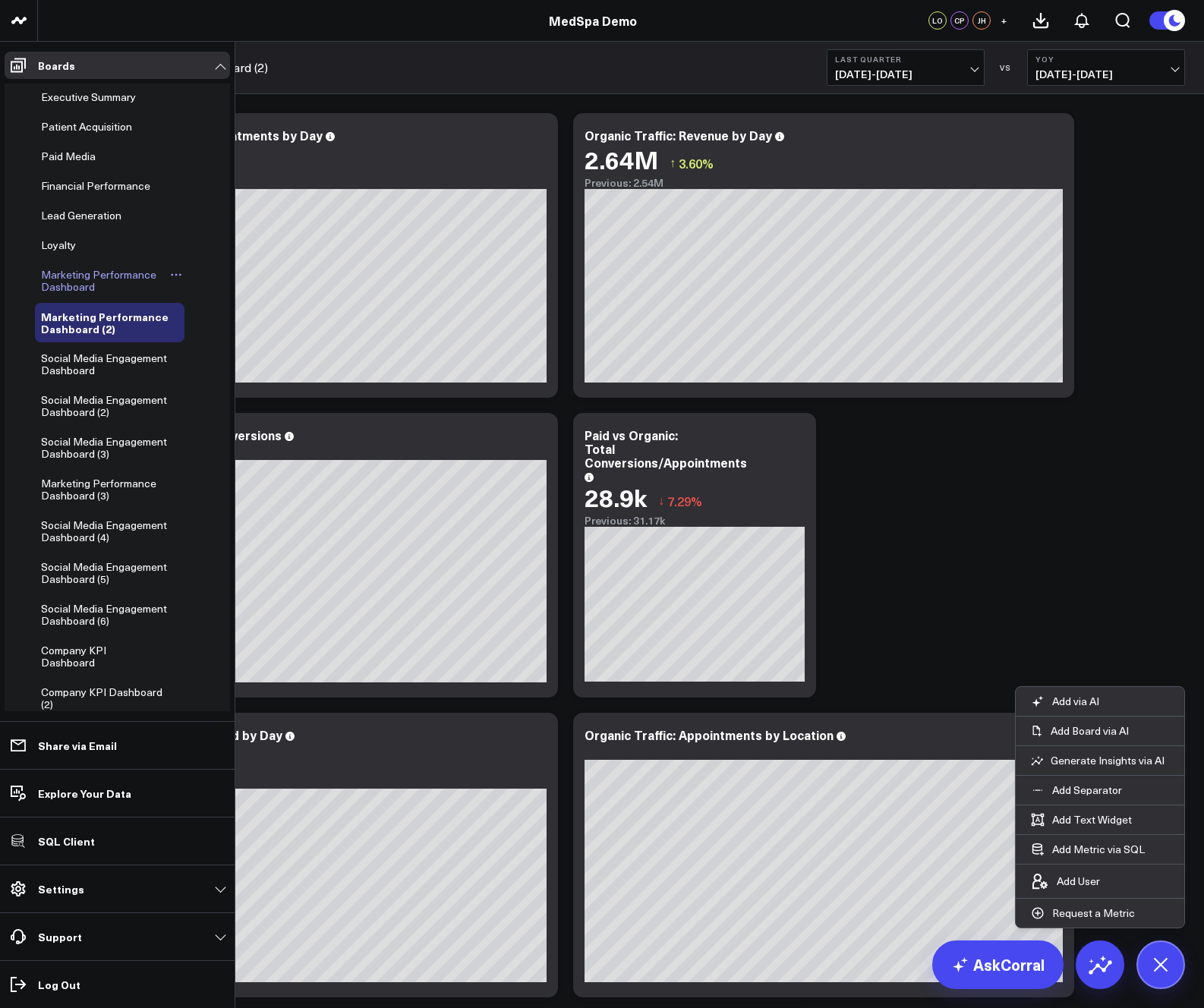
click at [92, 274] on span "Marketing Performance Dashboard" at bounding box center [99, 281] width 115 height 27
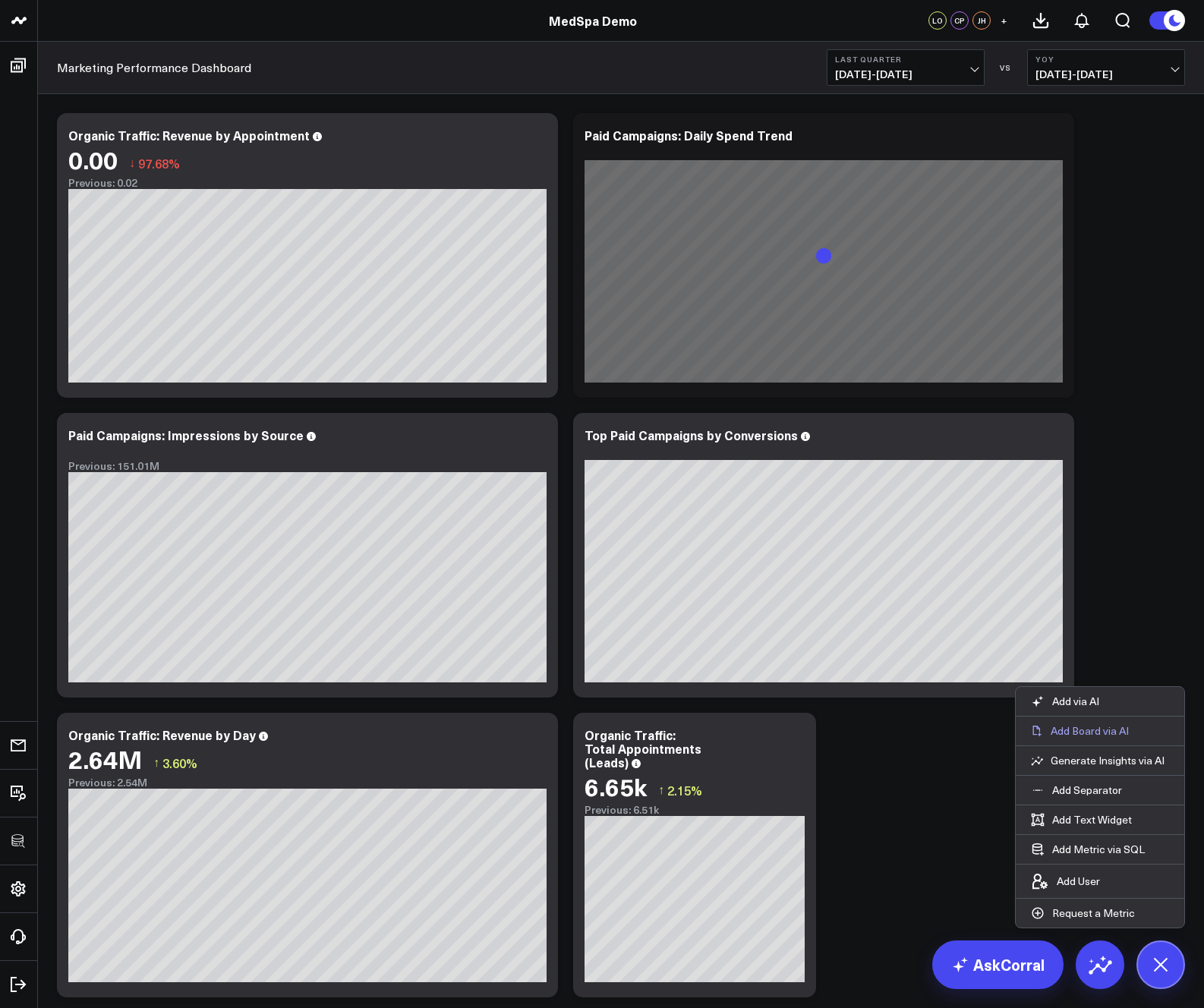
click at [951, 728] on p "Add Board via AI" at bounding box center [1089, 731] width 78 height 13
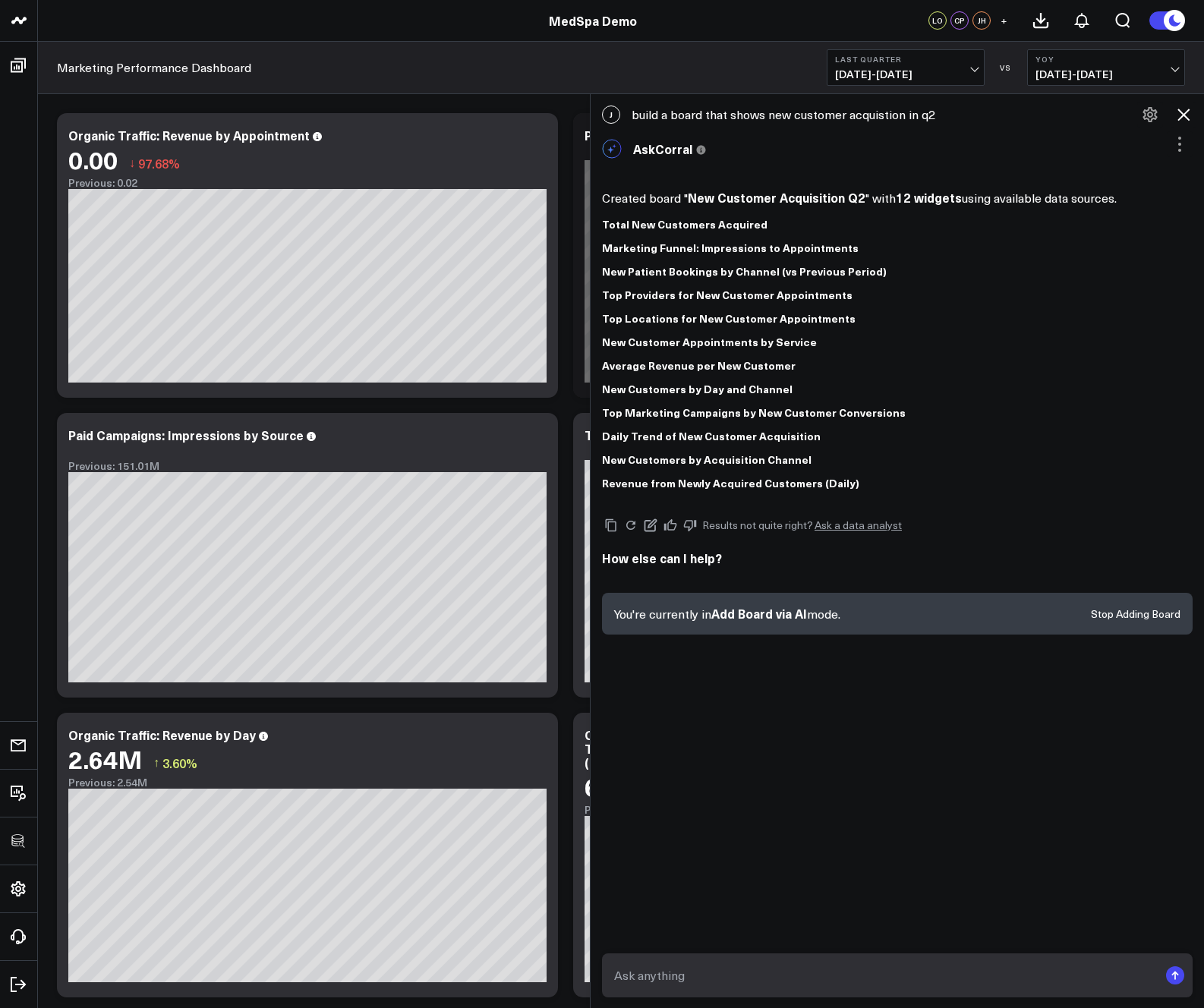
click at [951, 142] on icon at bounding box center [1180, 145] width 18 height 18
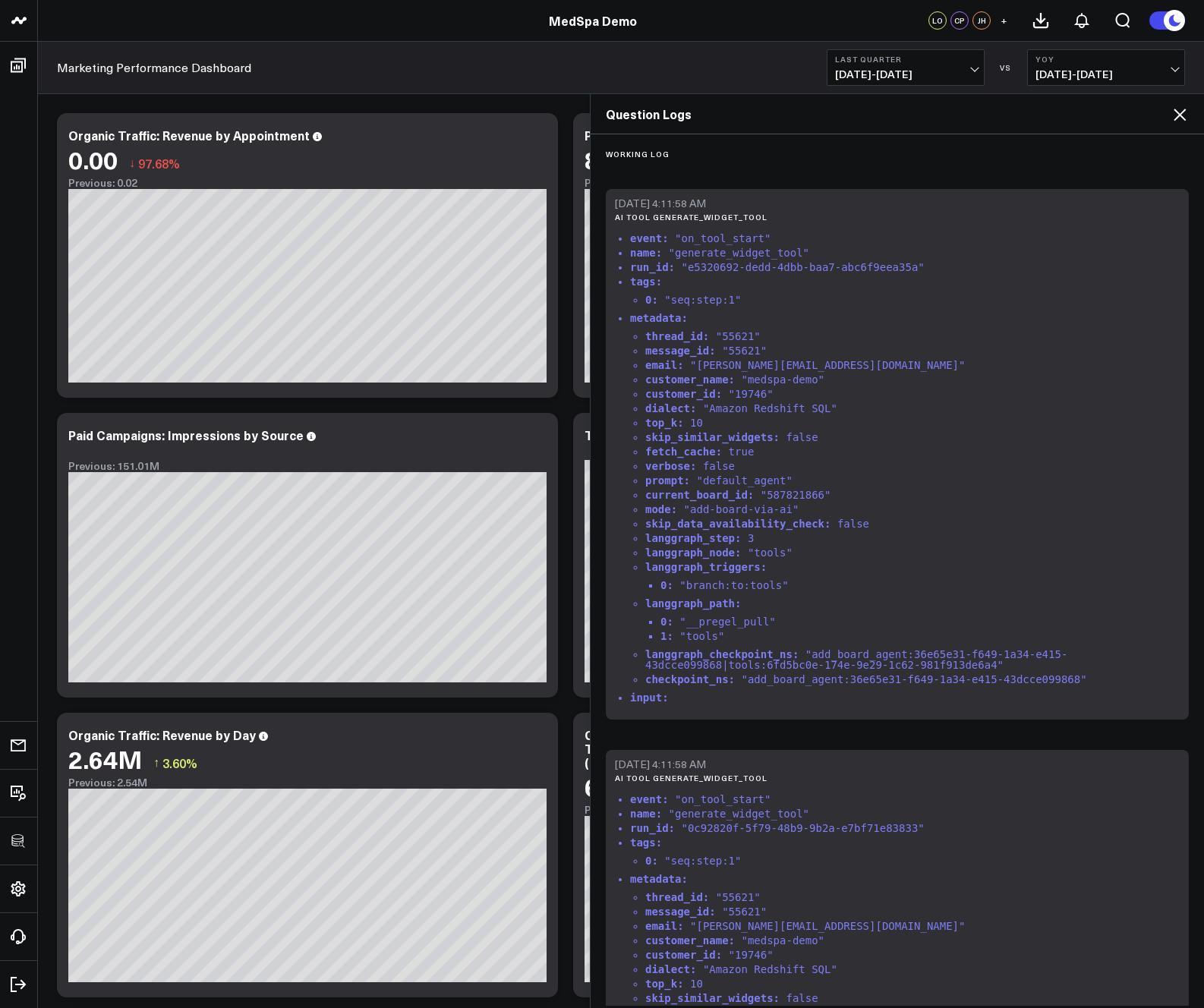
click at [951, 115] on icon at bounding box center [1179, 115] width 13 height 13
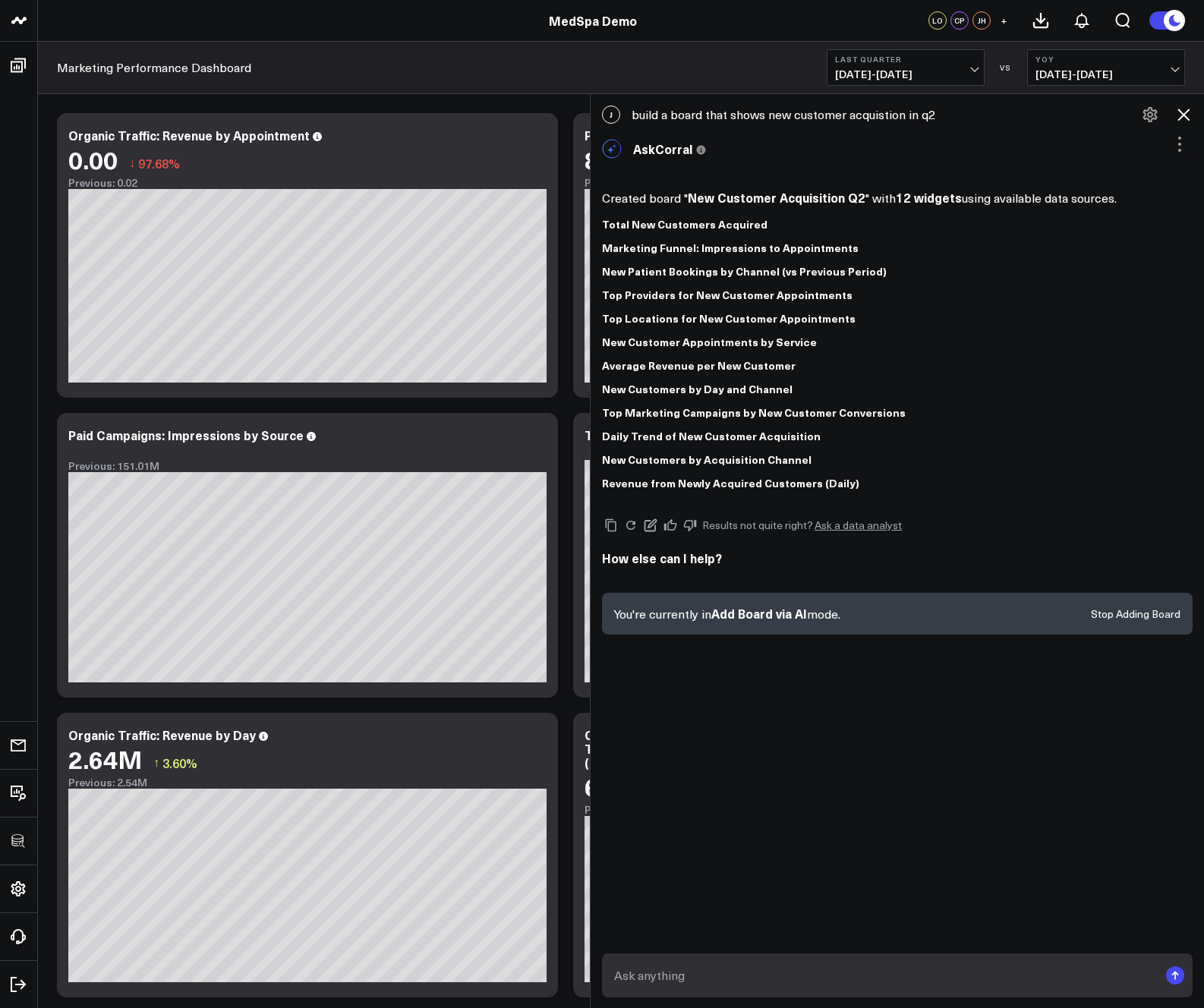
click at [951, 609] on button "Stop Adding Board" at bounding box center [1135, 614] width 89 height 11
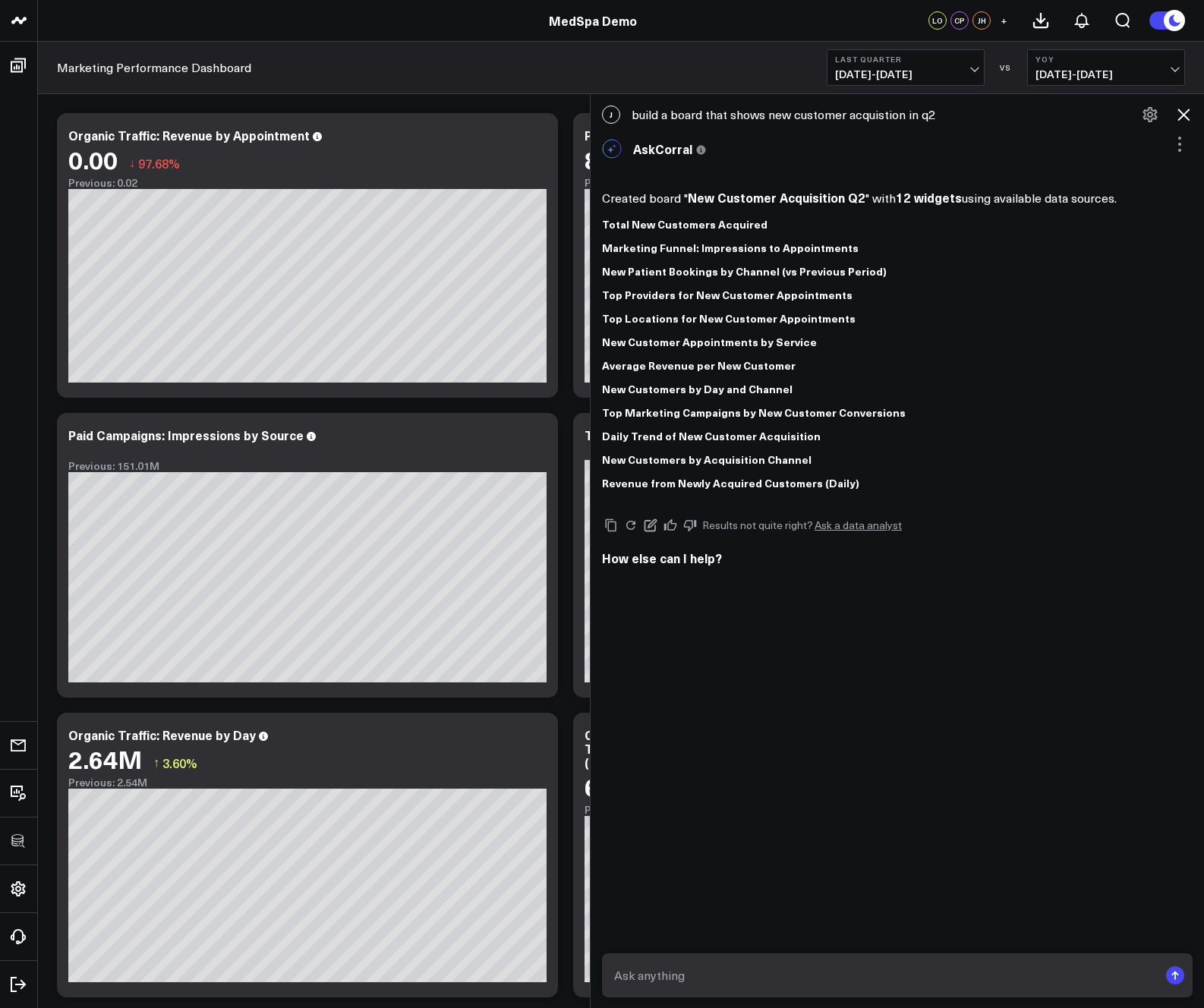
click at [951, 141] on icon at bounding box center [1180, 145] width 18 height 18
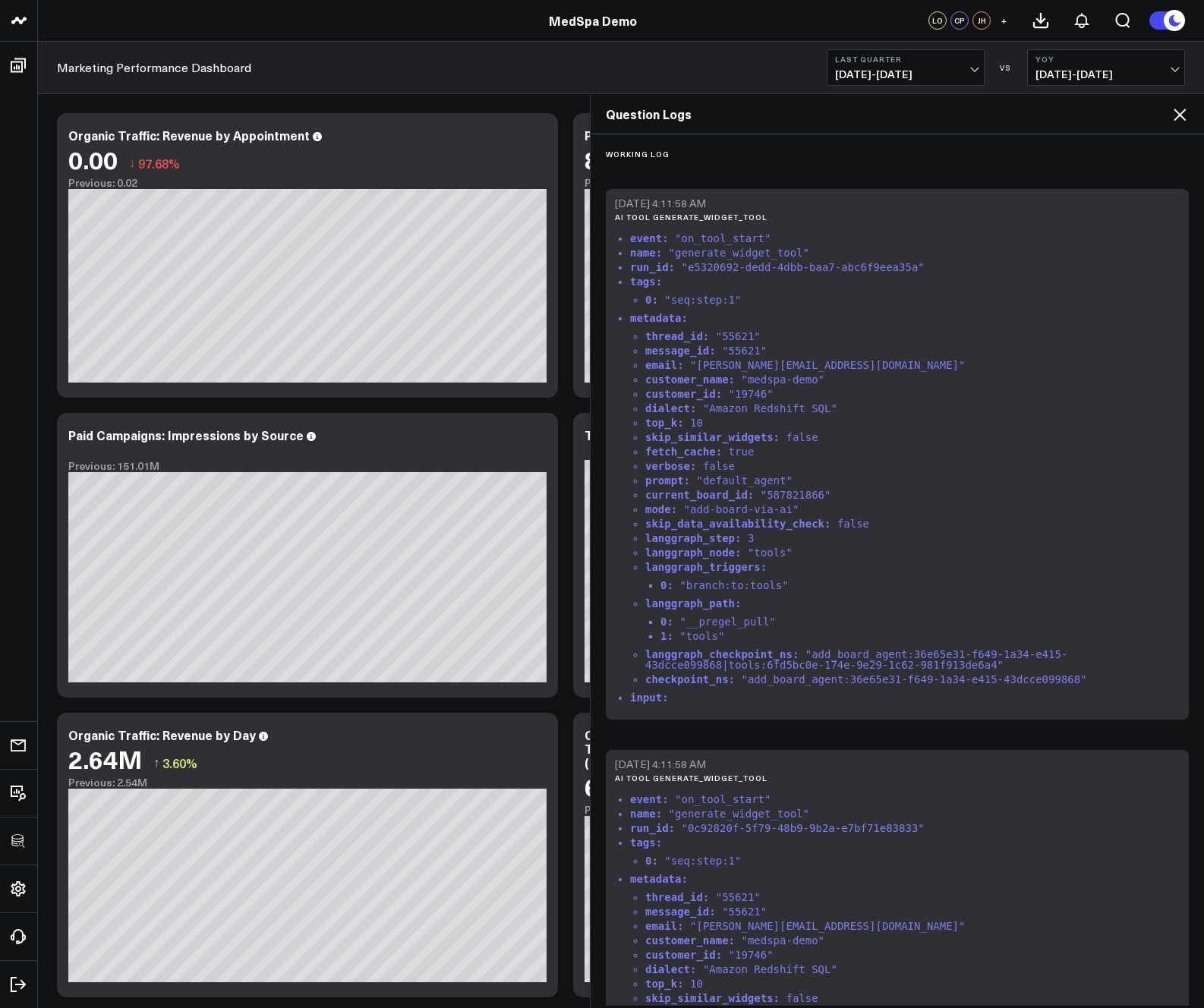
click at [951, 110] on icon at bounding box center [1180, 115] width 18 height 18
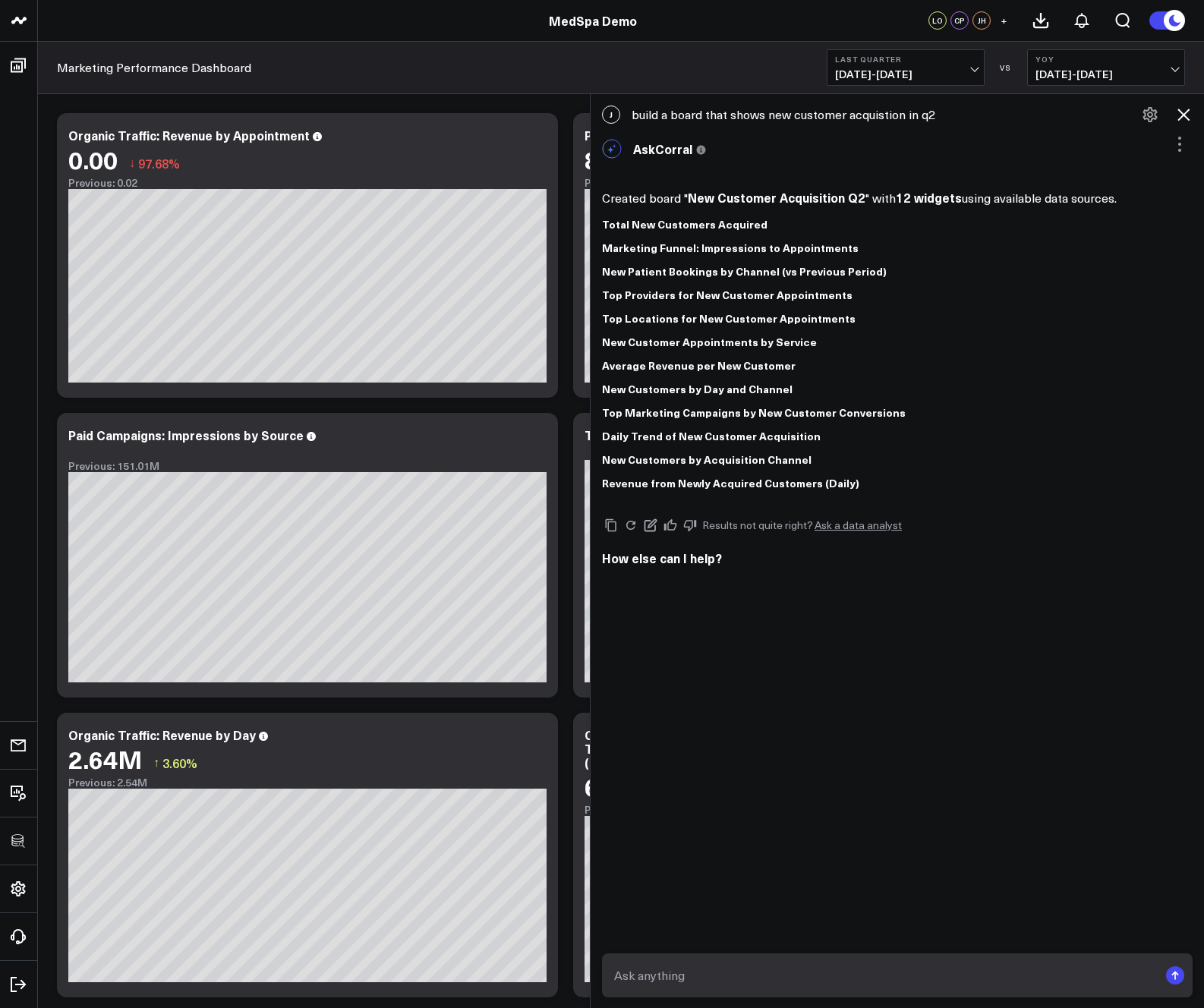
click at [951, 110] on icon at bounding box center [1150, 115] width 18 height 18
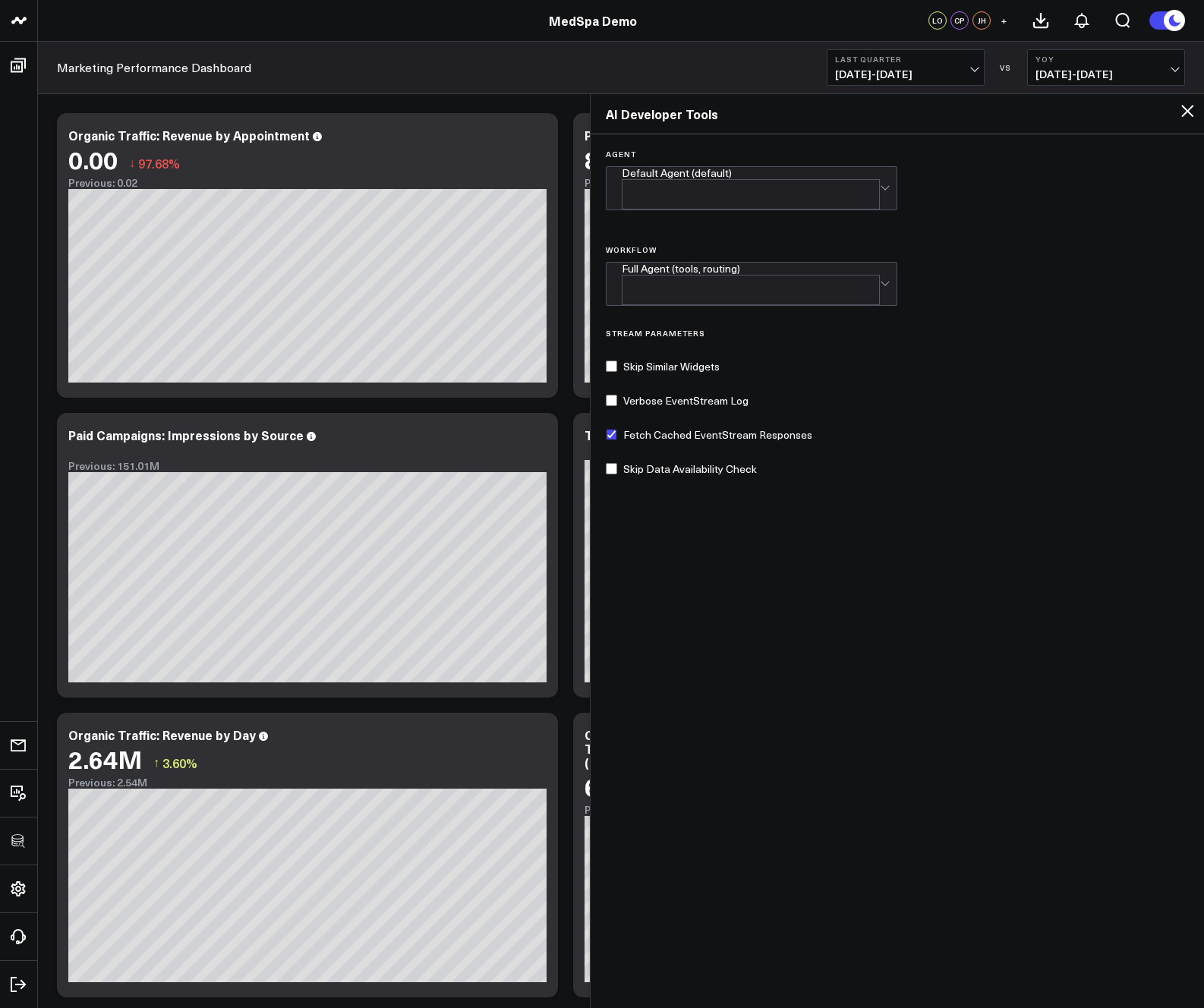
click at [951, 106] on icon at bounding box center [1187, 111] width 18 height 18
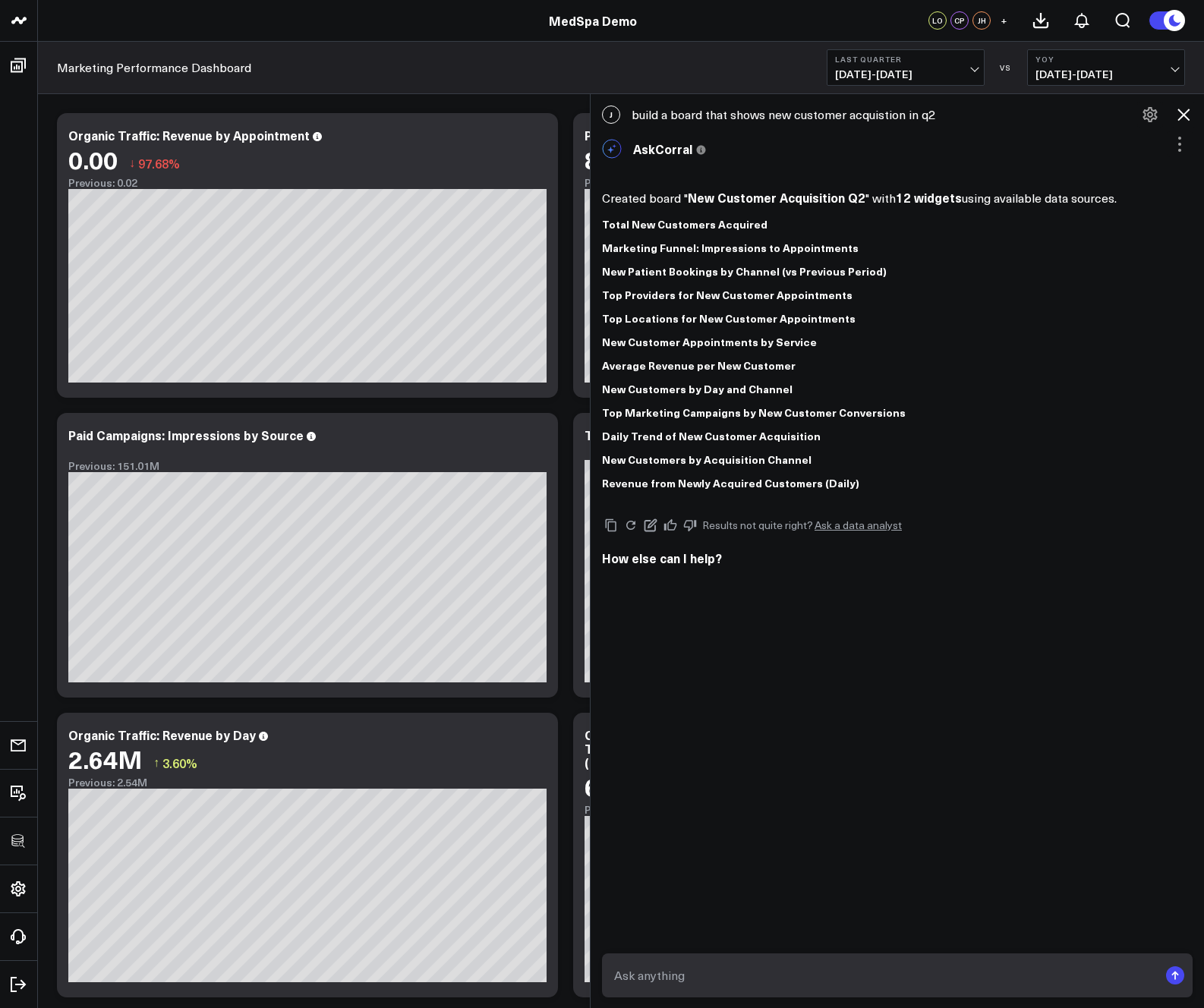
click at [951, 117] on icon at bounding box center [1183, 115] width 18 height 18
